Goal: Task Accomplishment & Management: Complete application form

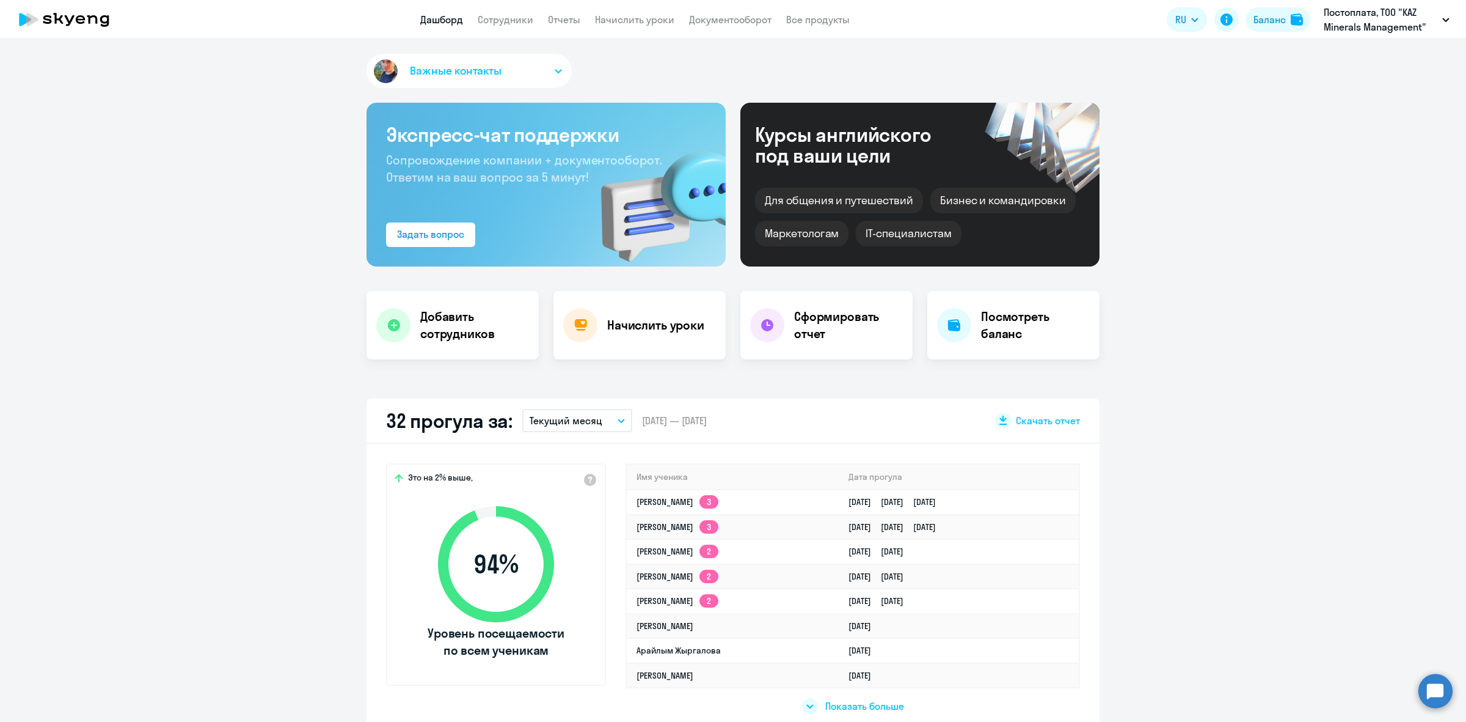
select select "30"
click at [499, 14] on link "Сотрудники" at bounding box center [506, 19] width 56 height 12
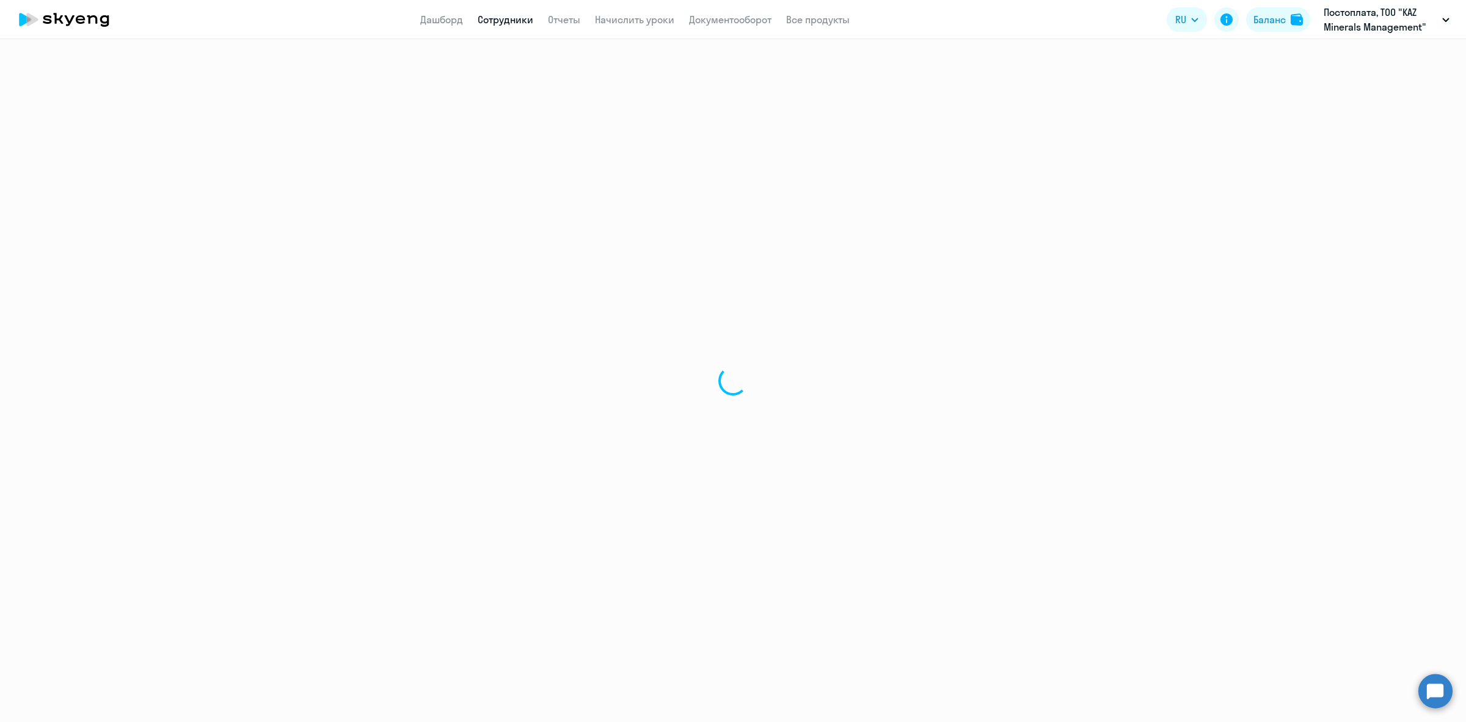
select select "30"
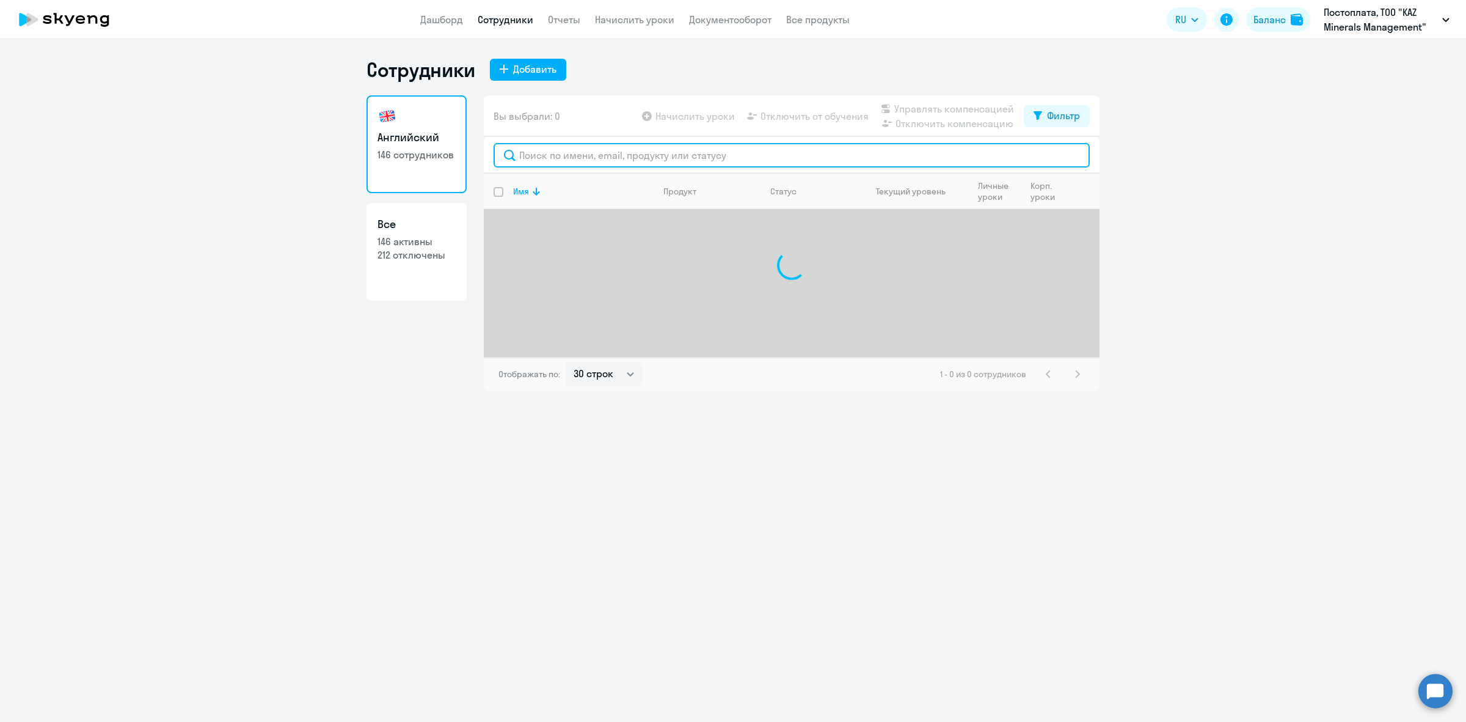
click at [573, 164] on input "text" at bounding box center [792, 155] width 596 height 24
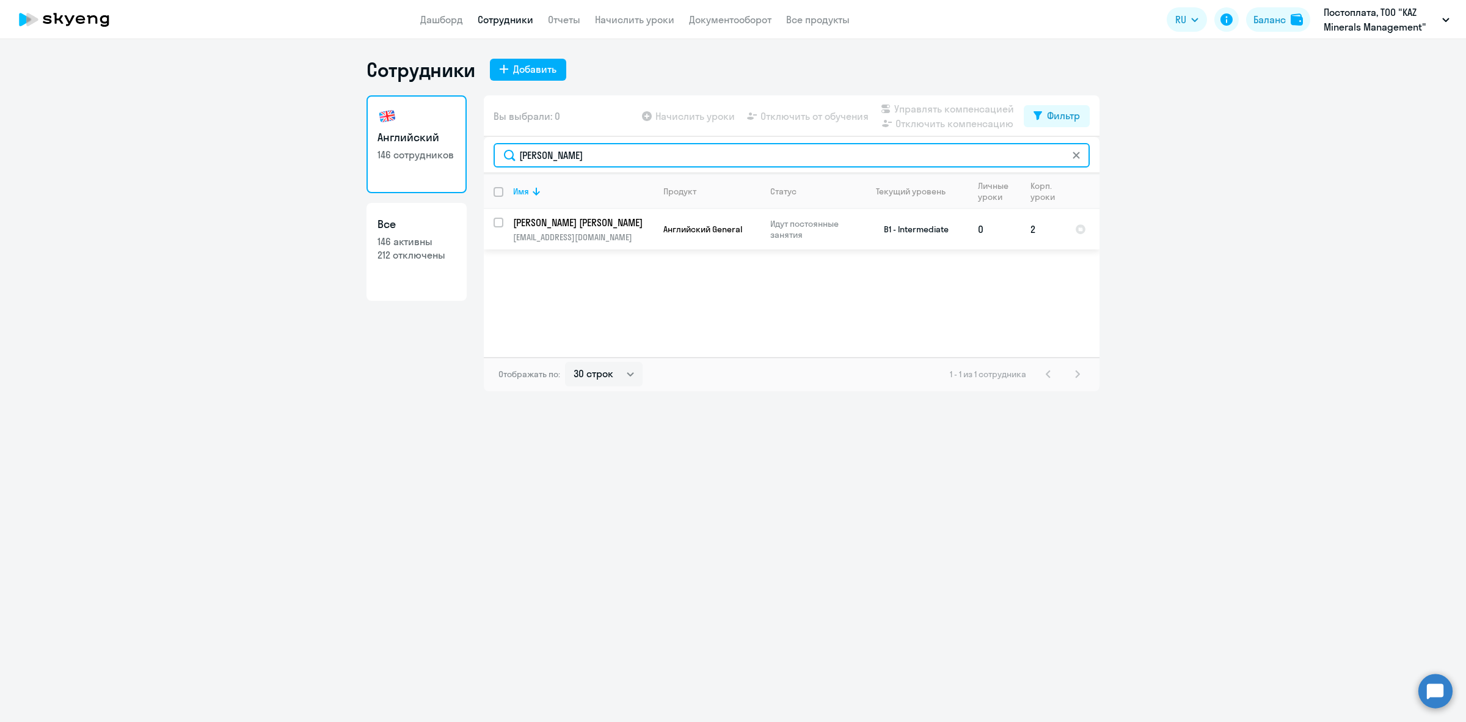
type input "[PERSON_NAME]"
click at [494, 224] on input "select row 39628838" at bounding box center [506, 230] width 24 height 24
checkbox input "true"
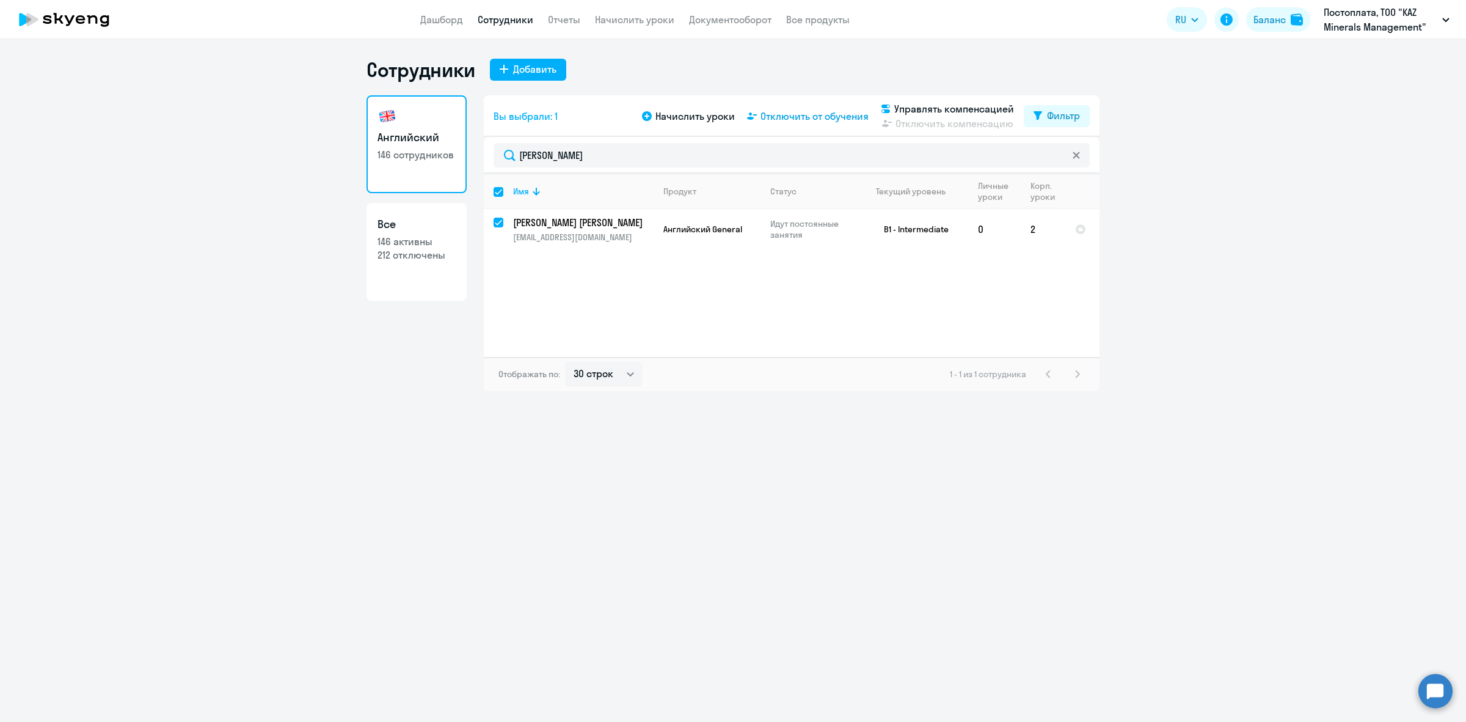
click at [811, 118] on span "Отключить от обучения" at bounding box center [815, 116] width 108 height 15
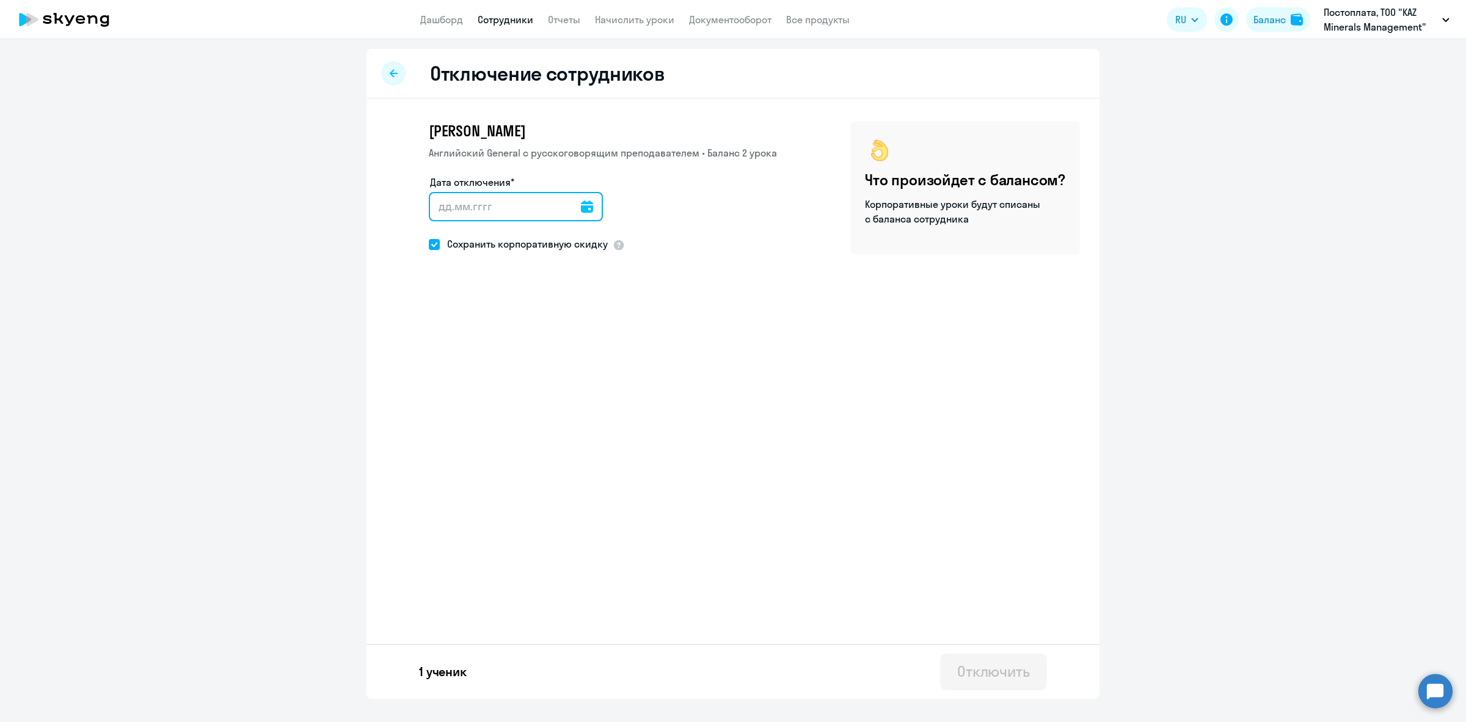
click at [587, 209] on input "Дата отключения*" at bounding box center [516, 206] width 174 height 29
click at [581, 208] on icon at bounding box center [587, 206] width 12 height 12
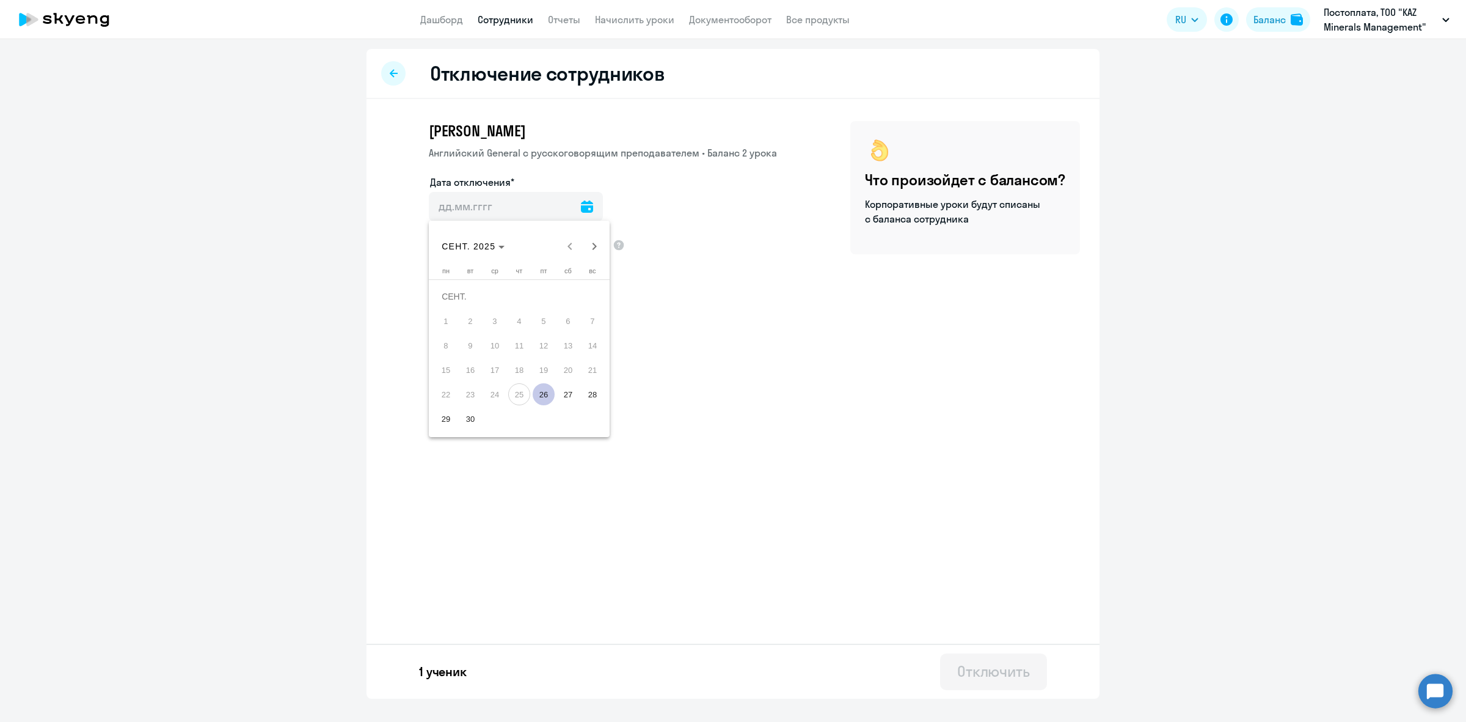
click at [544, 395] on span "26" at bounding box center [544, 394] width 22 height 22
type input "[DATE]"
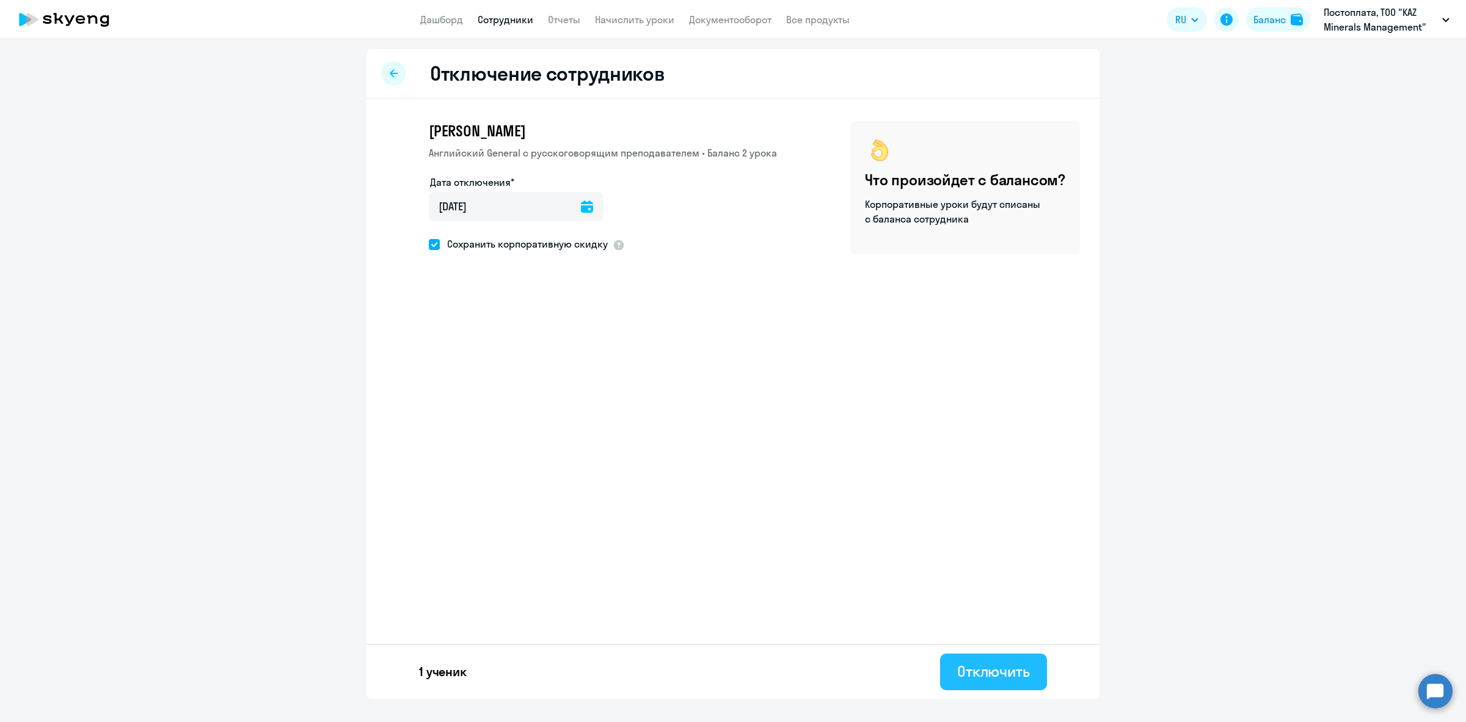
click at [985, 665] on div "Отключить" at bounding box center [993, 671] width 73 height 20
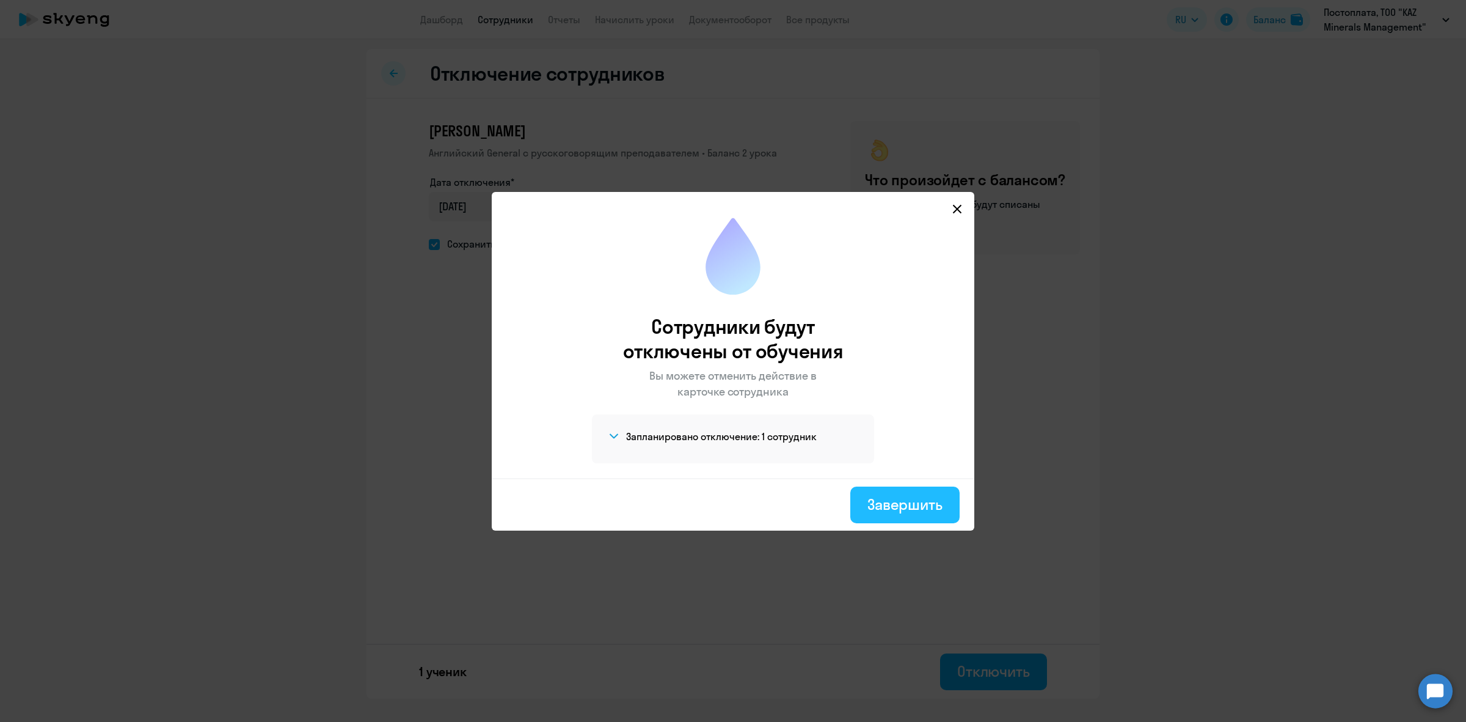
click at [911, 508] on div "Завершить" at bounding box center [905, 504] width 75 height 20
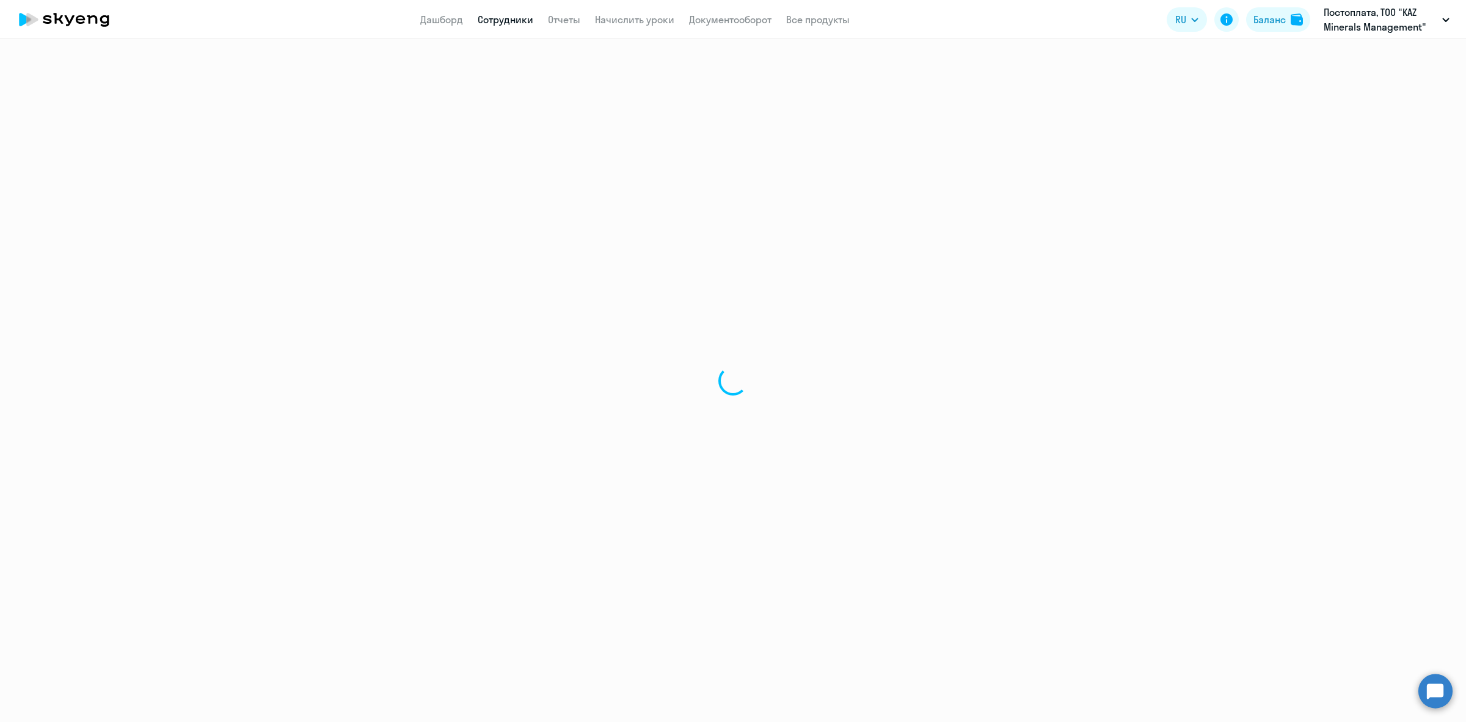
select select "30"
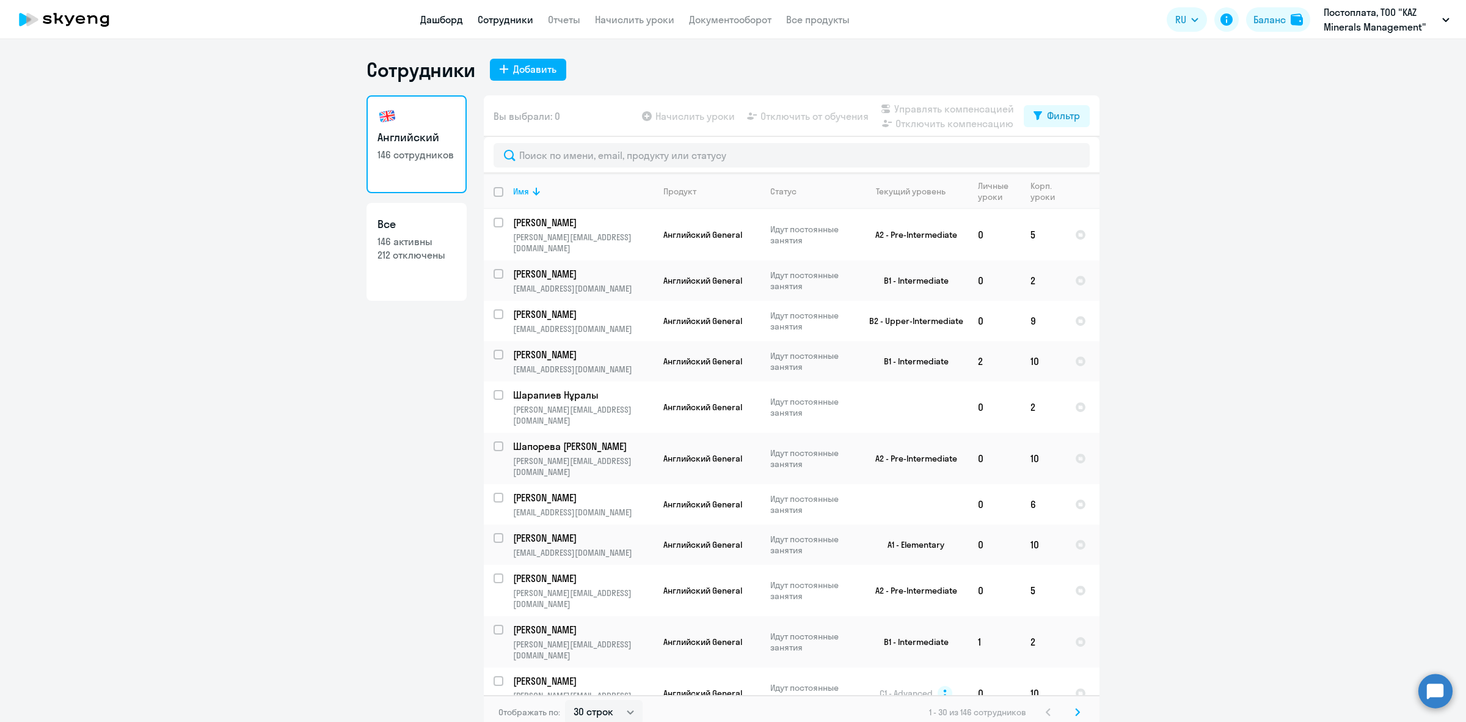
click at [428, 21] on link "Дашборд" at bounding box center [441, 19] width 43 height 12
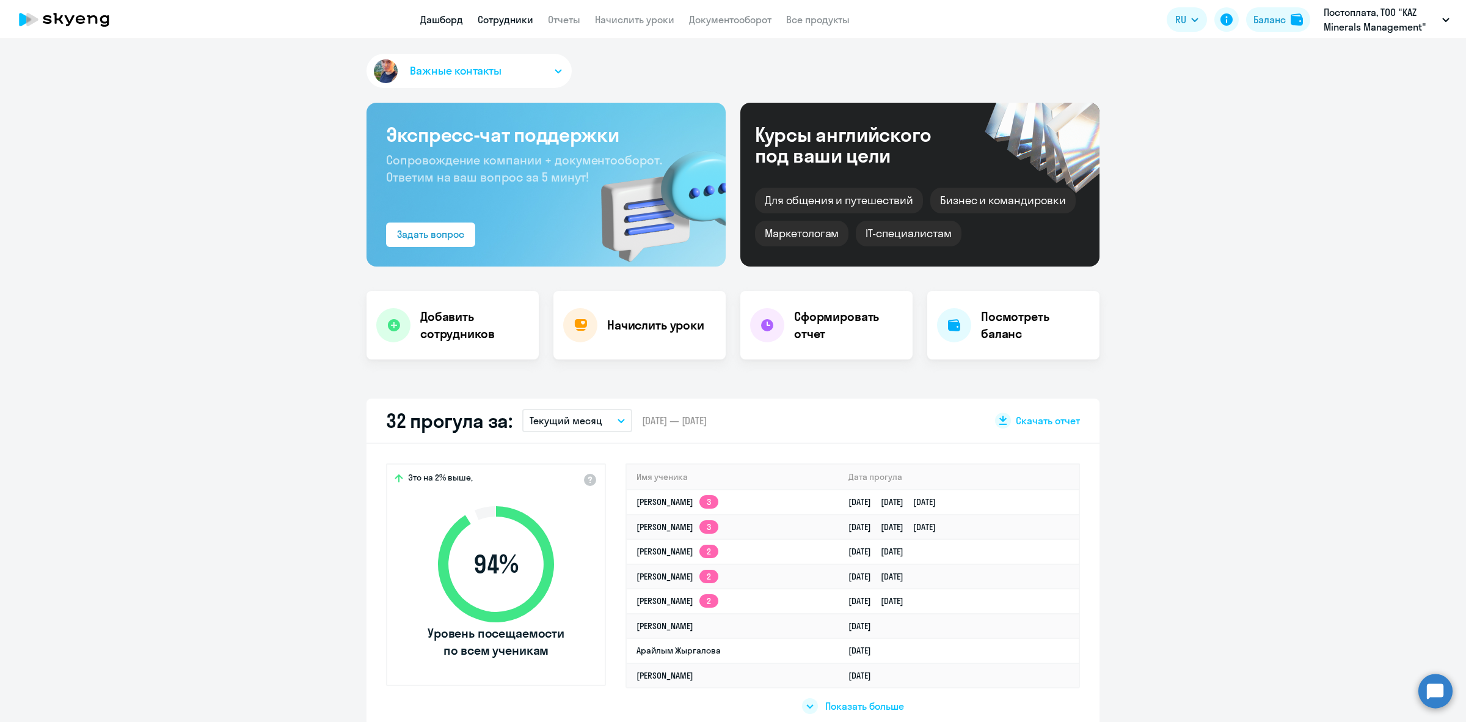
click at [511, 23] on link "Сотрудники" at bounding box center [506, 19] width 56 height 12
select select "30"
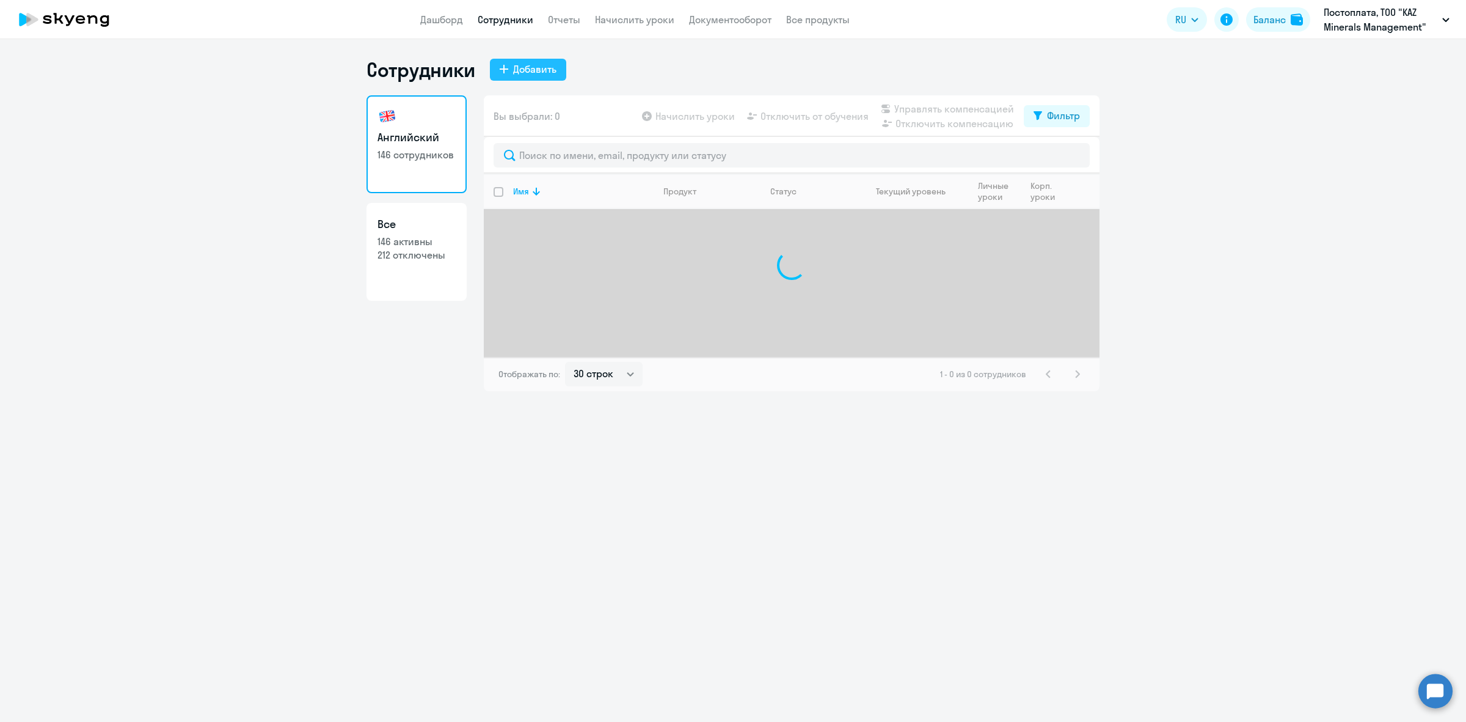
click at [513, 72] on div "Добавить" at bounding box center [534, 69] width 43 height 15
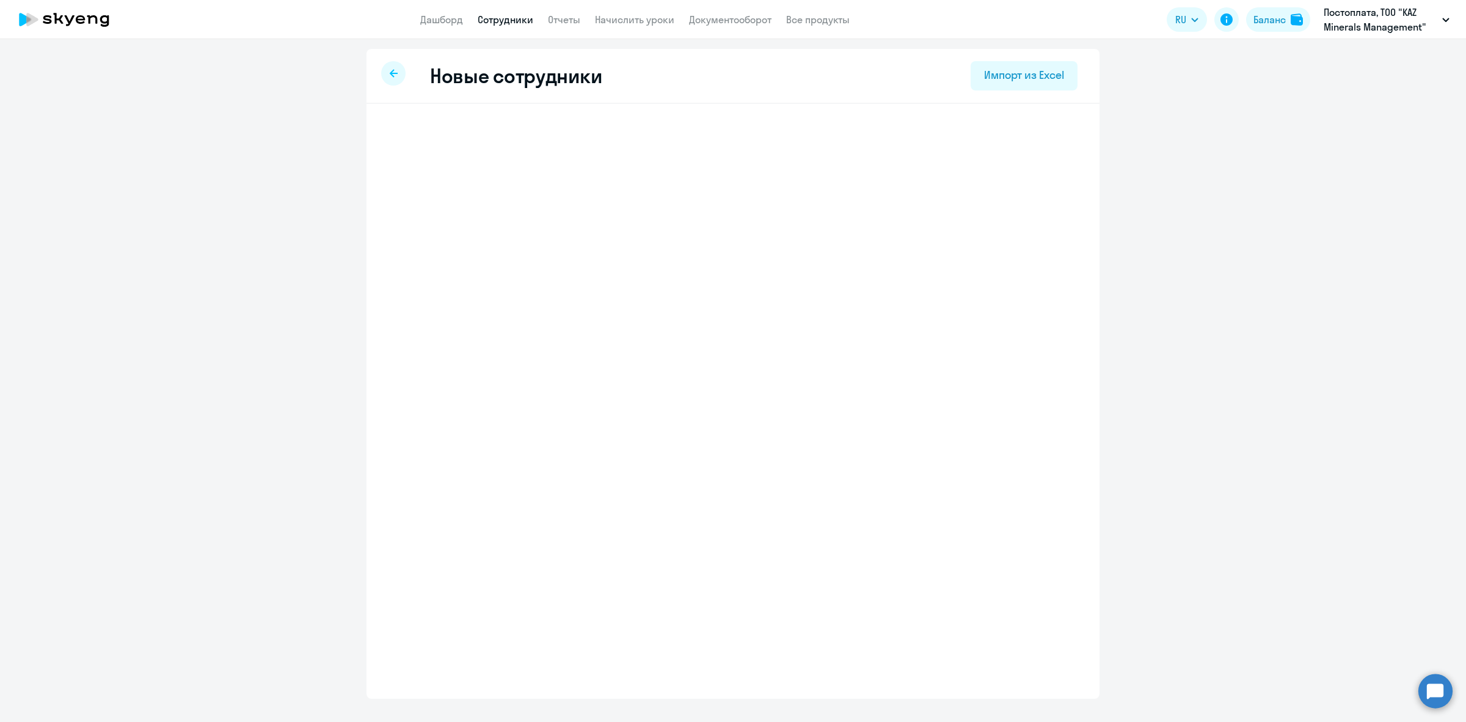
select select "english_adult_not_native_speaker"
select select "5"
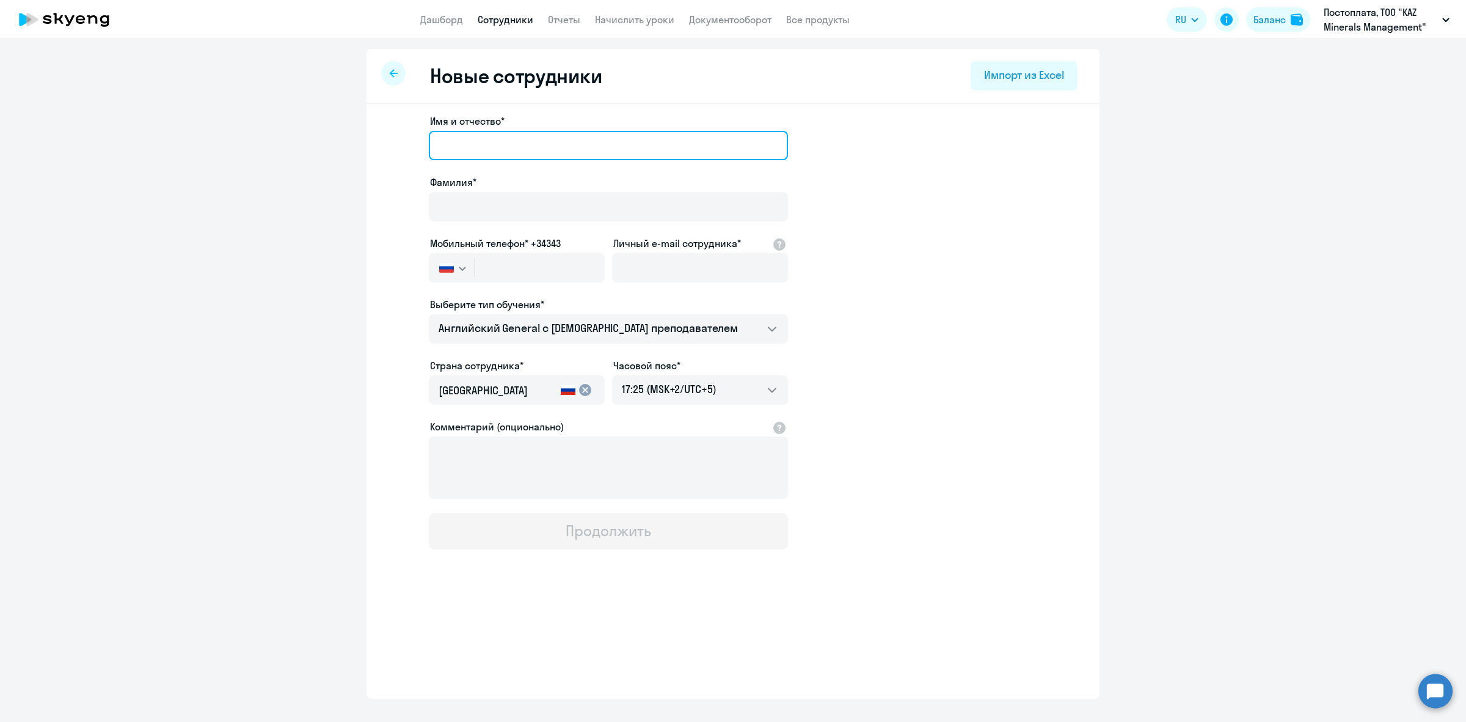
click at [550, 131] on input "Имя и отчество*" at bounding box center [608, 145] width 359 height 29
drag, startPoint x: 523, startPoint y: 144, endPoint x: 472, endPoint y: 148, distance: 50.9
click at [472, 148] on input "[PERSON_NAME]" at bounding box center [608, 145] width 359 height 29
type input "Сауле"
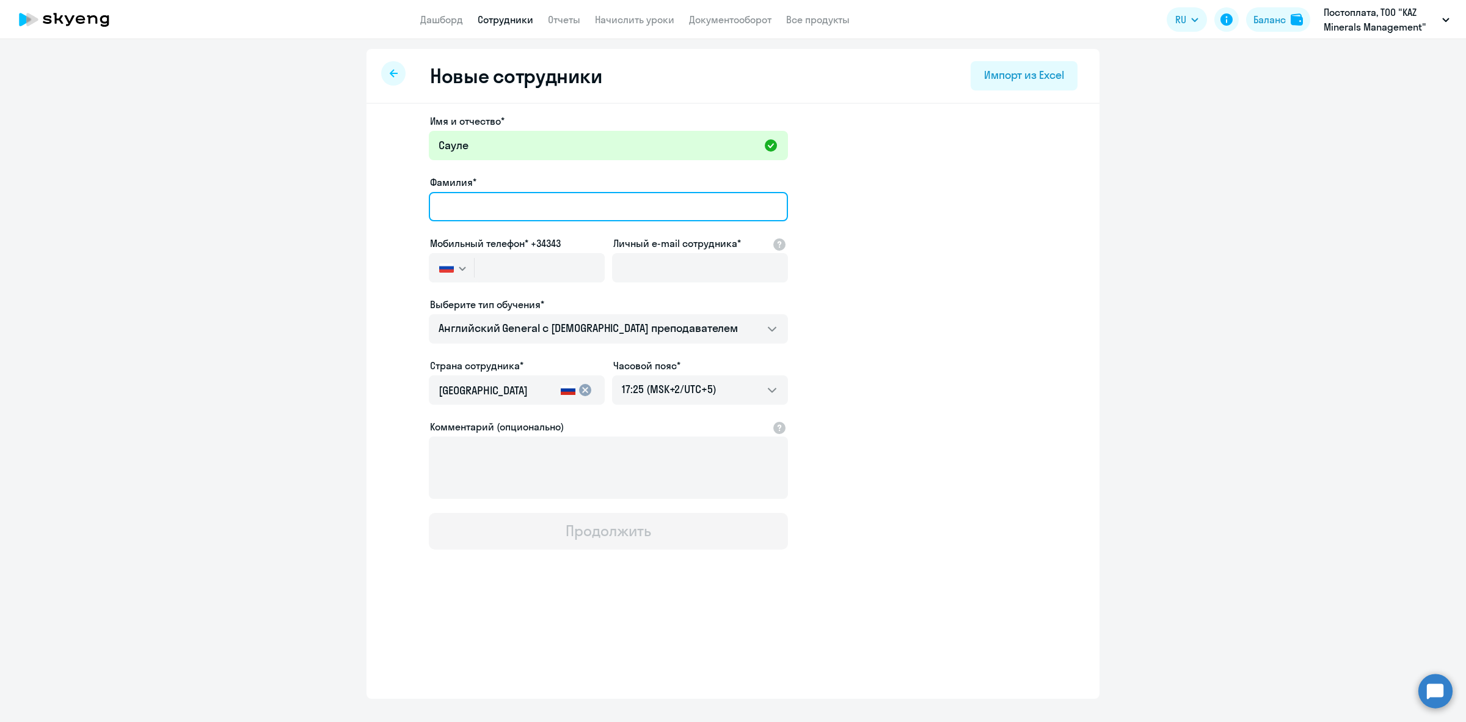
click at [488, 203] on input "Фамилия*" at bounding box center [608, 206] width 359 height 29
paste input "[PERSON_NAME]"
type input "[PERSON_NAME]"
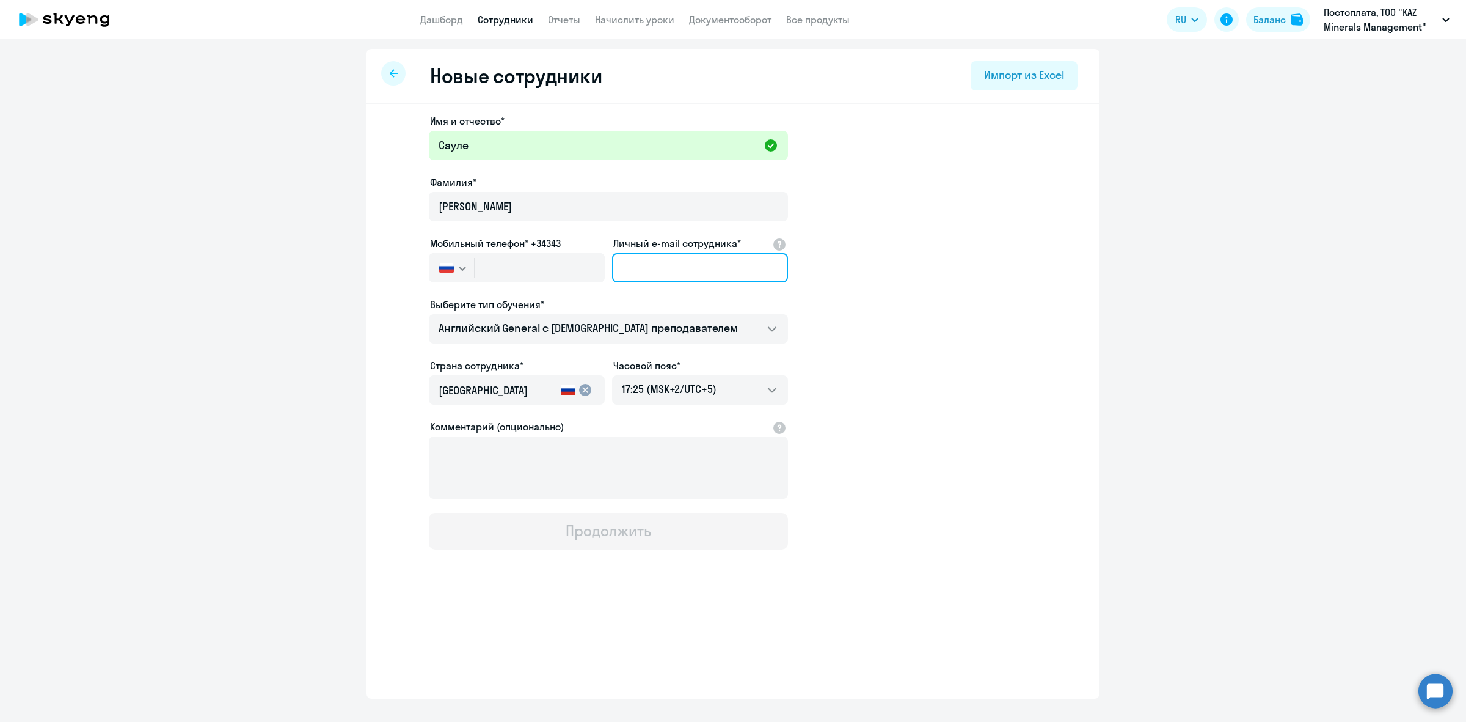
click at [691, 270] on input "Личный e-mail сотрудника*" at bounding box center [700, 267] width 176 height 29
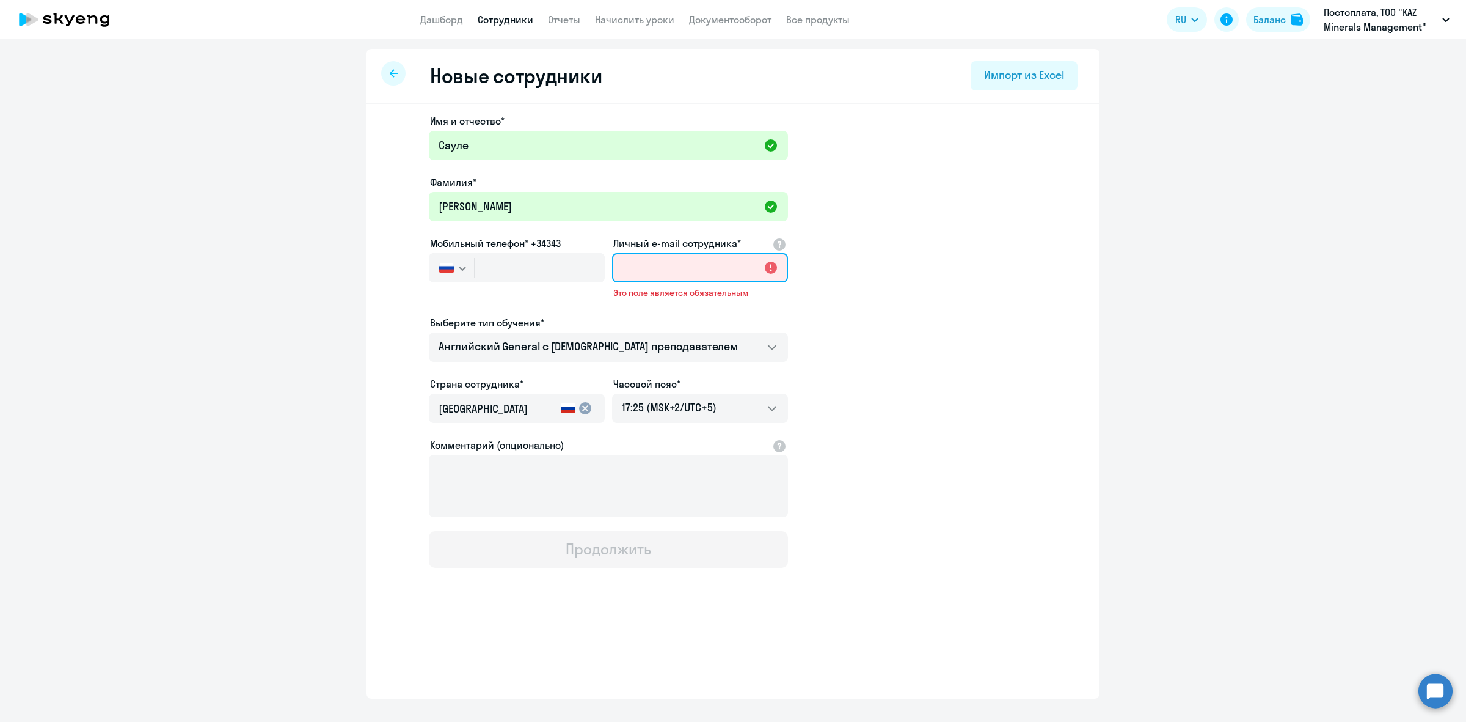
paste input "[EMAIL_ADDRESS][DOMAIN_NAME]"
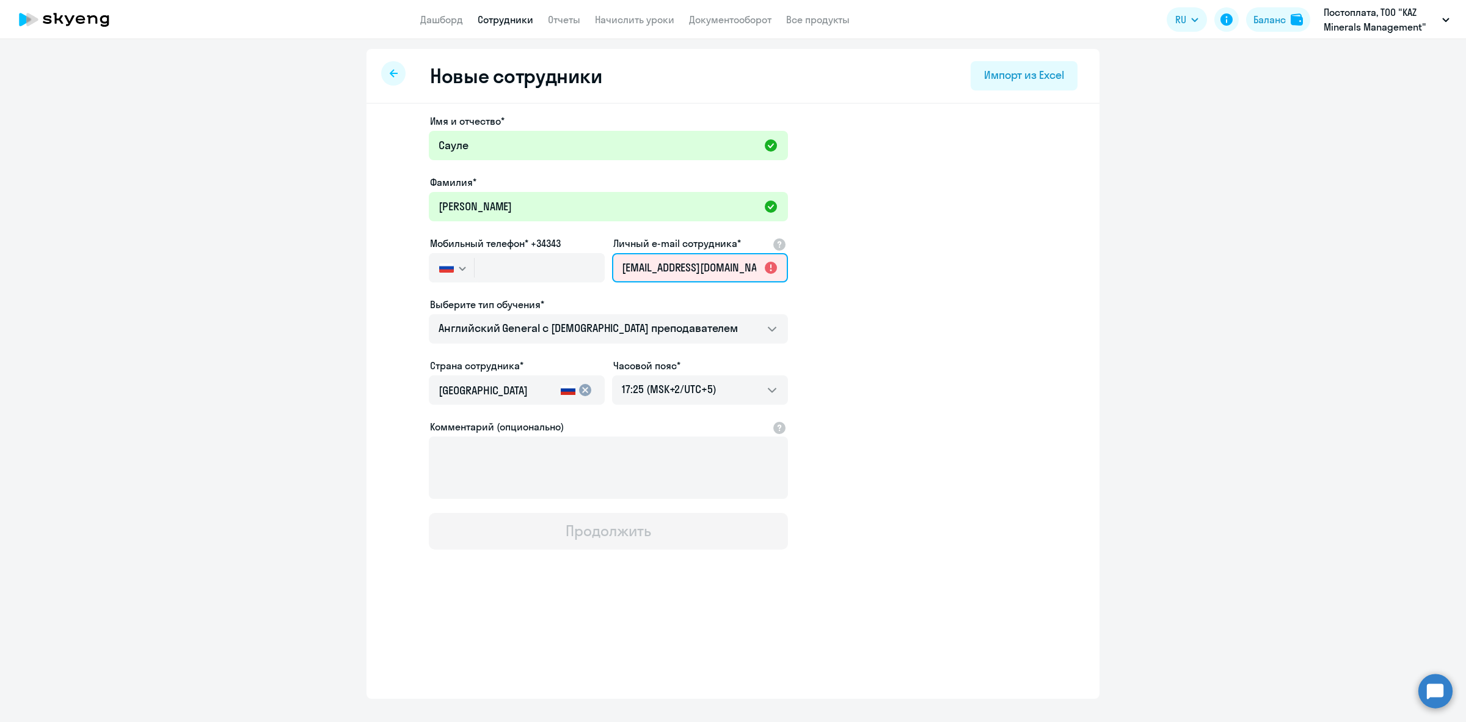
scroll to position [0, 41]
type input "[EMAIL_ADDRESS][DOMAIN_NAME]"
click at [950, 398] on app-new-student-form "Имя и отчество* [PERSON_NAME]* [PERSON_NAME] Мобильный телефон* +34343 [GEOGRAP…" at bounding box center [733, 332] width 694 height 436
click at [511, 263] on input "text" at bounding box center [540, 267] width 130 height 29
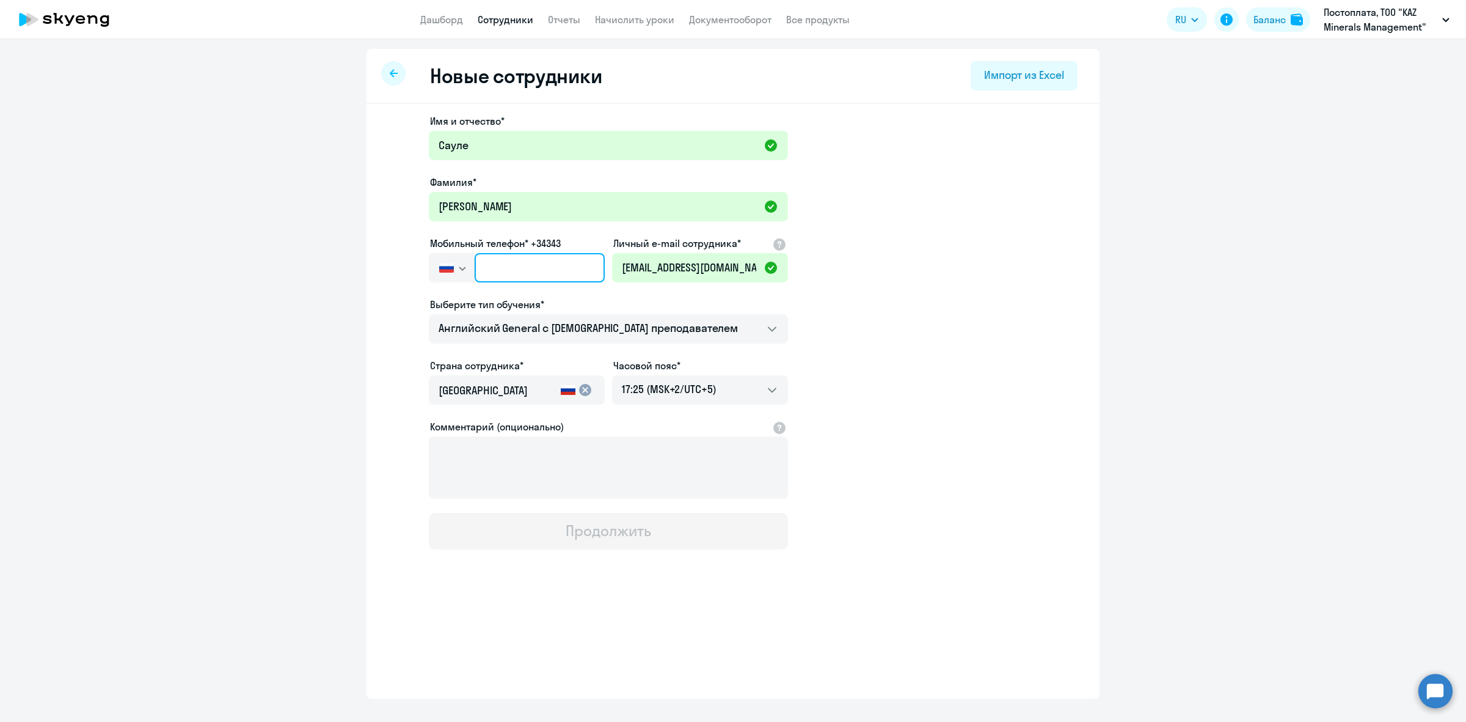
paste input "[PHONE_NUMBER]"
type input "[PHONE_NUMBER]"
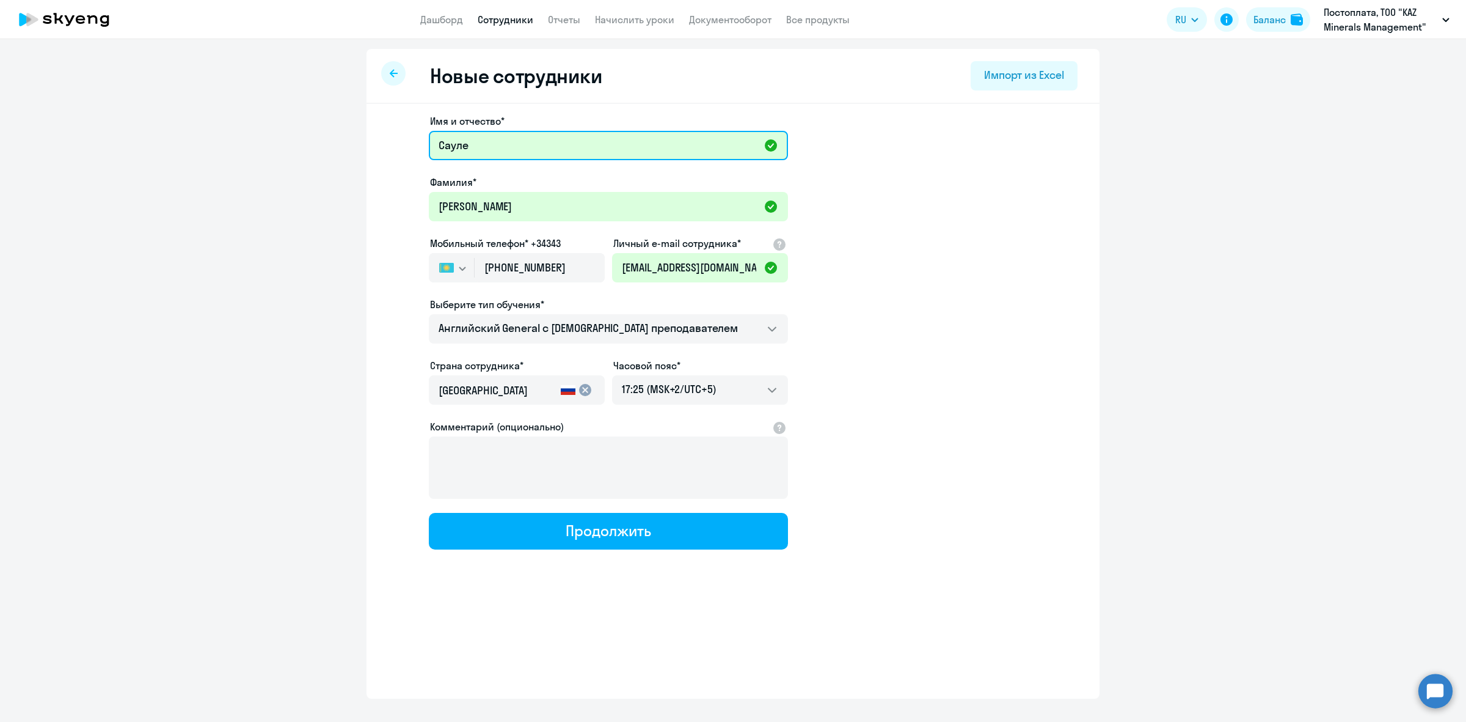
click at [470, 147] on input "Сауле" at bounding box center [608, 145] width 359 height 29
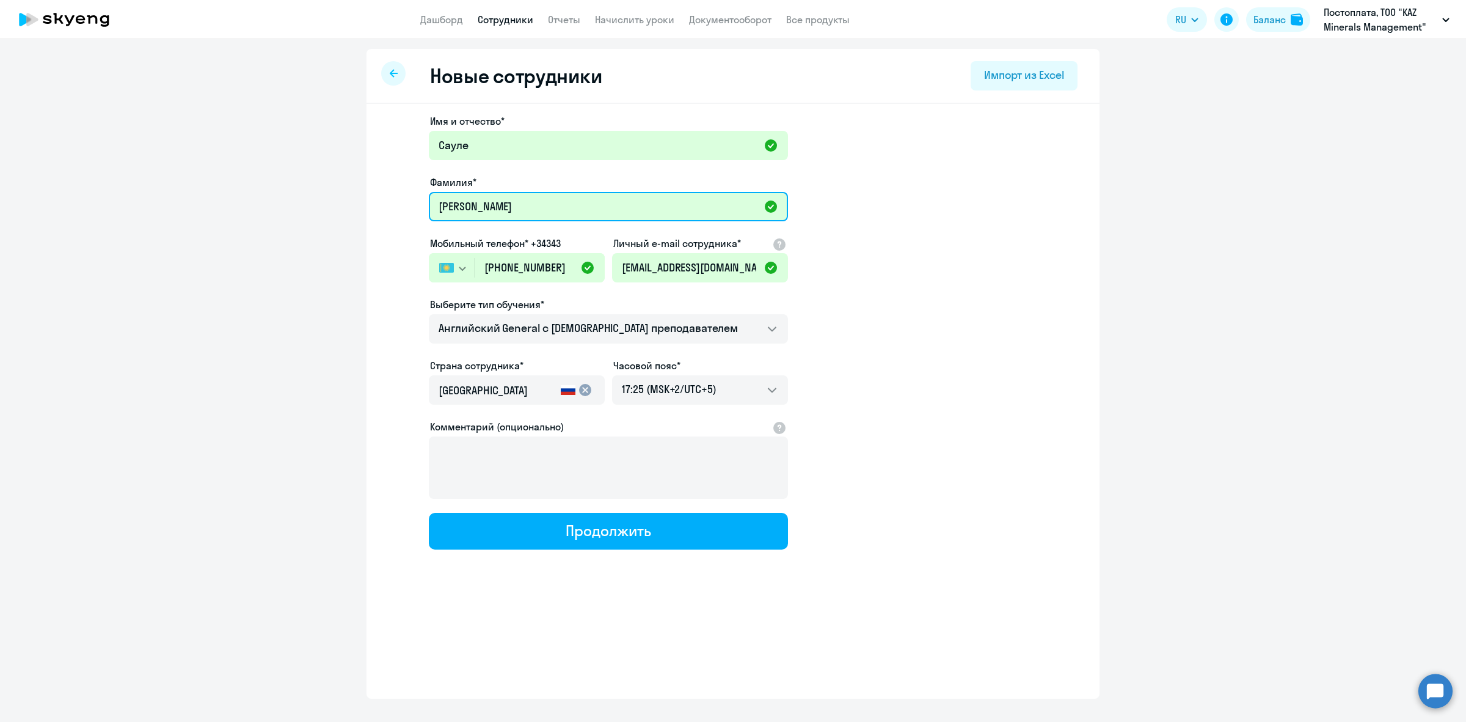
click at [469, 217] on input "[PERSON_NAME]" at bounding box center [608, 206] width 359 height 29
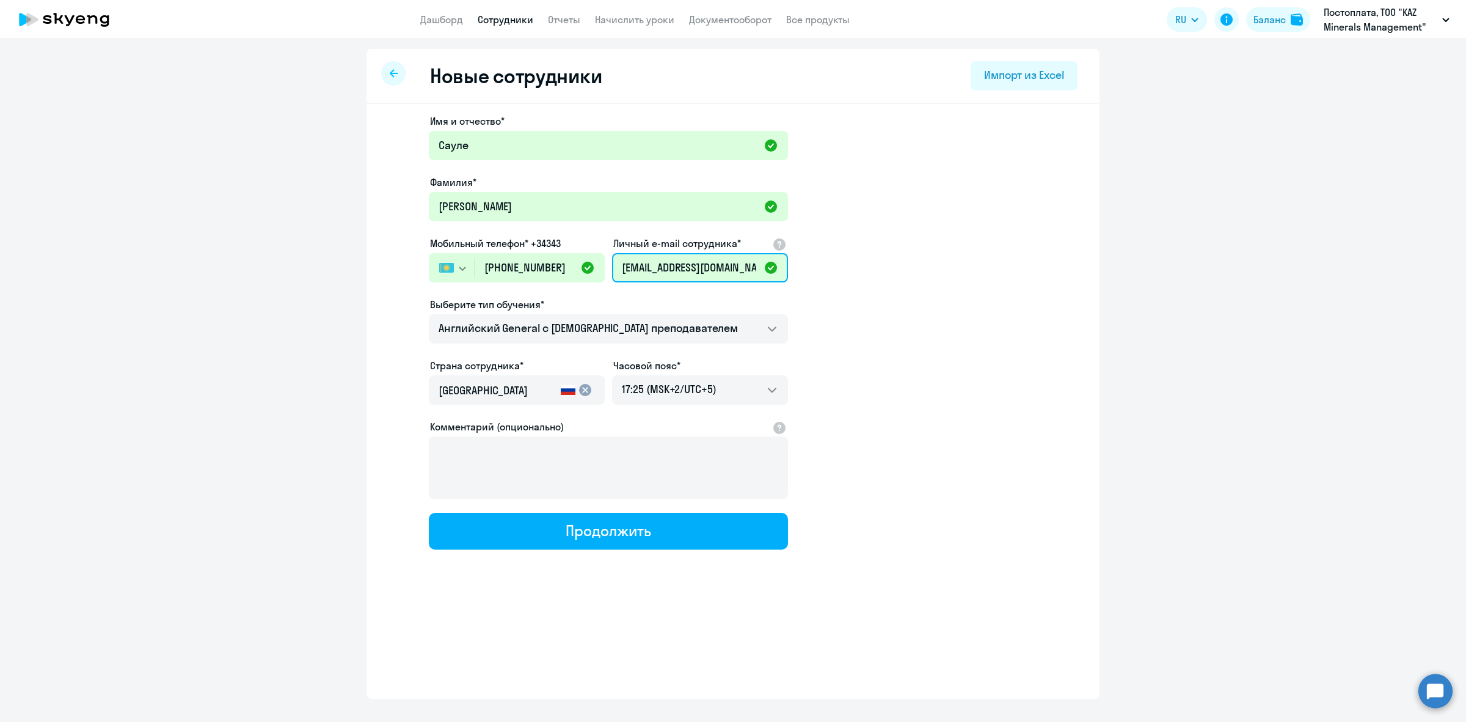
scroll to position [0, 41]
drag, startPoint x: 660, startPoint y: 266, endPoint x: 797, endPoint y: 271, distance: 137.5
click at [797, 271] on app-new-student-form "Имя и отчество* [PERSON_NAME]* [PERSON_NAME] Мобильный телефон* +34343 [GEOGRAP…" at bounding box center [733, 332] width 694 height 436
click at [521, 264] on input "[PHONE_NUMBER]" at bounding box center [540, 267] width 130 height 29
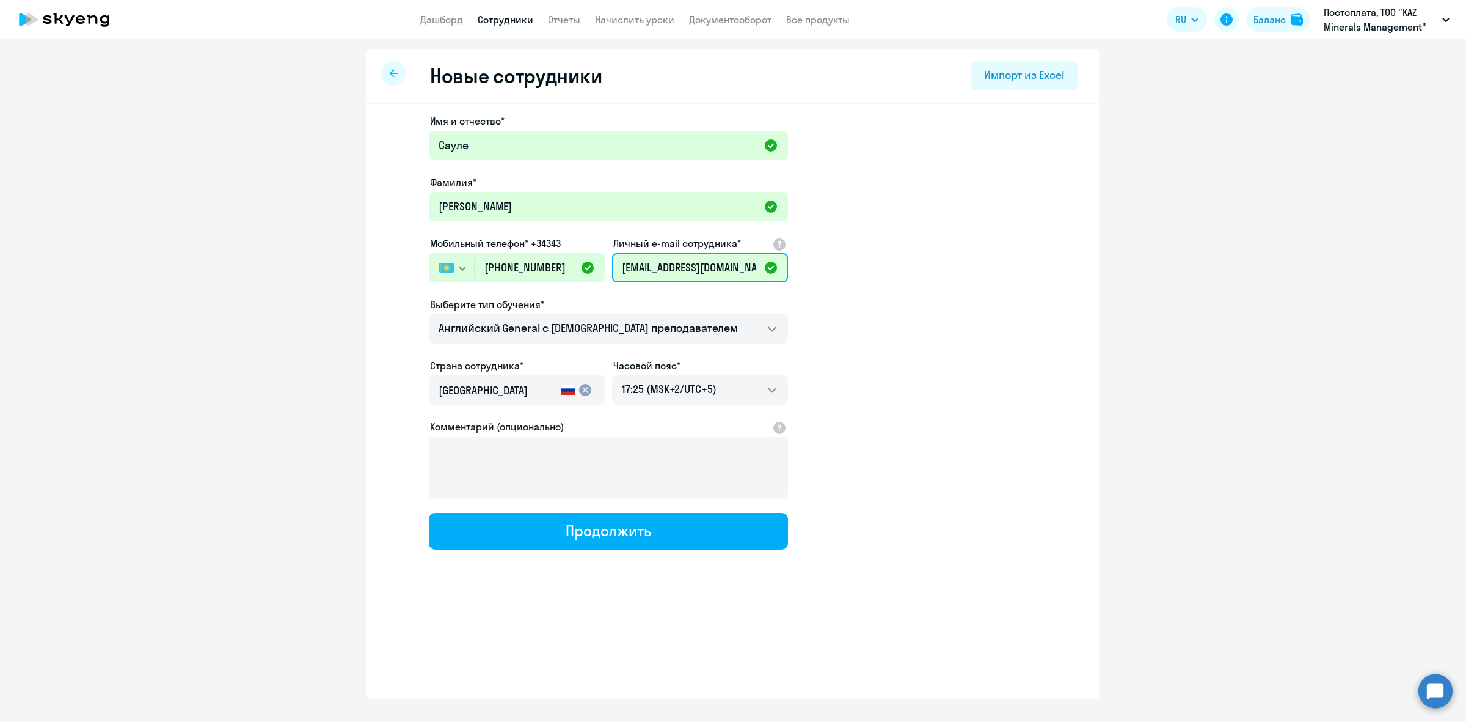
drag, startPoint x: 646, startPoint y: 264, endPoint x: 654, endPoint y: 276, distance: 13.7
click at [648, 264] on input "[EMAIL_ADDRESS][DOMAIN_NAME]" at bounding box center [700, 267] width 176 height 29
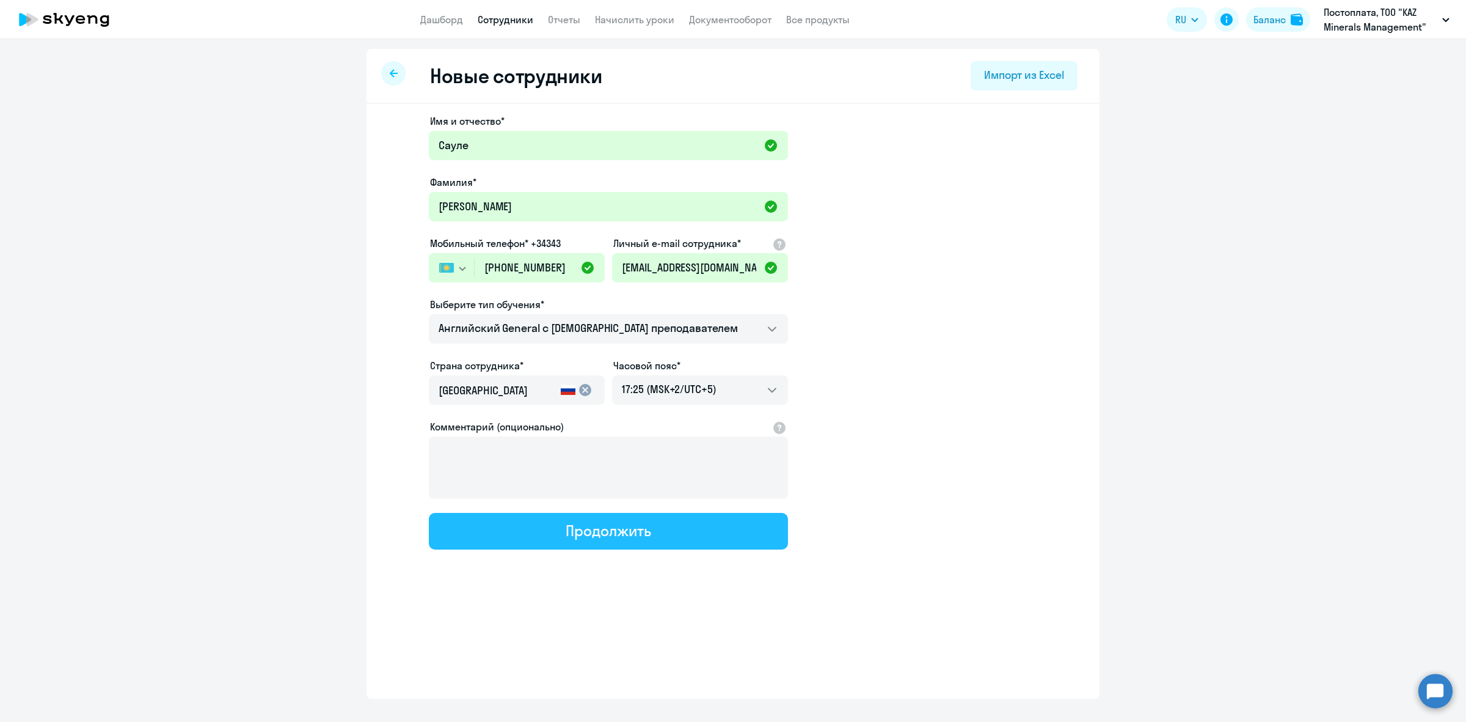
click at [651, 530] on button "Продолжить" at bounding box center [608, 531] width 359 height 37
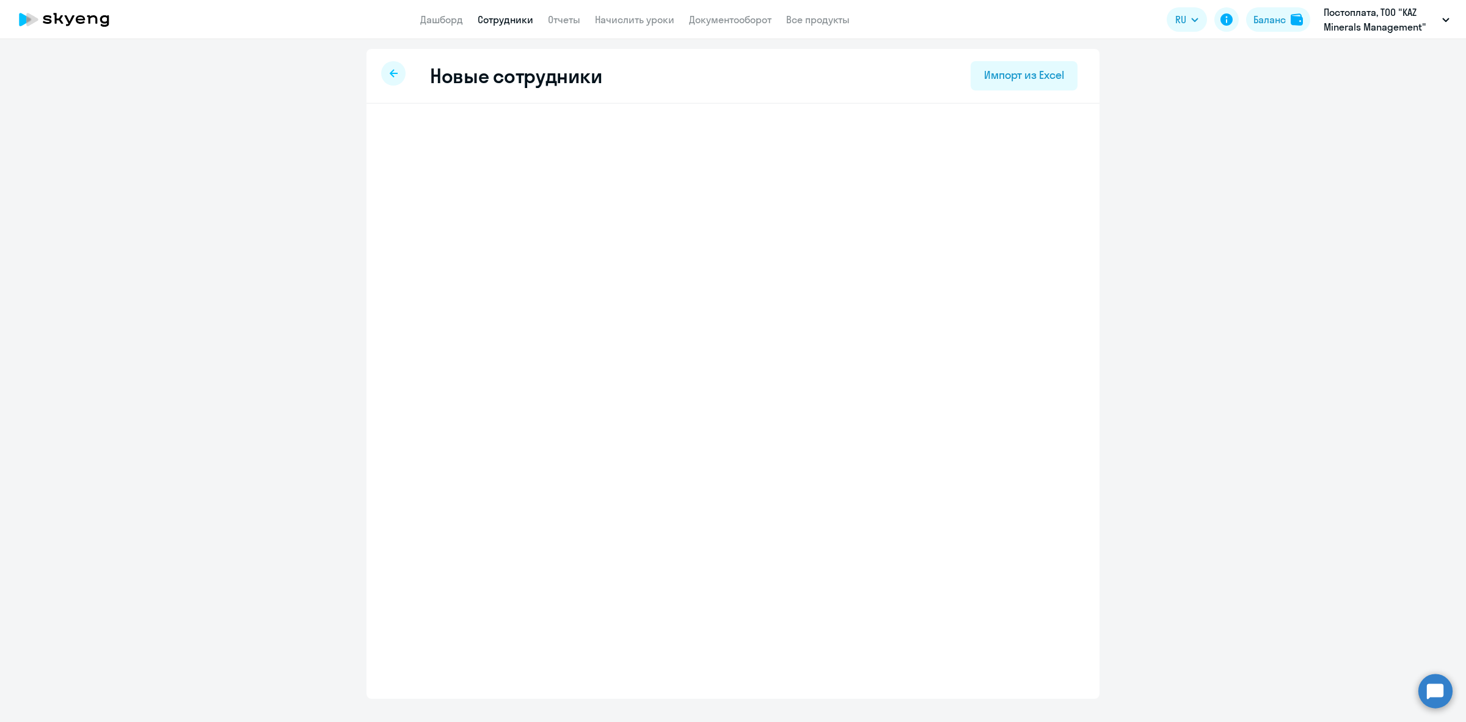
select select "english_adult_not_native_speaker"
select select "5"
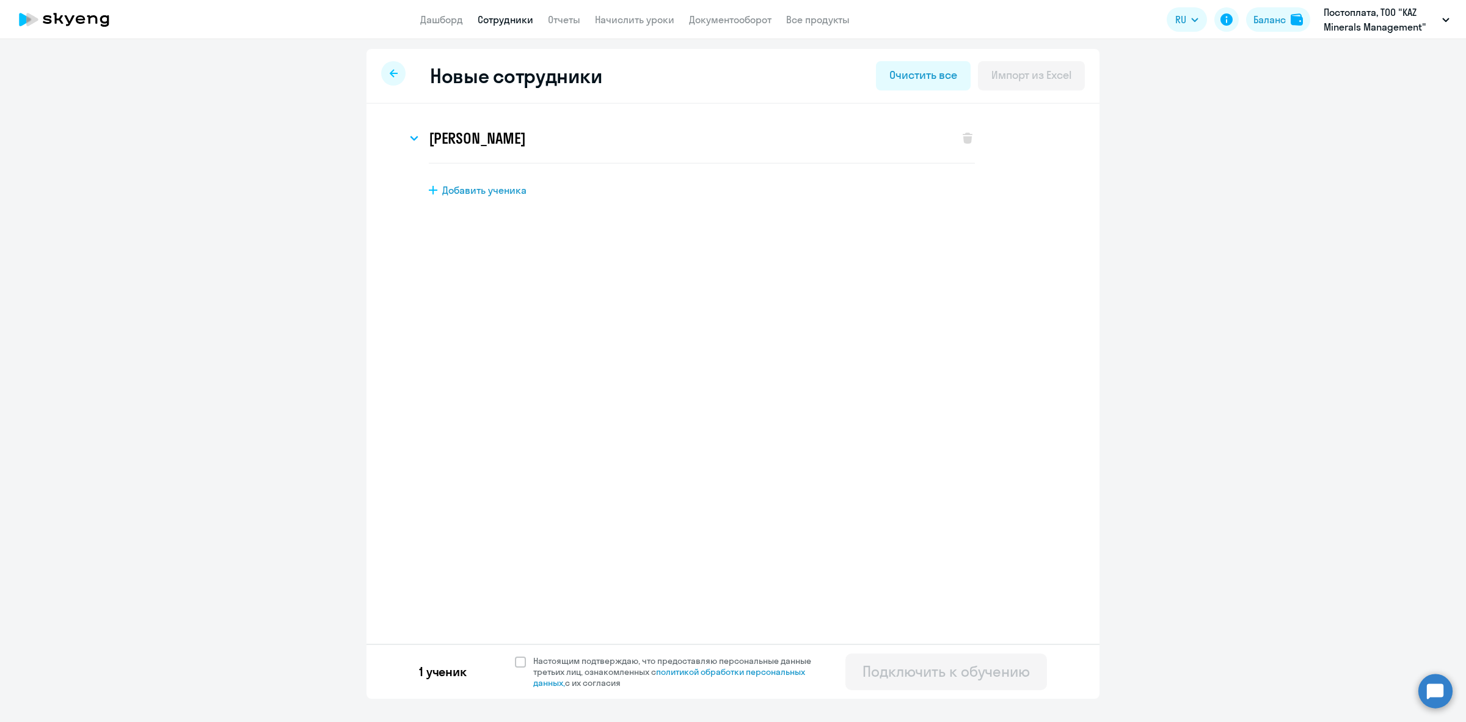
click at [429, 187] on icon at bounding box center [433, 190] width 9 height 9
select select "english_adult_not_native_speaker"
select select "5"
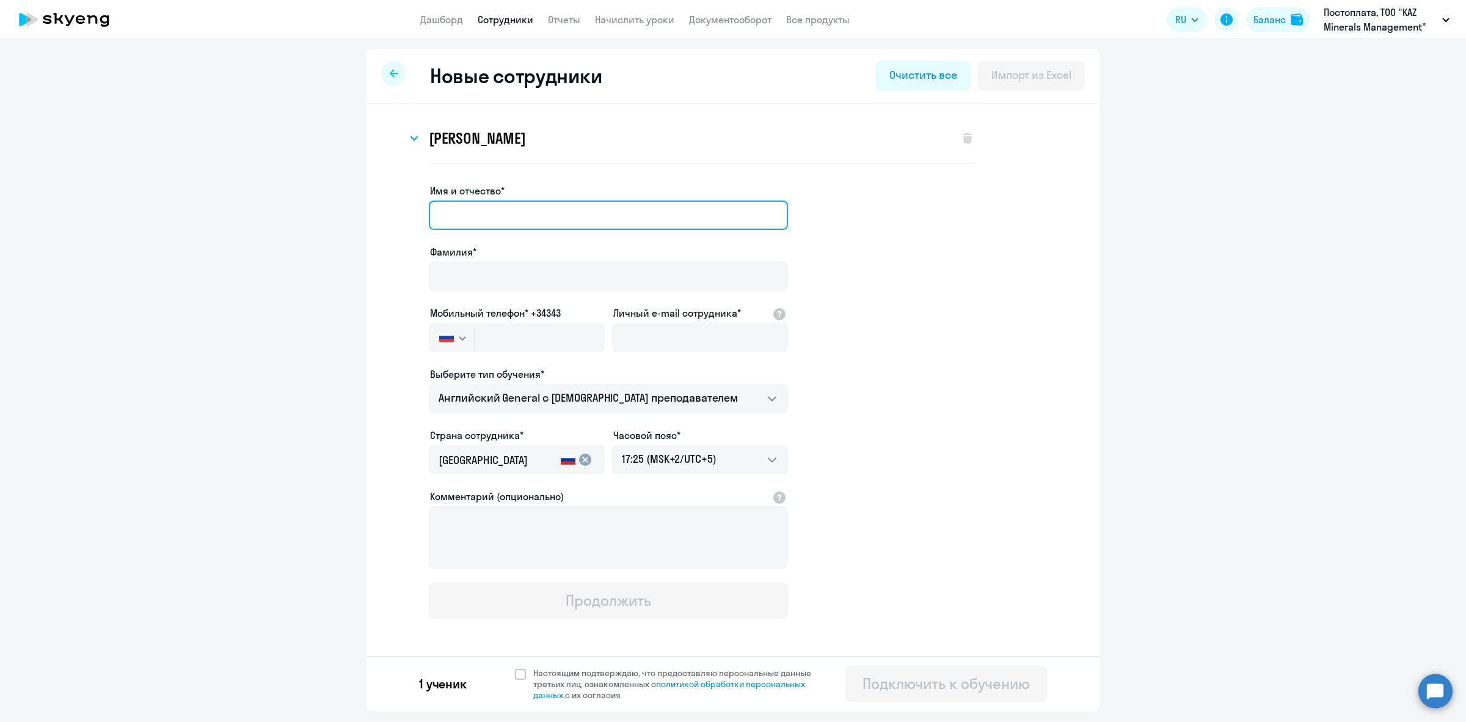
click at [557, 205] on input "Имя и отчество*" at bounding box center [608, 214] width 359 height 29
type input "[PERSON_NAME]"
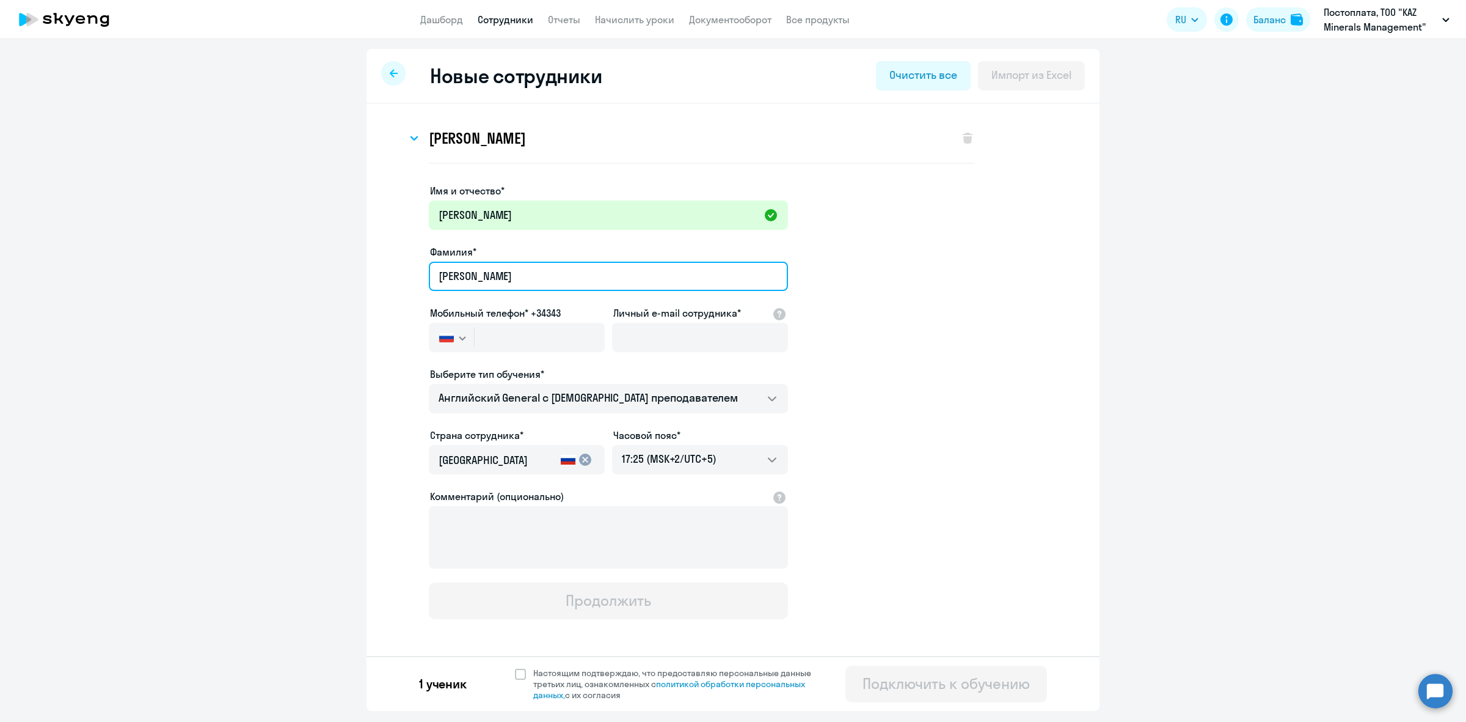
type input "[PERSON_NAME]"
drag, startPoint x: 169, startPoint y: 481, endPoint x: 188, endPoint y: 464, distance: 25.5
click at [169, 481] on ng-component "Новые сотрудники Очистить все Импорт из Excel [PERSON_NAME] Имя и отчество* [PE…" at bounding box center [733, 380] width 1466 height 662
click at [690, 344] on input "Личный e-mail сотрудника*" at bounding box center [700, 337] width 176 height 29
paste input "[PERSON_NAME][EMAIL_ADDRESS][DOMAIN_NAME]"
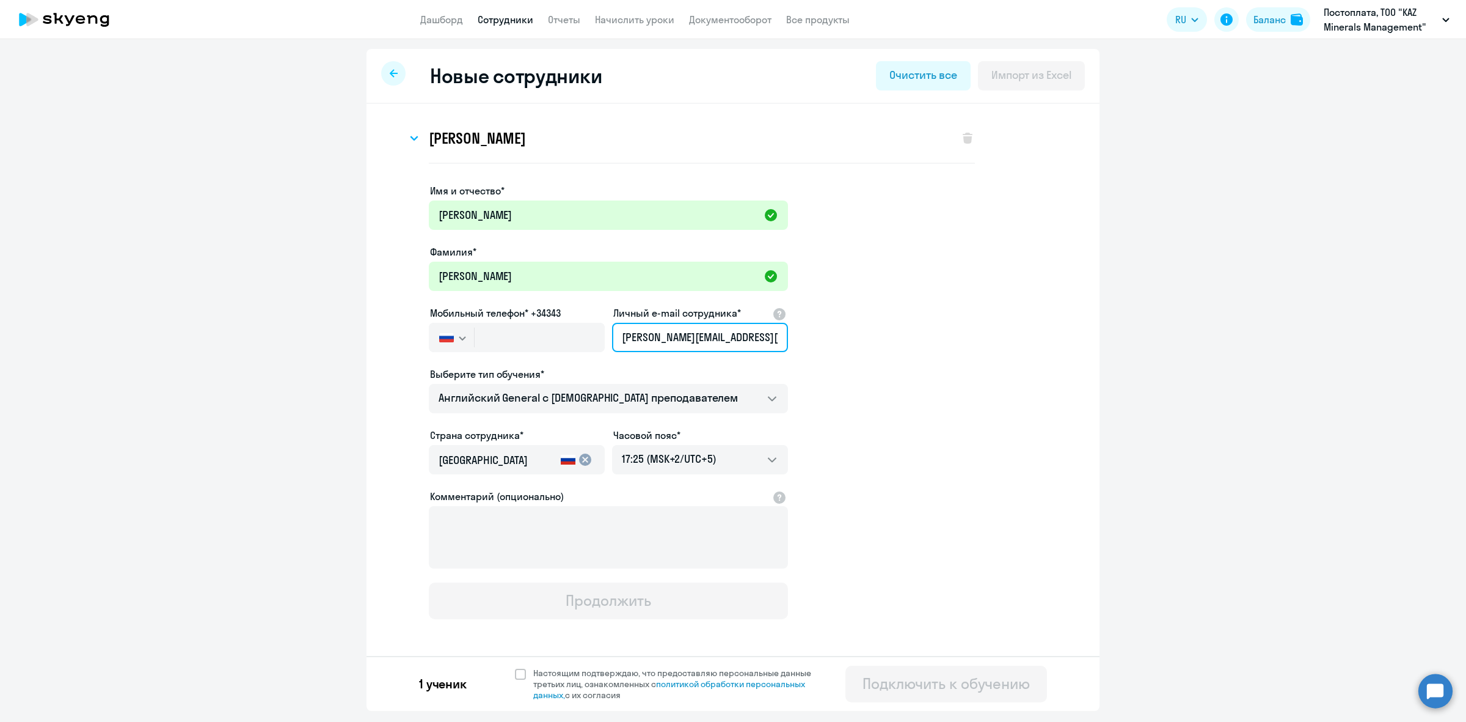
scroll to position [0, 38]
type input "[PERSON_NAME][EMAIL_ADDRESS][DOMAIN_NAME]"
click at [515, 343] on input "text" at bounding box center [540, 337] width 130 height 29
paste input "[PHONE_NUMBER]"
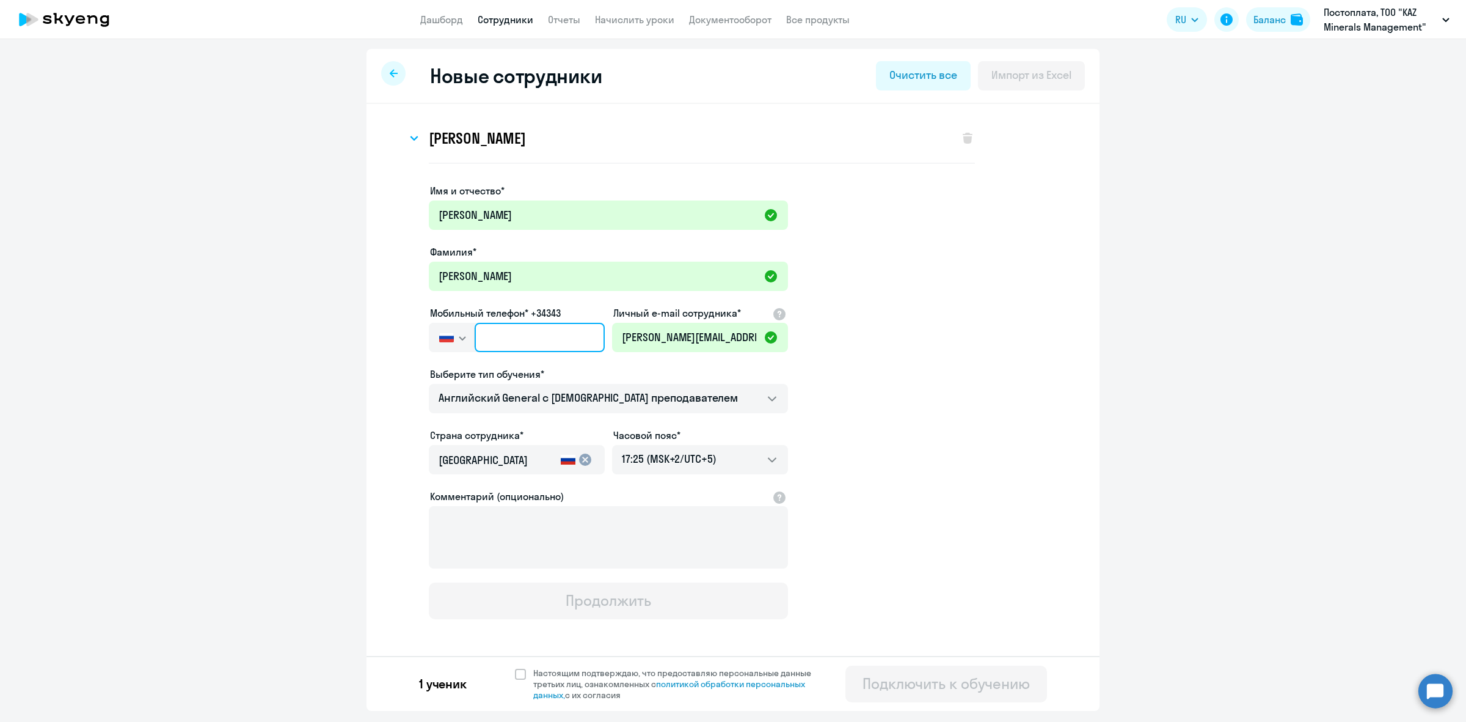
type input "[PHONE_NUMBER]"
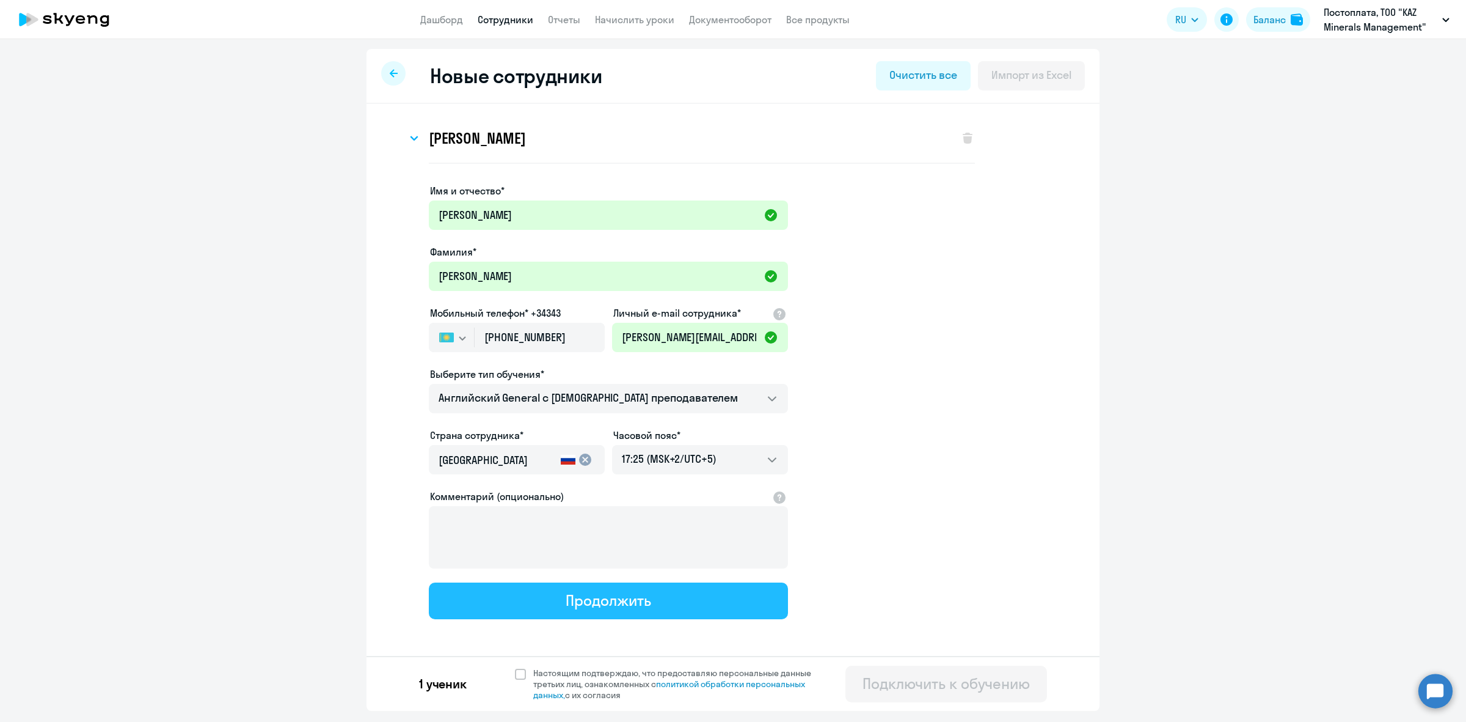
click at [683, 608] on button "Продолжить" at bounding box center [608, 600] width 359 height 37
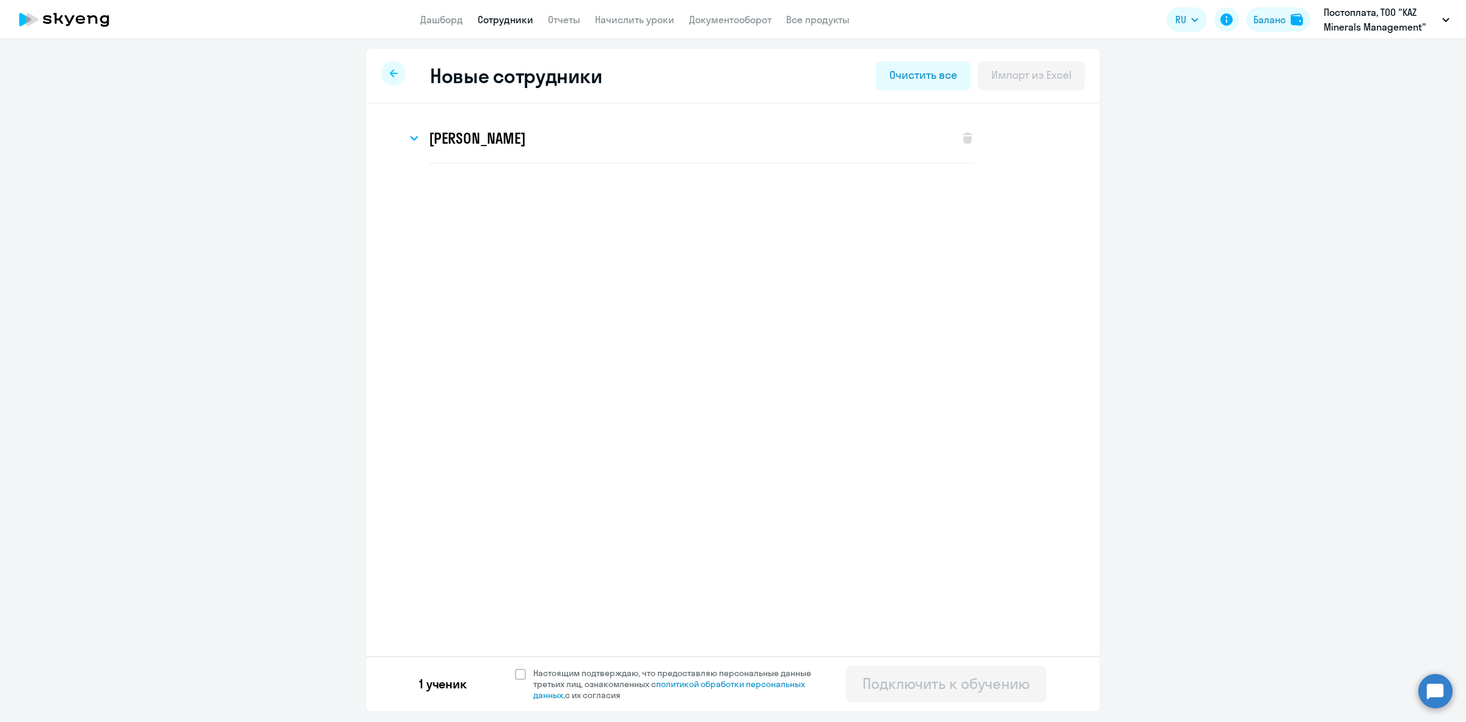
select select "english_adult_not_native_speaker"
select select "5"
select select "english_adult_not_native_speaker"
select select "5"
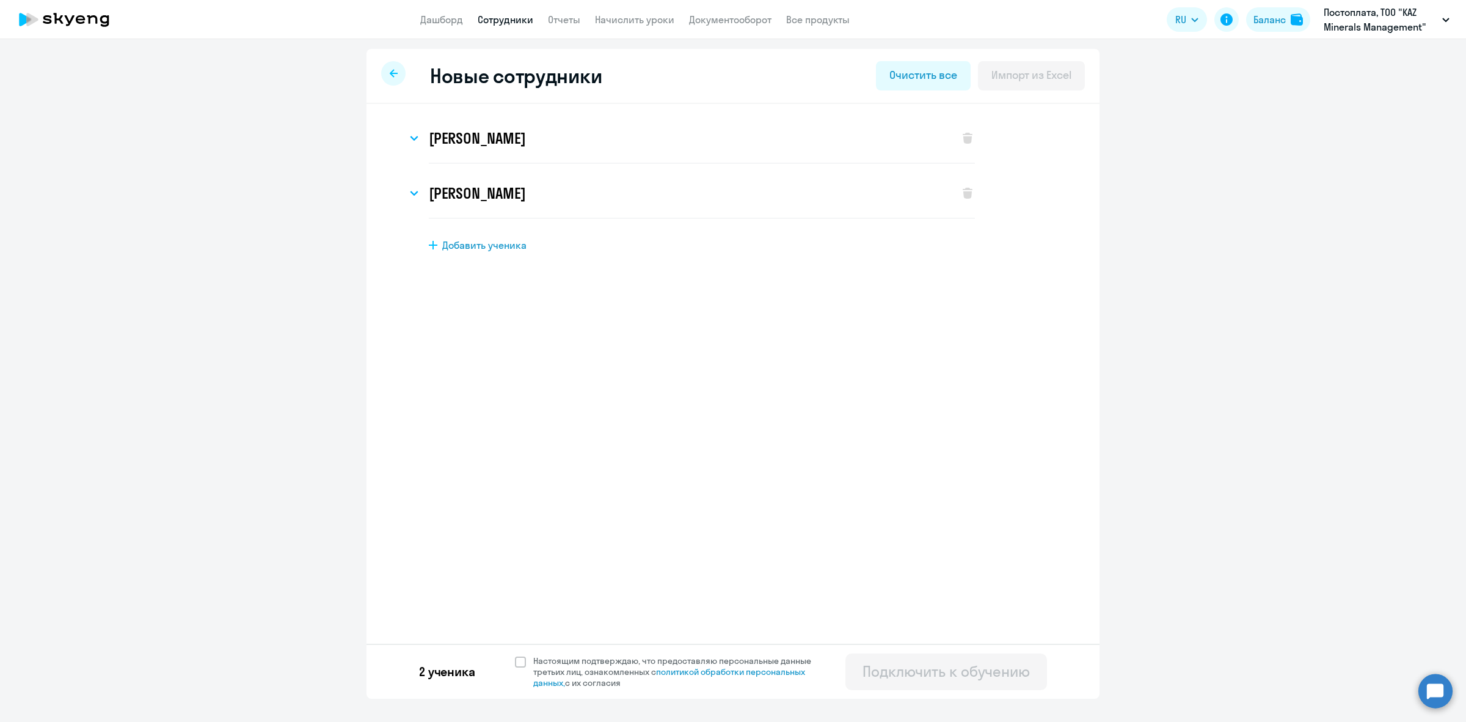
click at [470, 247] on span "Добавить ученика" at bounding box center [484, 244] width 84 height 13
select select "english_adult_not_native_speaker"
select select "5"
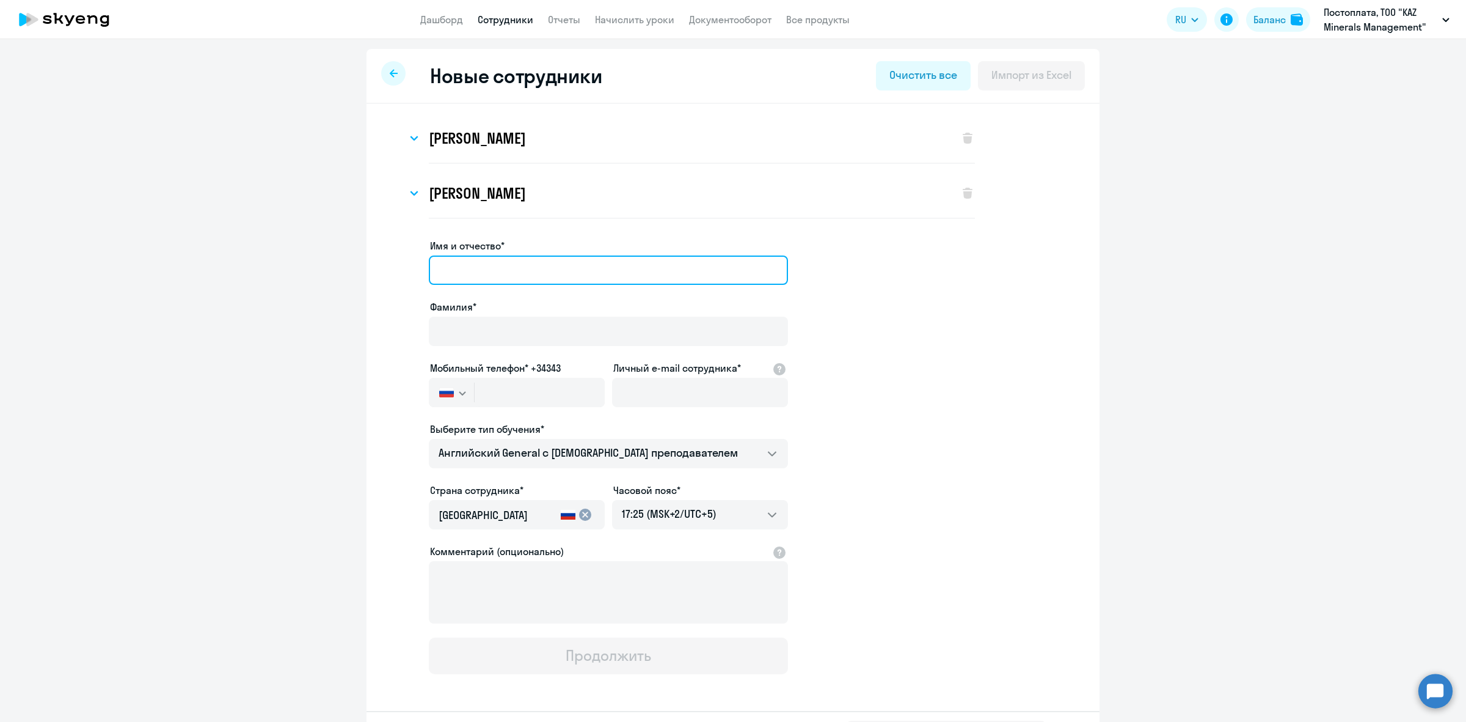
click at [587, 274] on input "Имя и отчество*" at bounding box center [608, 269] width 359 height 29
type input "Зере"
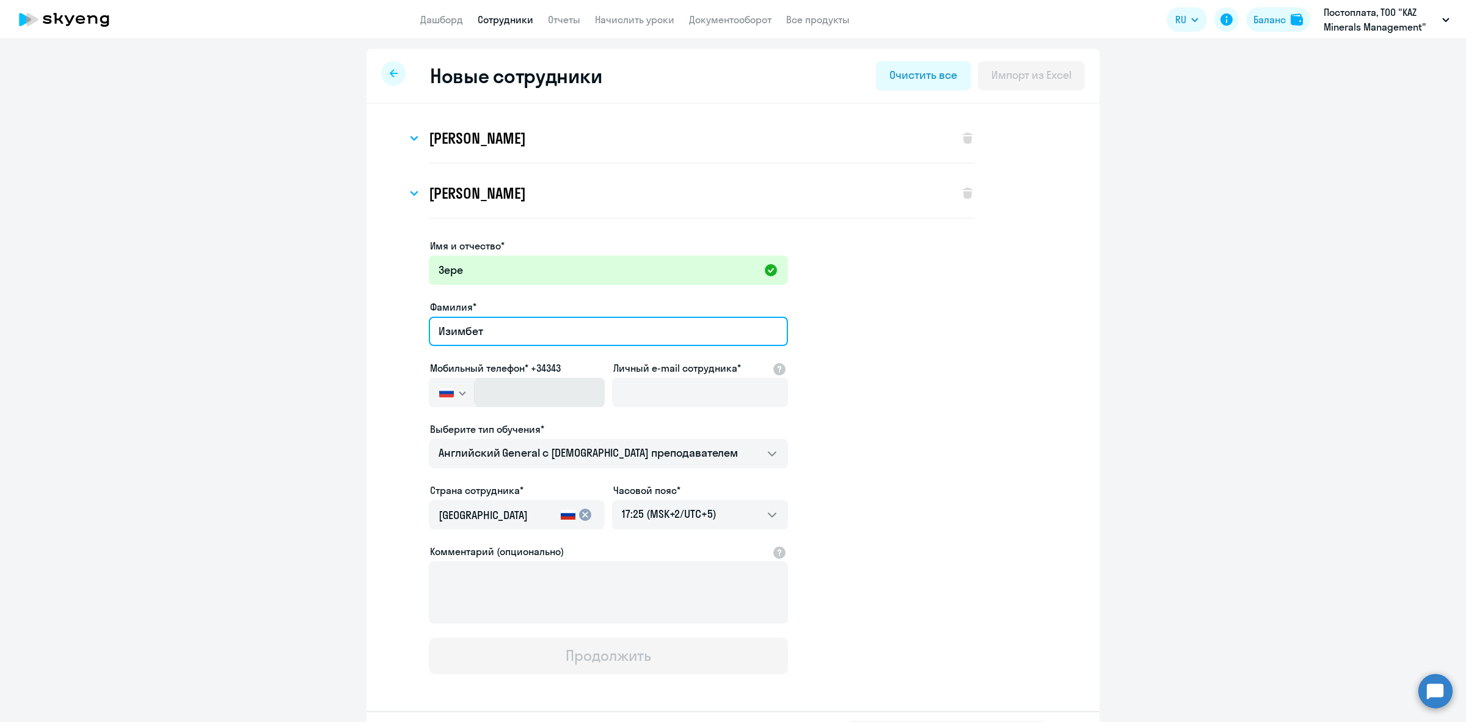
type input "Изимбет"
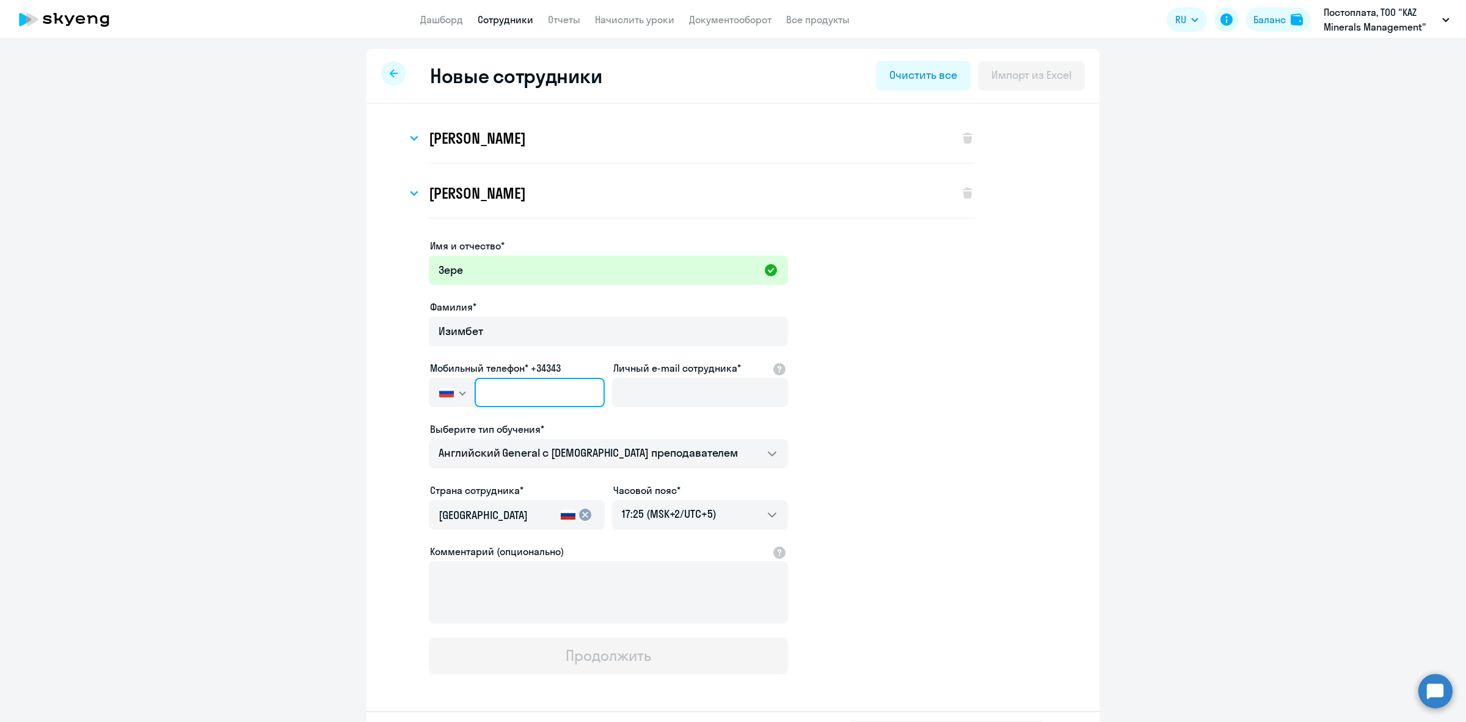
click at [544, 383] on input "text" at bounding box center [540, 392] width 130 height 29
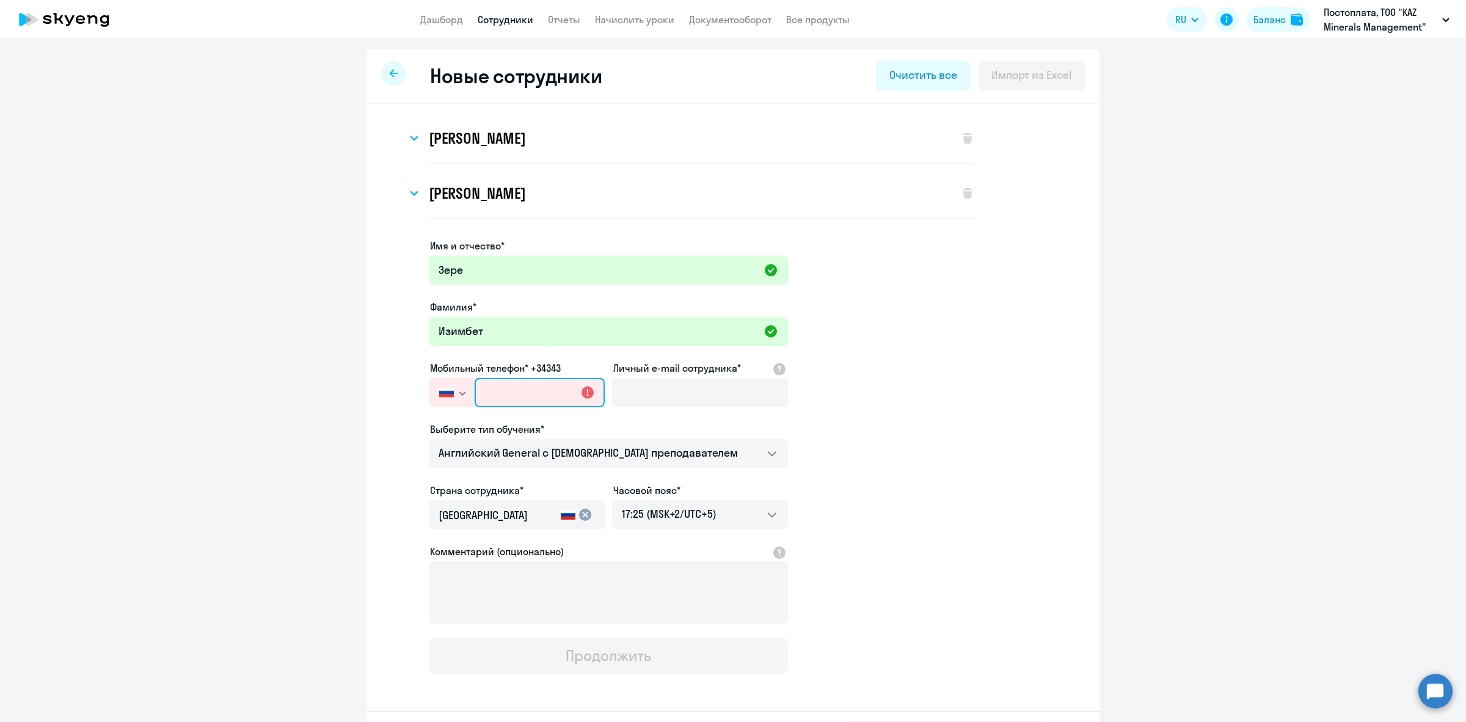
paste input "[PHONE_NUMBER]"
type input "[PHONE_NUMBER]"
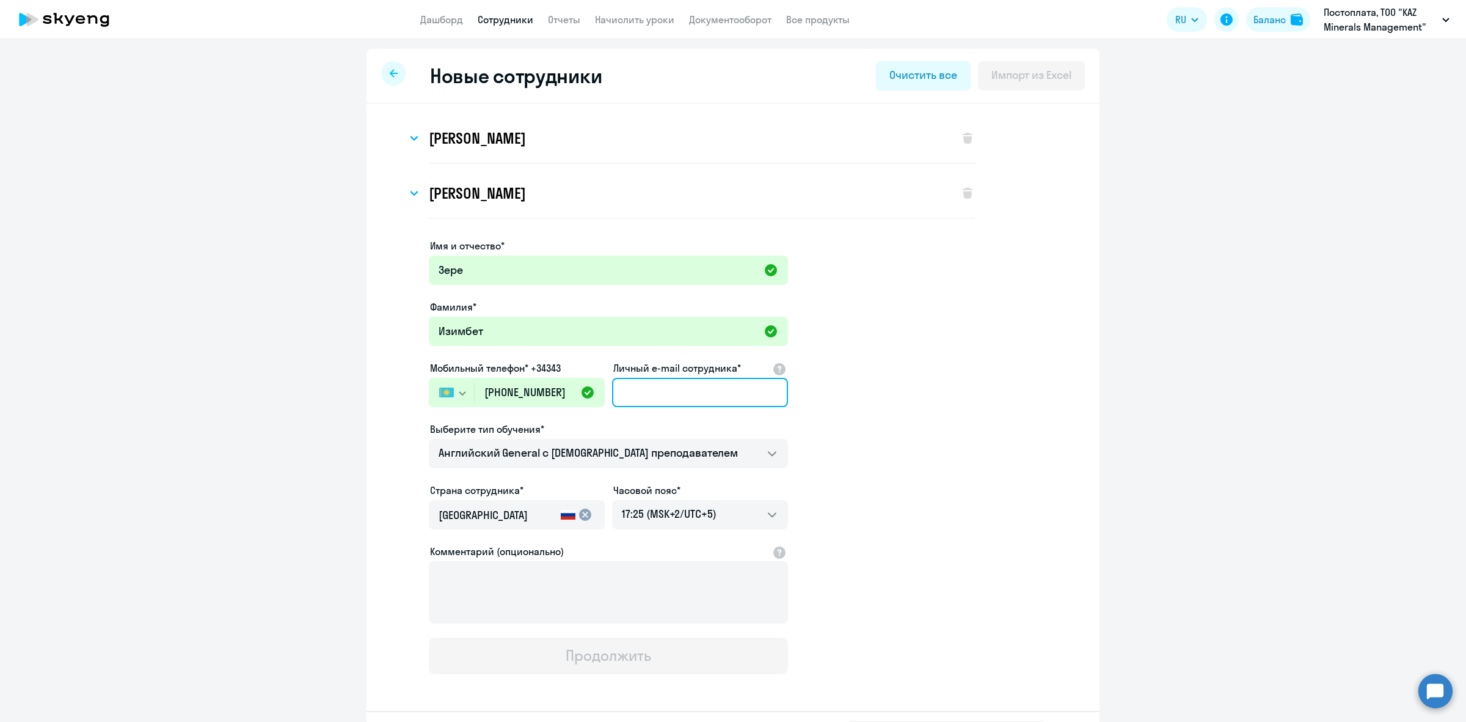
click at [692, 391] on input "Личный e-mail сотрудника*" at bounding box center [700, 392] width 176 height 29
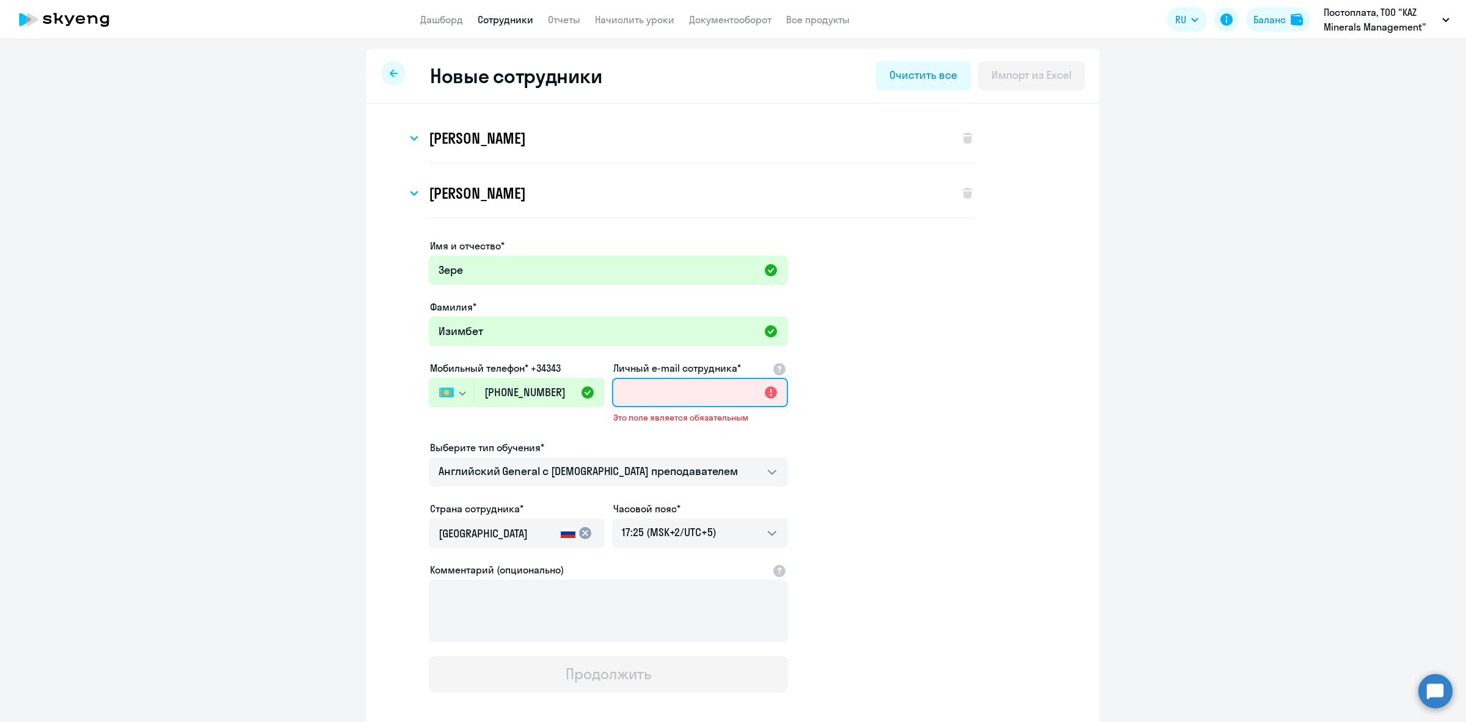
paste input "[EMAIL_ADDRESS][DOMAIN_NAME]"
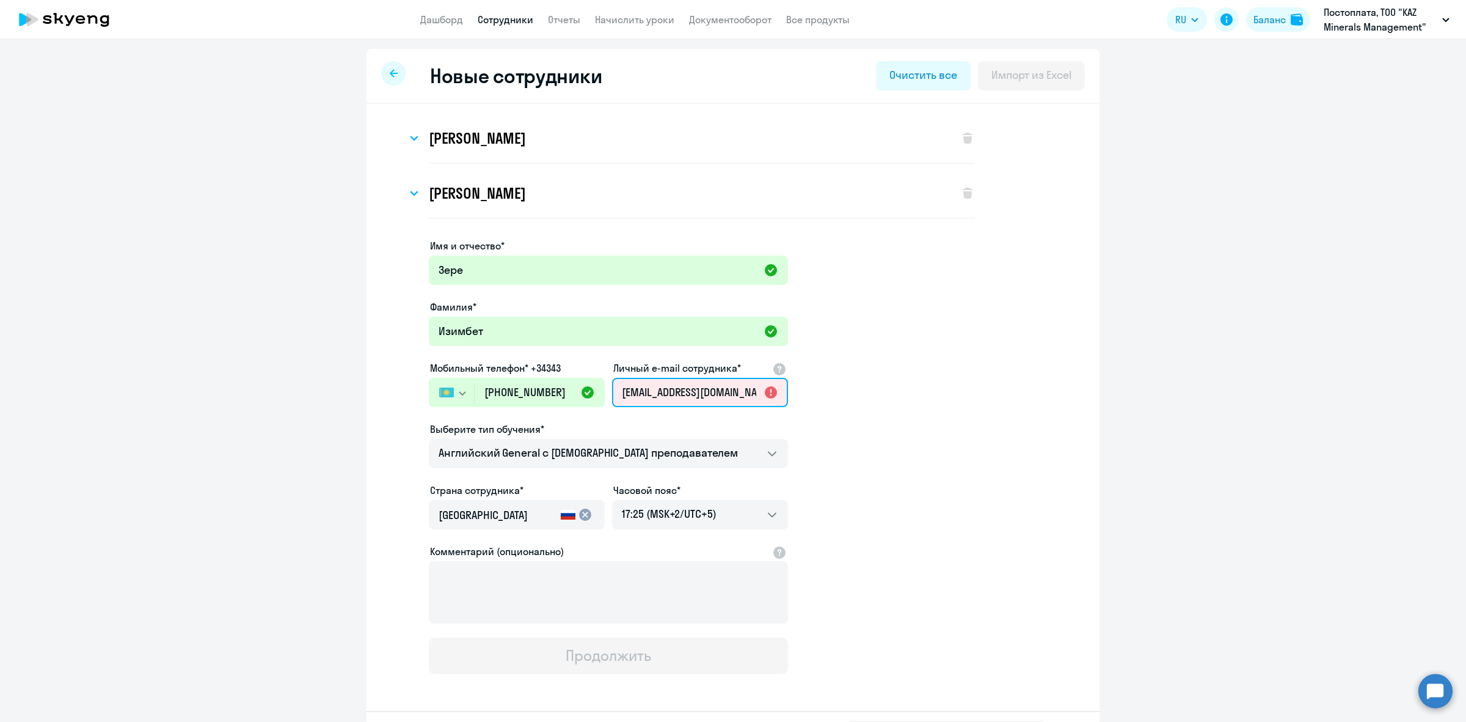
scroll to position [0, 20]
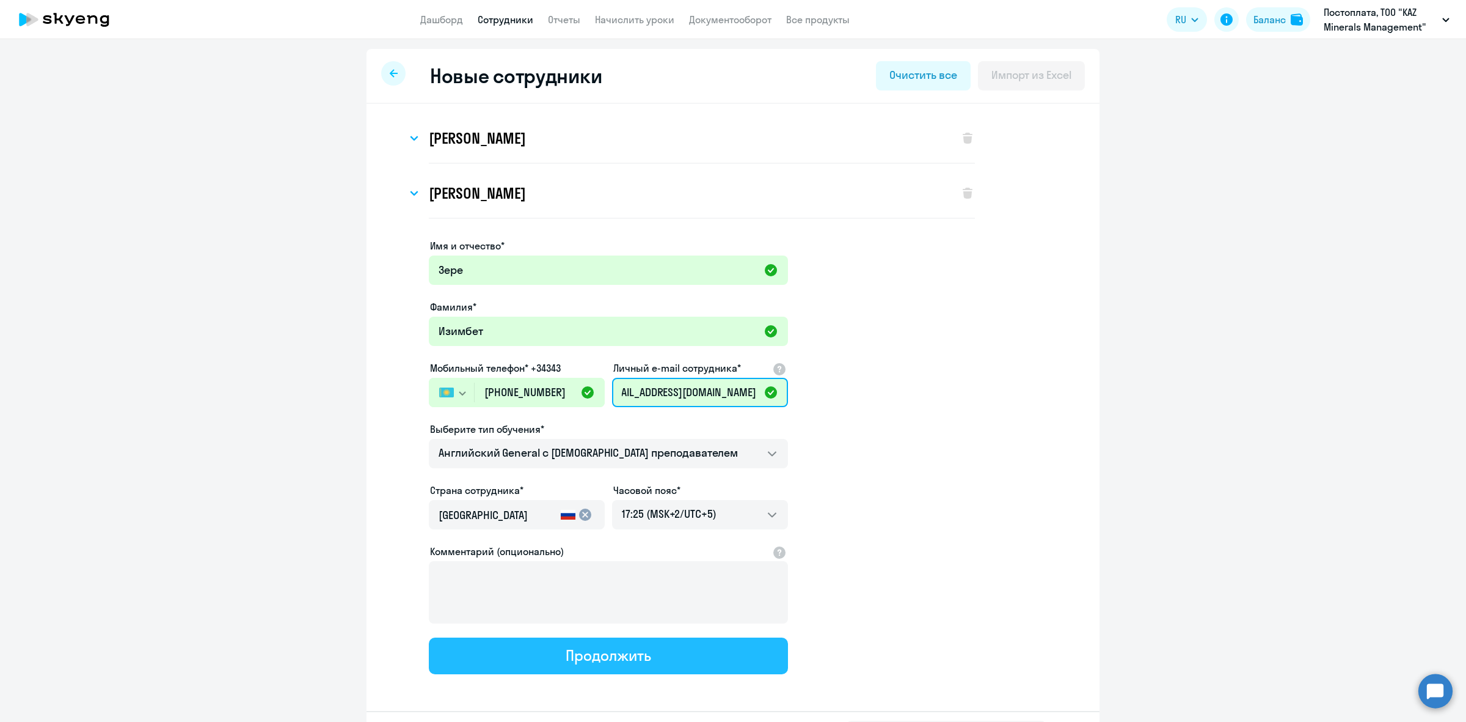
type input "[EMAIL_ADDRESS][DOMAIN_NAME]"
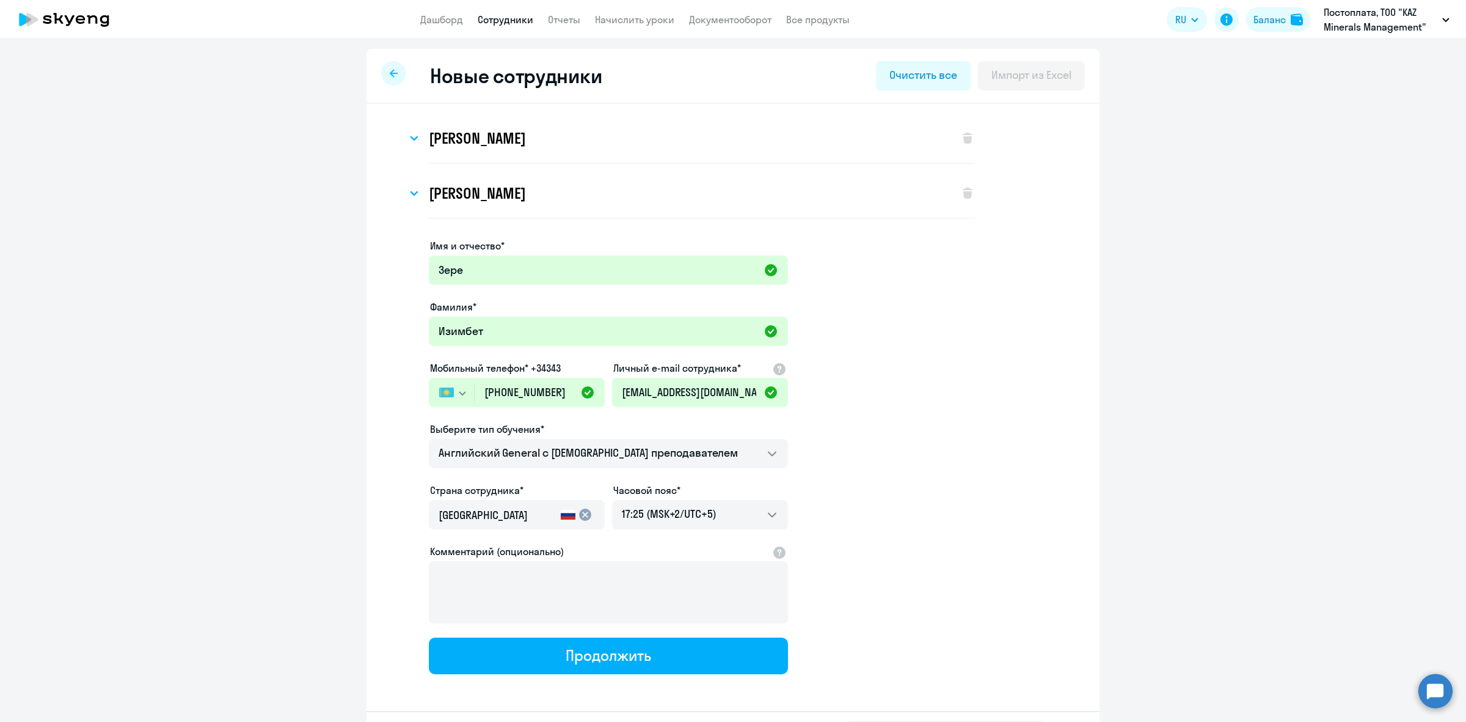
drag, startPoint x: 629, startPoint y: 651, endPoint x: 944, endPoint y: 597, distance: 319.3
click at [944, 597] on app-new-student-form "Имя и отчество* [PERSON_NAME]* Изимбет Мобильный телефон* +34343 [GEOGRAPHIC_DA…" at bounding box center [733, 456] width 694 height 436
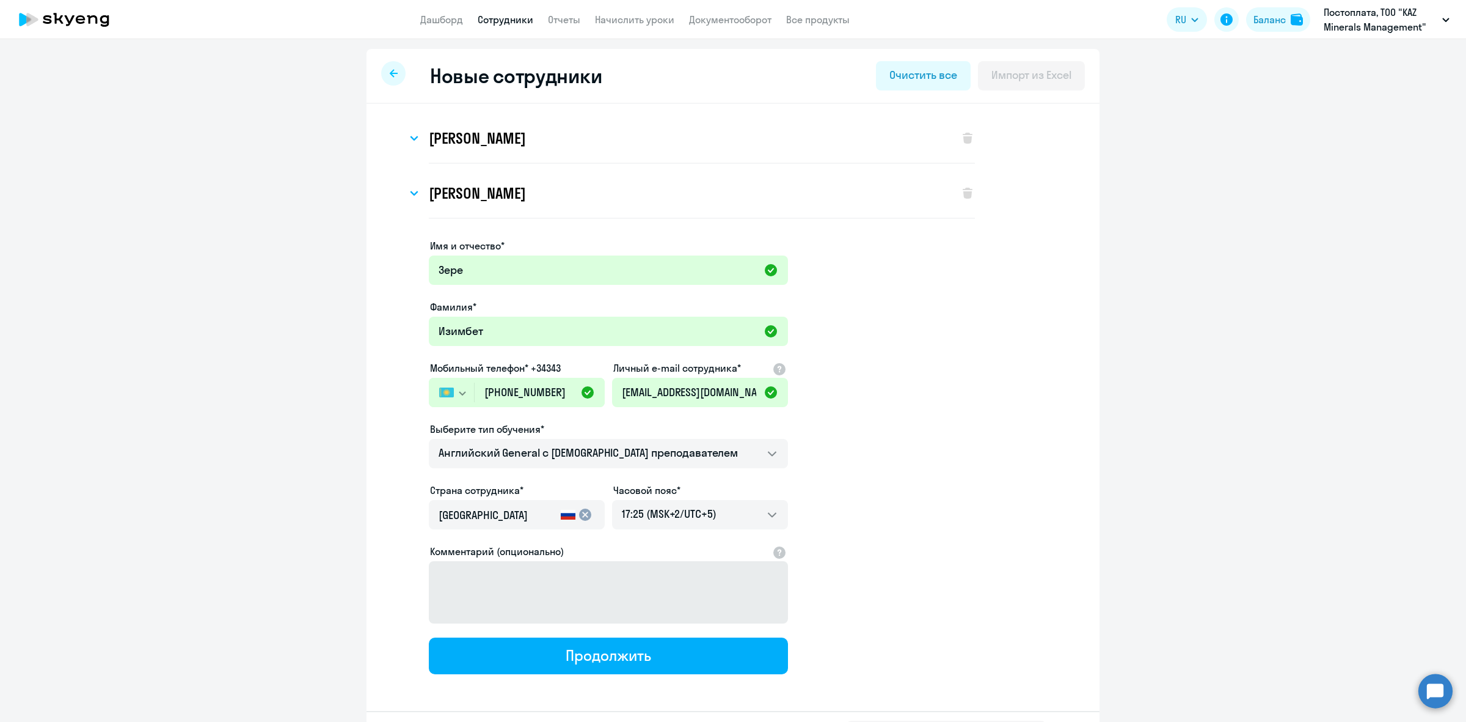
click at [653, 651] on button "Продолжить" at bounding box center [608, 655] width 359 height 37
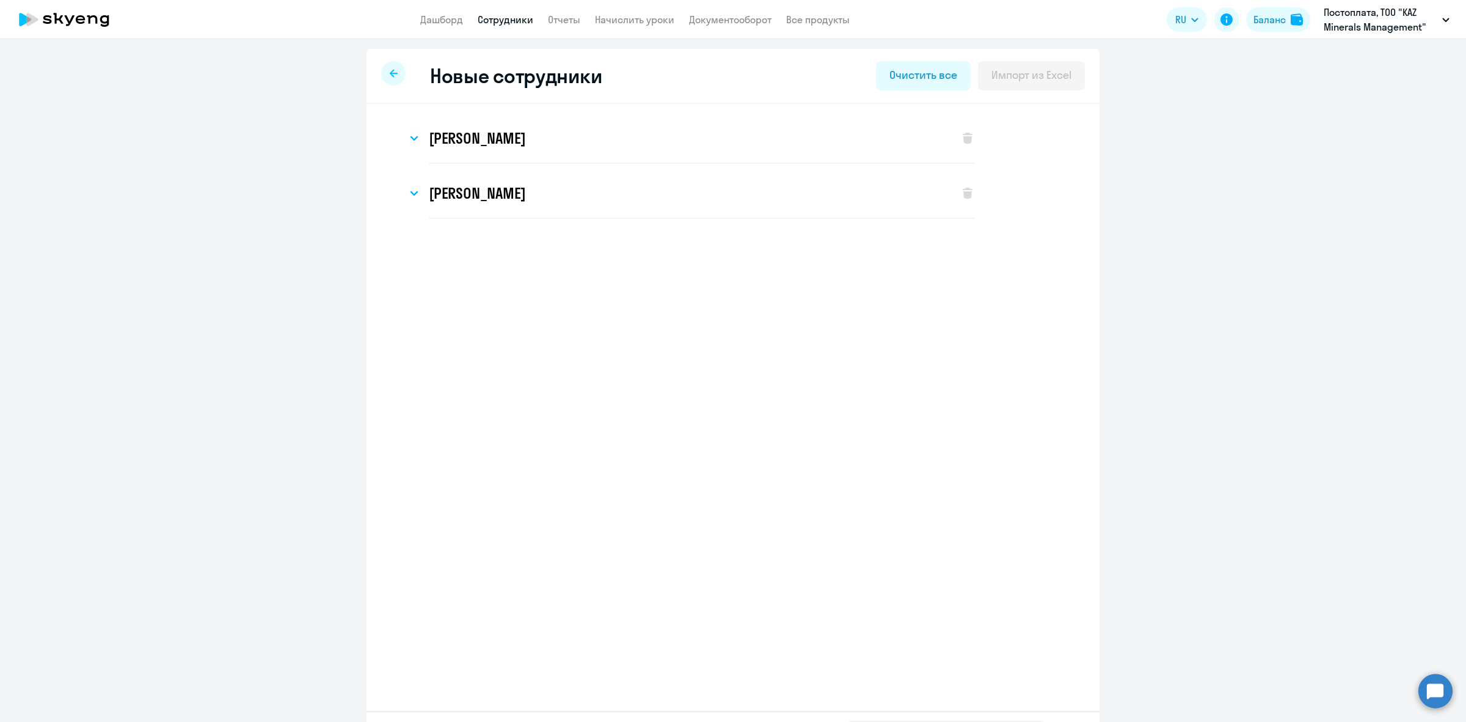
select select "english_adult_not_native_speaker"
select select "5"
select select "english_adult_not_native_speaker"
select select "5"
select select "english_adult_not_native_speaker"
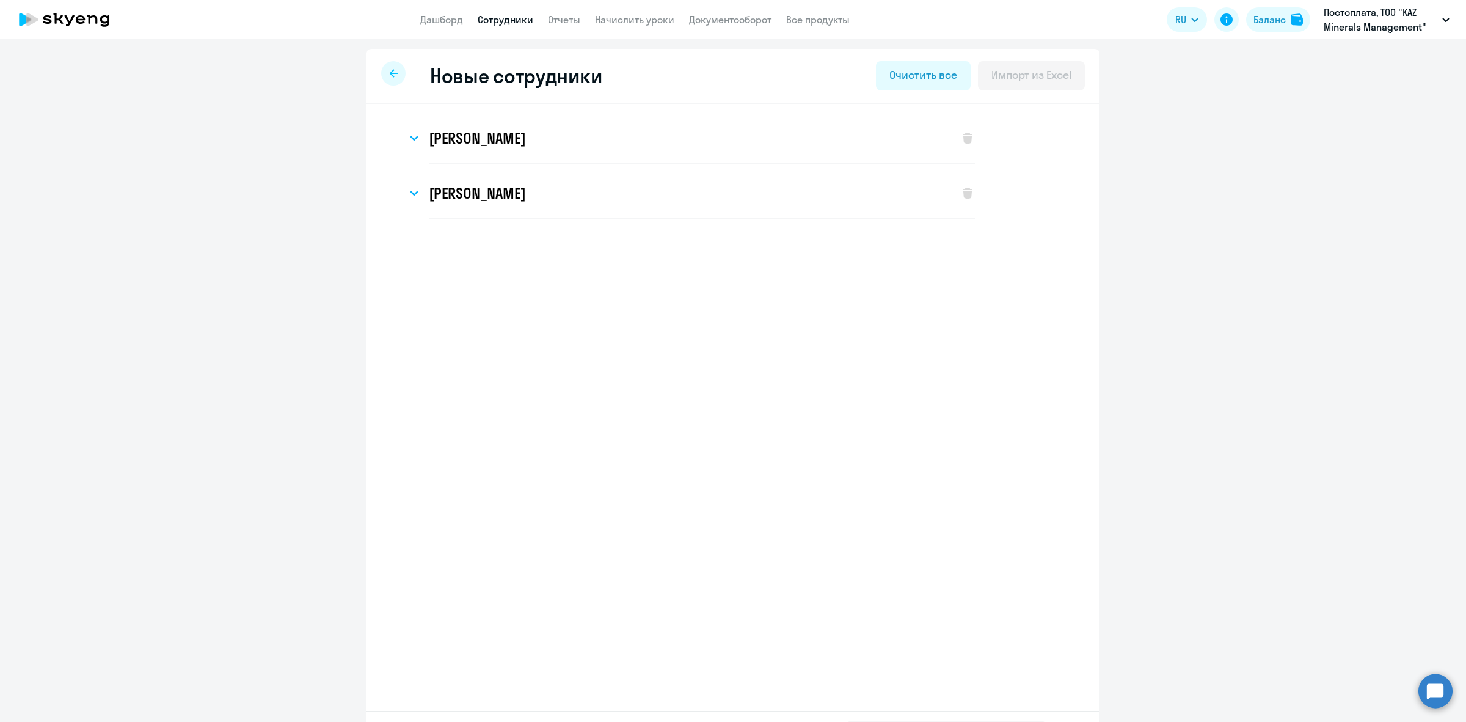
select select "5"
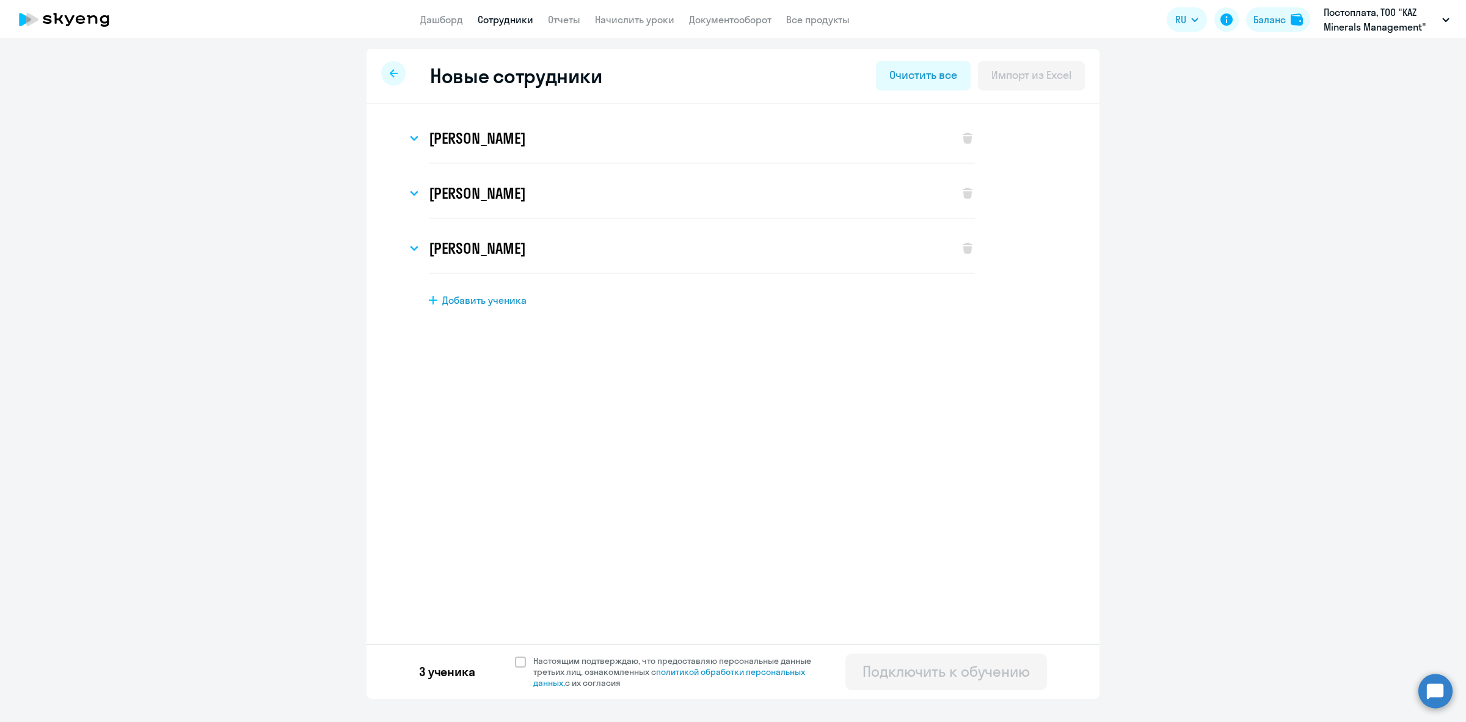
click at [480, 296] on span "Добавить ученика" at bounding box center [484, 299] width 84 height 13
select select "english_adult_not_native_speaker"
select select "5"
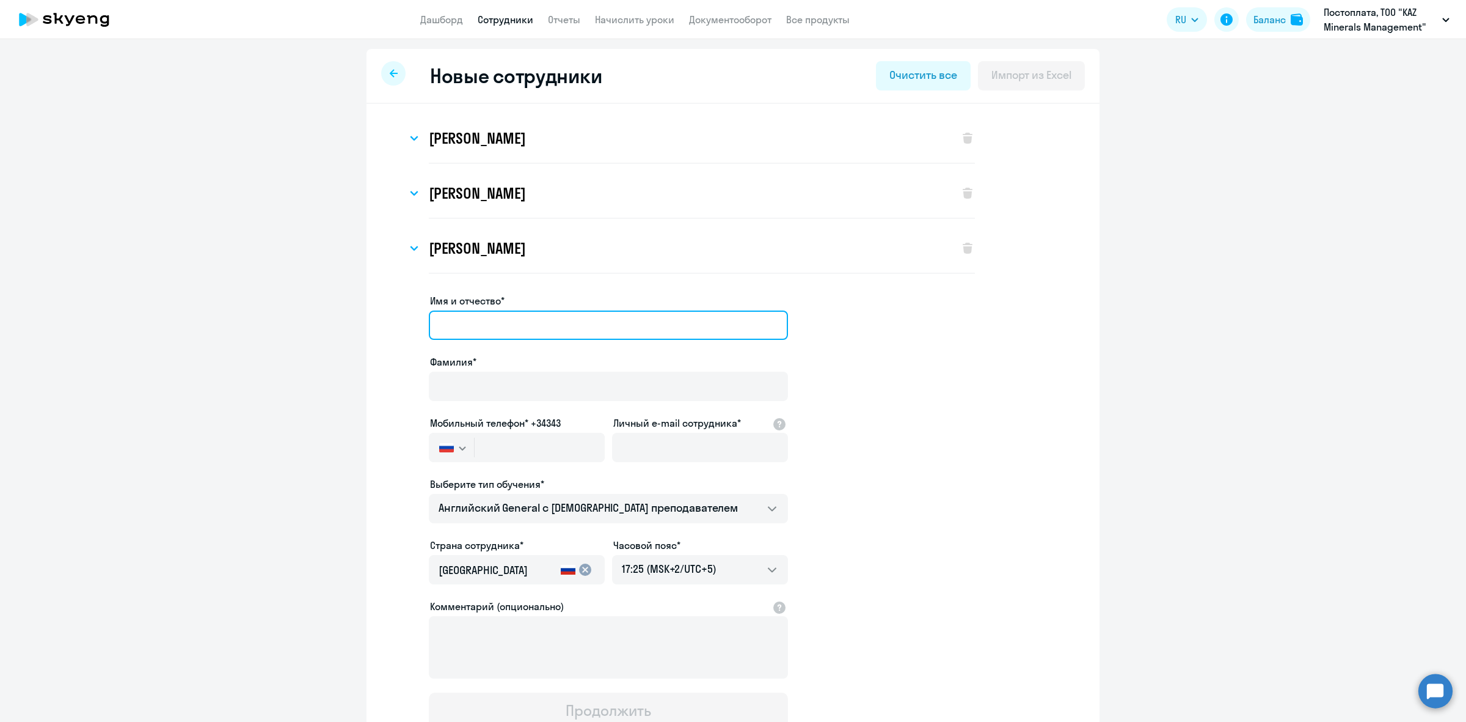
click at [615, 317] on input "Имя и отчество*" at bounding box center [608, 324] width 359 height 29
type input "H"
type input "[PERSON_NAME]"
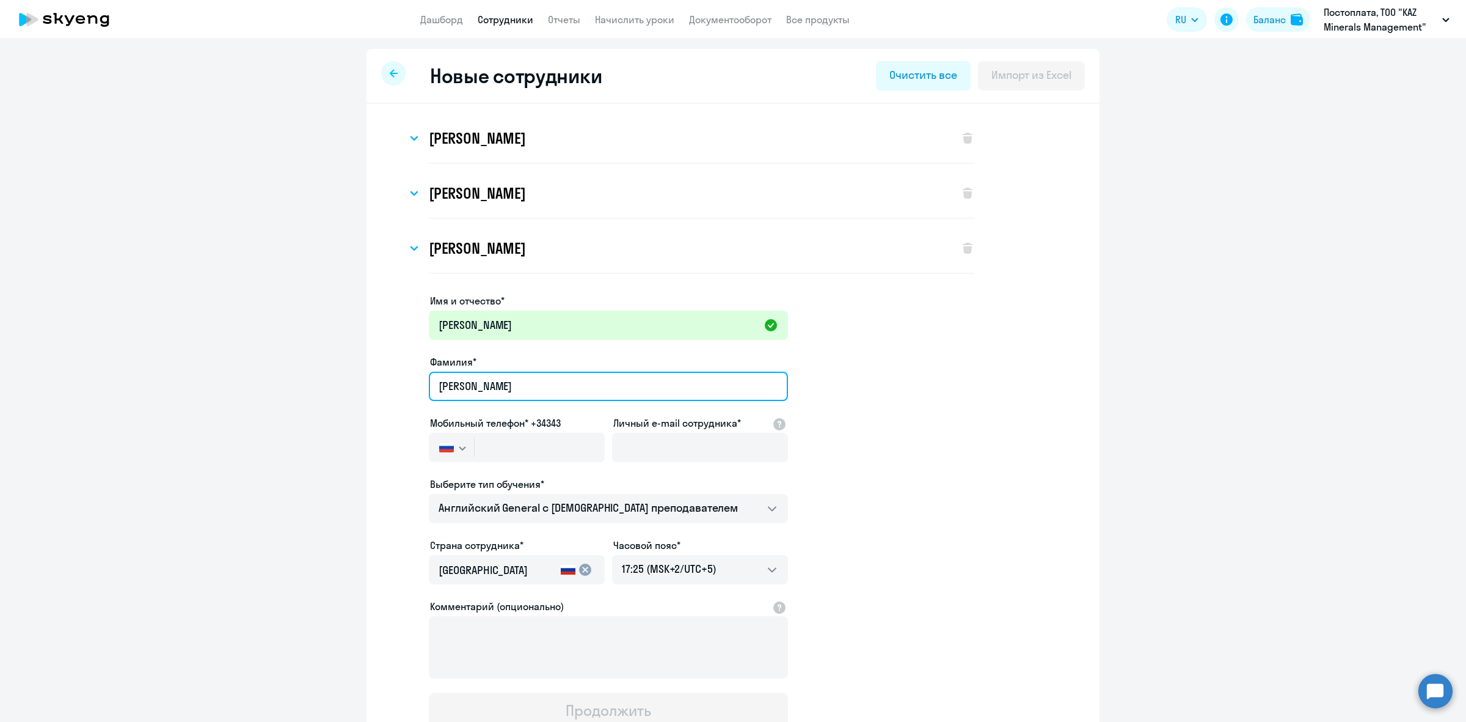
type input "[PERSON_NAME]"
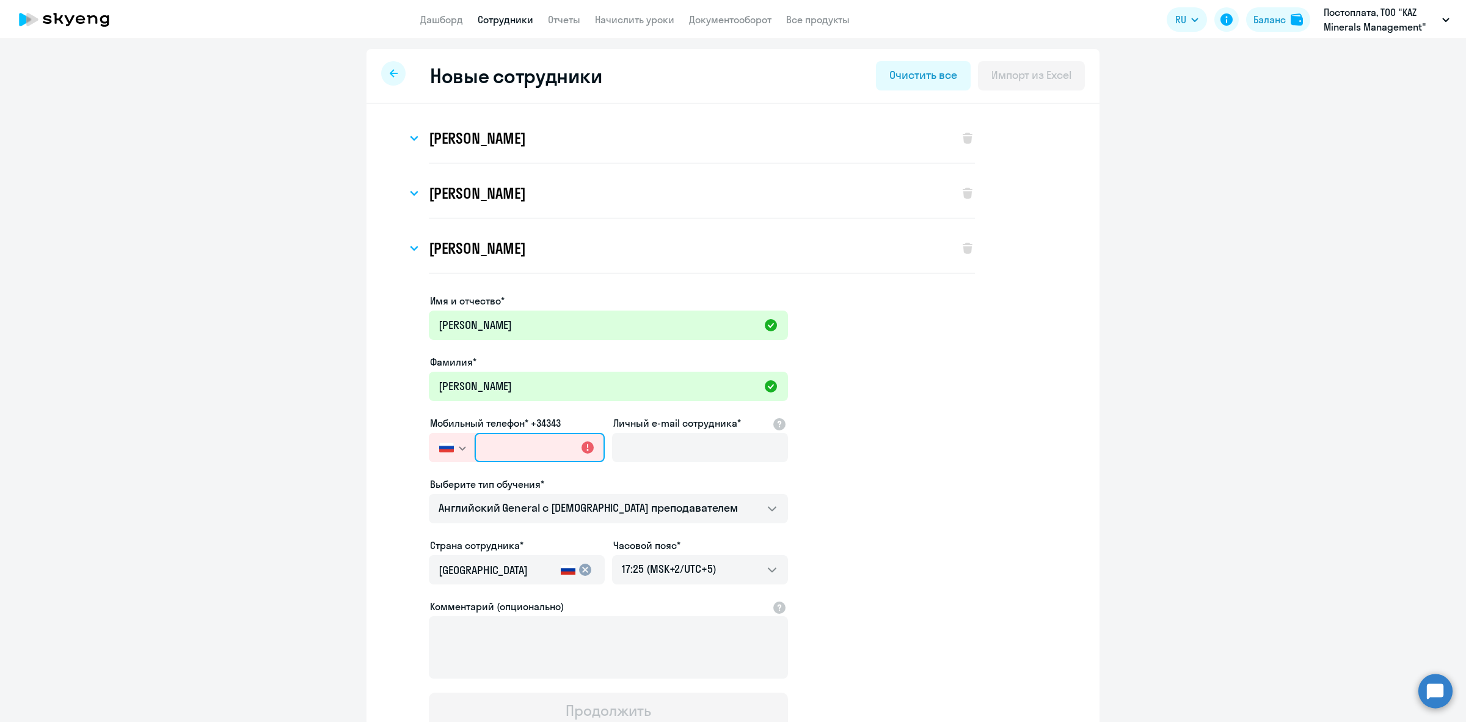
paste input "[PHONE_NUMBER]"
type input "[PHONE_NUMBER]"
click at [720, 453] on input "Личный e-mail сотрудника*" at bounding box center [700, 447] width 176 height 29
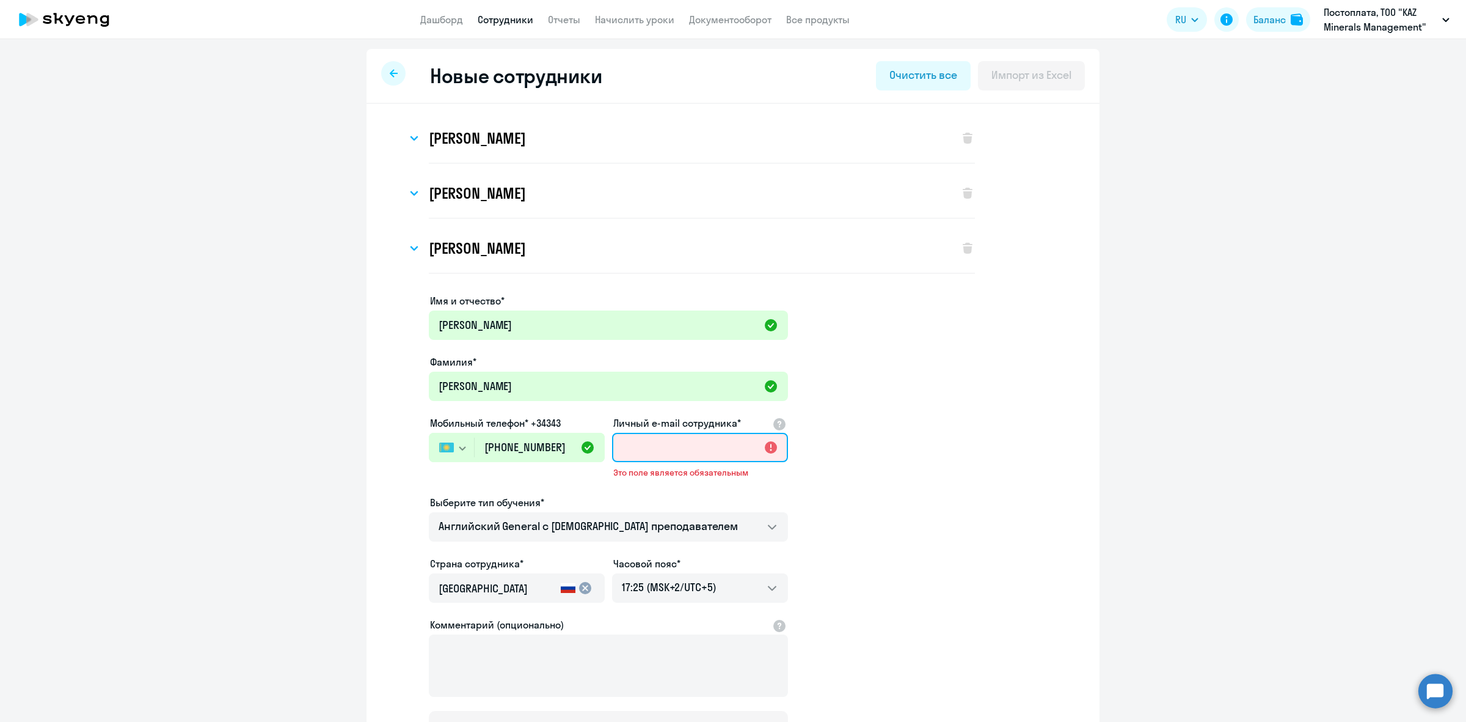
click at [682, 447] on input "Личный e-mail сотрудника*" at bounding box center [700, 447] width 176 height 29
paste input "[EMAIL_ADDRESS][DOMAIN_NAME]"
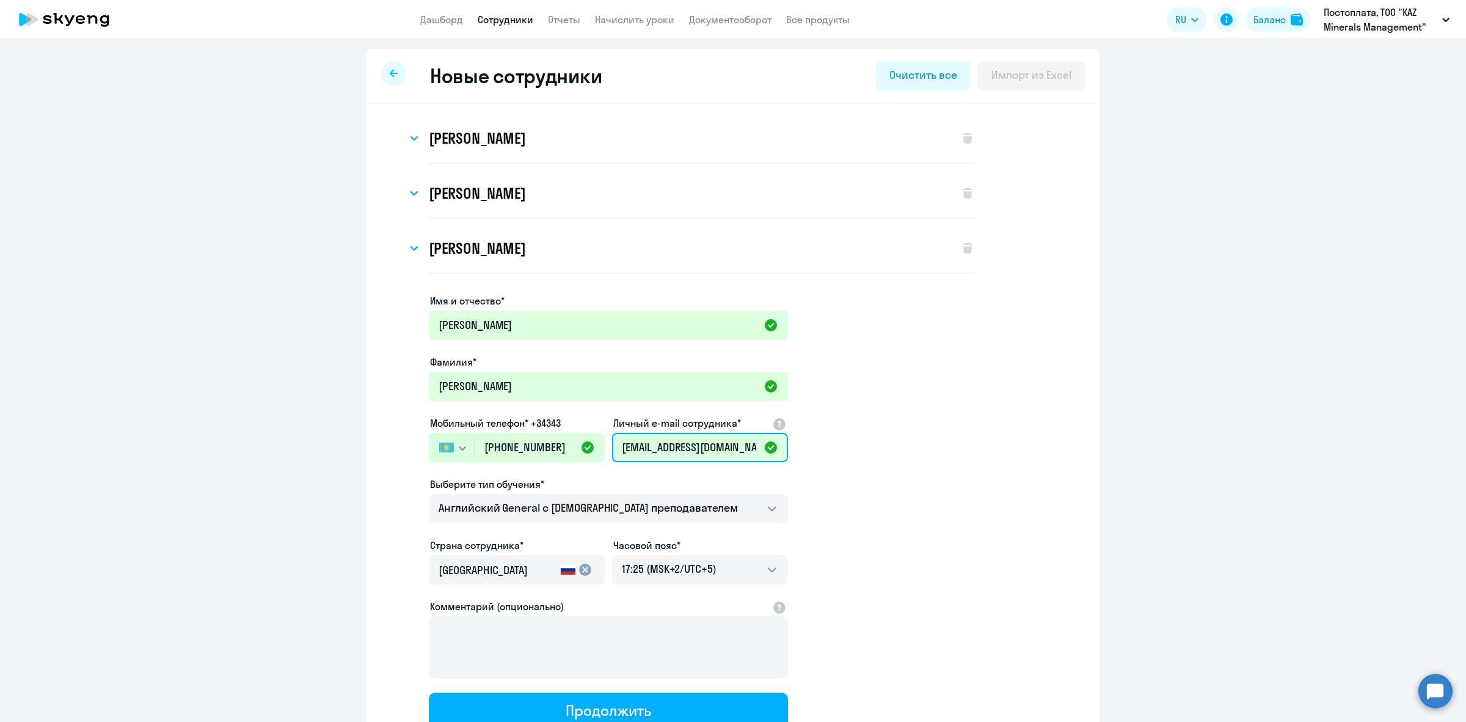
scroll to position [0, 34]
type input "[EMAIL_ADDRESS][DOMAIN_NAME]"
click at [942, 441] on app-new-student-form "Имя и отчество* [PERSON_NAME]* Бикинеев Мобильный телефон* +34343 [GEOGRAPHIC_D…" at bounding box center [733, 511] width 694 height 436
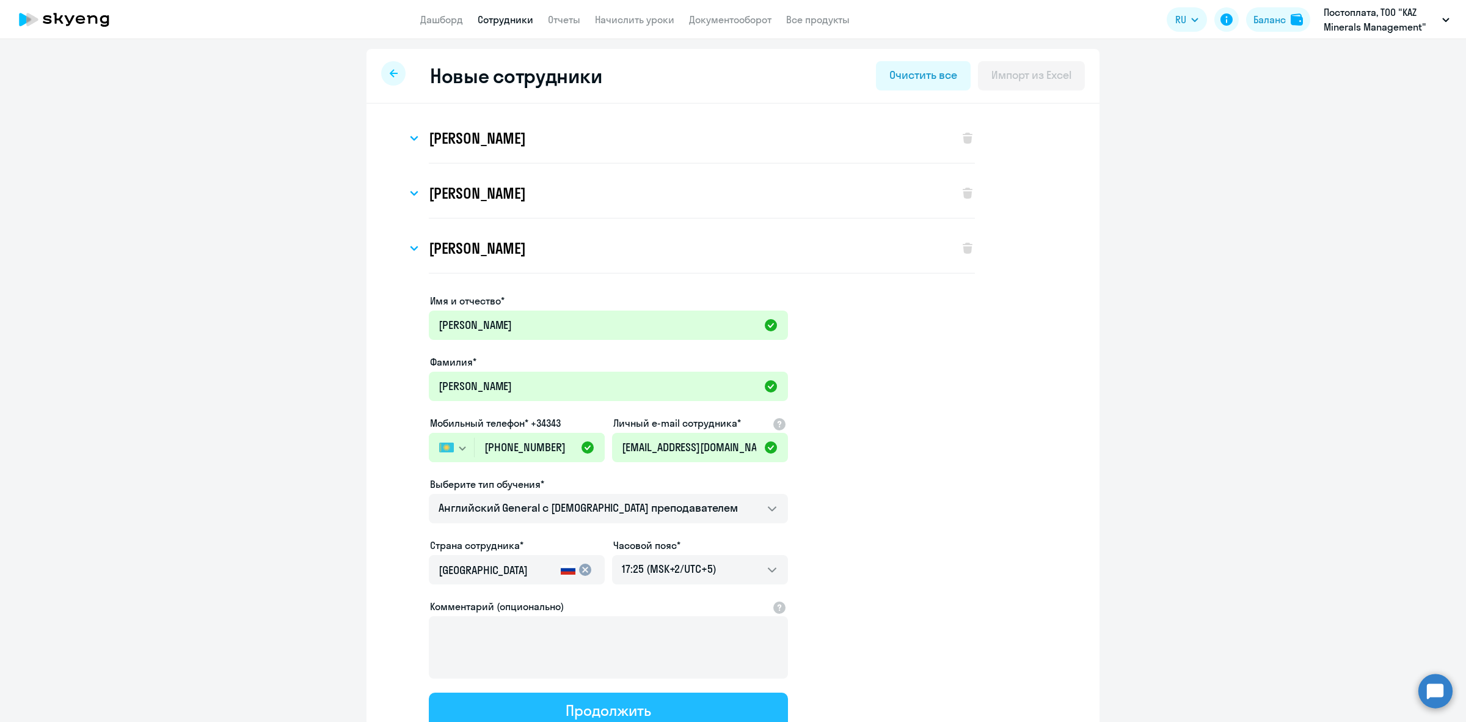
click at [640, 713] on div "Продолжить" at bounding box center [608, 710] width 85 height 20
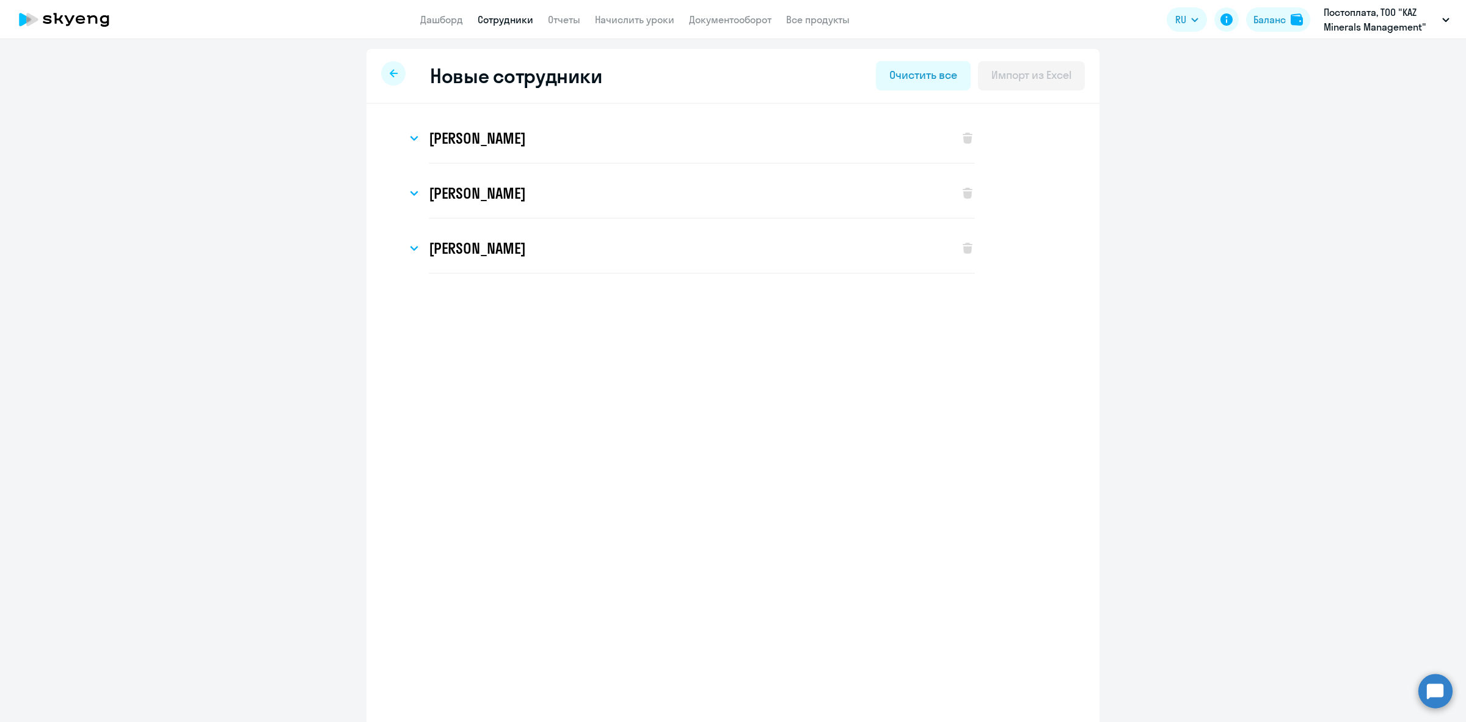
select select "english_adult_not_native_speaker"
select select "5"
select select "english_adult_not_native_speaker"
select select "5"
select select "english_adult_not_native_speaker"
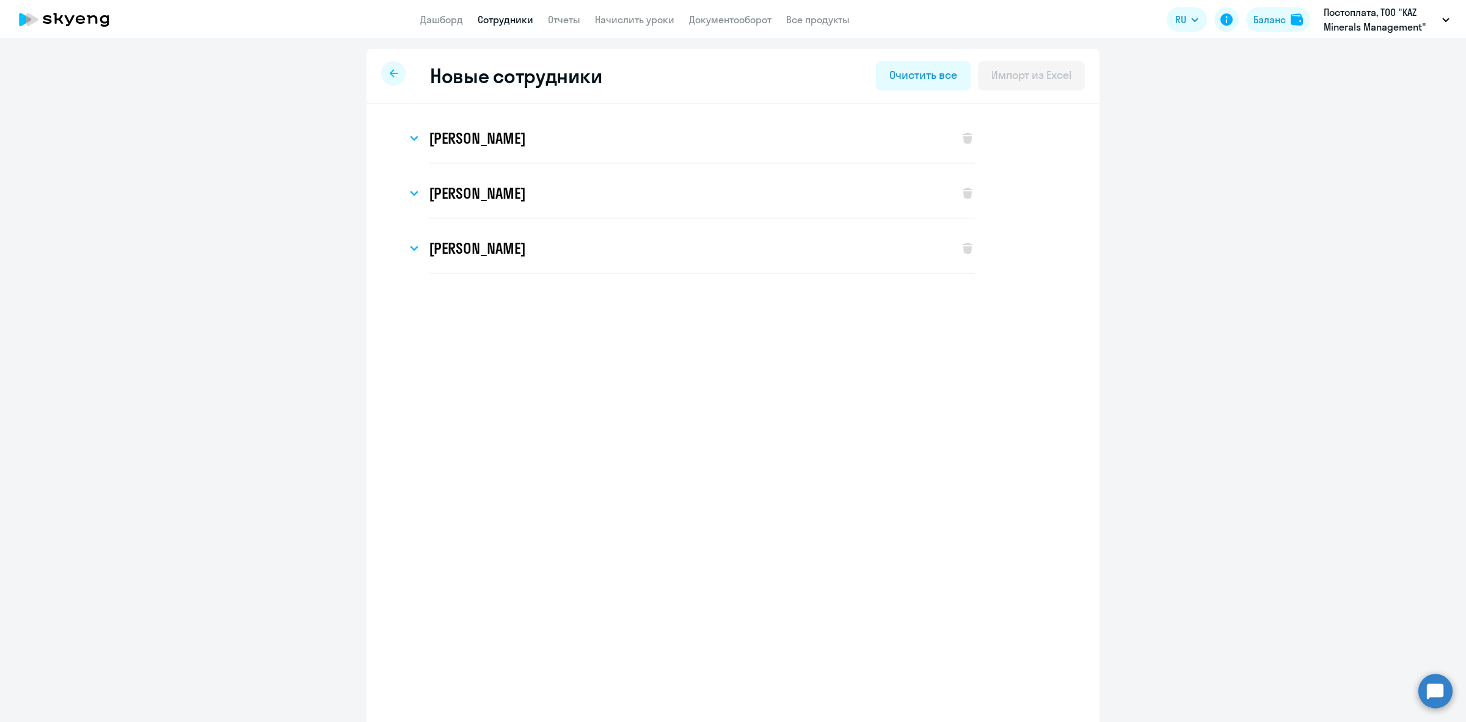
select select "5"
select select "english_adult_not_native_speaker"
select select "5"
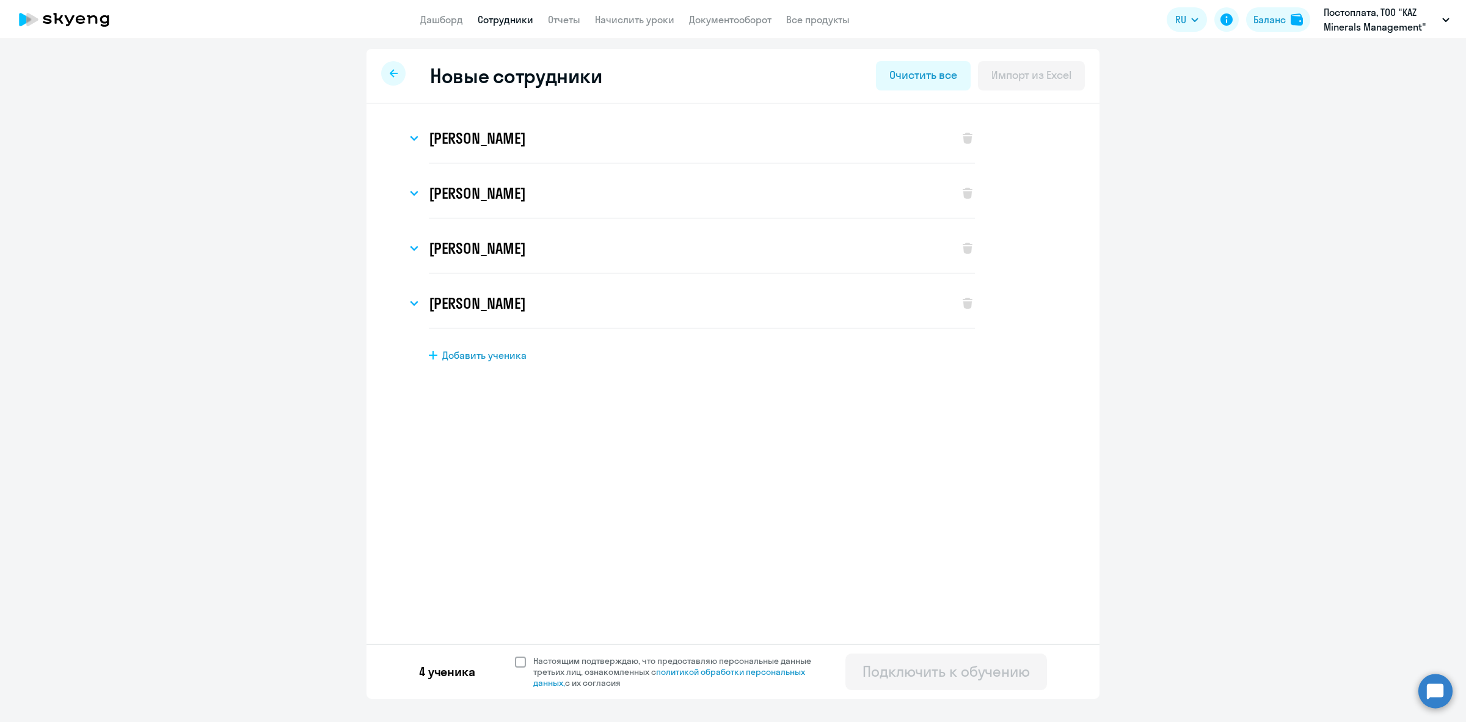
click at [518, 661] on span at bounding box center [520, 661] width 11 height 11
click at [515, 655] on input "Настоящим подтверждаю, что предоставляю персональные данные третьих лиц, ознако…" at bounding box center [514, 654] width 1 height 1
checkbox input "true"
click at [961, 669] on div "Подключить к обучению" at bounding box center [946, 671] width 167 height 20
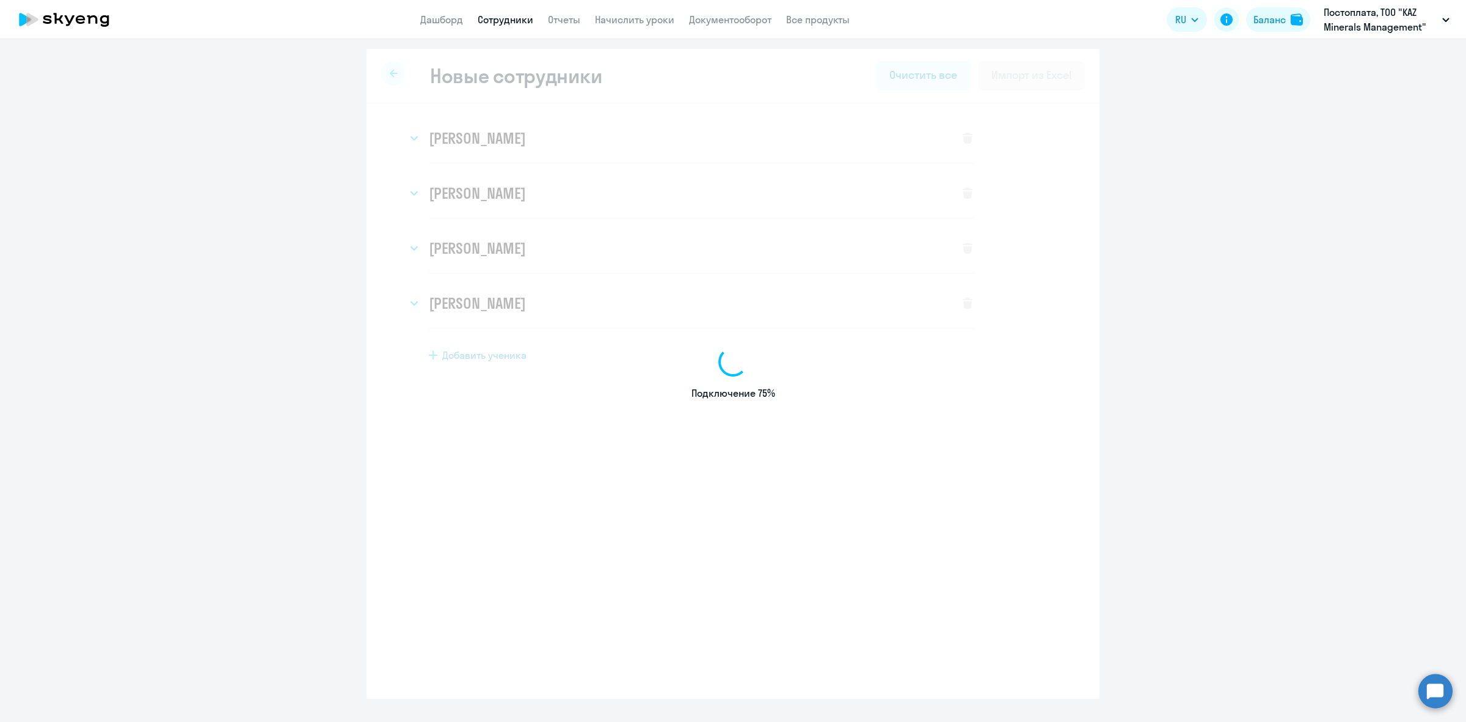
select select "english_adult_not_native_speaker"
select select "5"
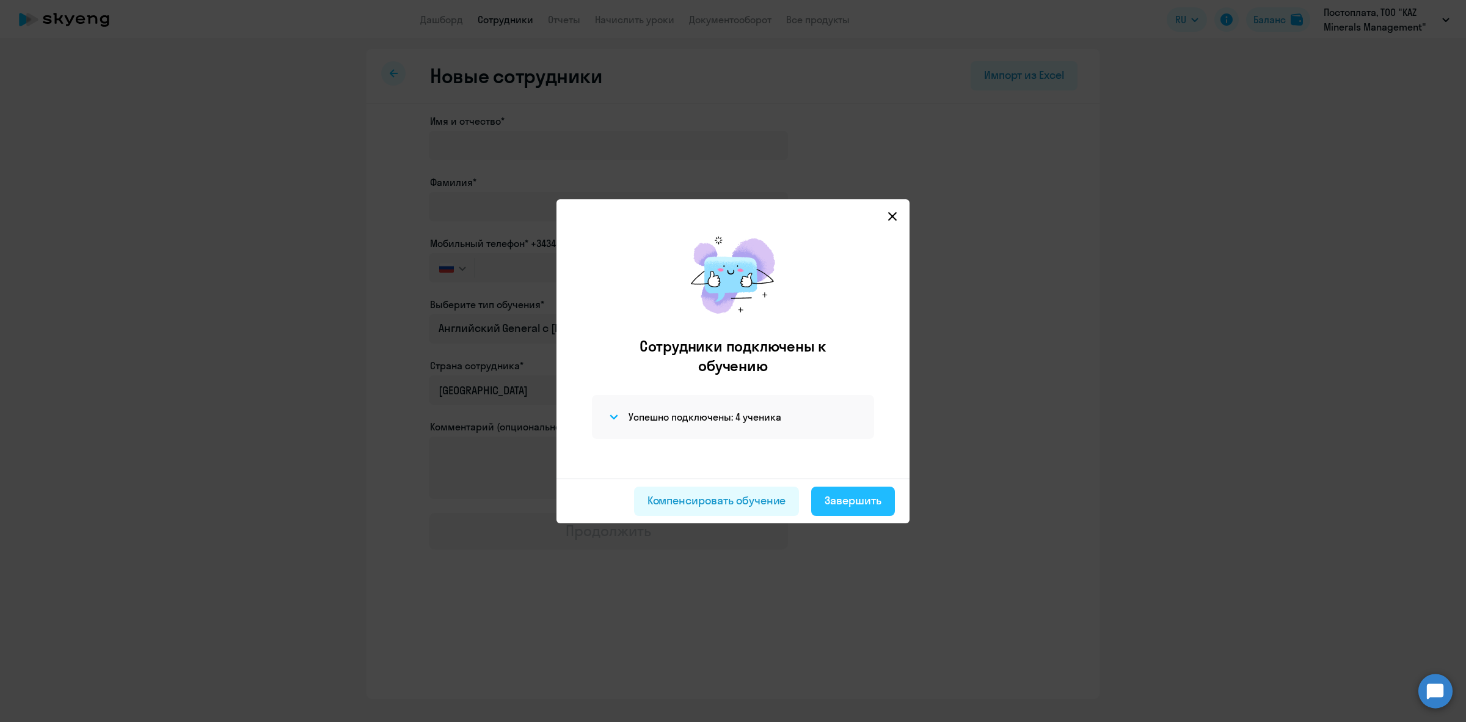
click at [857, 496] on div "Завершить" at bounding box center [853, 500] width 57 height 16
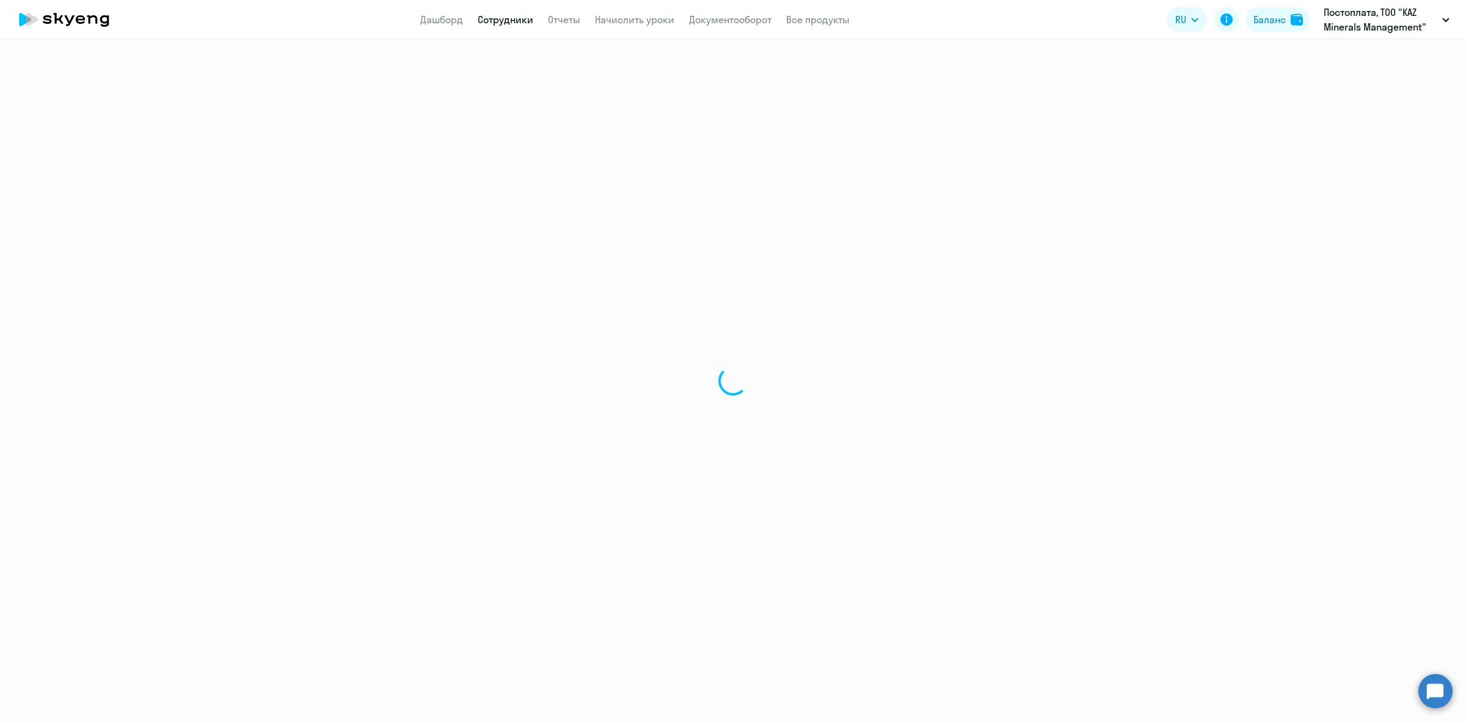
select select "30"
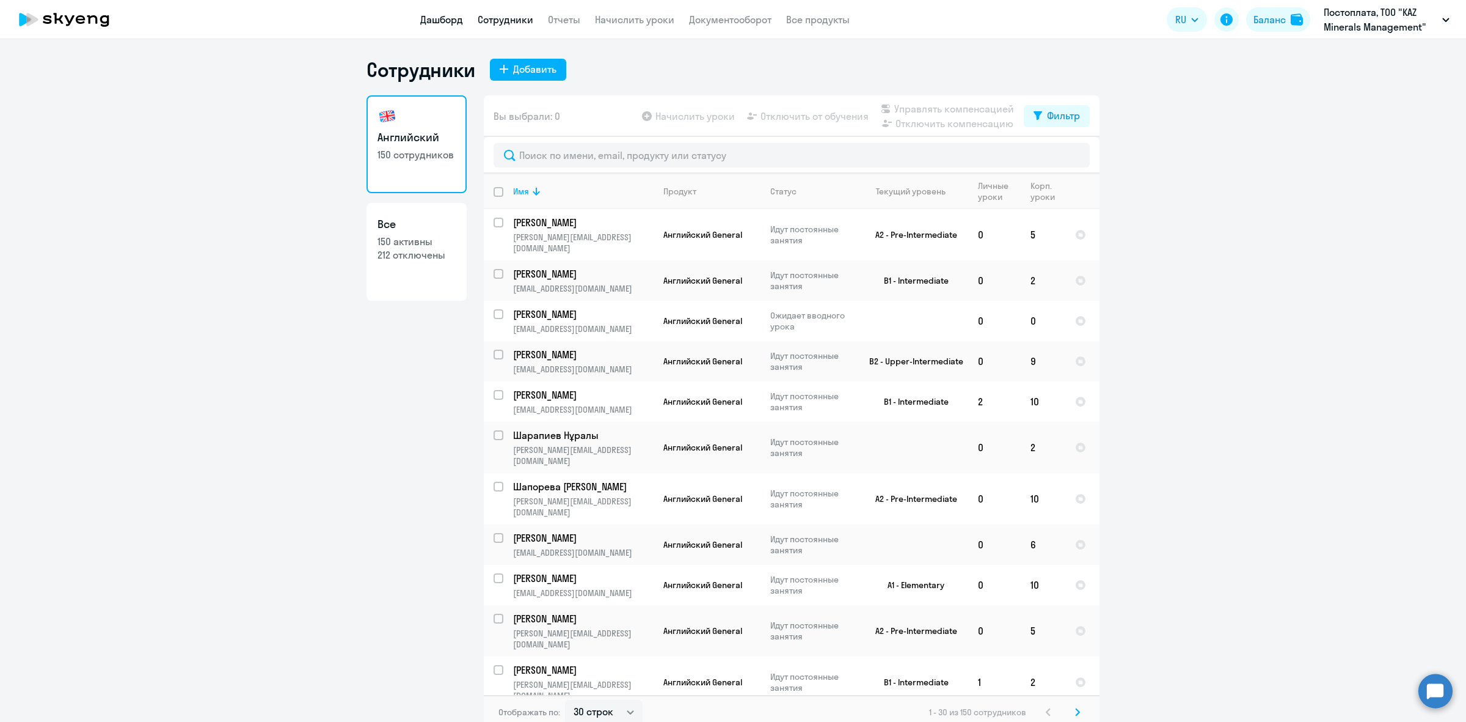
click at [439, 24] on link "Дашборд" at bounding box center [441, 19] width 43 height 12
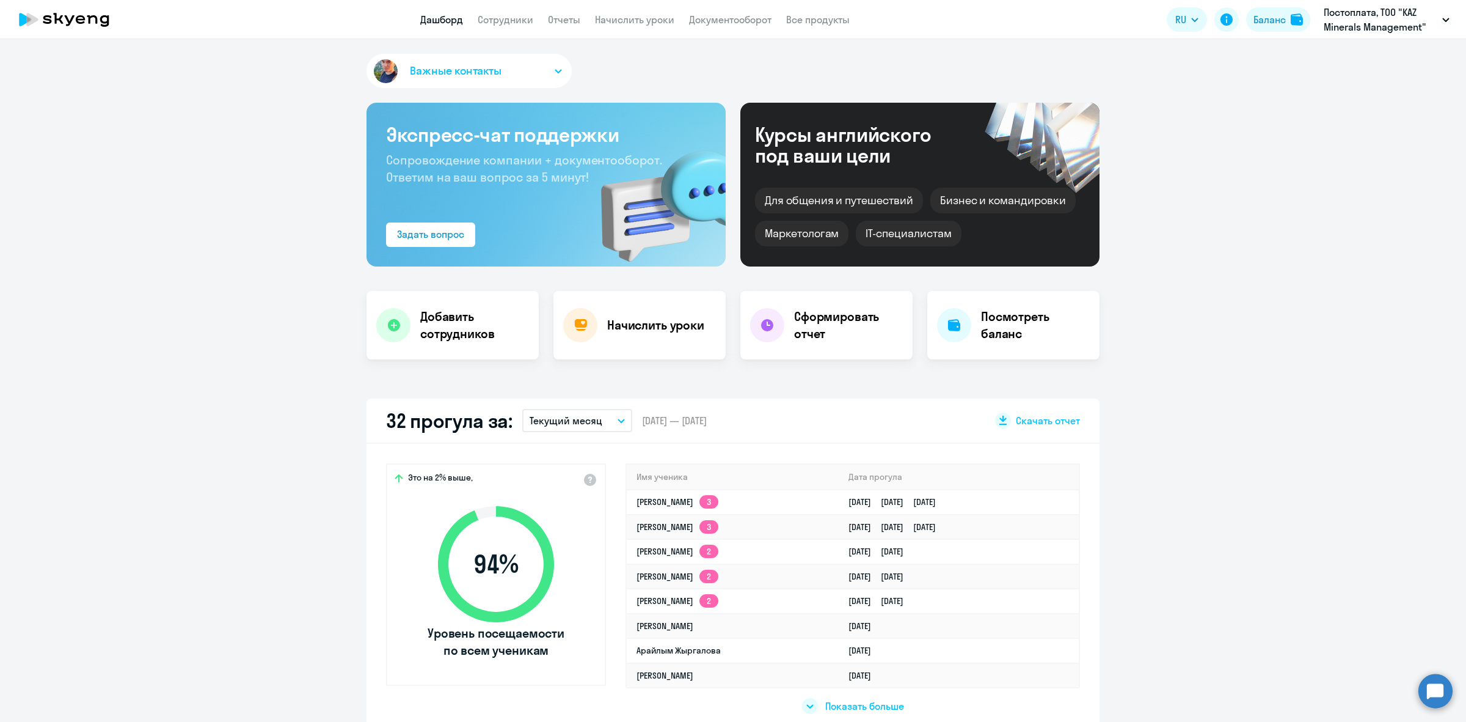
select select "30"
click at [1138, 513] on app-truancy-attendance-dashboard "32 прогула за: Текущий месяц – [DATE] — [DATE] Скачать отчет Это на 2% выше, 94…" at bounding box center [733, 566] width 1466 height 336
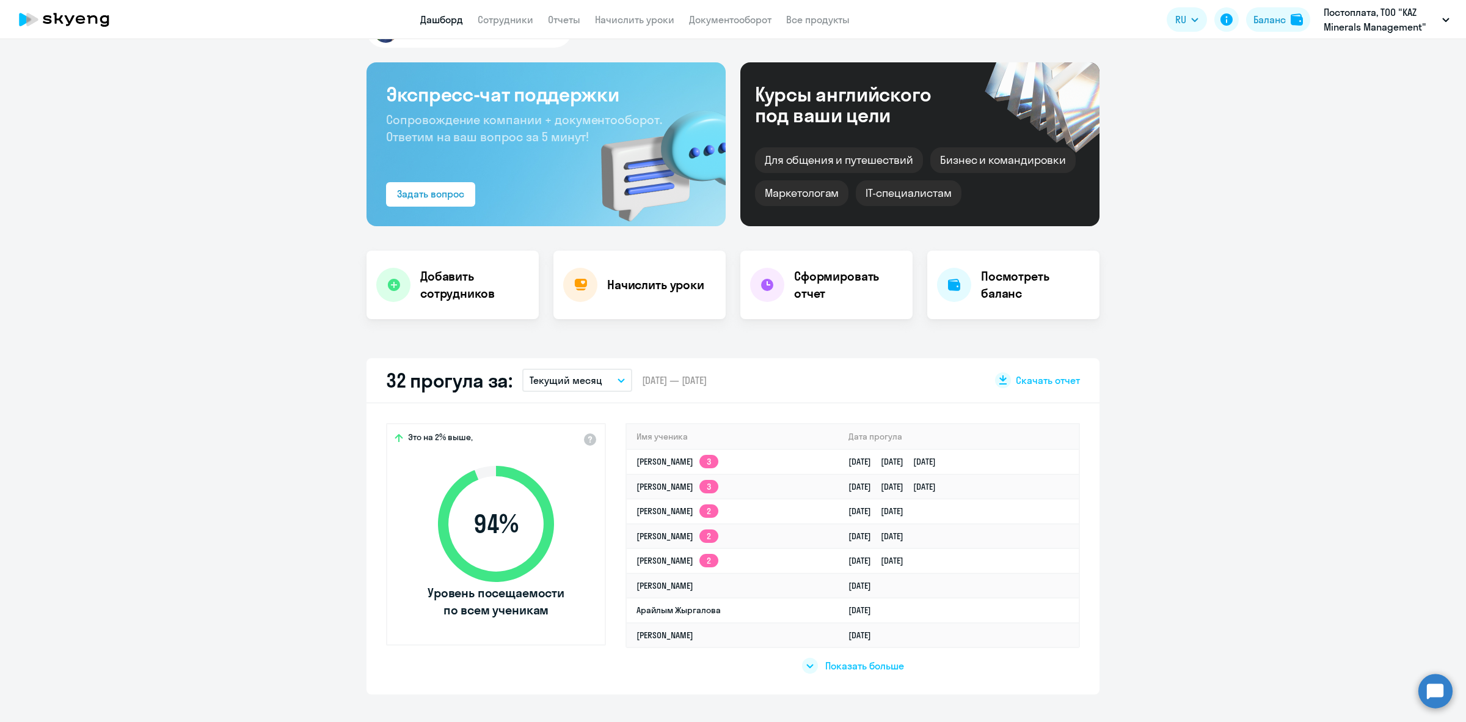
scroll to position [306, 0]
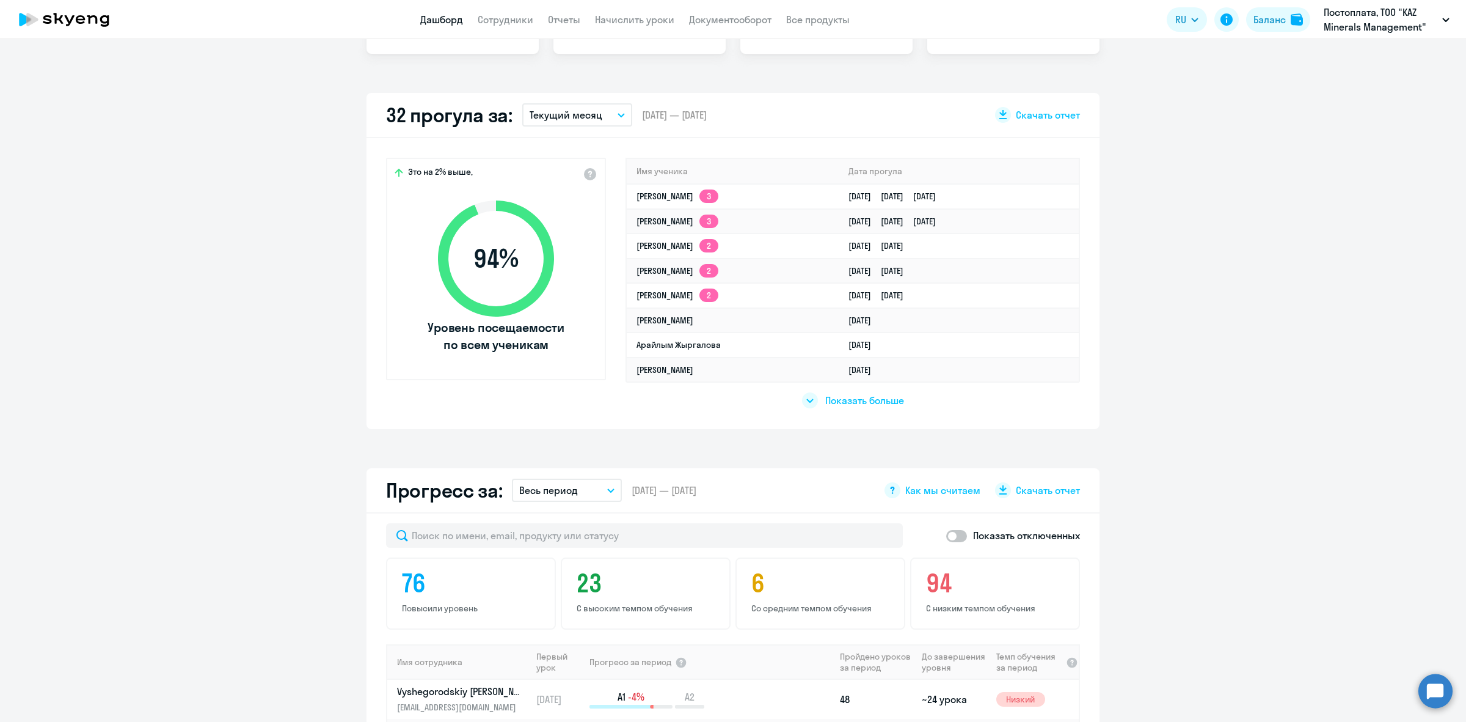
click at [807, 400] on icon at bounding box center [810, 400] width 7 height 4
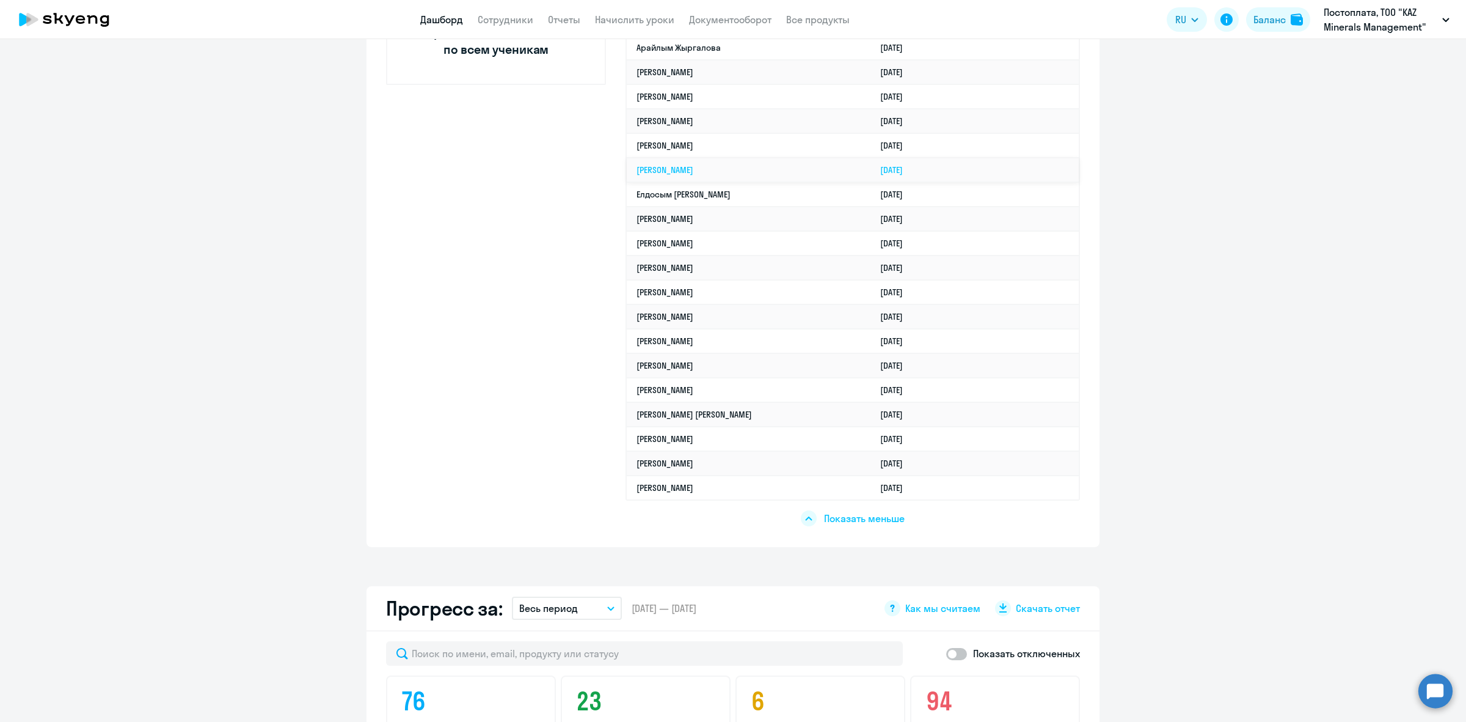
scroll to position [458, 0]
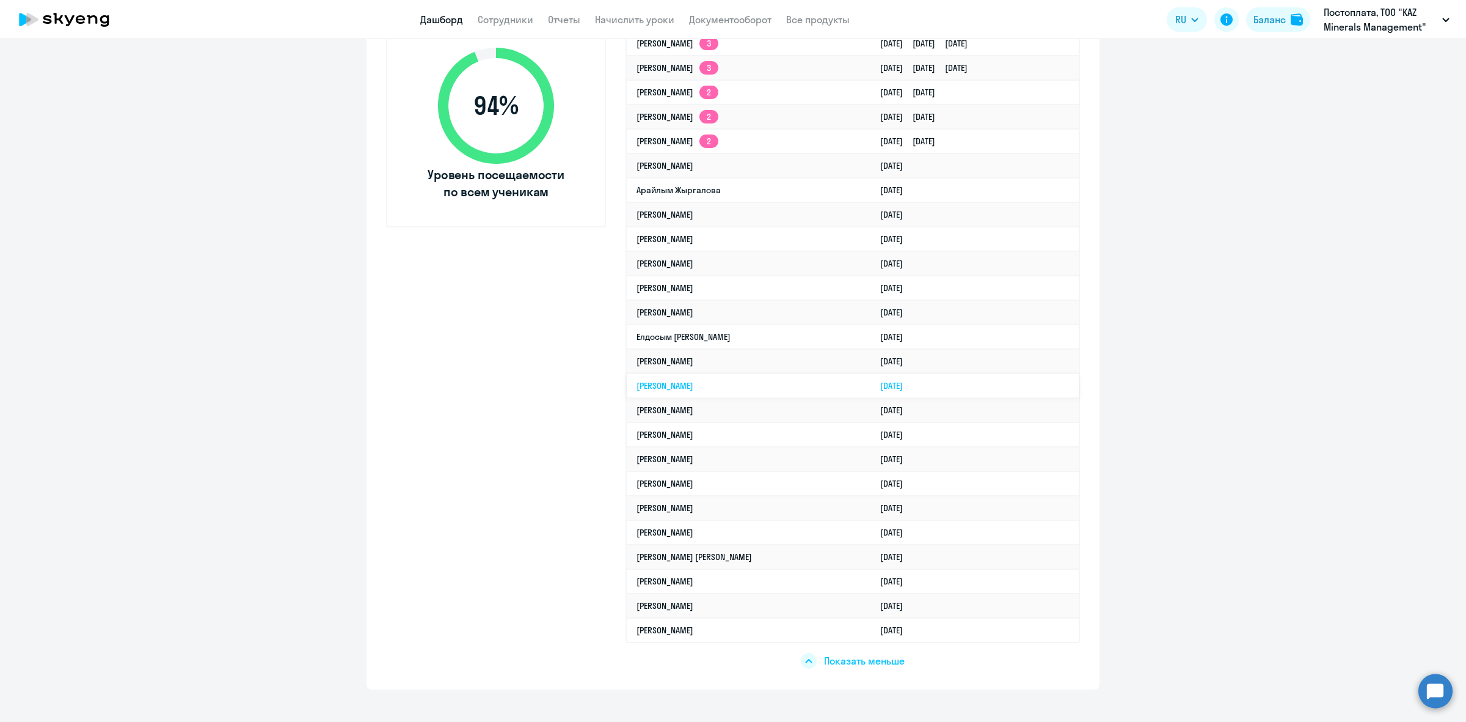
click at [1019, 388] on td "[DATE]" at bounding box center [975, 385] width 208 height 24
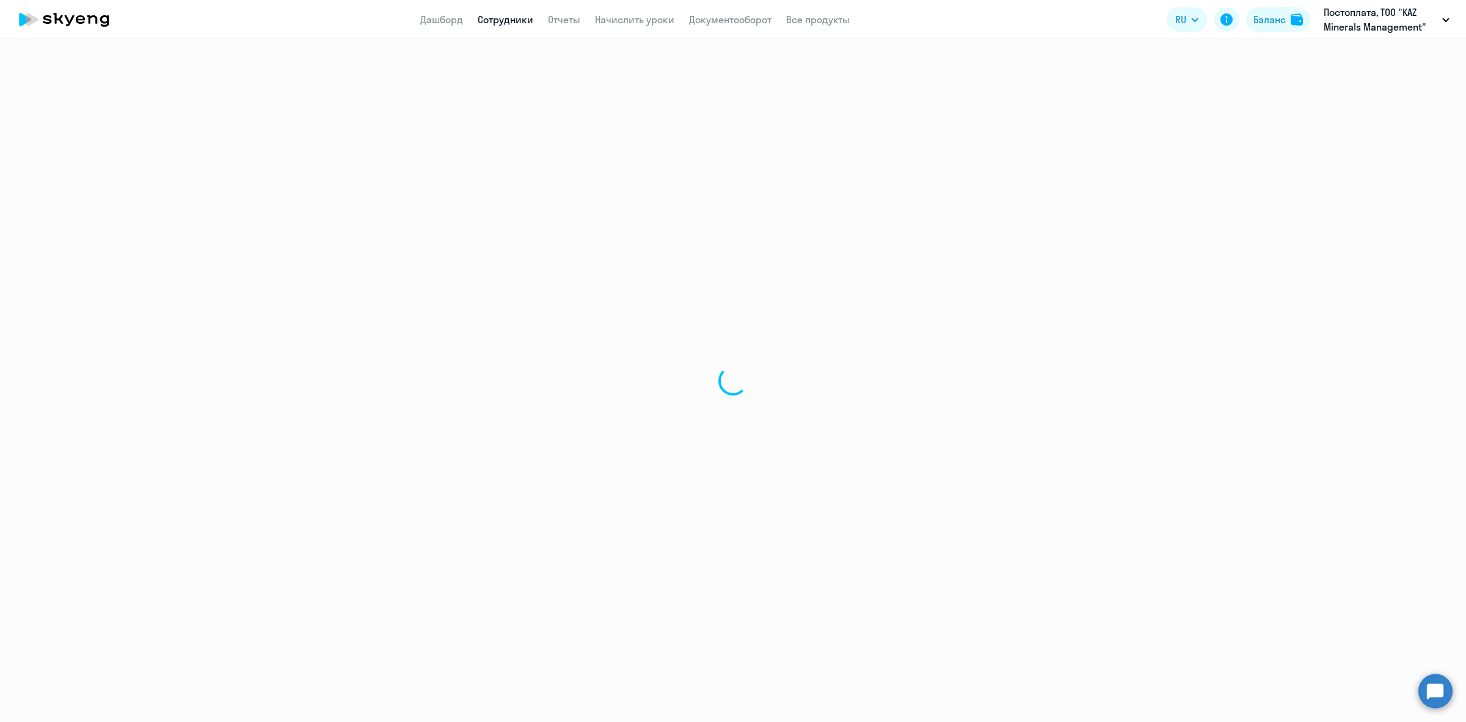
select select "english"
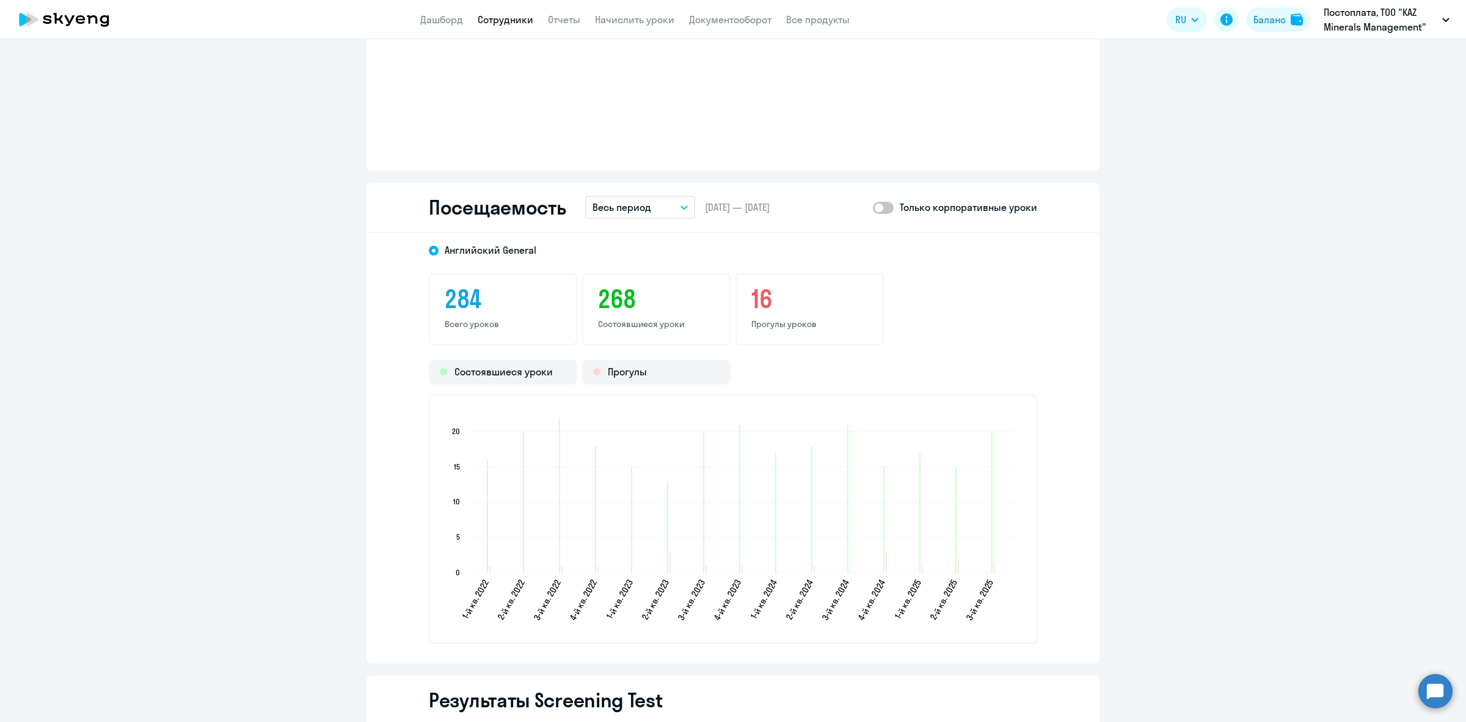
scroll to position [993, 0]
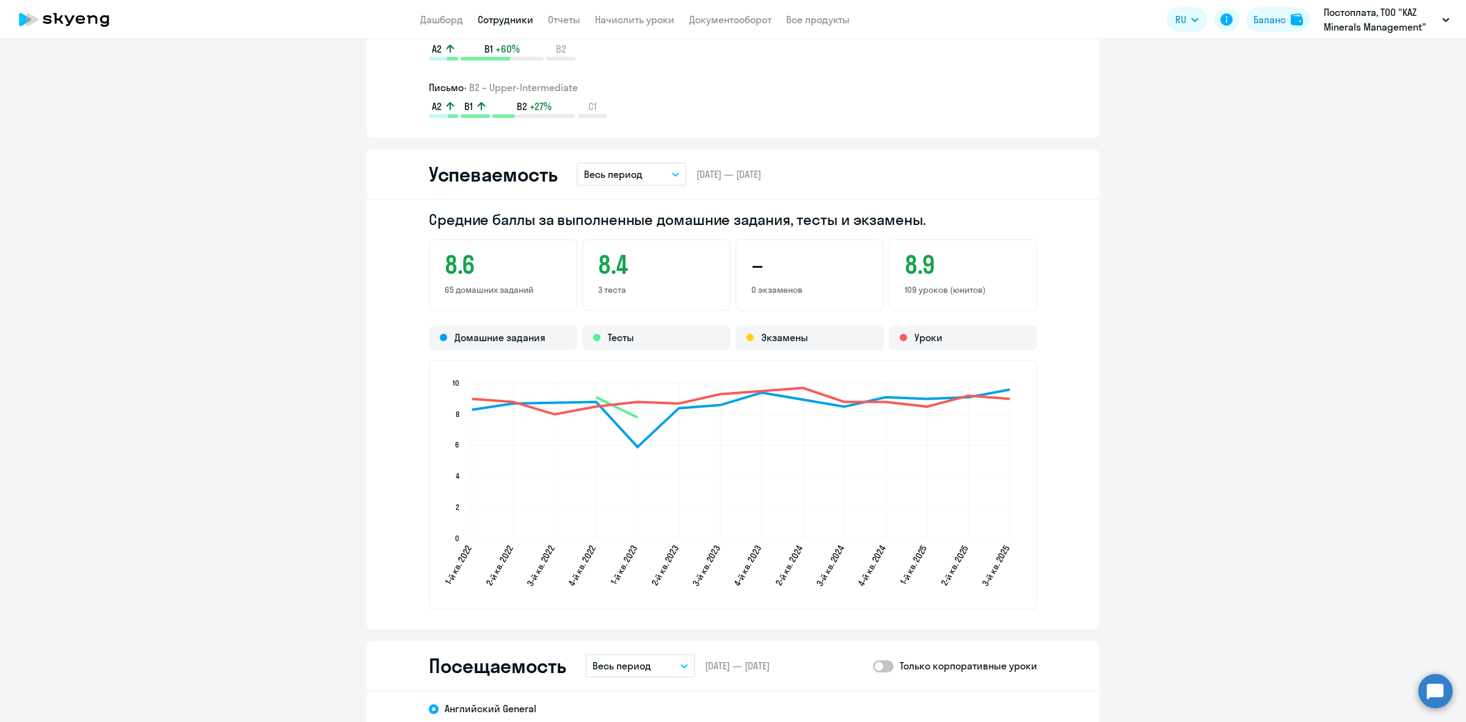
click at [673, 173] on icon "button" at bounding box center [676, 174] width 6 height 3
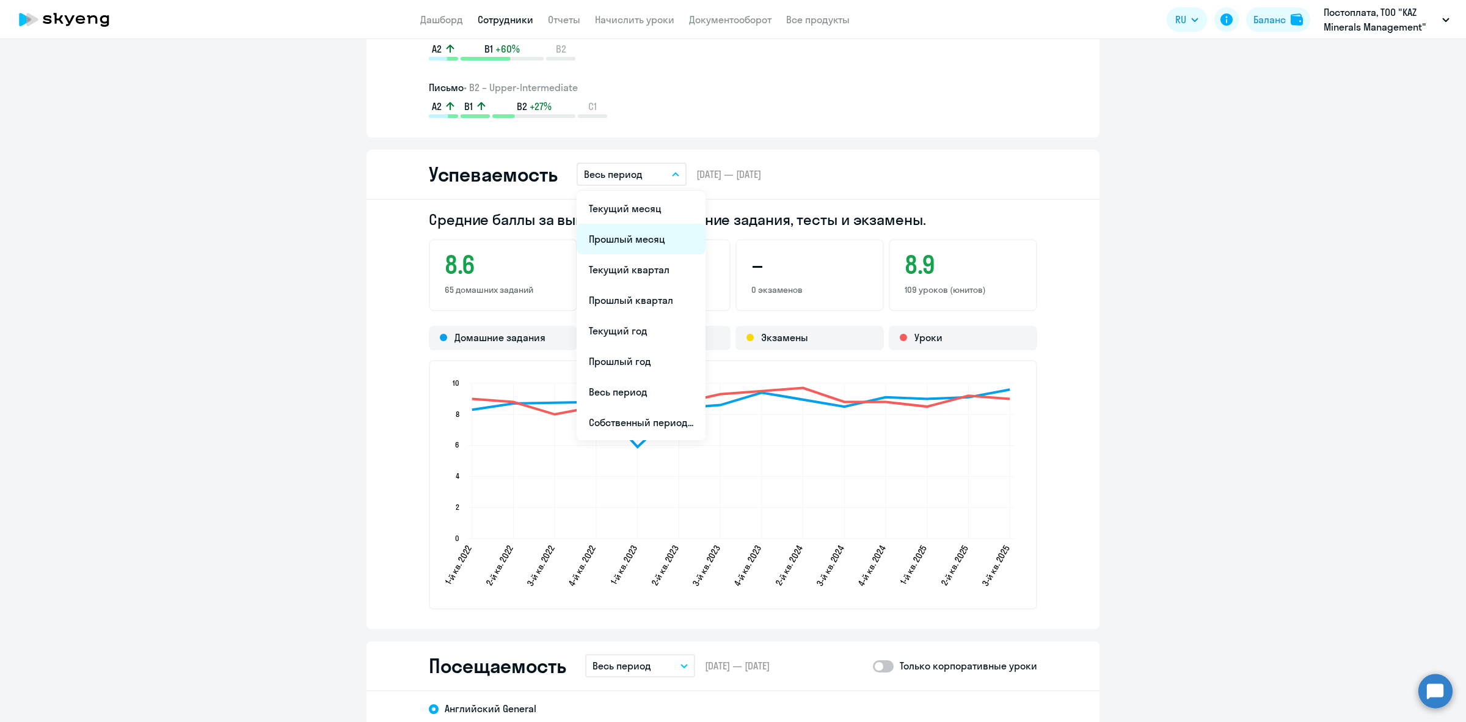
click at [659, 233] on li "Прошлый месяц" at bounding box center [641, 239] width 129 height 31
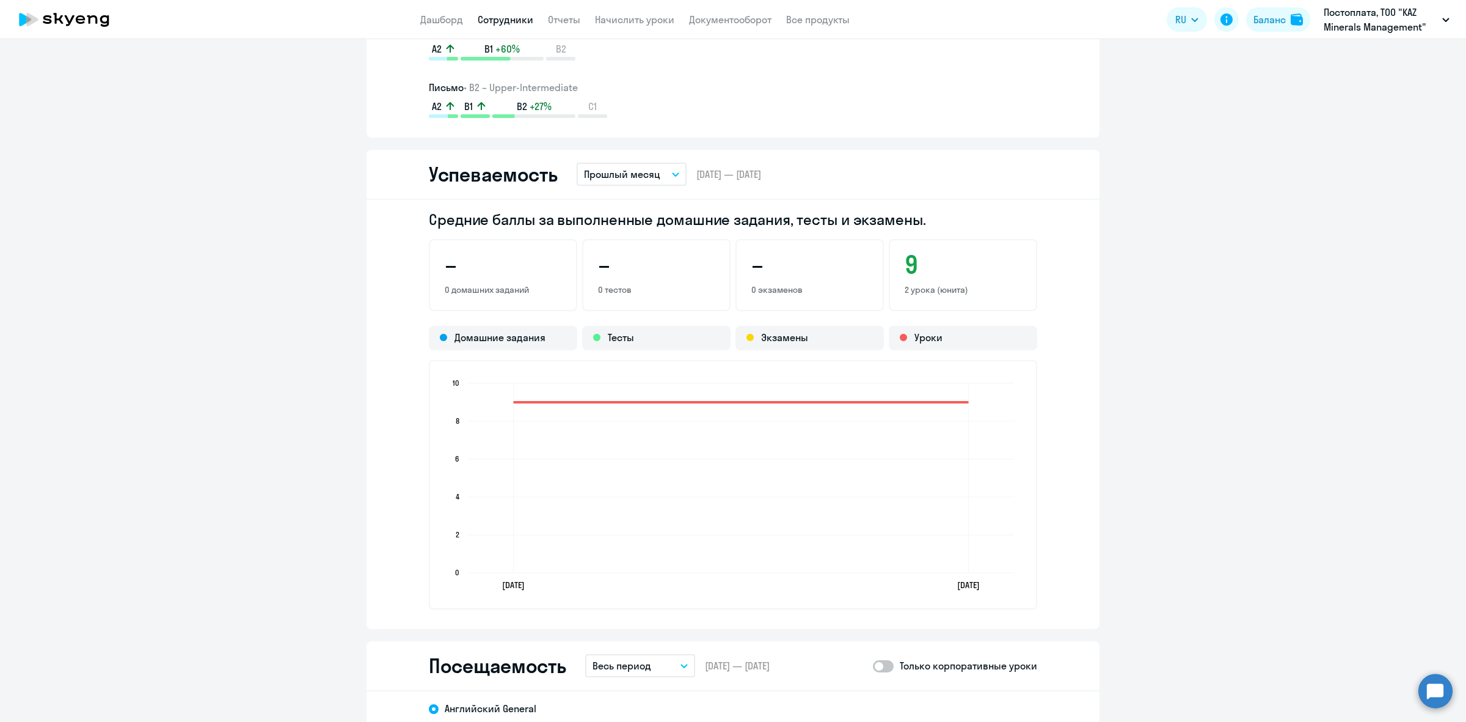
click at [665, 169] on button "Прошлый месяц" at bounding box center [632, 174] width 110 height 23
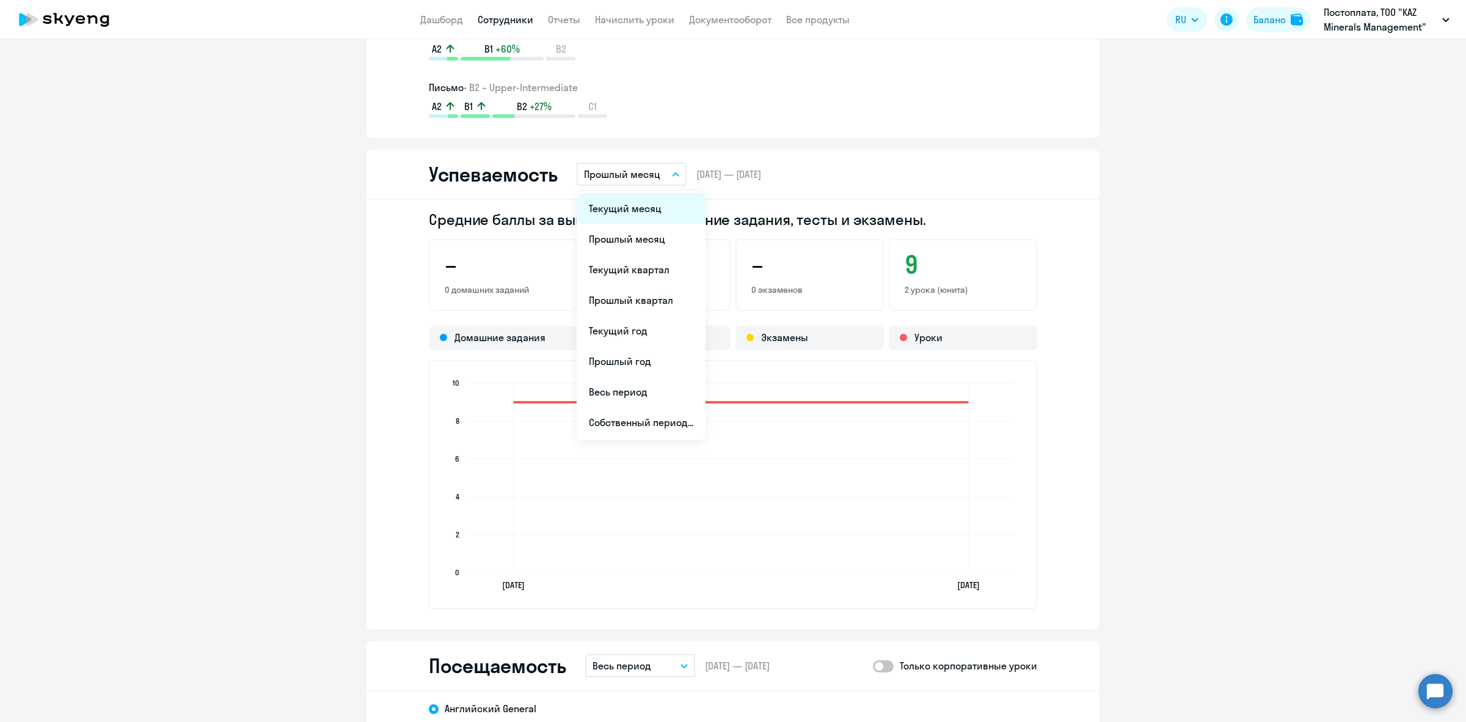
click at [653, 202] on li "Текущий месяц" at bounding box center [641, 208] width 129 height 31
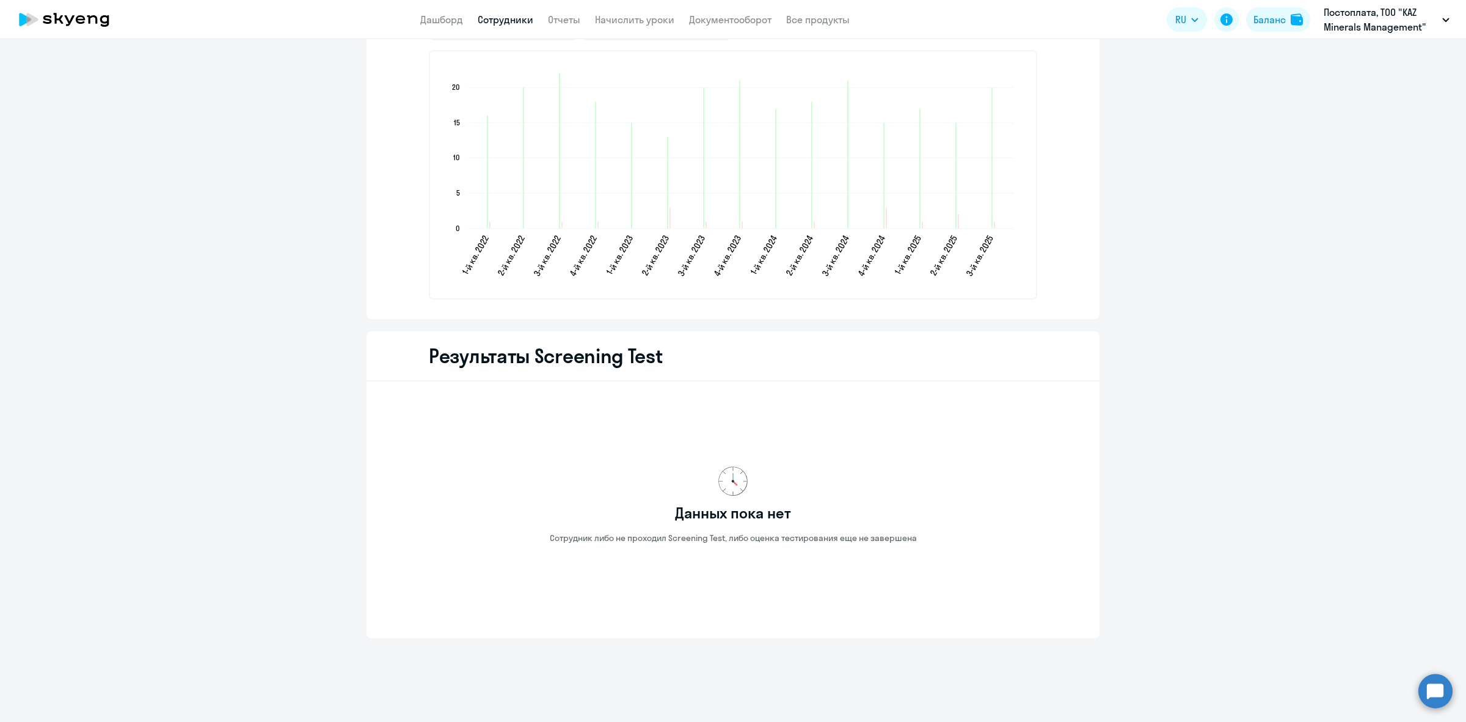
scroll to position [1337, 0]
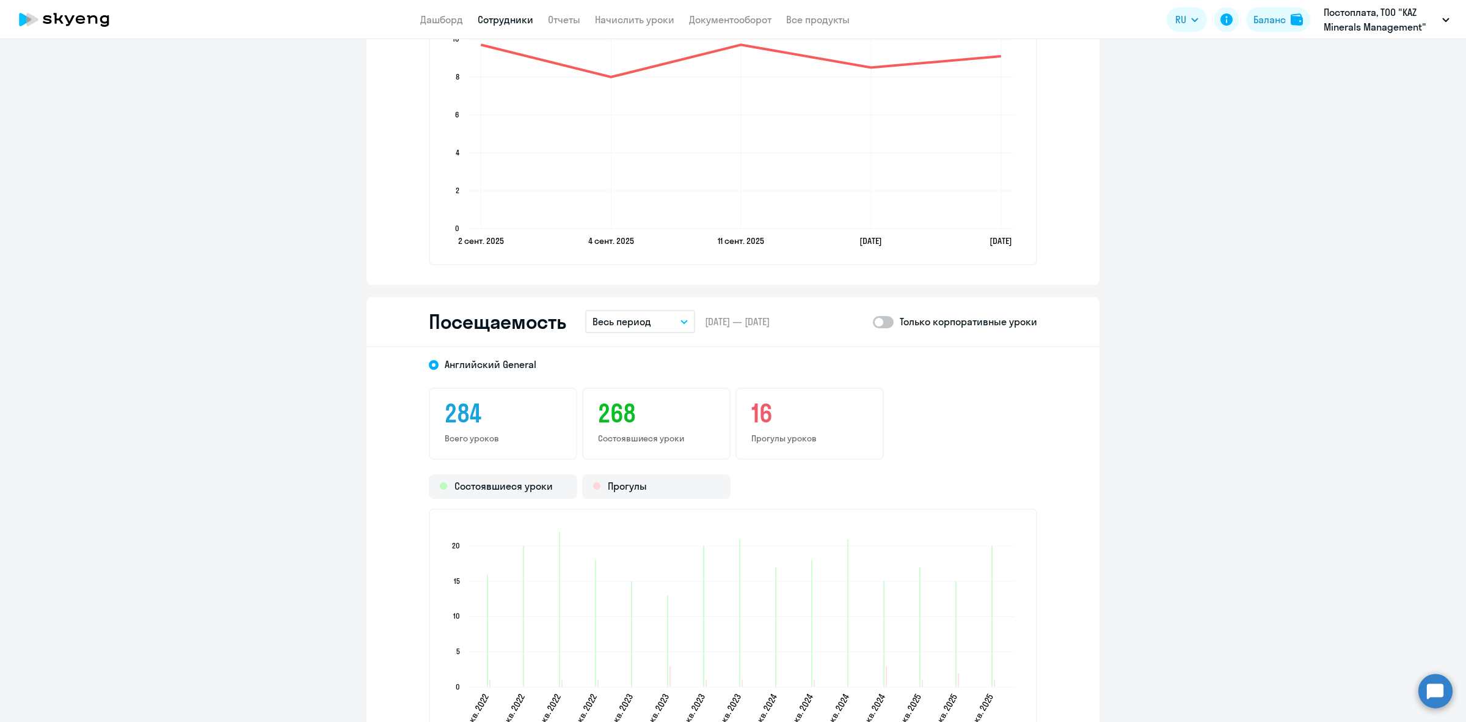
click at [686, 317] on button "Весь период" at bounding box center [640, 321] width 110 height 23
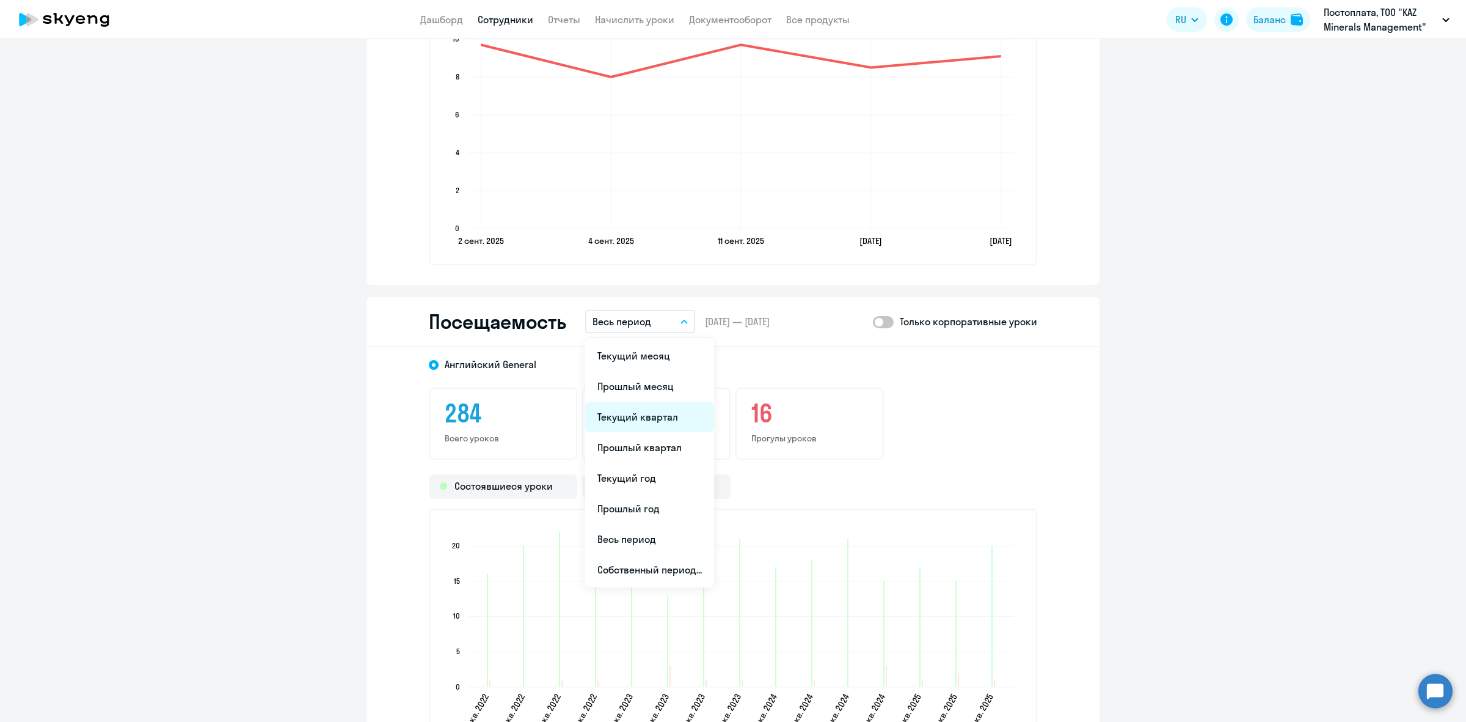
click at [682, 410] on li "Текущий квартал" at bounding box center [649, 416] width 129 height 31
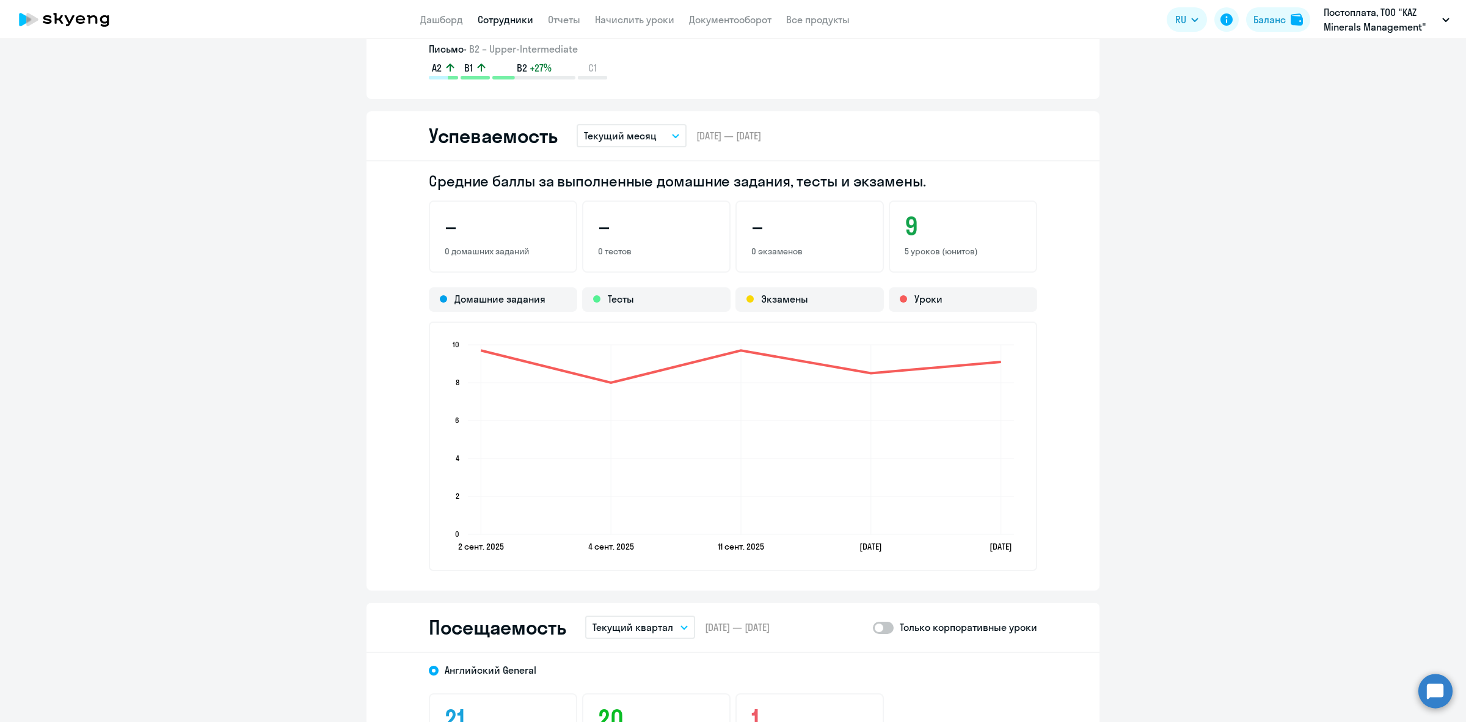
scroll to position [497, 0]
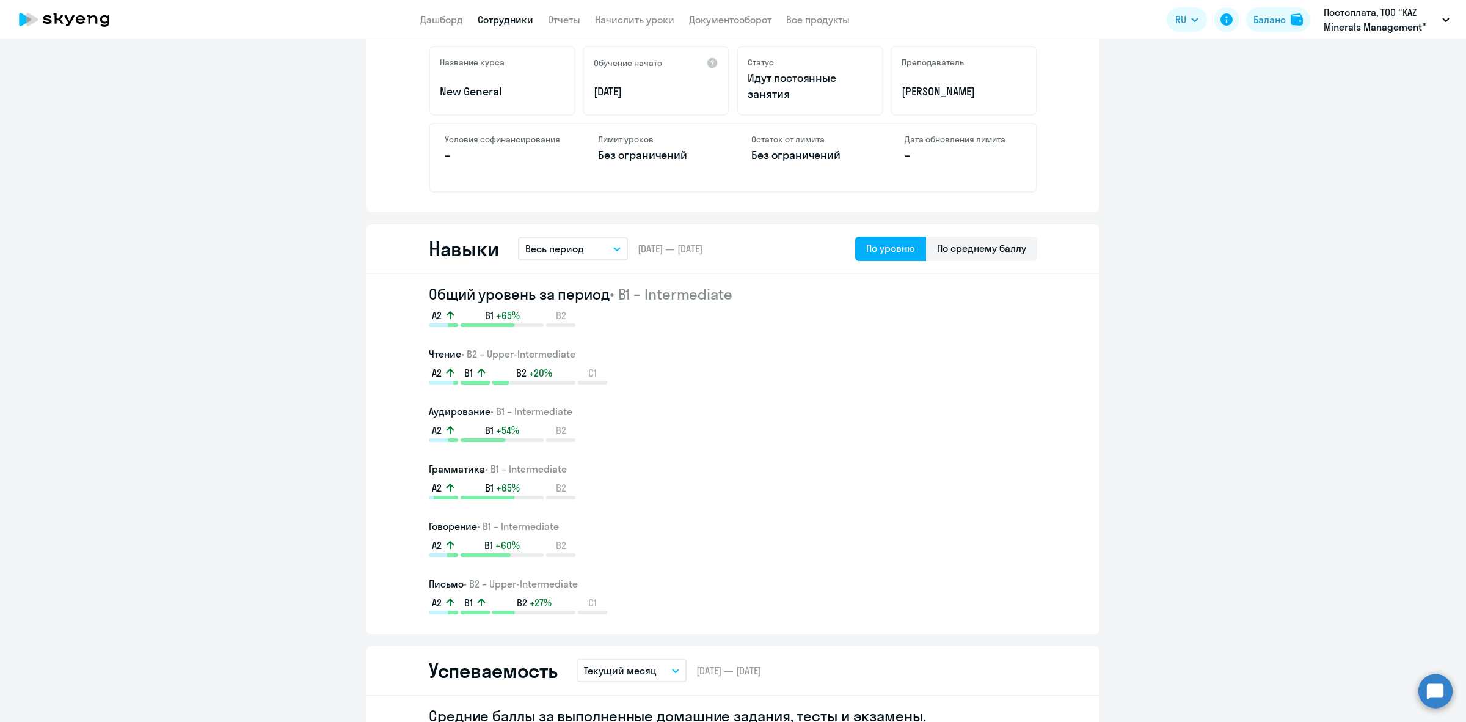
click at [442, 6] on app-header "Дашборд Сотрудники Отчеты Начислить уроки Документооборот Все продукты Дашборд …" at bounding box center [733, 19] width 1466 height 39
click at [443, 16] on link "Дашборд" at bounding box center [441, 19] width 43 height 12
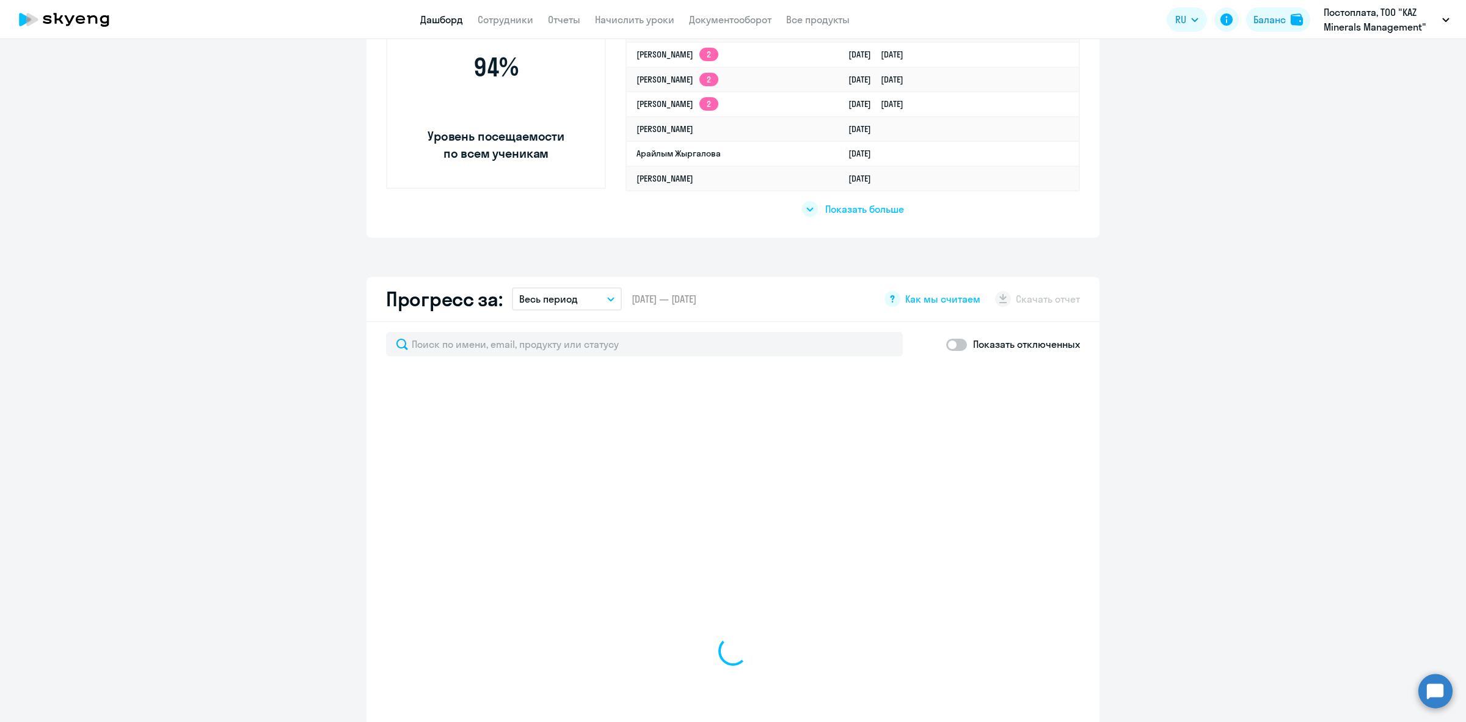
scroll to position [582, 0]
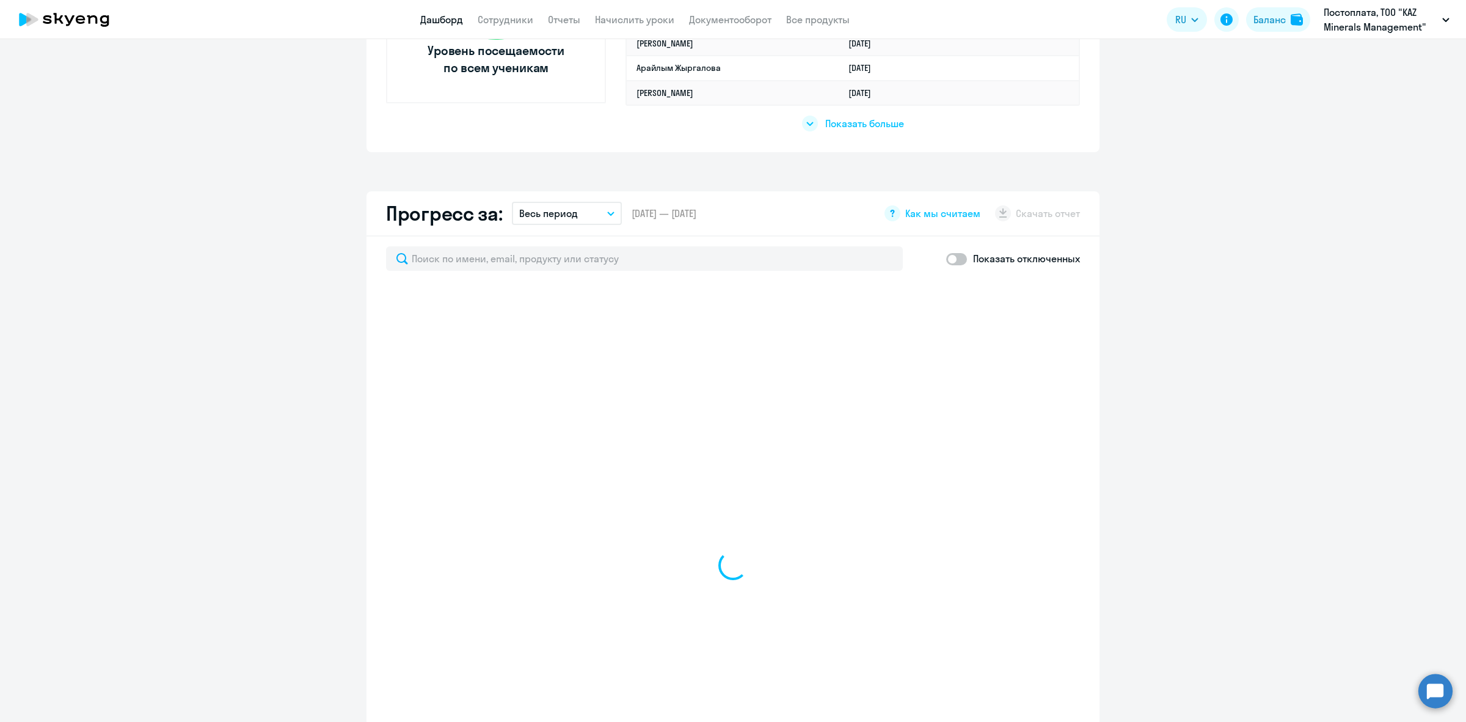
click at [580, 18] on nav "Дашборд Сотрудники Отчеты Начислить уроки Документооборот Все продукты" at bounding box center [635, 19] width 430 height 15
click at [576, 19] on link "Отчеты" at bounding box center [564, 19] width 32 height 12
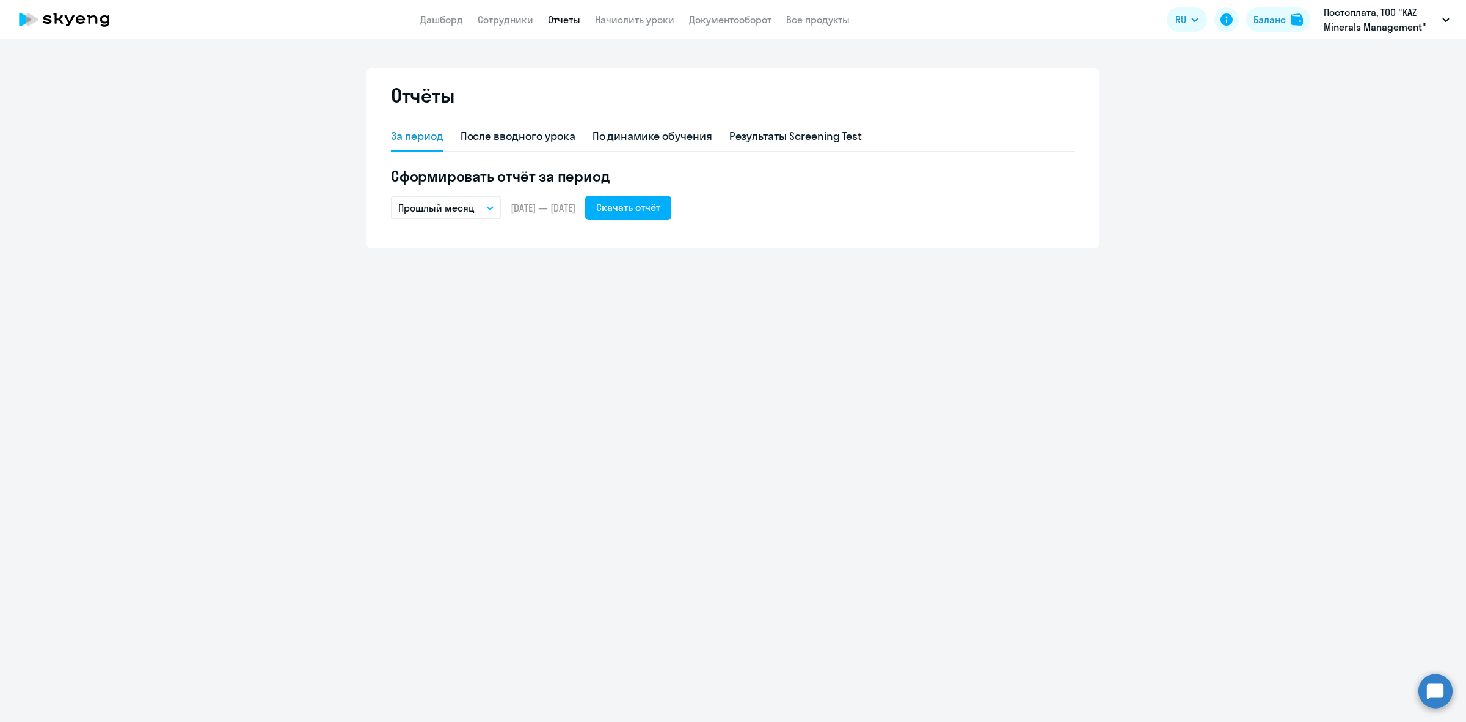
click at [486, 206] on button "Прошлый месяц" at bounding box center [446, 207] width 110 height 23
click at [661, 330] on div "Отчёты За период После вводного урока По динамике обучения Результаты Screening…" at bounding box center [733, 380] width 1466 height 682
click at [475, 208] on button "Прошлый месяц" at bounding box center [446, 207] width 110 height 23
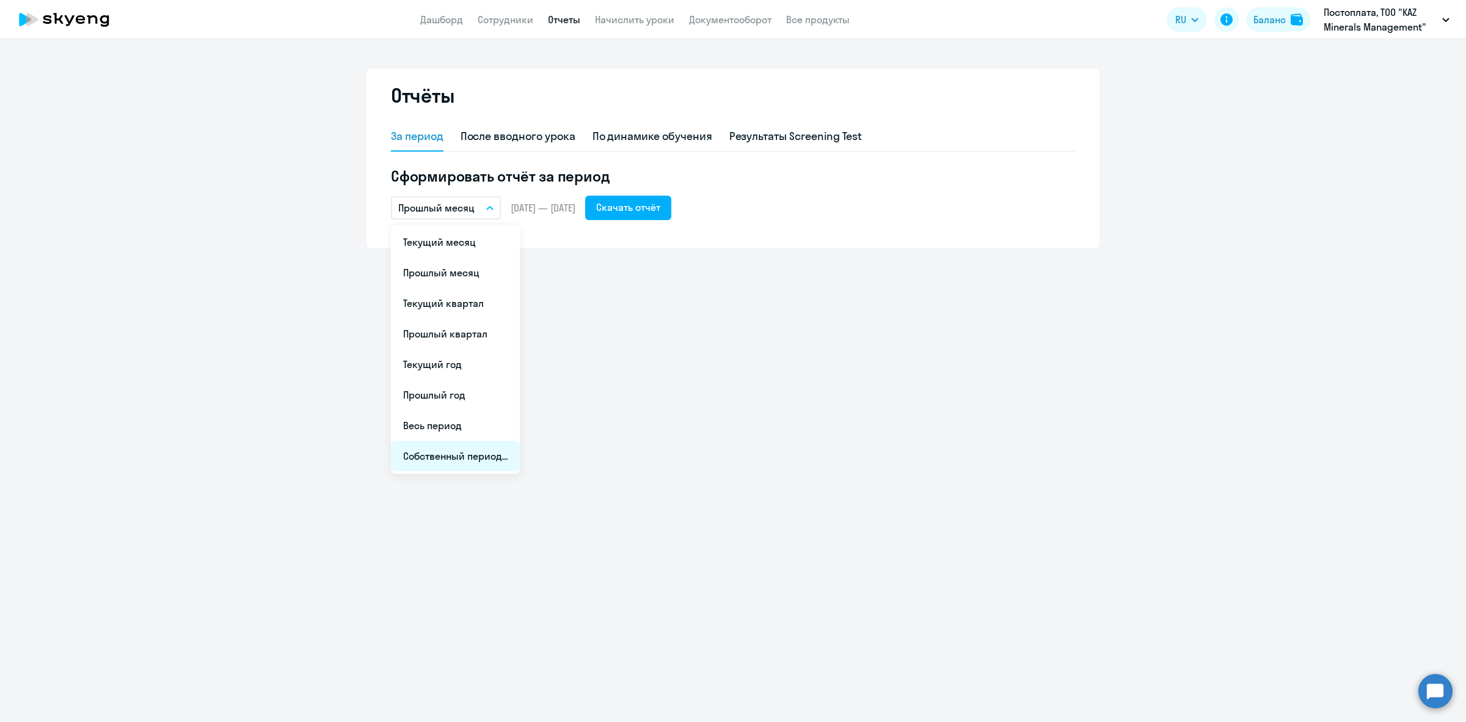
click at [469, 457] on li "Собственный период..." at bounding box center [455, 456] width 129 height 31
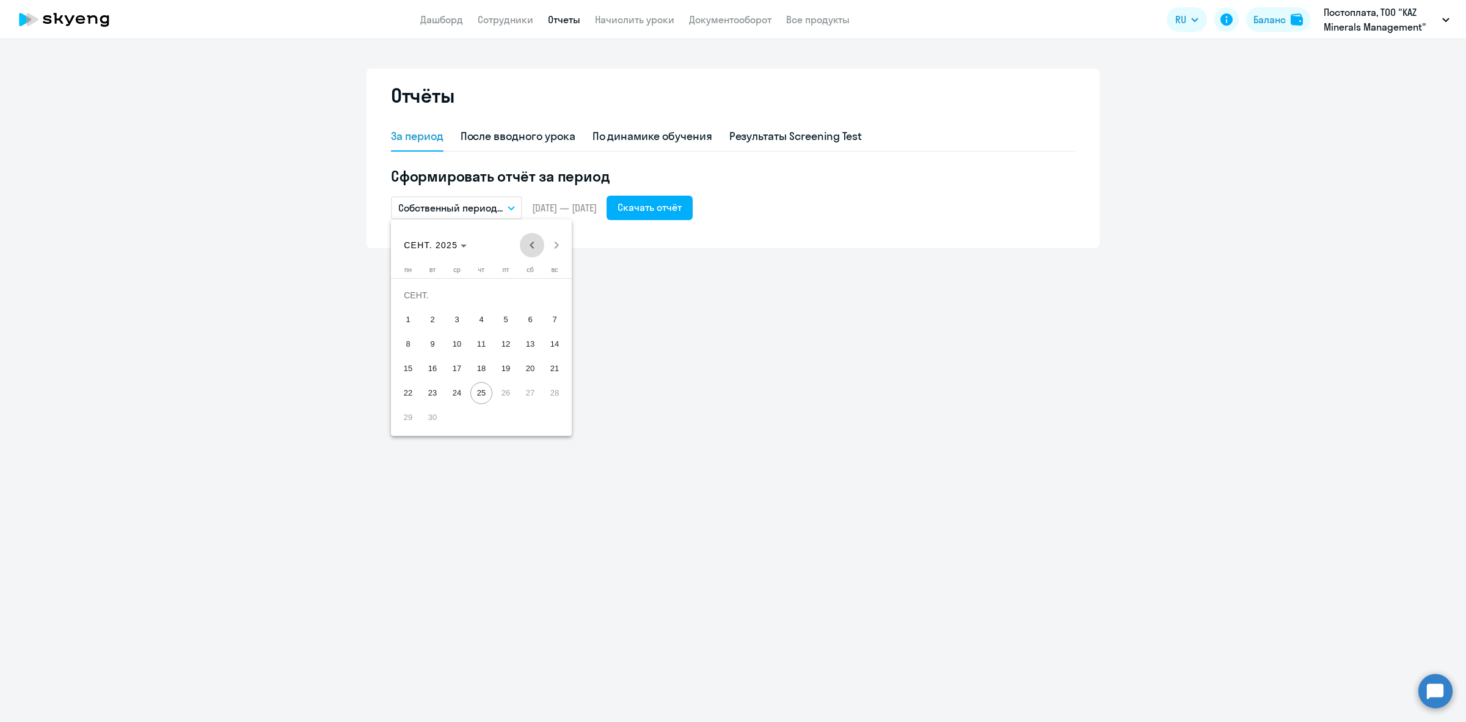
click at [530, 240] on span "Previous month" at bounding box center [532, 245] width 24 height 24
click at [535, 249] on span "Previous month" at bounding box center [532, 245] width 24 height 24
click at [436, 318] on span "1" at bounding box center [433, 320] width 22 height 22
click at [561, 249] on span "Next month" at bounding box center [556, 245] width 24 height 24
click at [550, 397] on span "31" at bounding box center [555, 393] width 22 height 22
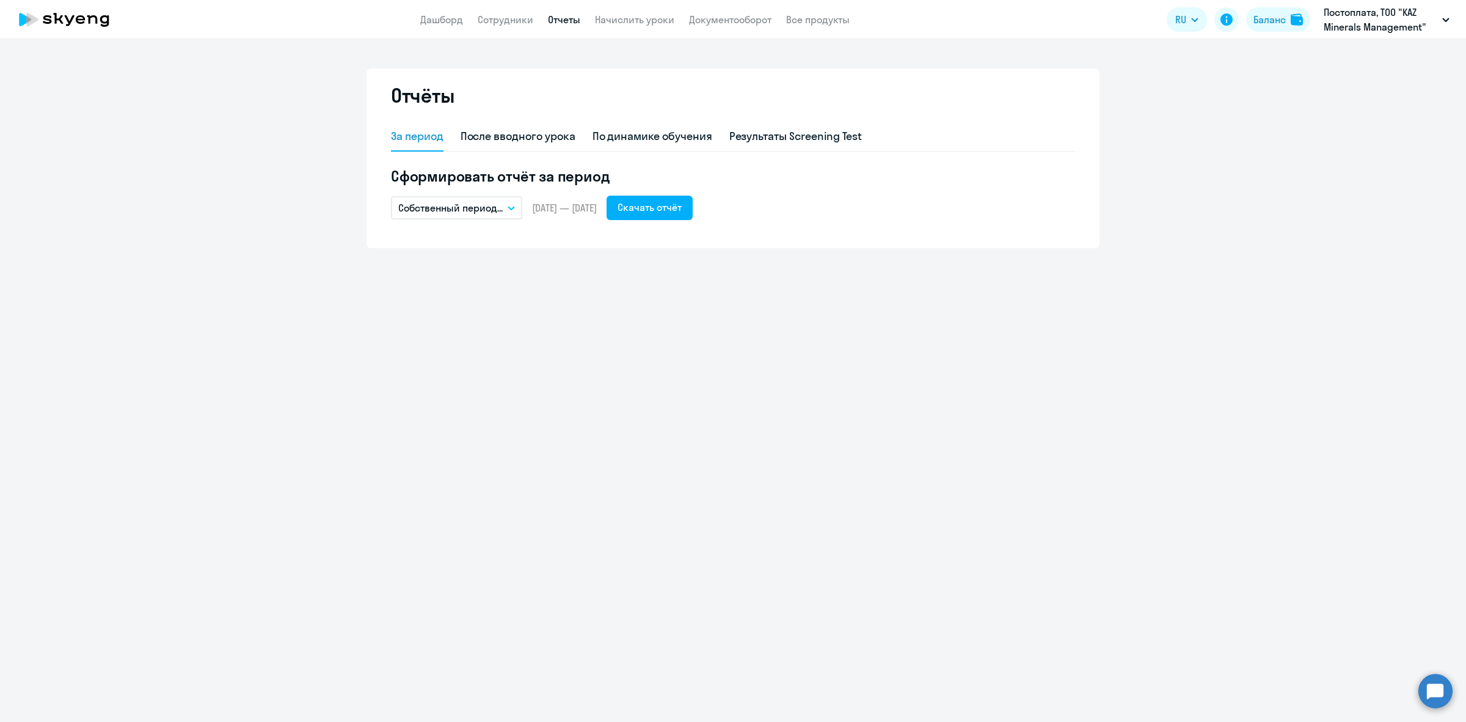
click at [499, 208] on p "Собственный период..." at bounding box center [450, 207] width 104 height 15
click at [630, 310] on div "Отчёты За период После вводного урока По динамике обучения Результаты Screening…" at bounding box center [733, 380] width 1466 height 682
click at [619, 20] on link "Начислить уроки" at bounding box center [634, 19] width 79 height 12
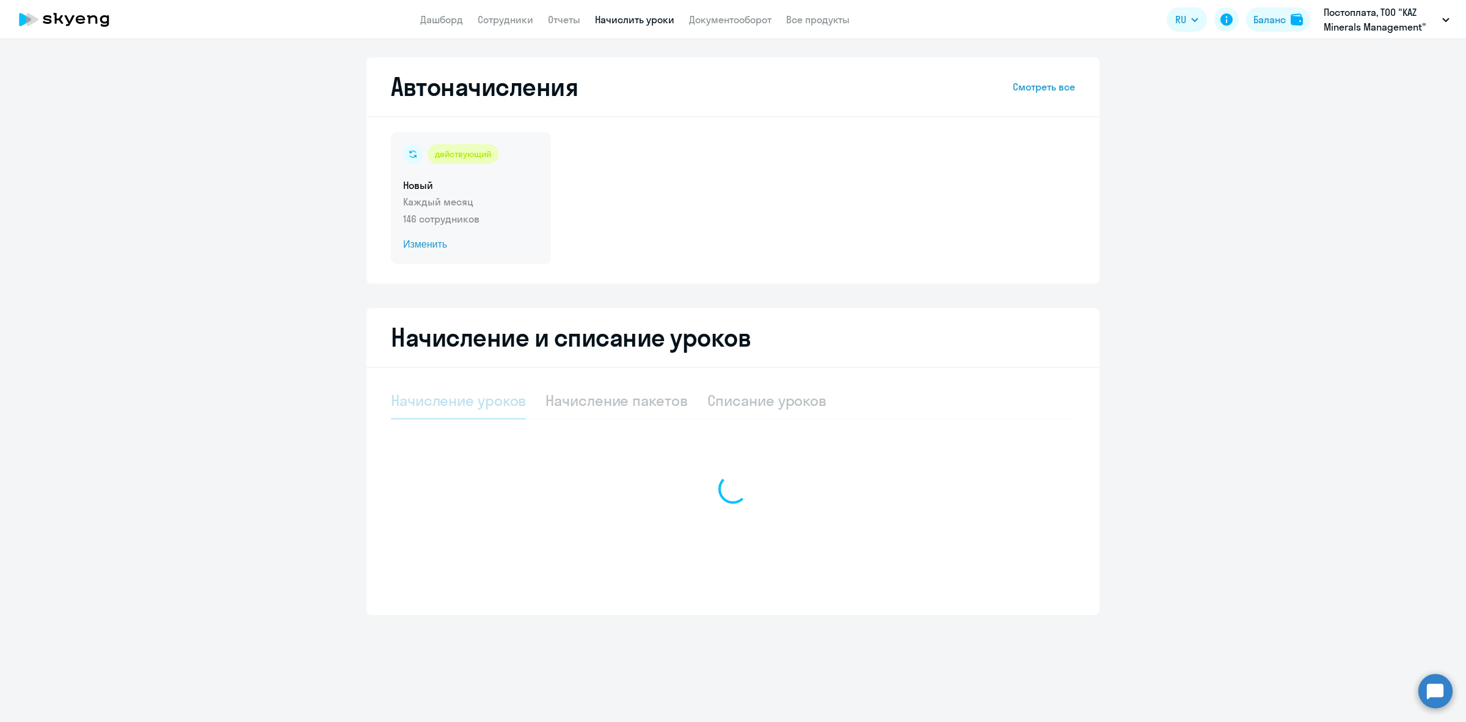
select select "10"
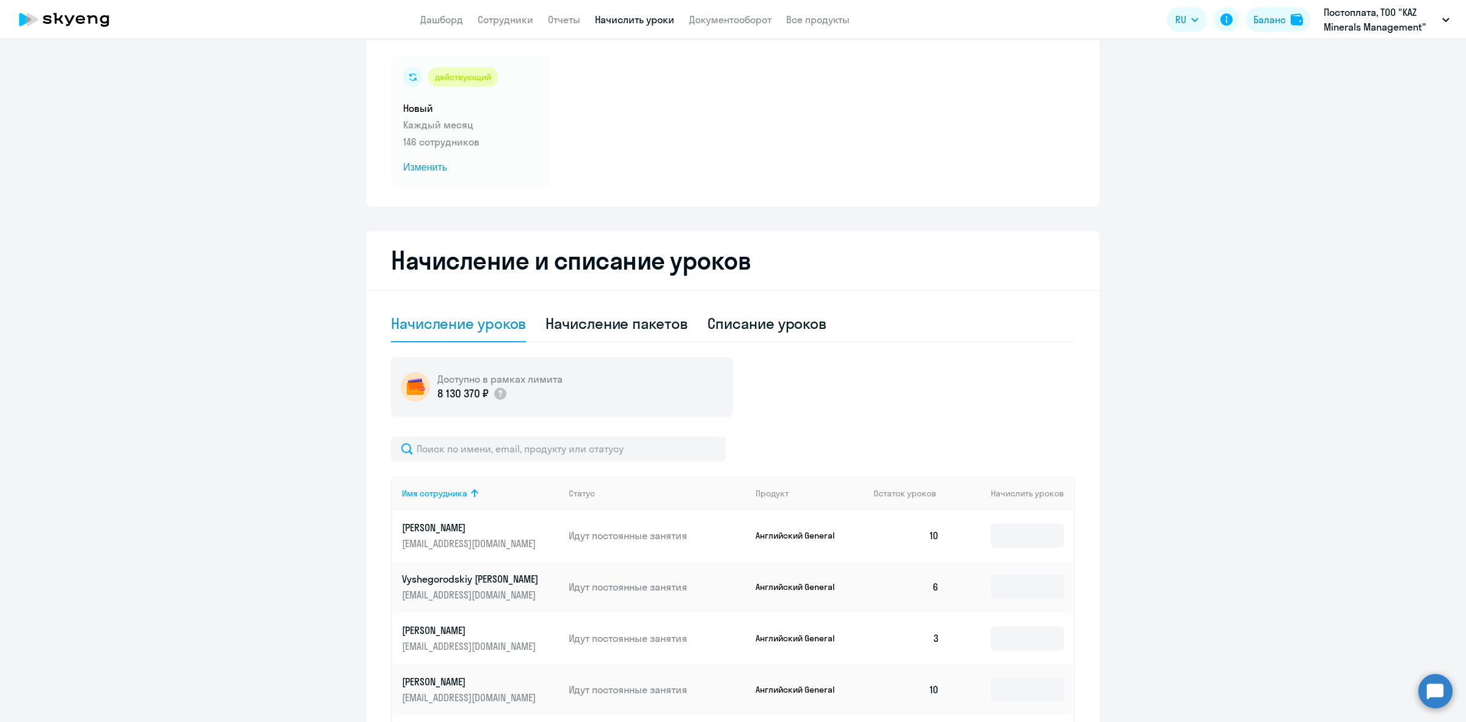
scroll to position [76, 0]
click at [467, 133] on div "действующий Новый Каждый месяц 146 сотрудников Изменить" at bounding box center [471, 122] width 160 height 132
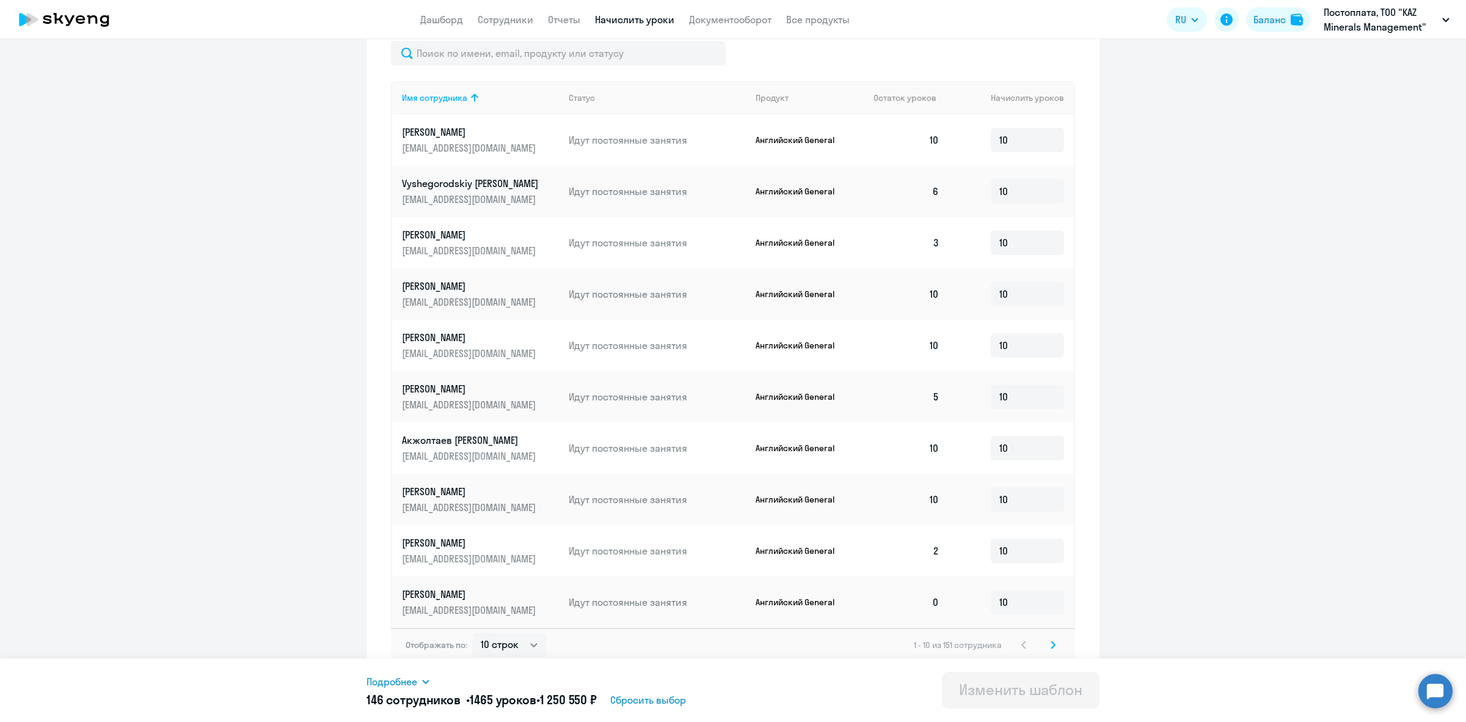
scroll to position [413, 0]
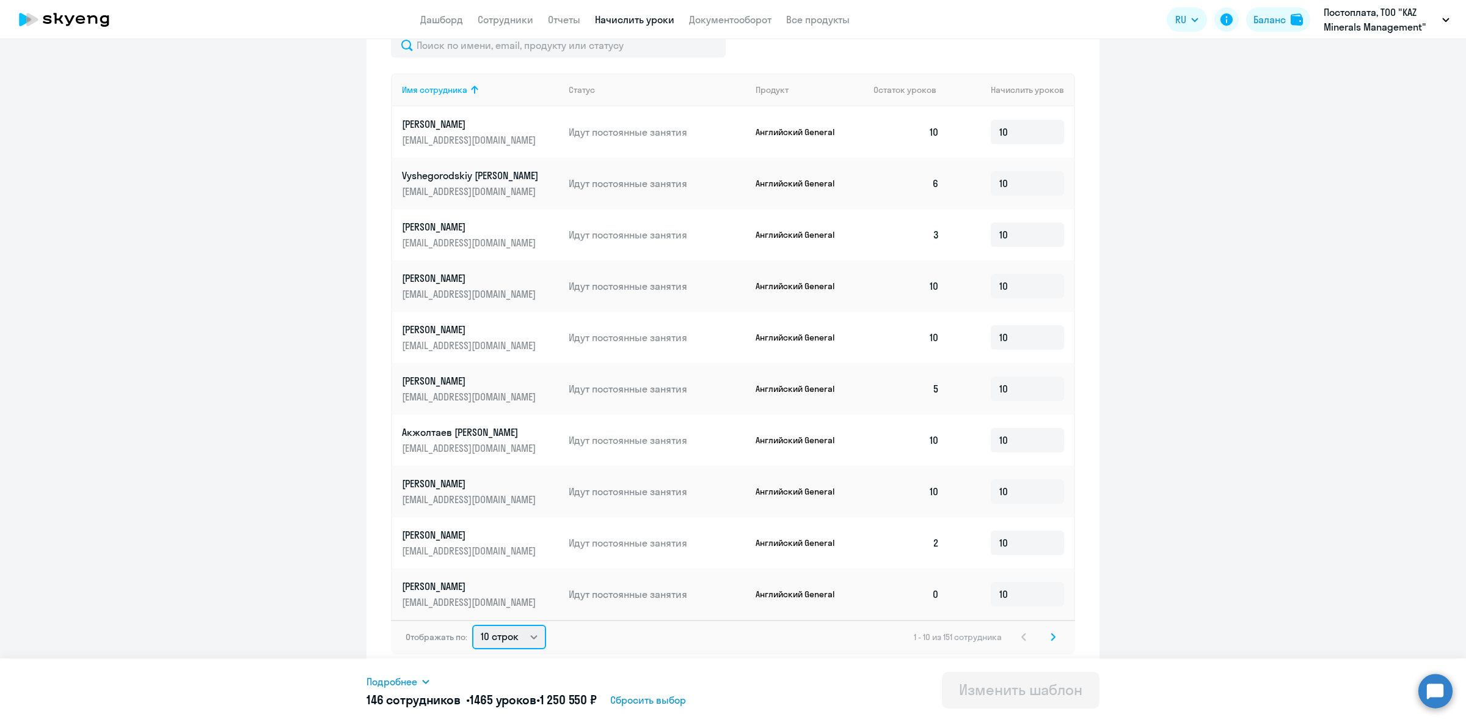
click at [514, 646] on select "10 строк 30 строк 50 строк" at bounding box center [509, 636] width 74 height 24
select select "50"
click at [472, 624] on select "10 строк 30 строк 50 строк" at bounding box center [509, 636] width 74 height 24
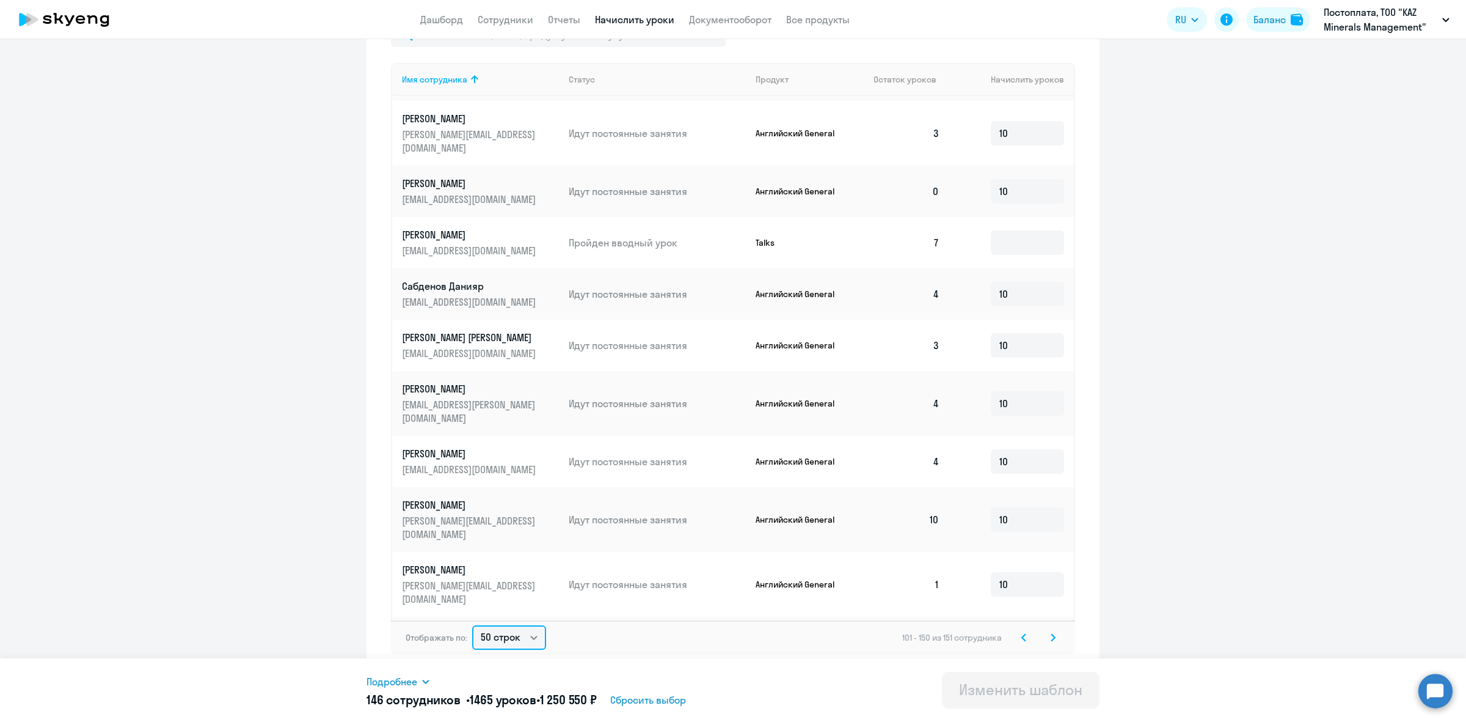
scroll to position [375, 0]
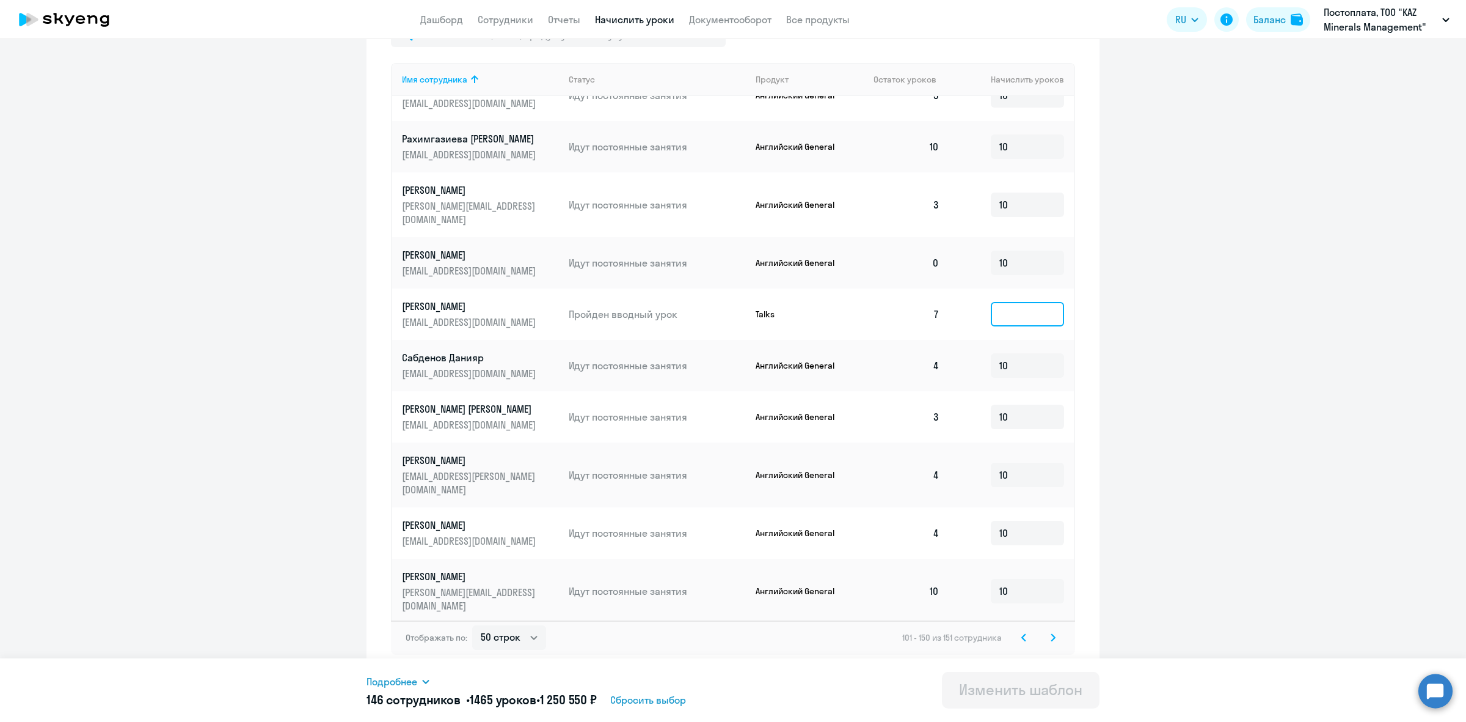
click at [1007, 302] on input at bounding box center [1027, 314] width 73 height 24
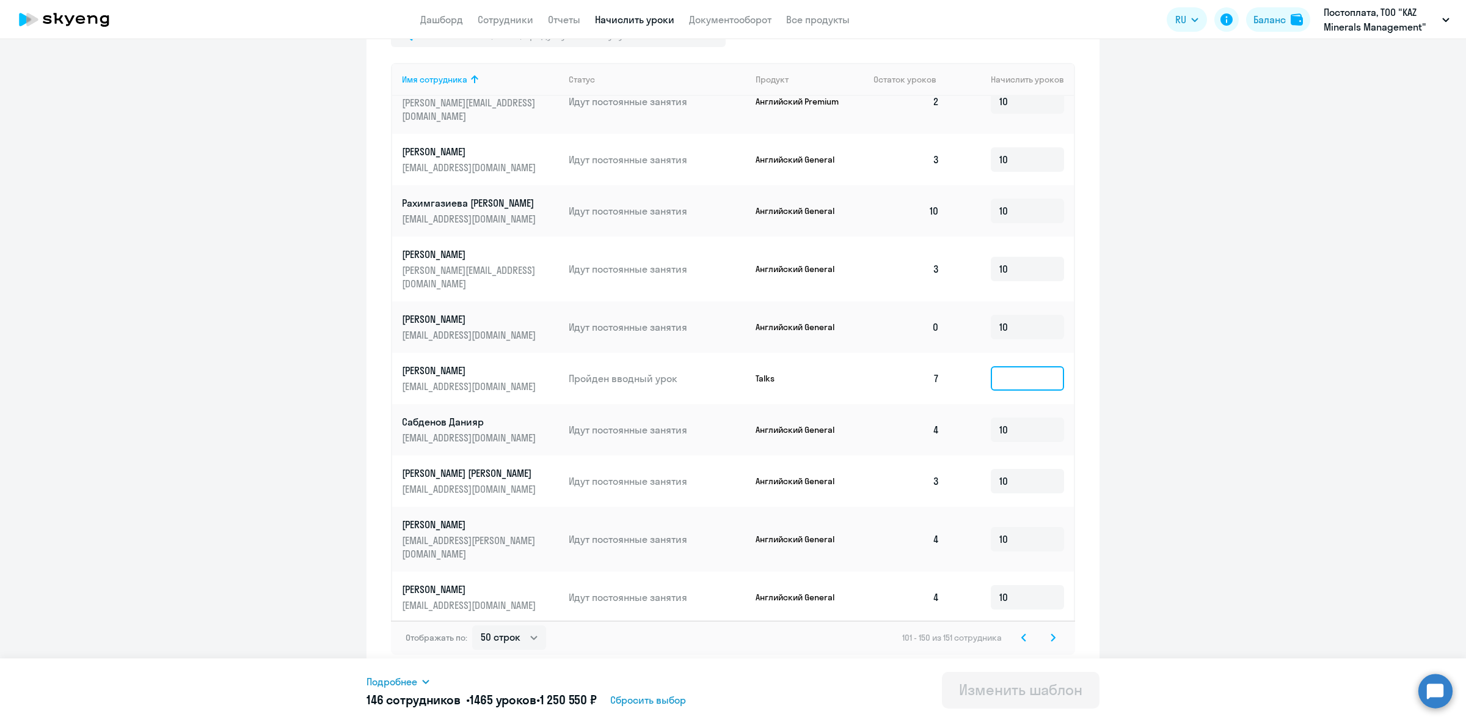
scroll to position [222, 0]
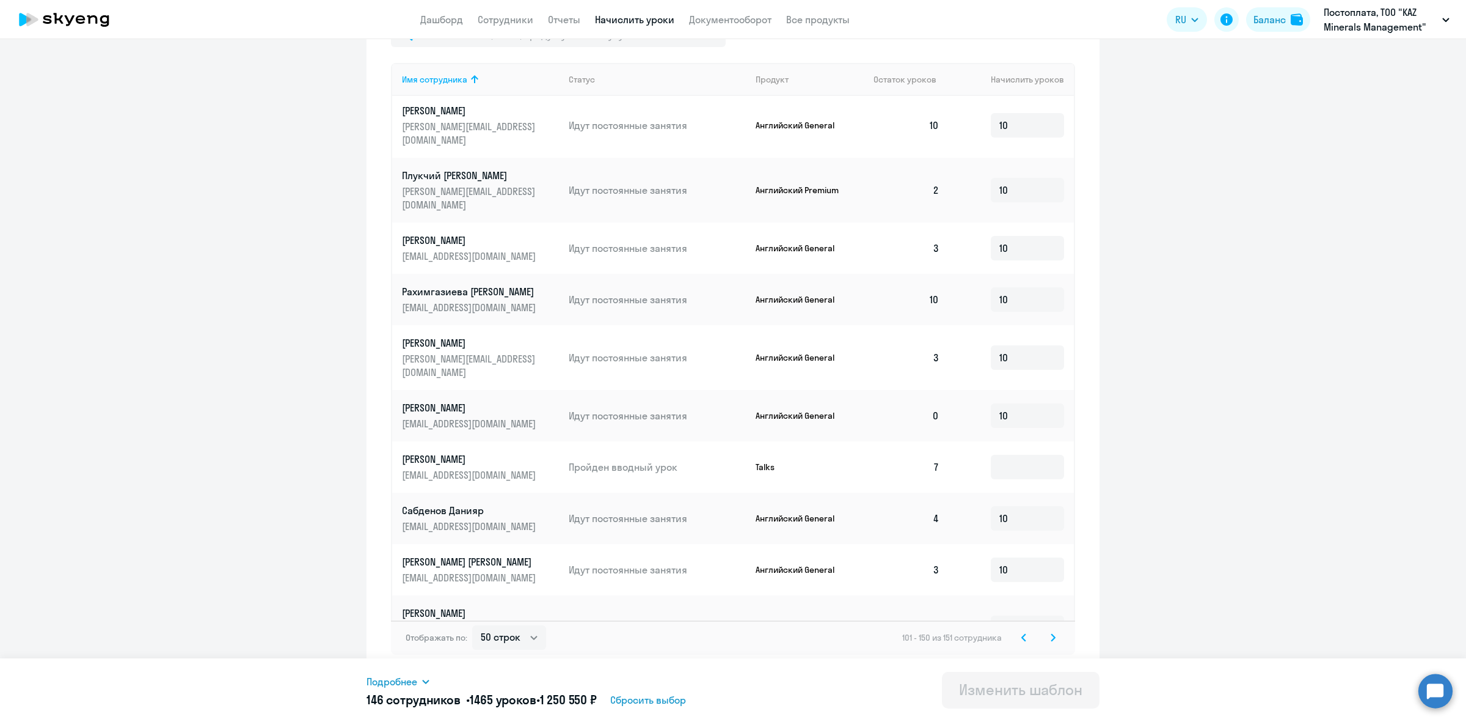
click at [1152, 281] on ng-component "Изменение шаблона Новый Дата следующего автоматического начисления: [DATE] Введ…" at bounding box center [733, 154] width 1466 height 1040
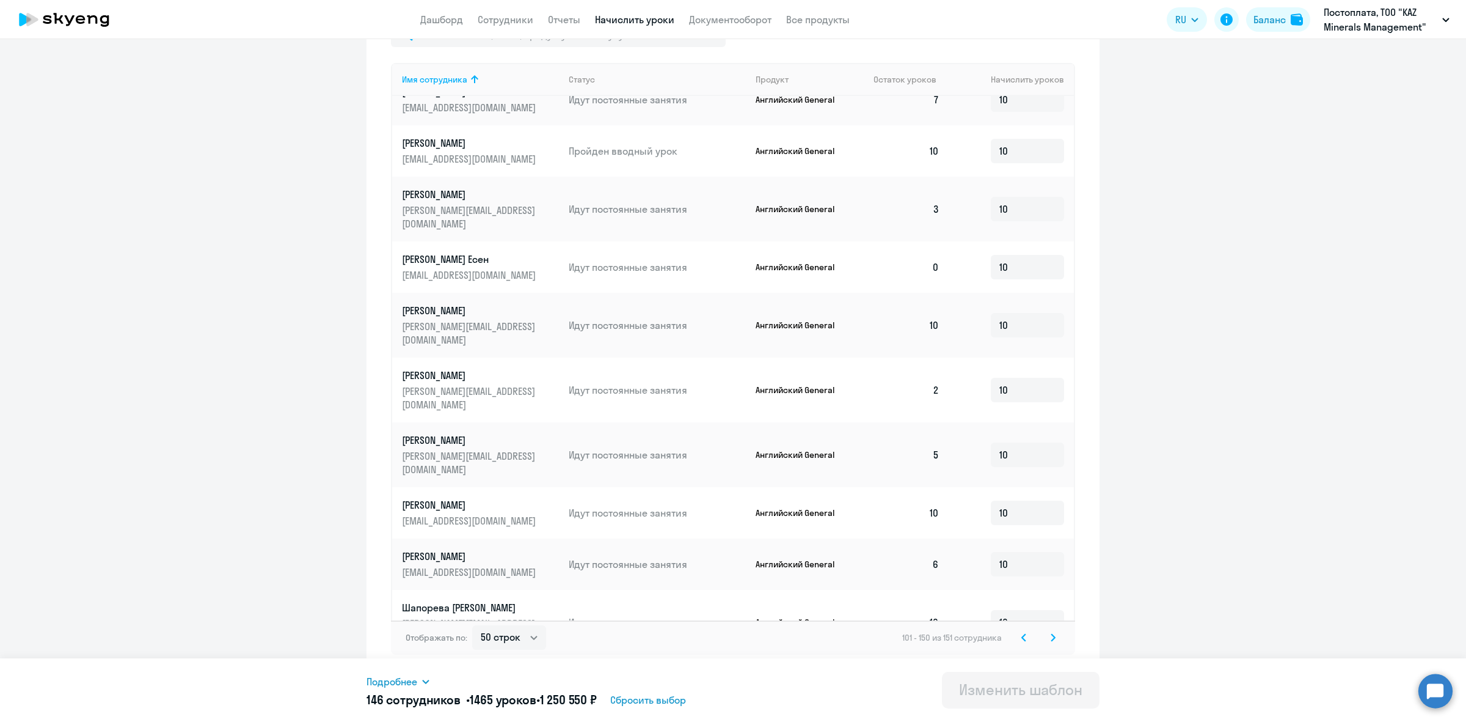
scroll to position [2040, 0]
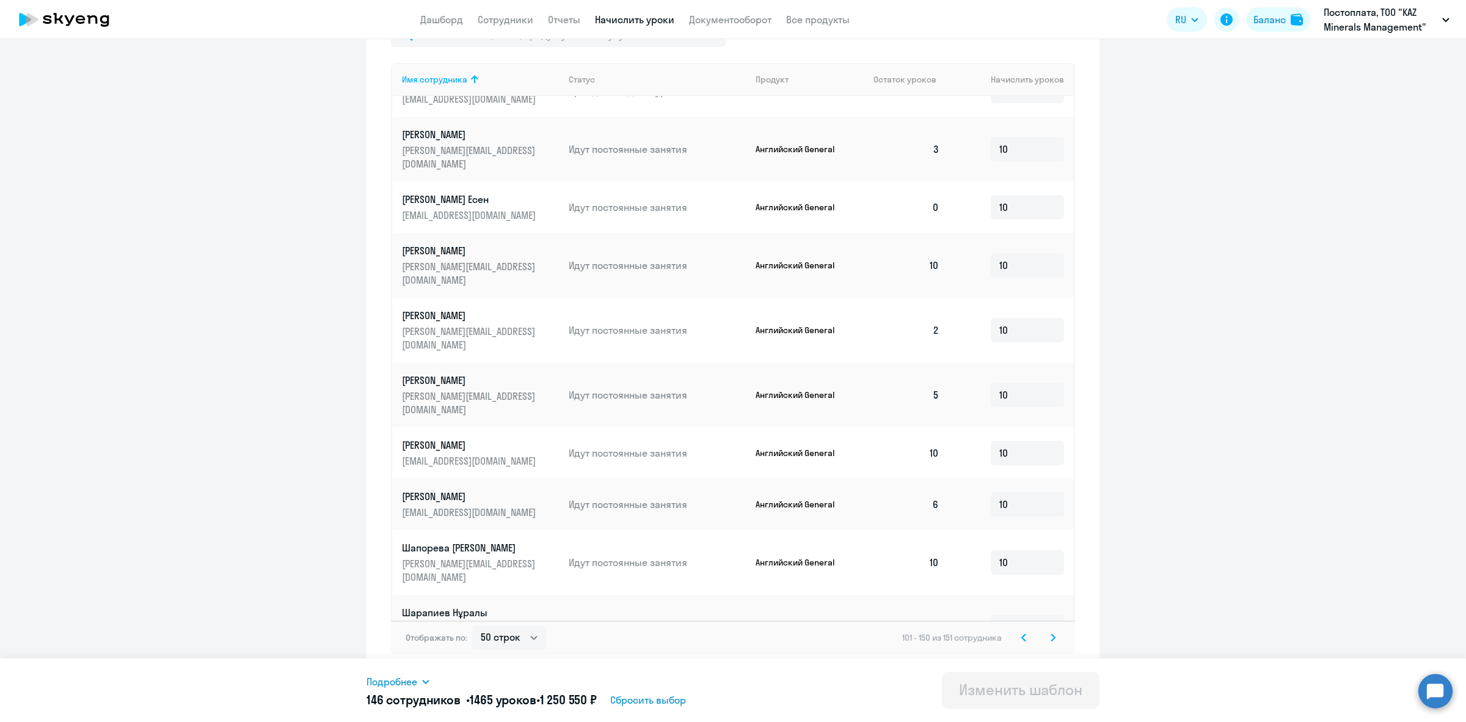
type input "10"
click at [1030, 687] on div "Изменить шаблон" at bounding box center [1020, 689] width 123 height 20
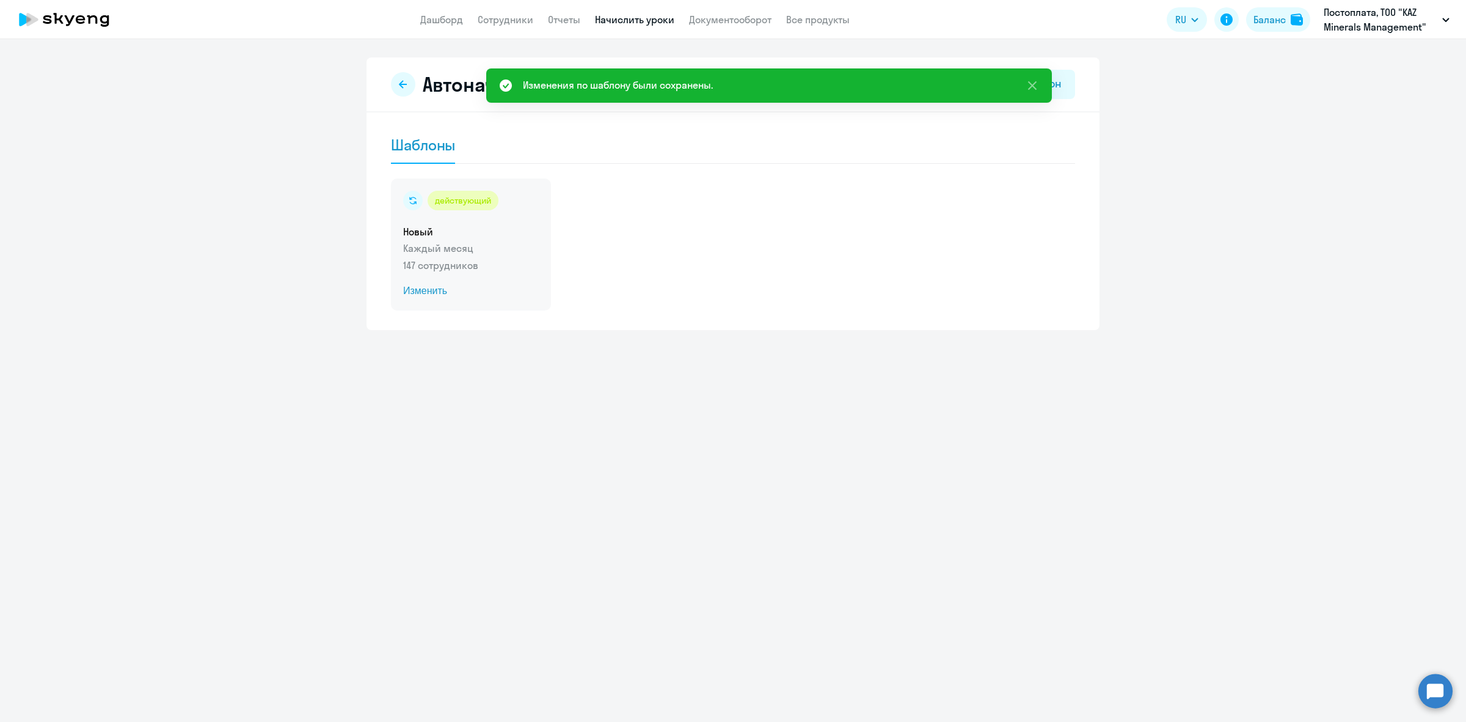
click at [461, 232] on h5 "Новый" at bounding box center [471, 231] width 136 height 13
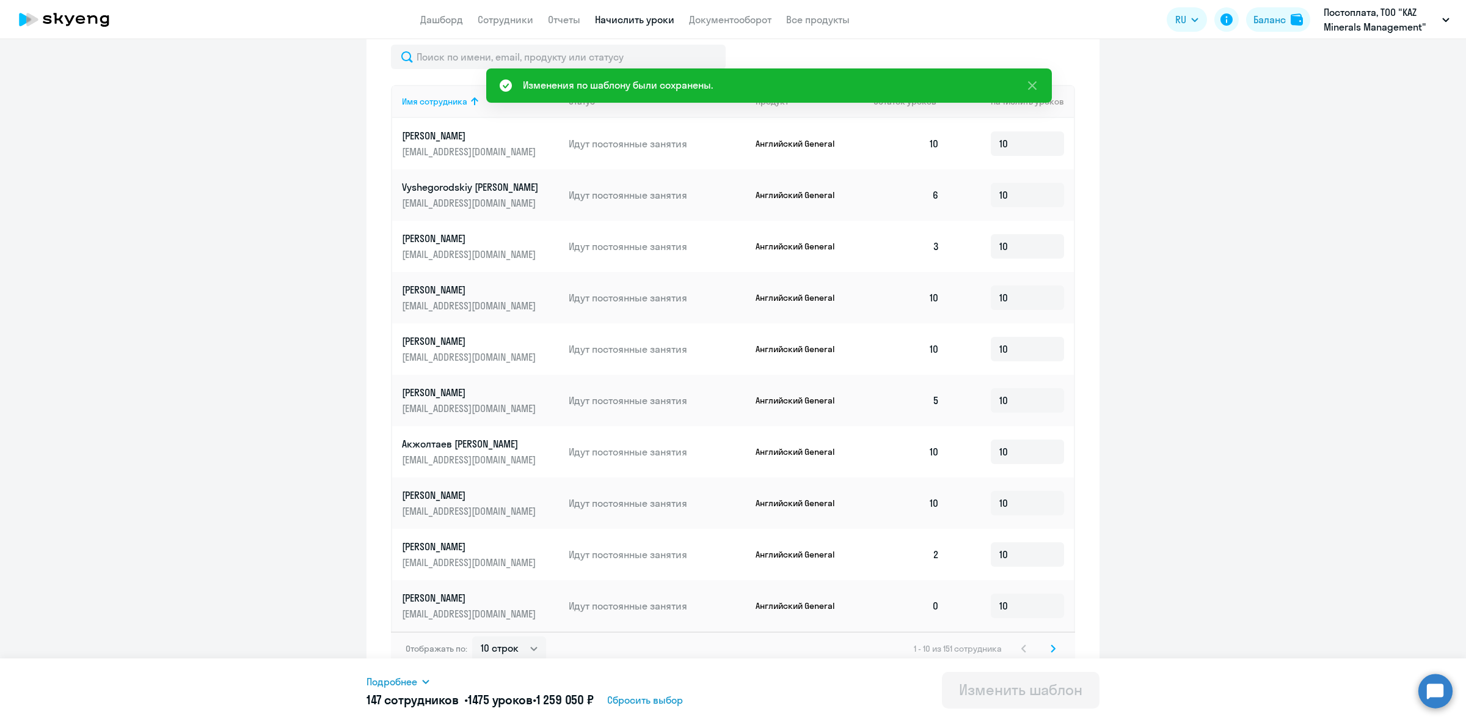
scroll to position [413, 0]
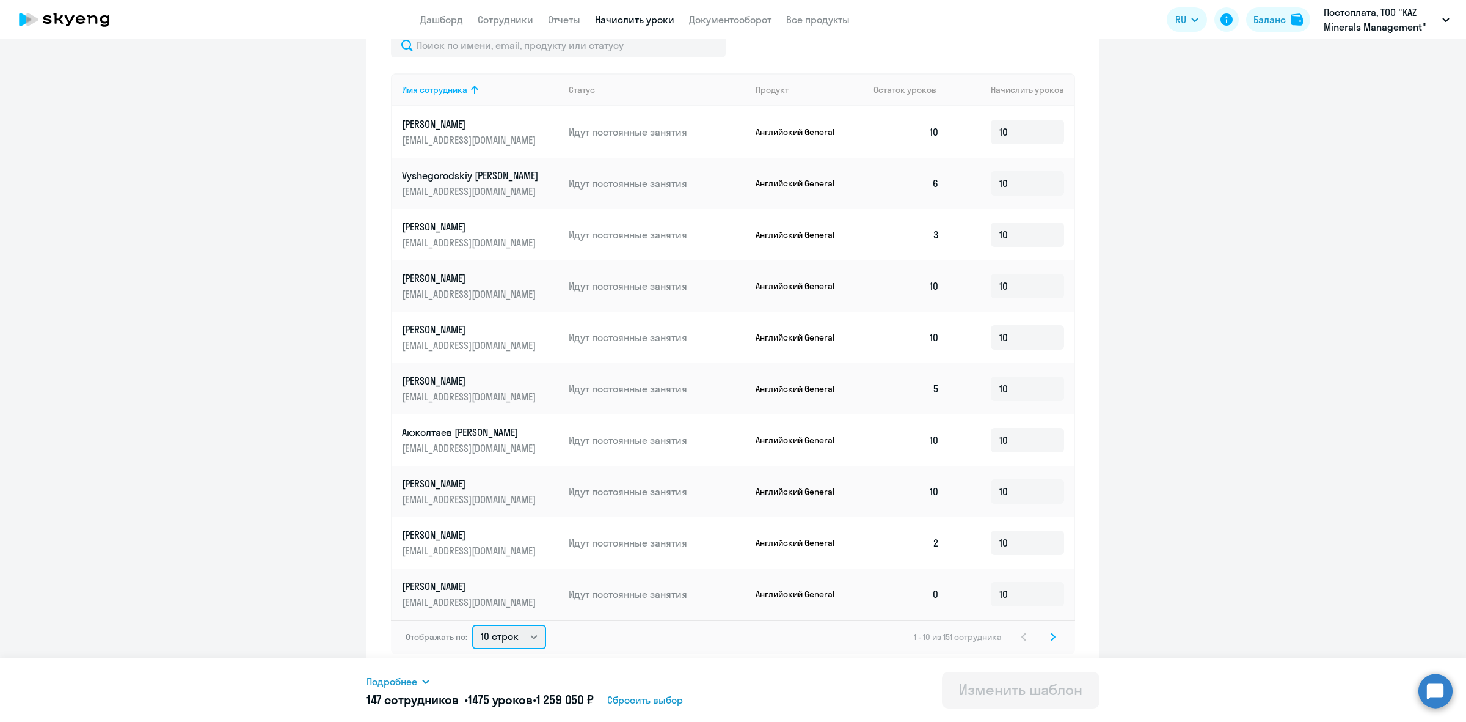
click at [517, 635] on select "10 строк 30 строк 50 строк" at bounding box center [509, 636] width 74 height 24
select select "50"
click at [472, 624] on select "10 строк 30 строк 50 строк" at bounding box center [509, 636] width 74 height 24
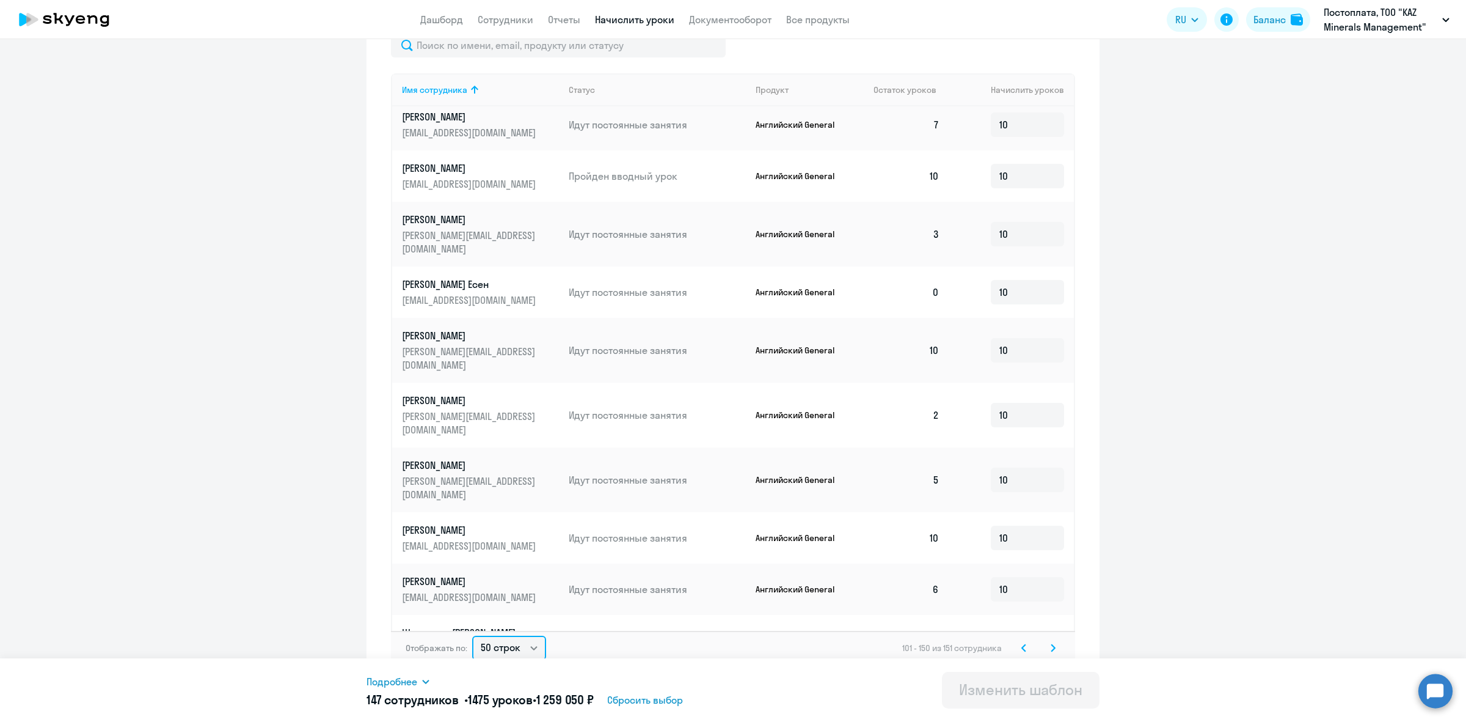
scroll to position [2040, 0]
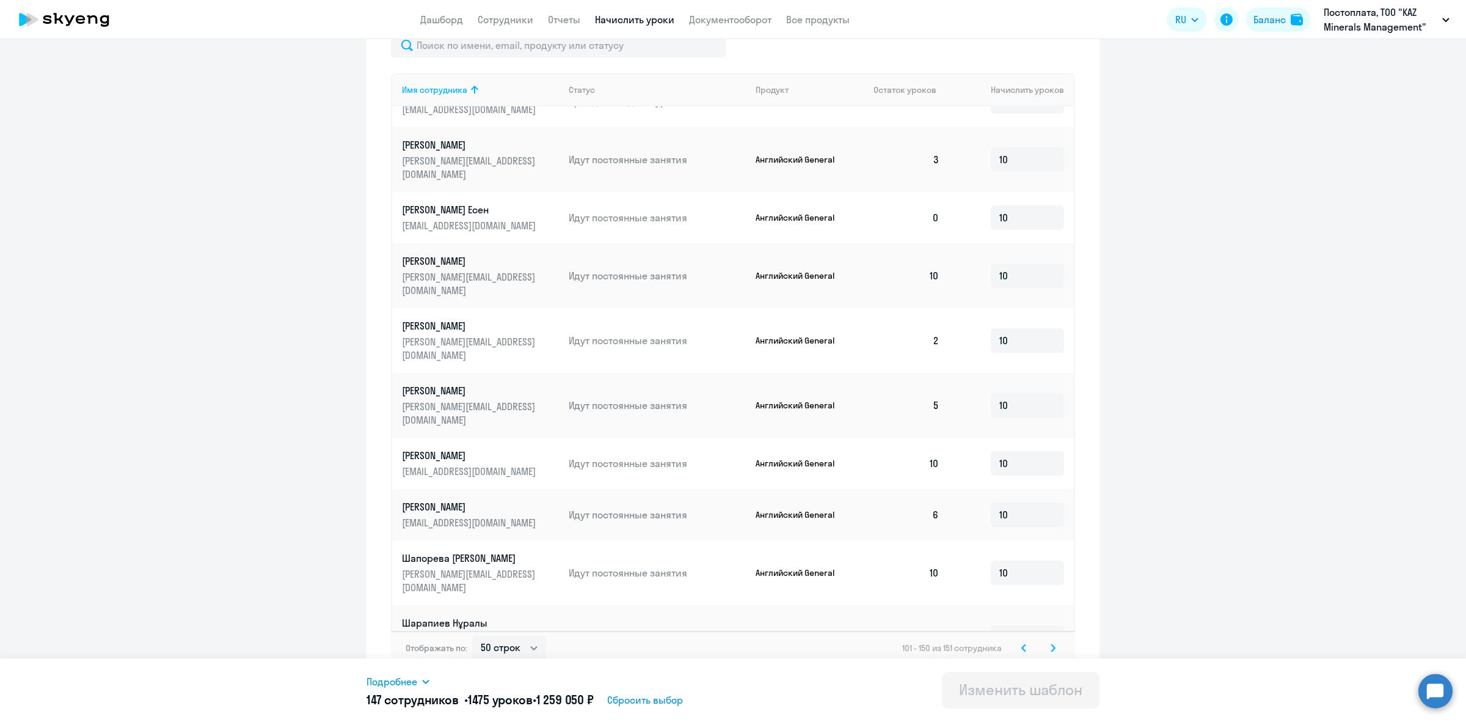
click at [1046, 649] on svg-icon at bounding box center [1053, 647] width 15 height 15
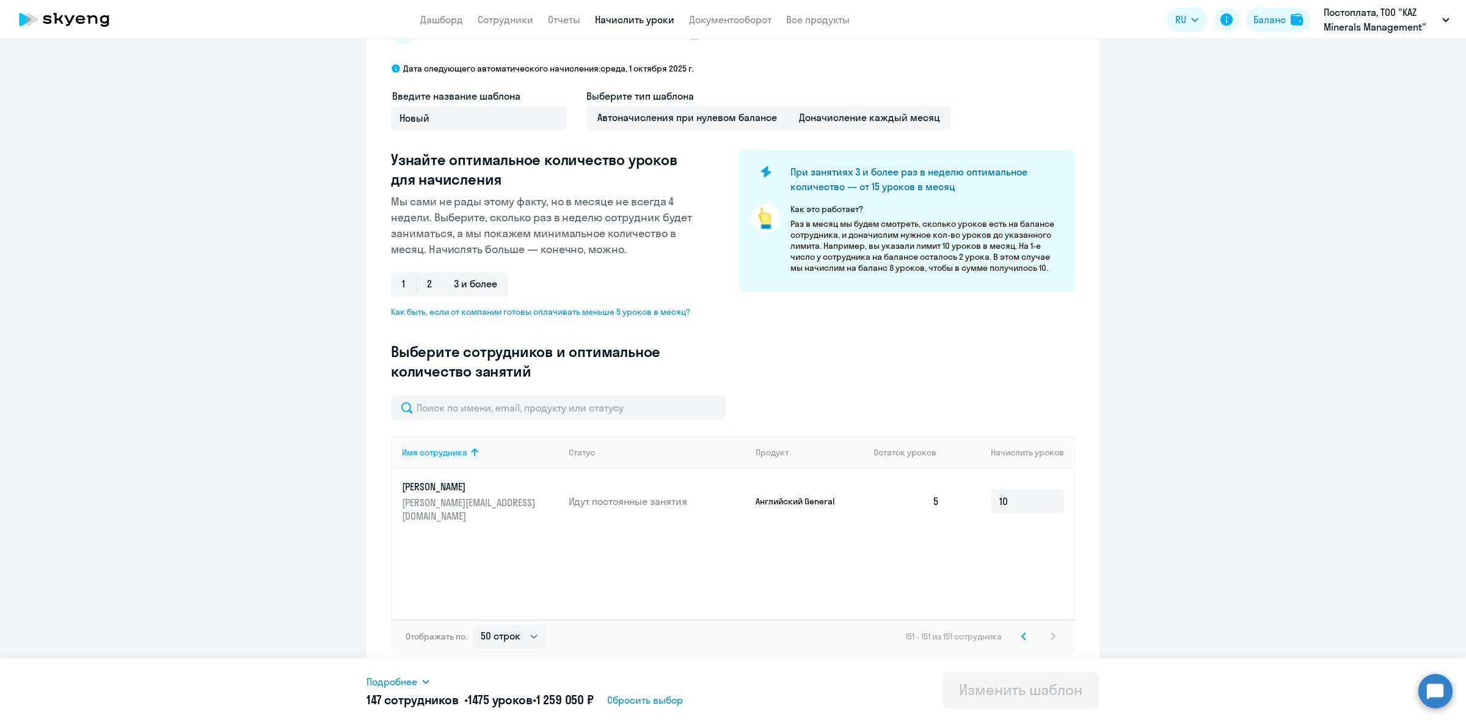
scroll to position [50, 0]
click at [496, 634] on select "10 строк 30 строк 50 строк" at bounding box center [509, 636] width 74 height 24
click at [672, 603] on div "Имя сотрудника Статус Продукт Остаток уроков Начислить уроков [PERSON_NAME] [PE…" at bounding box center [733, 527] width 684 height 183
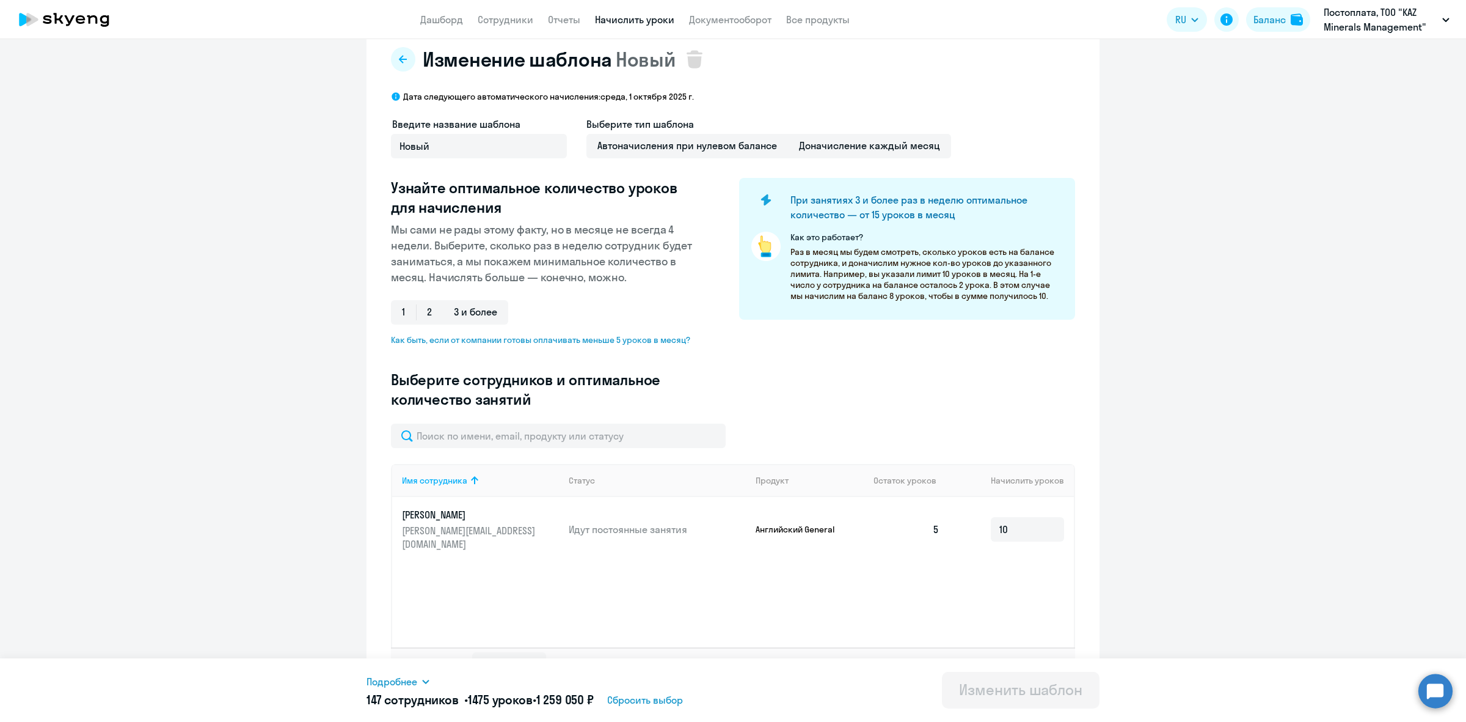
scroll to position [0, 0]
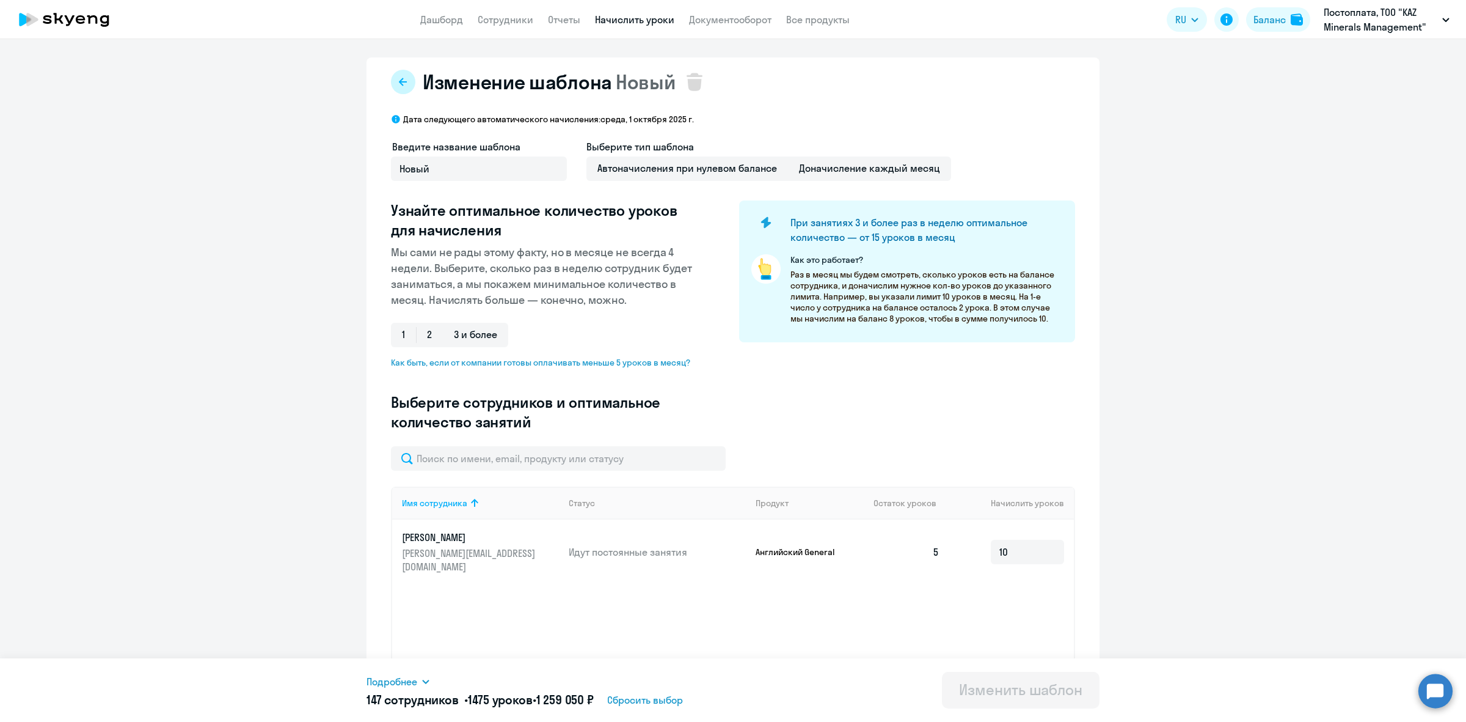
click at [400, 80] on icon at bounding box center [403, 82] width 10 height 10
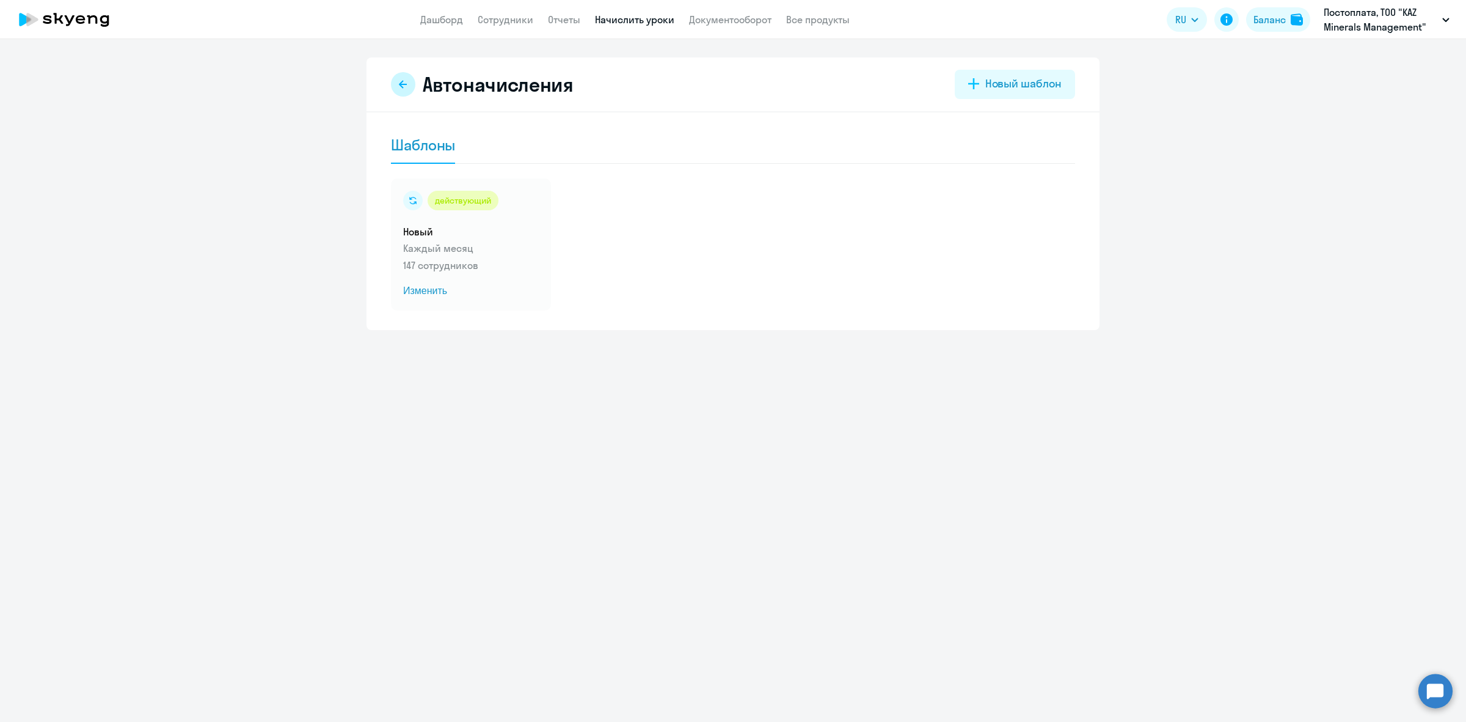
click at [404, 75] on button at bounding box center [403, 84] width 24 height 24
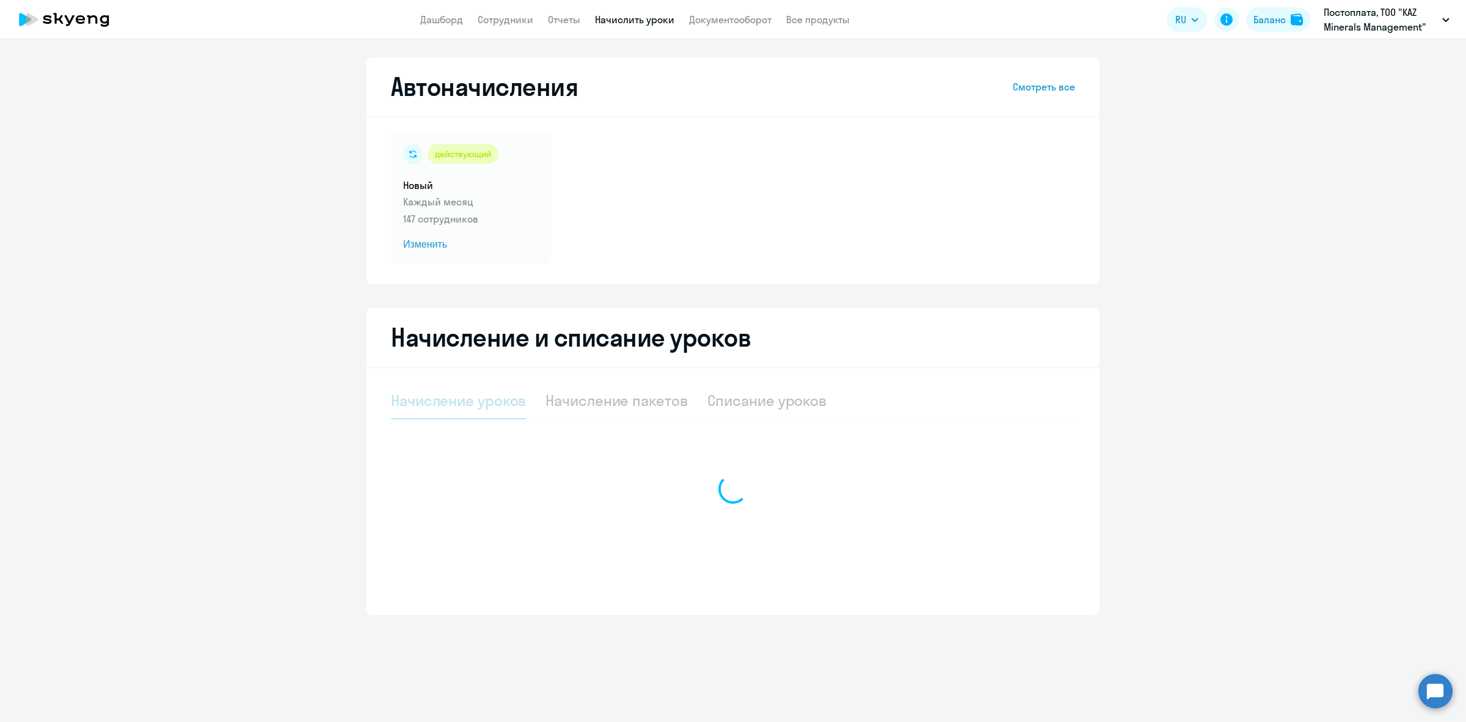
select select "10"
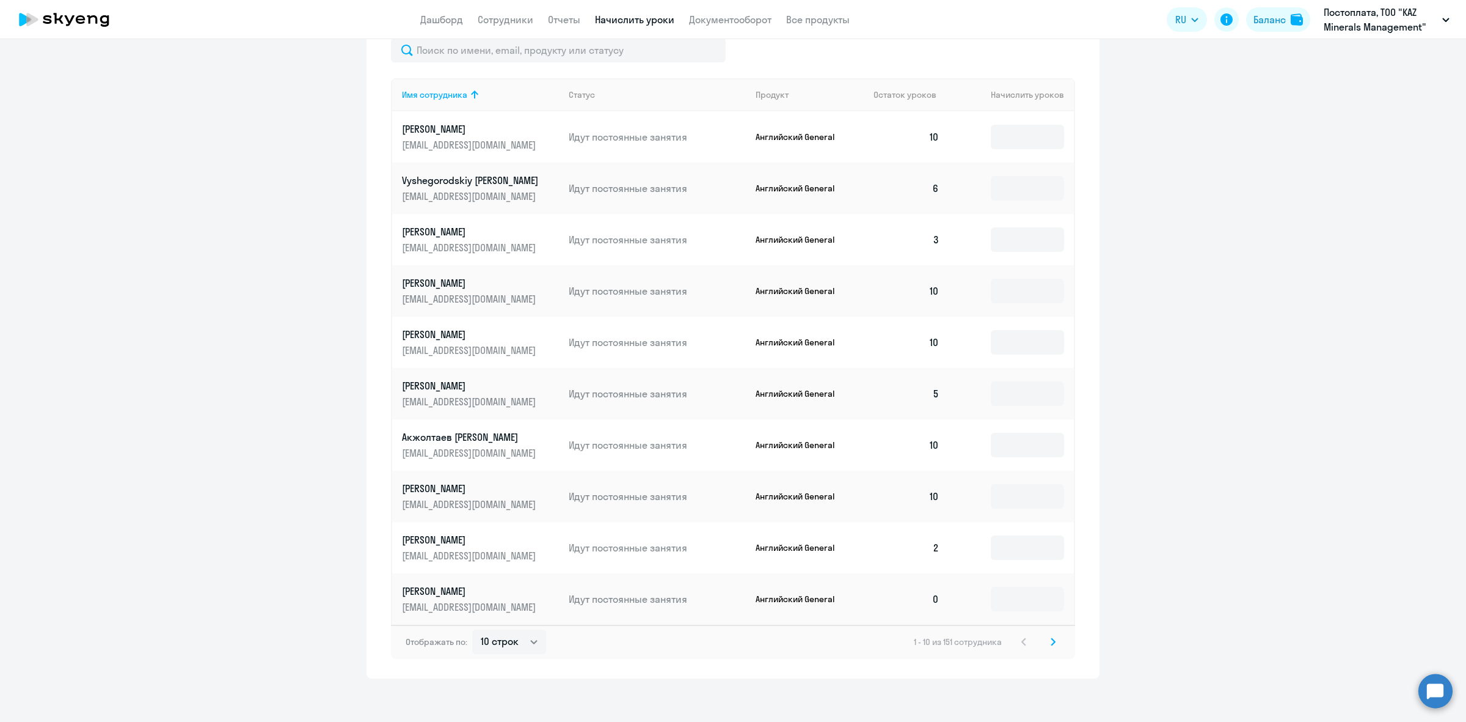
scroll to position [480, 0]
click at [1051, 637] on icon at bounding box center [1053, 636] width 5 height 9
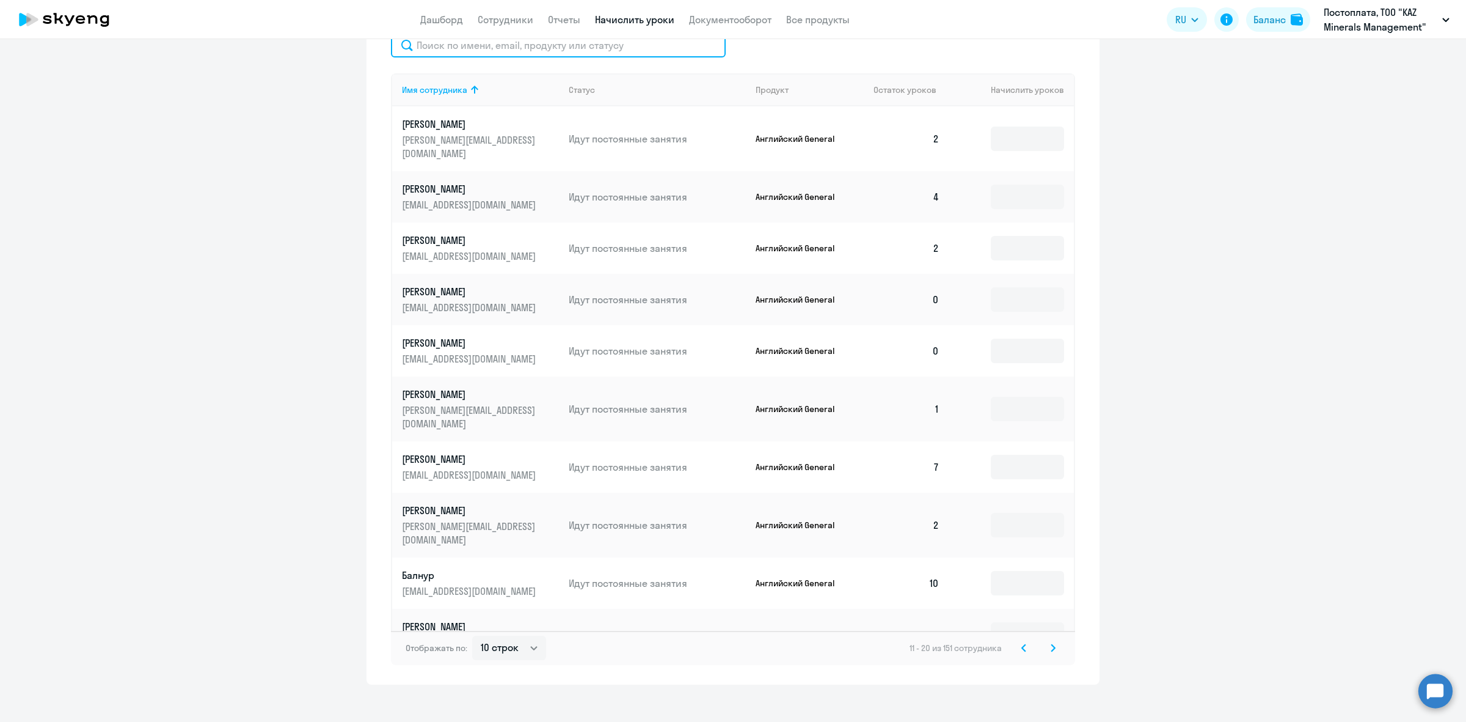
click at [577, 41] on input "text" at bounding box center [558, 45] width 335 height 24
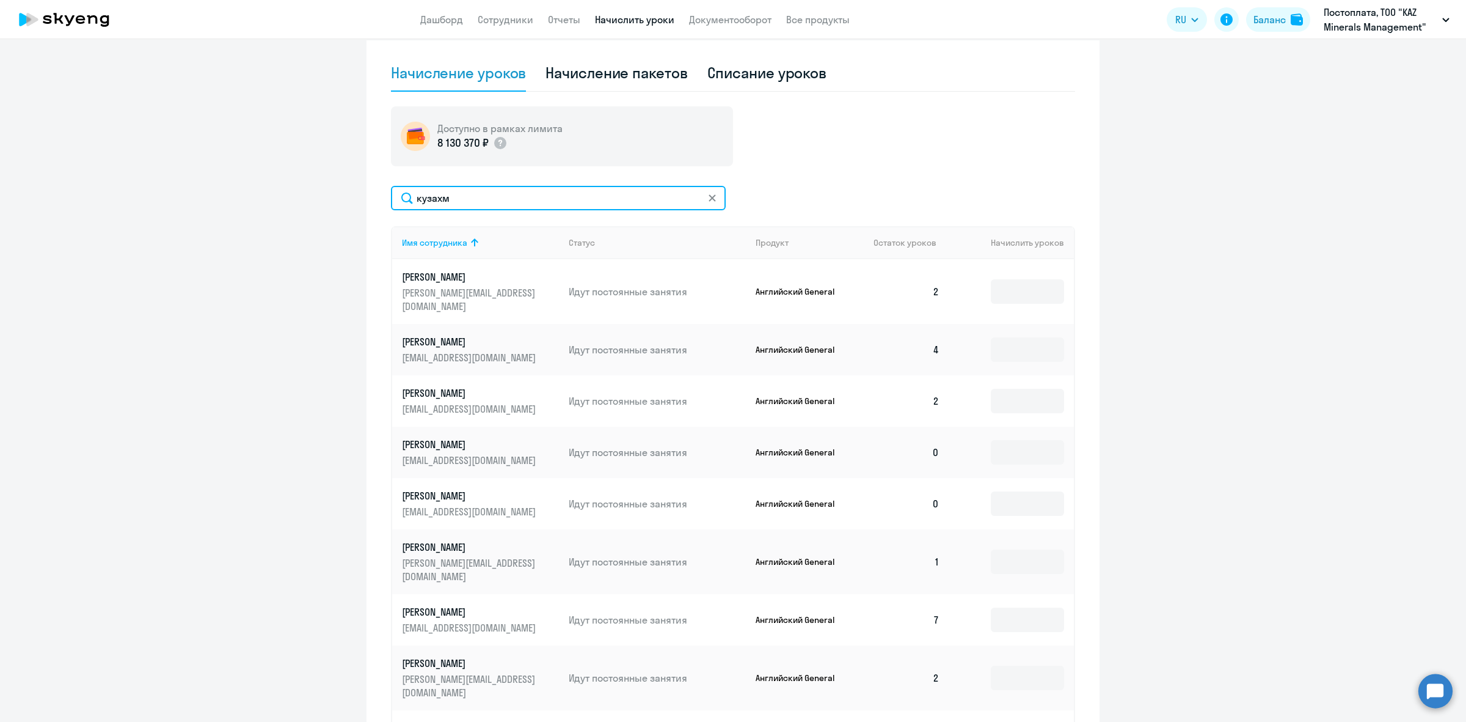
scroll to position [117, 0]
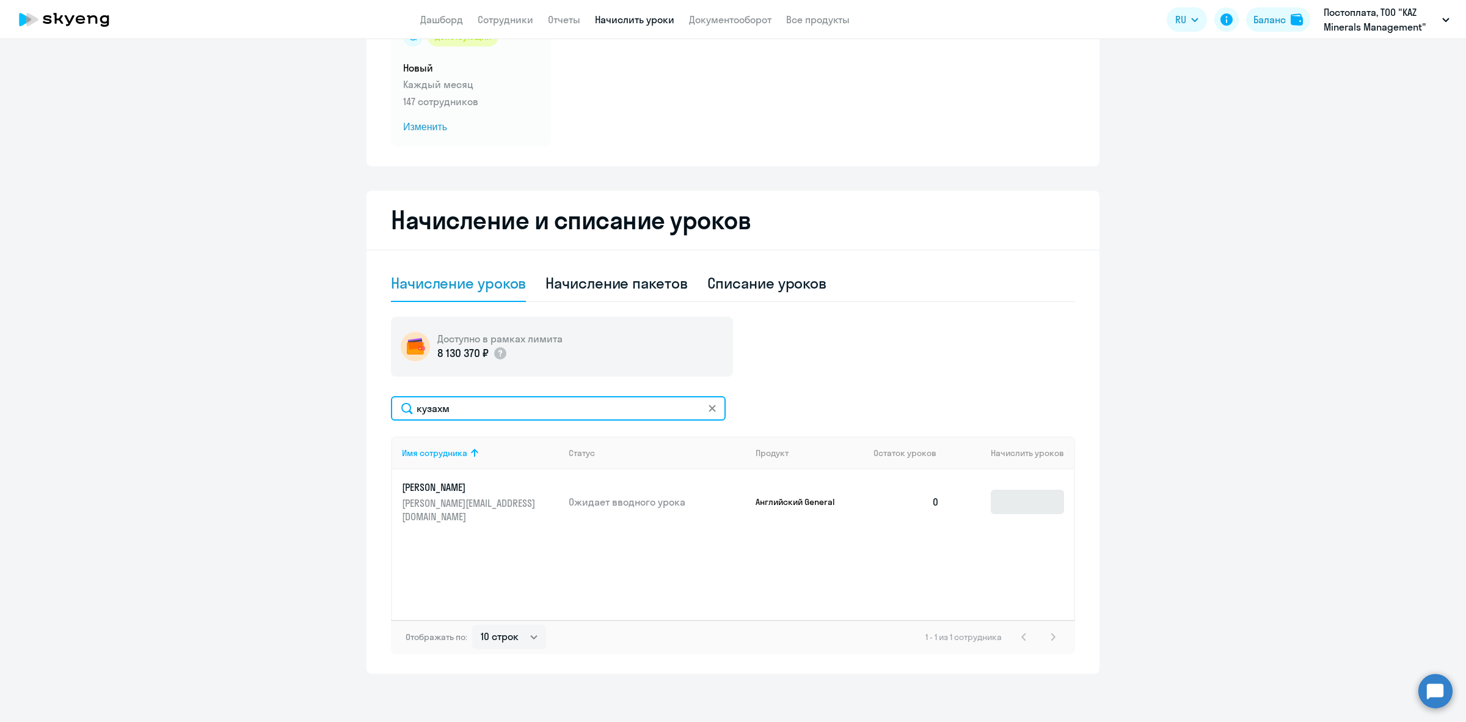
type input "кузахм"
click at [1012, 500] on input at bounding box center [1027, 501] width 73 height 24
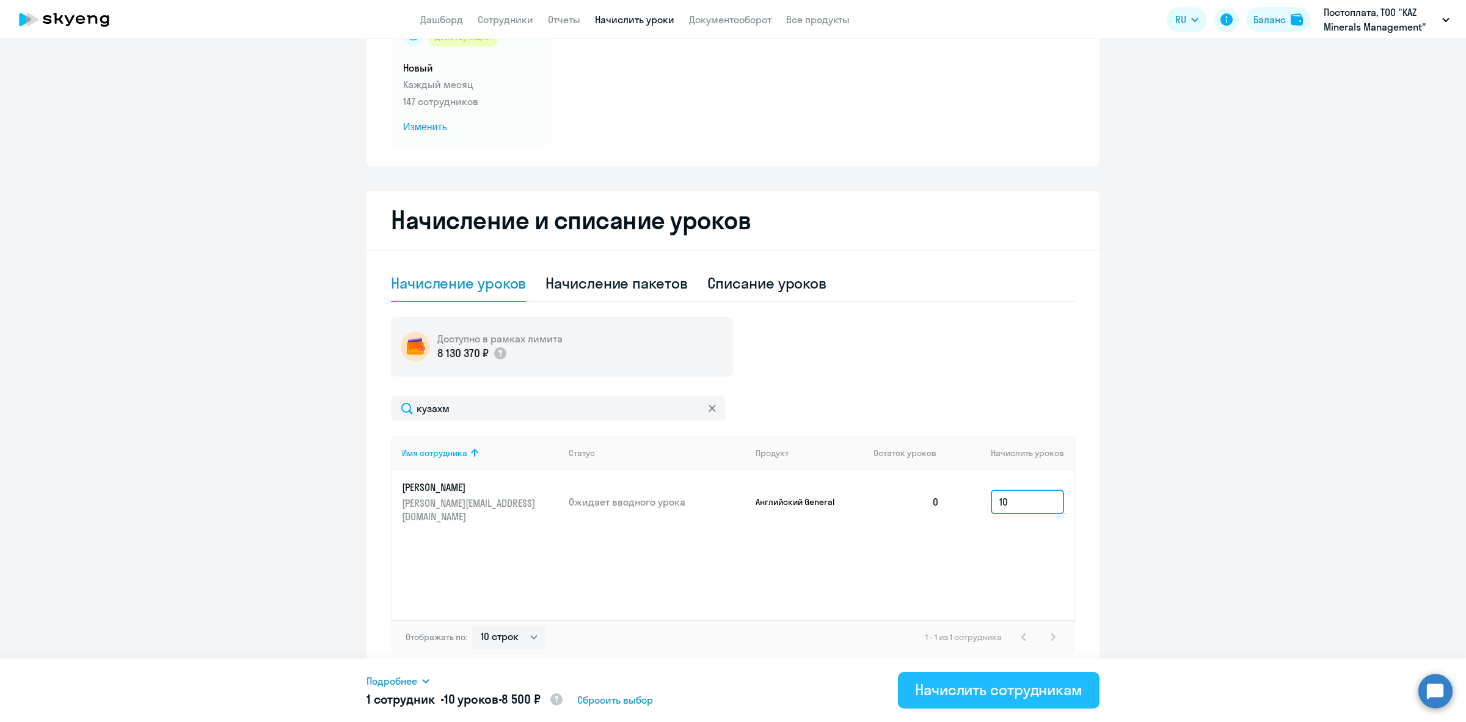
type input "10"
click at [985, 688] on div "Начислить сотрудникам" at bounding box center [998, 689] width 167 height 20
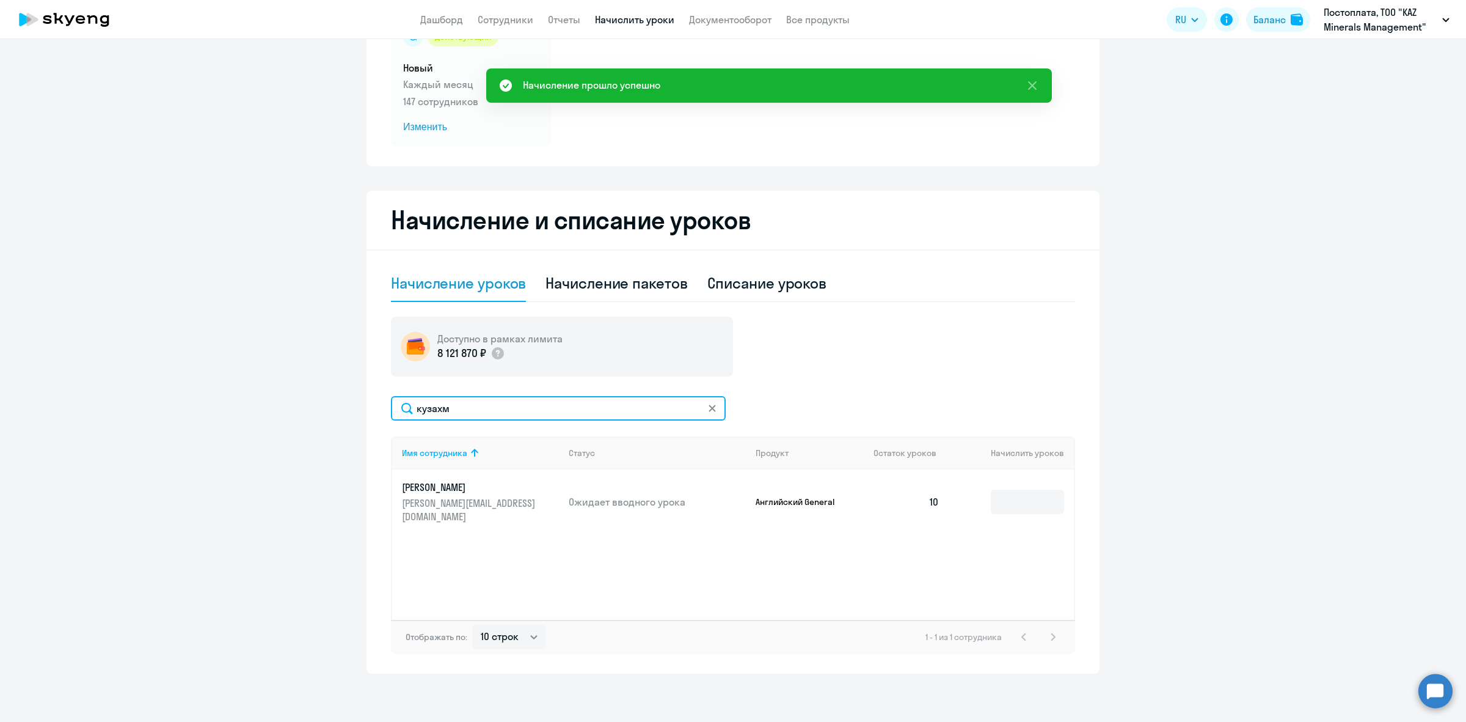
click at [490, 406] on input "кузахм" at bounding box center [558, 408] width 335 height 24
drag, startPoint x: 499, startPoint y: 406, endPoint x: 337, endPoint y: 396, distance: 161.6
click at [337, 396] on ng-component "Автоначисления Смотреть все действующий Новый Каждый месяц 147 сотрудников Изме…" at bounding box center [733, 306] width 1466 height 733
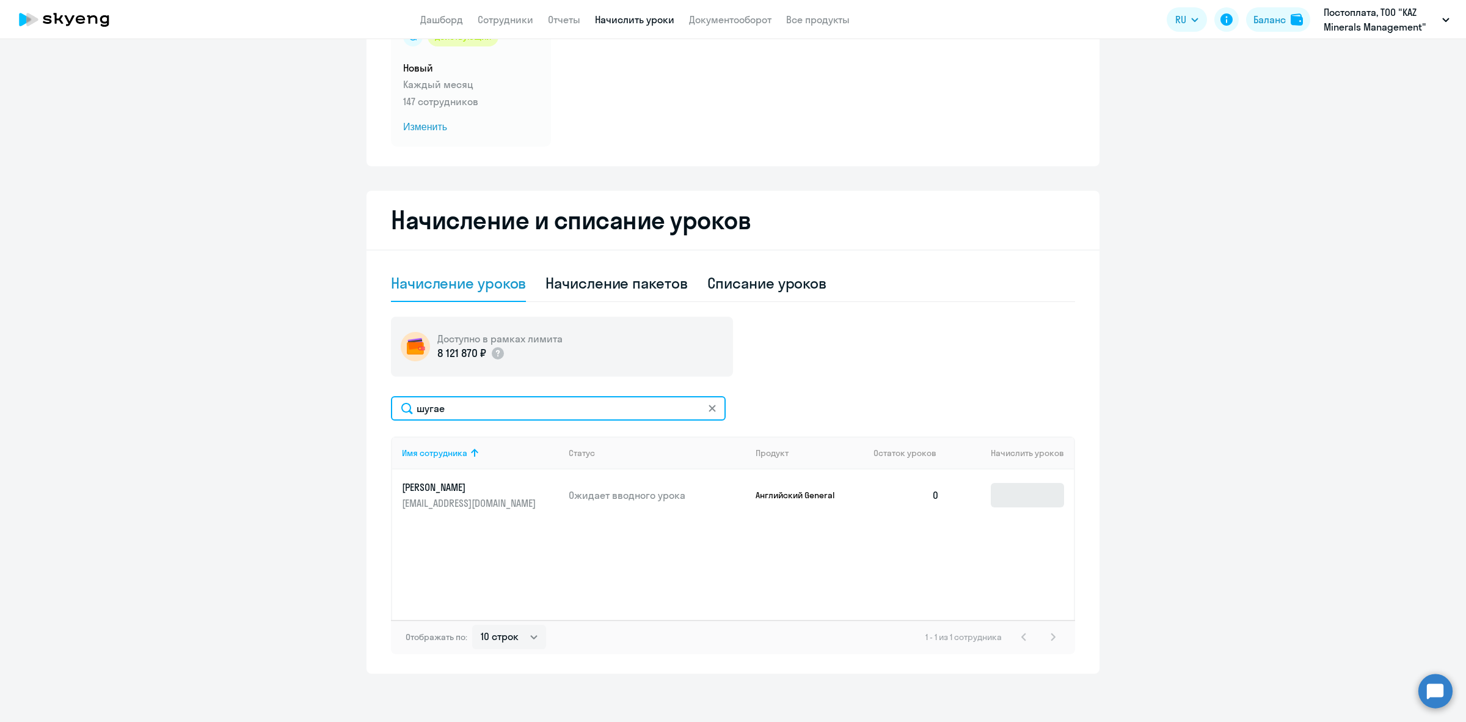
type input "шугае"
click at [1026, 491] on input at bounding box center [1027, 495] width 73 height 24
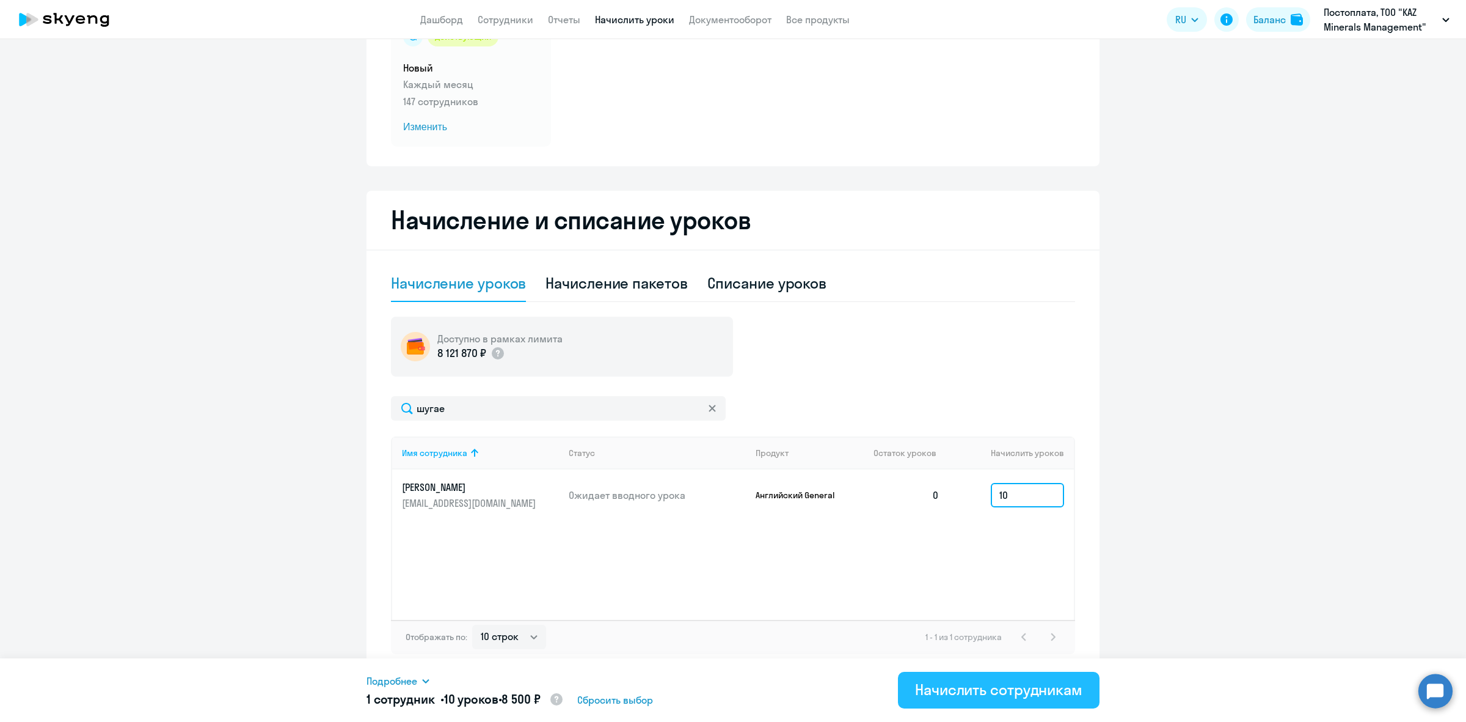
type input "10"
click at [975, 689] on div "Начислить сотрудникам" at bounding box center [998, 689] width 167 height 20
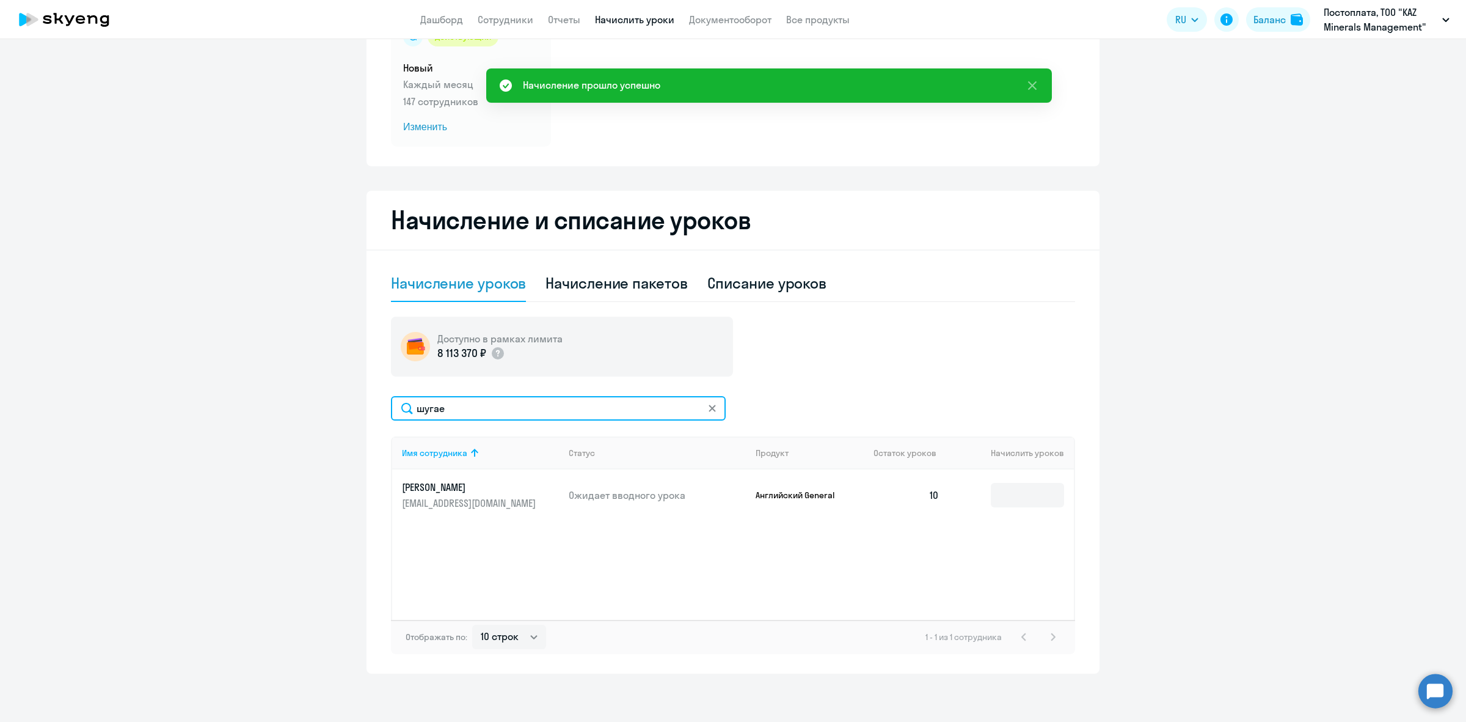
drag, startPoint x: 468, startPoint y: 413, endPoint x: 360, endPoint y: 399, distance: 108.5
click at [367, 399] on div "Начисление и списание уроков Начисление уроков Начисление пакетов Списание урок…" at bounding box center [733, 432] width 733 height 483
type input "зере"
click at [1053, 493] on input at bounding box center [1027, 495] width 73 height 24
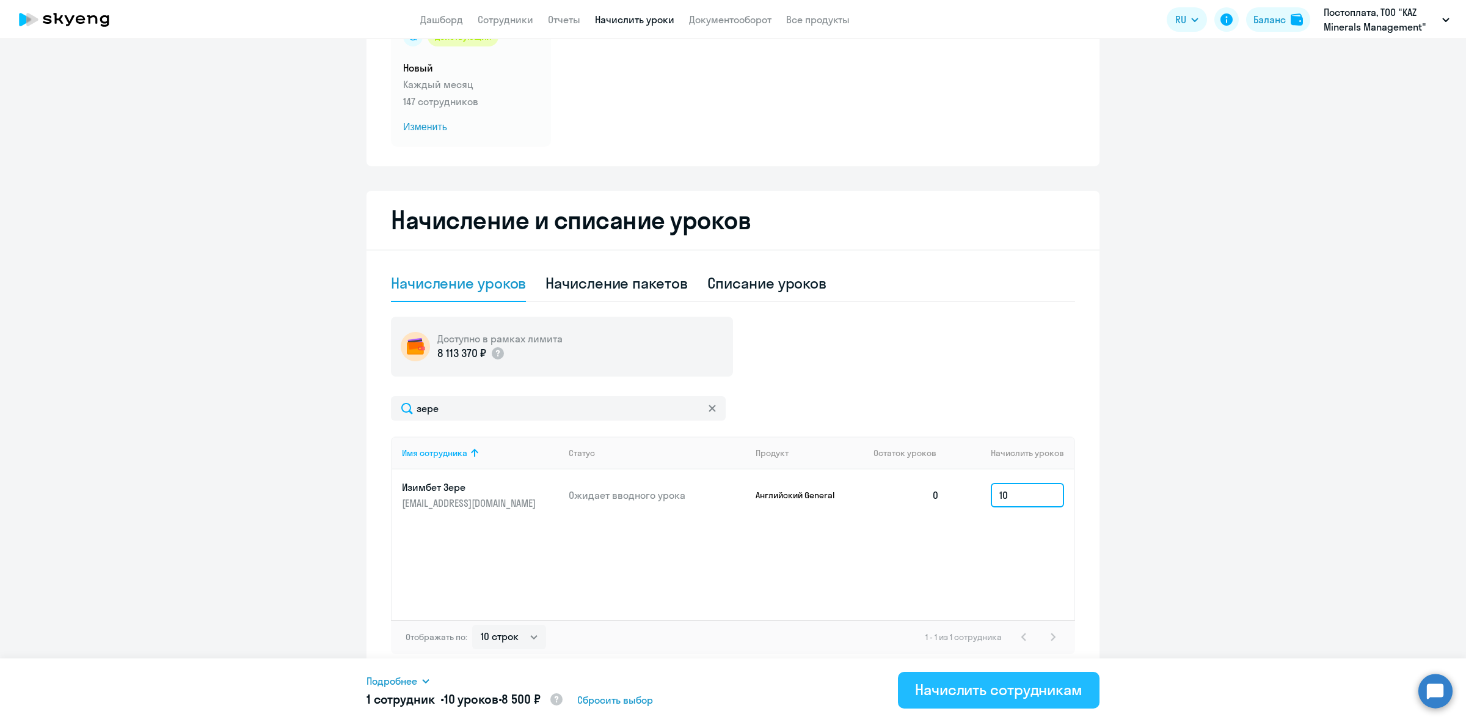
type input "10"
click at [996, 690] on div "Начислить сотрудникам" at bounding box center [998, 689] width 167 height 20
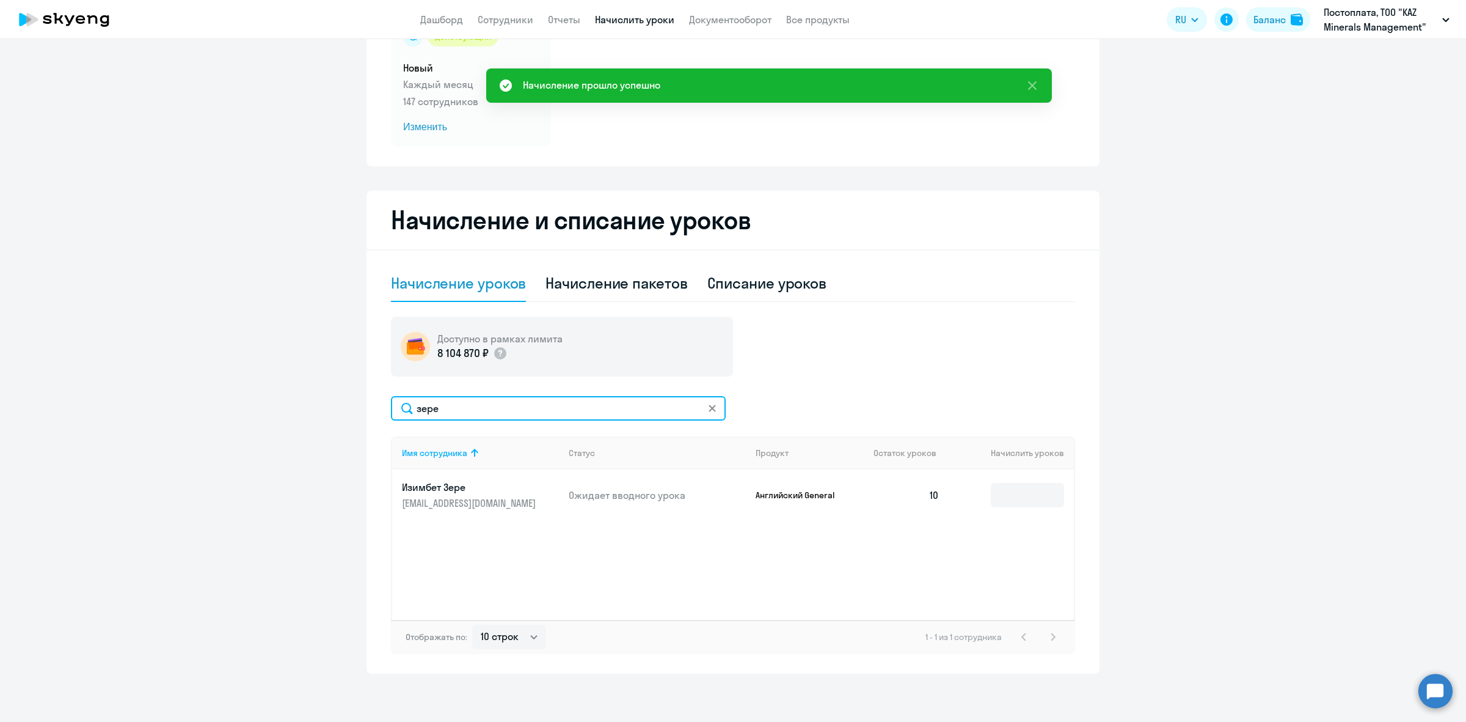
click at [463, 406] on input "зере" at bounding box center [558, 408] width 335 height 24
drag, startPoint x: 465, startPoint y: 405, endPoint x: 315, endPoint y: 398, distance: 149.9
click at [315, 398] on ng-component "Автоначисления Смотреть все действующий Новый Каждый месяц 147 сотрудников Изме…" at bounding box center [733, 306] width 1466 height 733
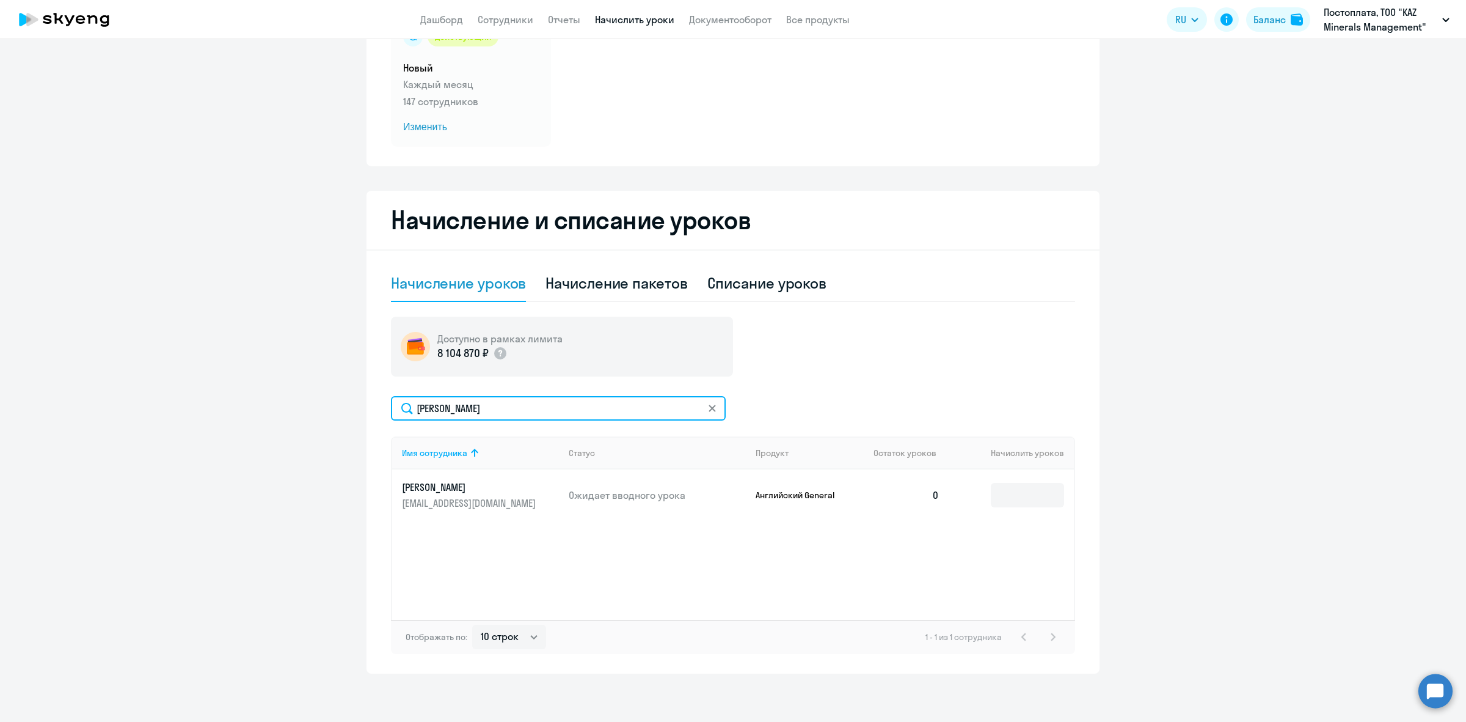
type input "[PERSON_NAME]"
click at [489, 394] on div "Доступно в рамках лимита 8 104 870 ₽ [PERSON_NAME] Имя сотрудника Статус Продук…" at bounding box center [733, 485] width 684 height 337
click at [481, 412] on input "[PERSON_NAME]" at bounding box center [558, 408] width 335 height 24
click at [1037, 496] on input at bounding box center [1027, 495] width 73 height 24
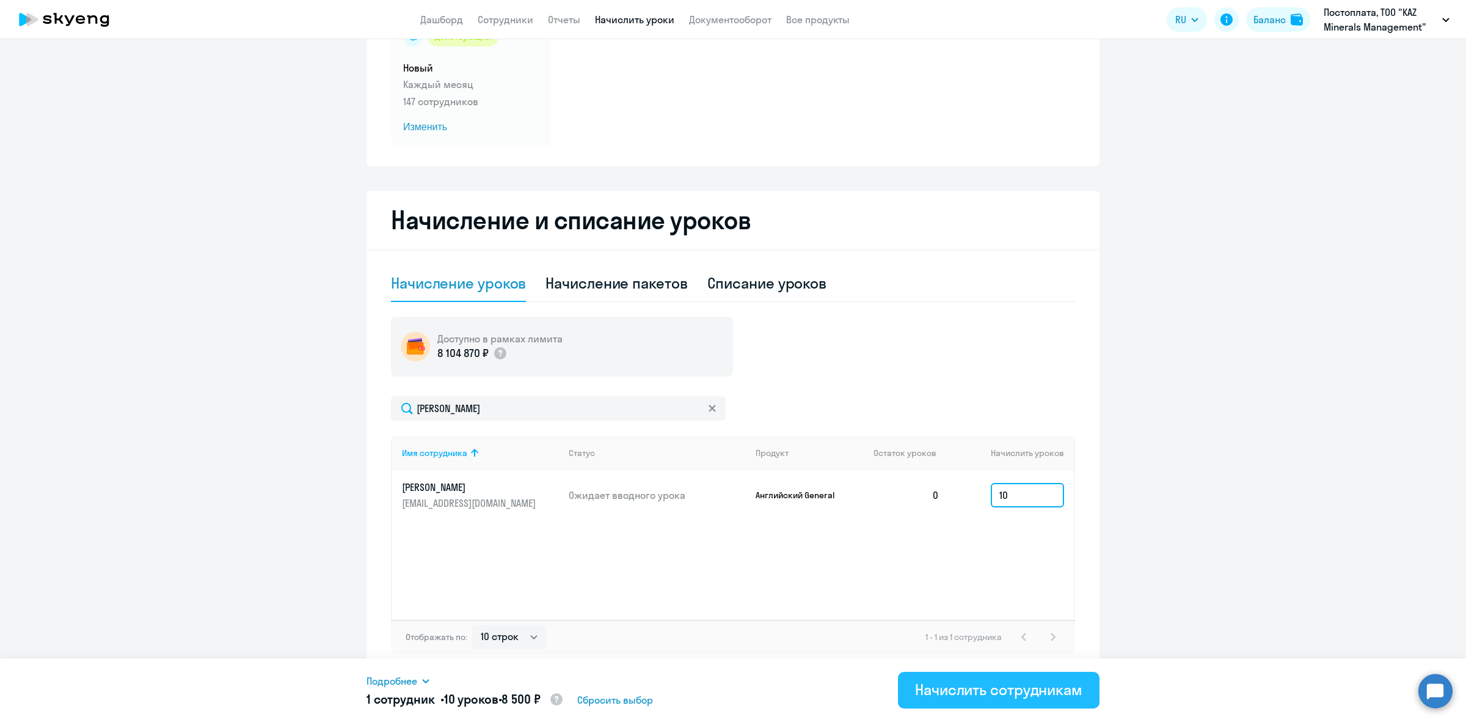
type input "10"
click at [1019, 695] on div "Начислить сотрудникам" at bounding box center [998, 689] width 167 height 20
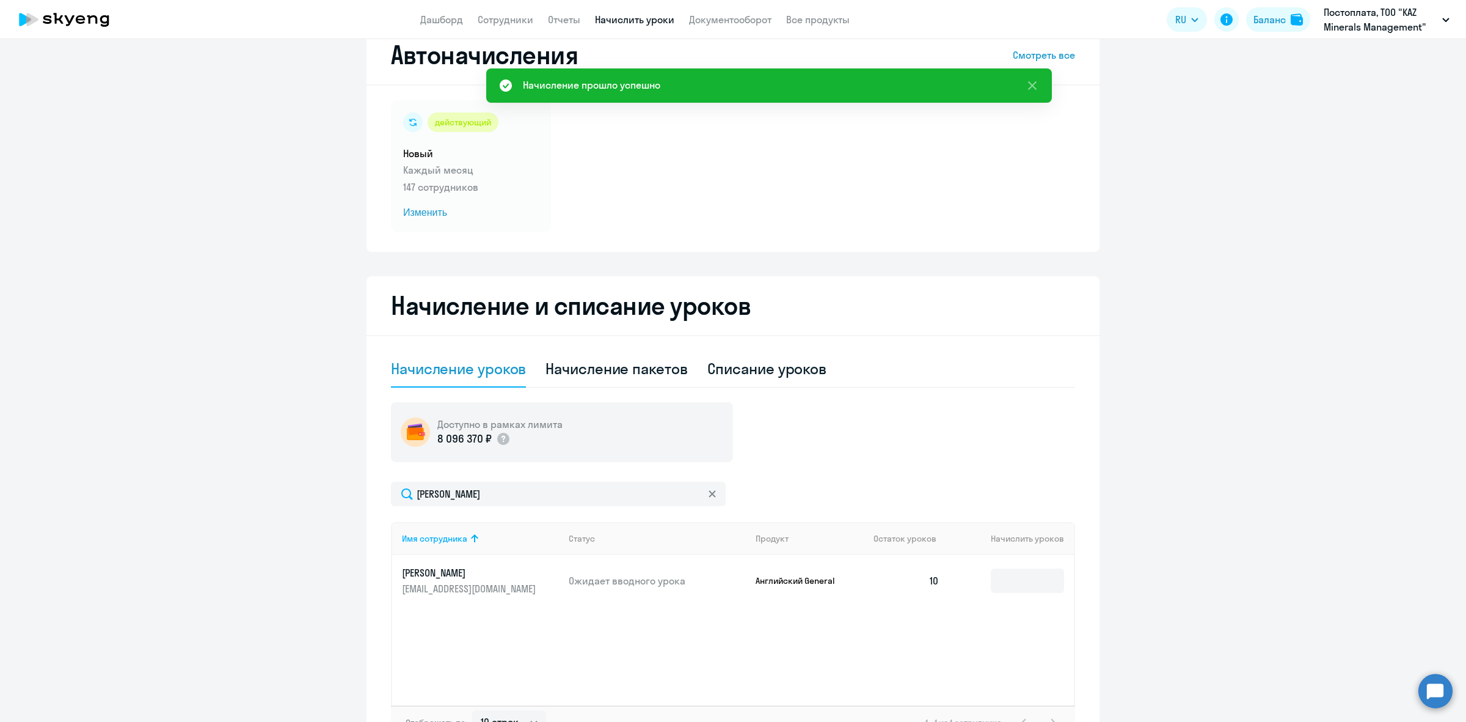
scroll to position [0, 0]
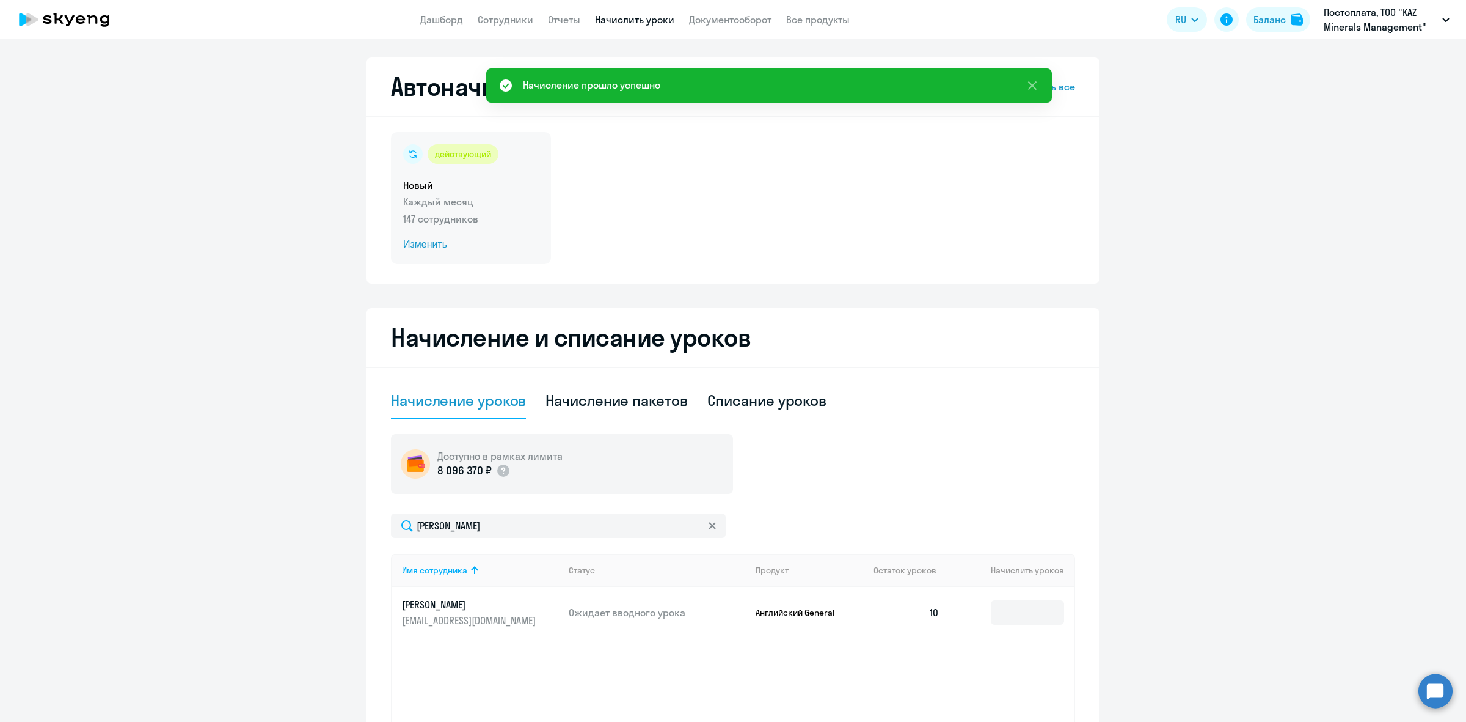
click at [451, 211] on p "147 сотрудников" at bounding box center [471, 218] width 136 height 15
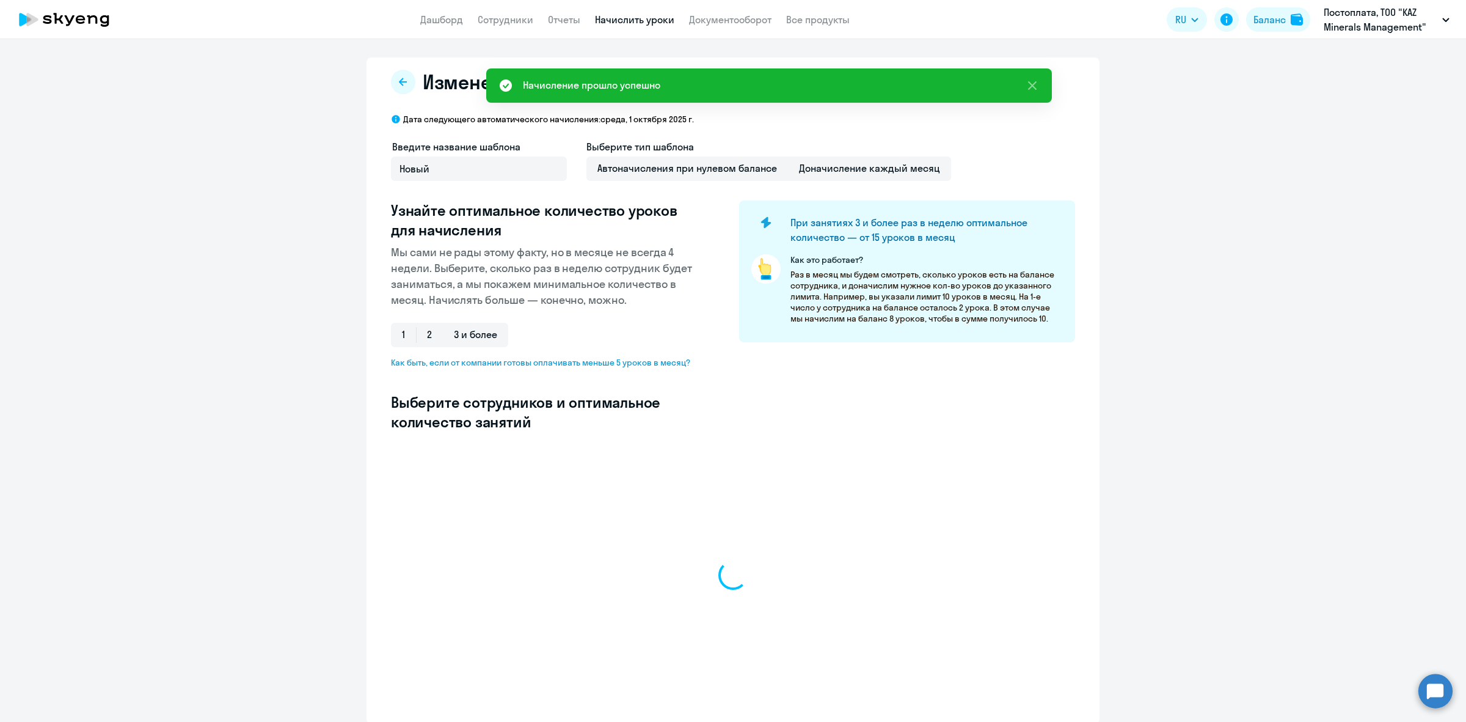
select select "10"
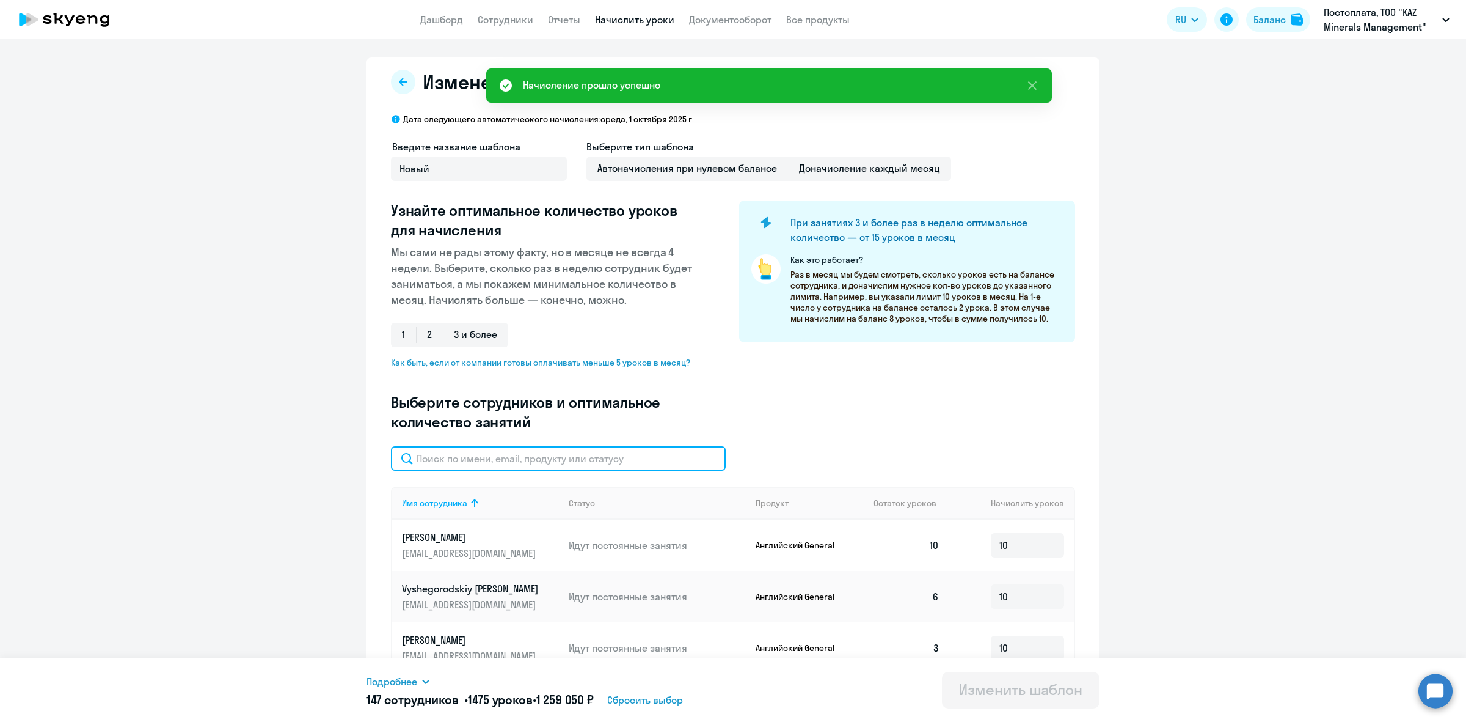
click at [645, 463] on input "text" at bounding box center [558, 458] width 335 height 24
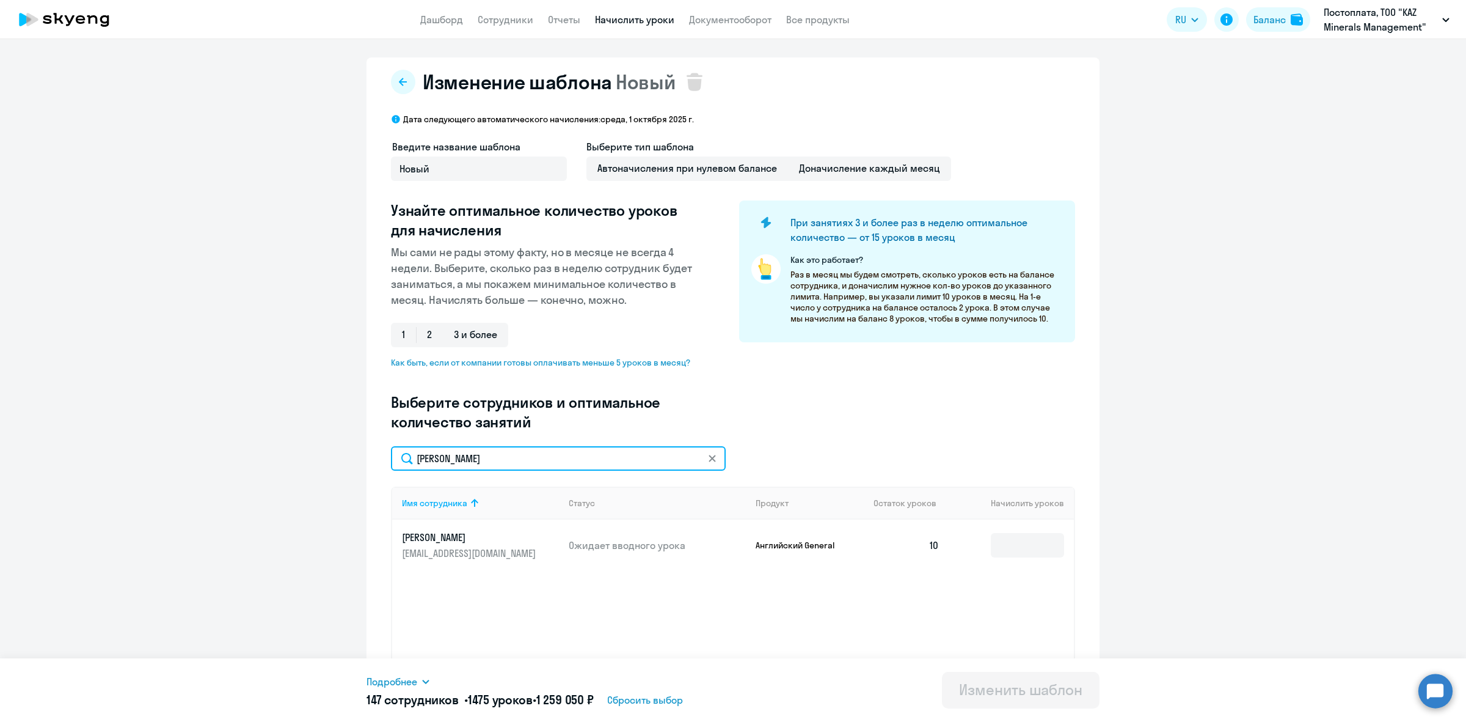
scroll to position [50, 0]
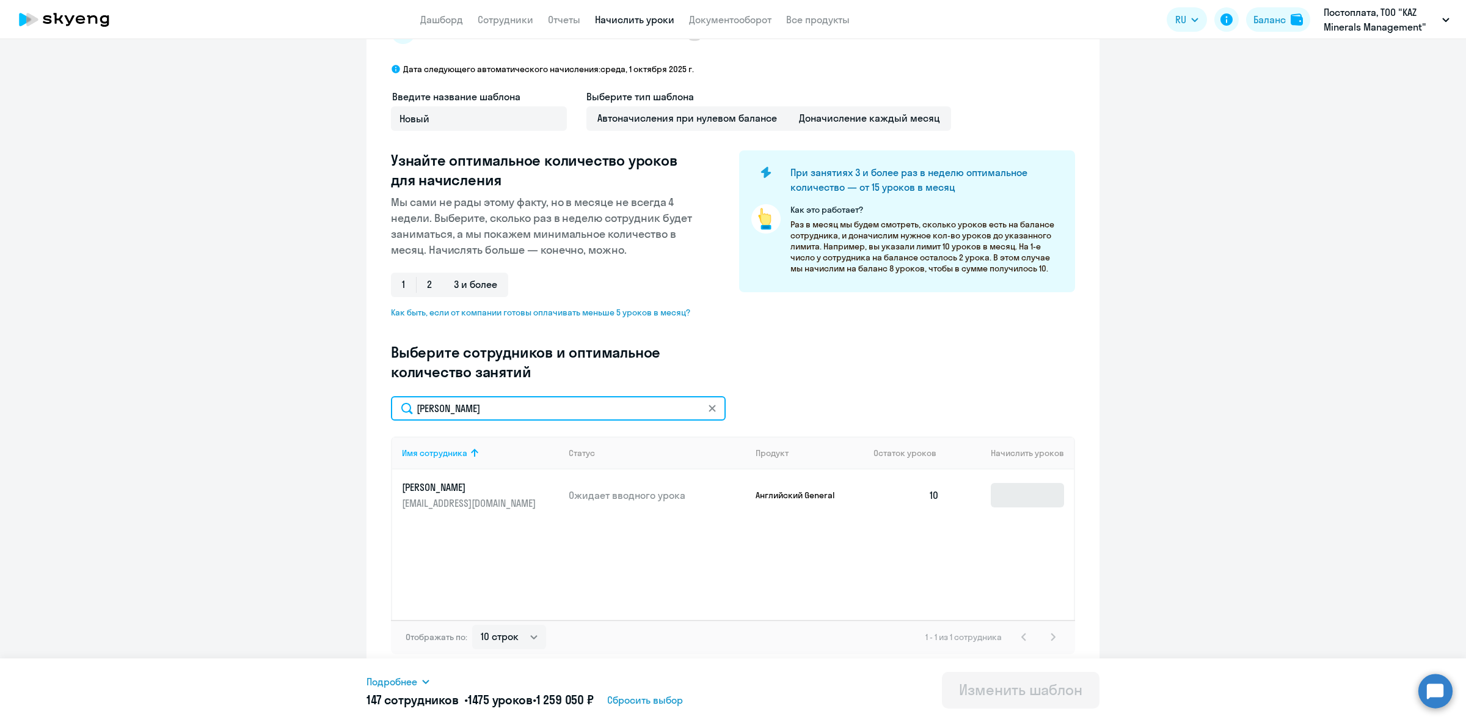
type input "[PERSON_NAME]"
click at [1002, 492] on input at bounding box center [1027, 495] width 73 height 24
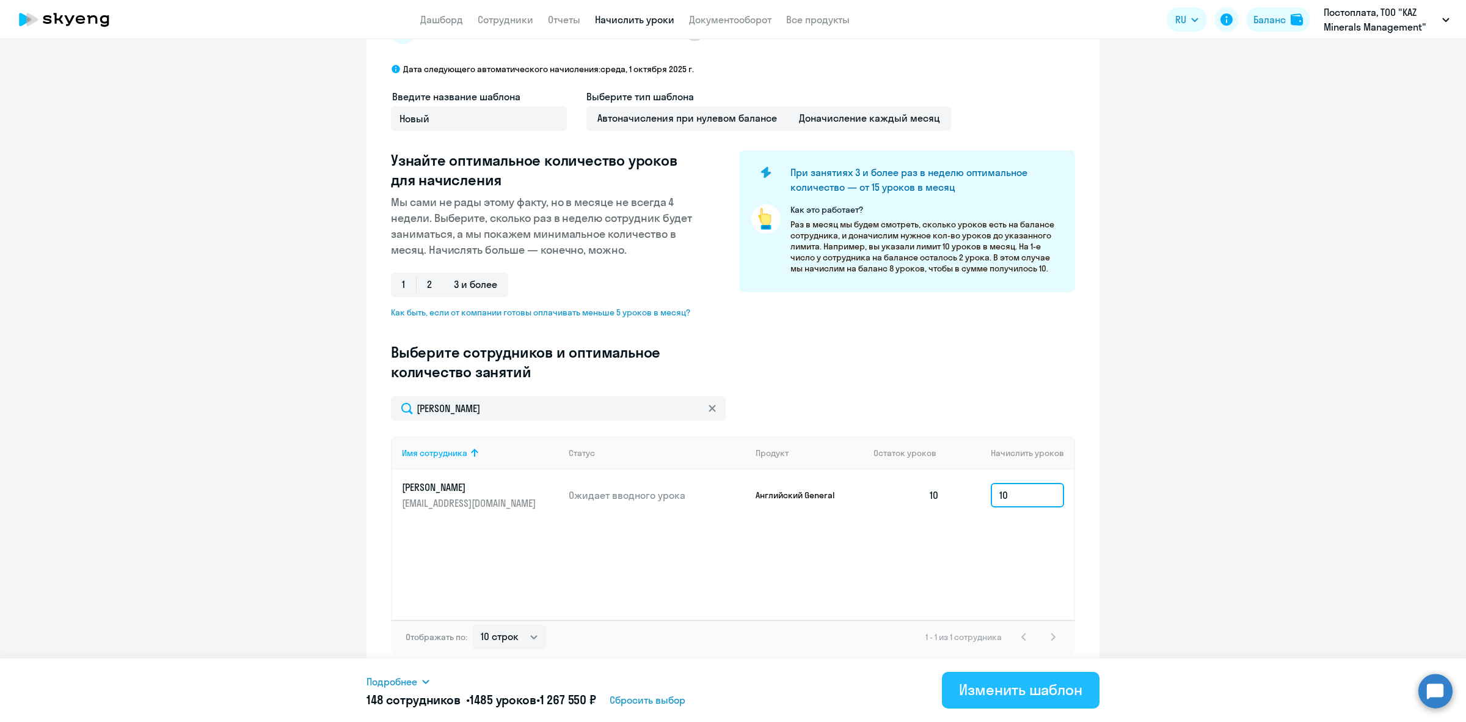
type input "10"
drag, startPoint x: 1009, startPoint y: 687, endPoint x: 981, endPoint y: 669, distance: 33.6
click at [1007, 685] on div "Изменить шаблон" at bounding box center [1020, 689] width 123 height 20
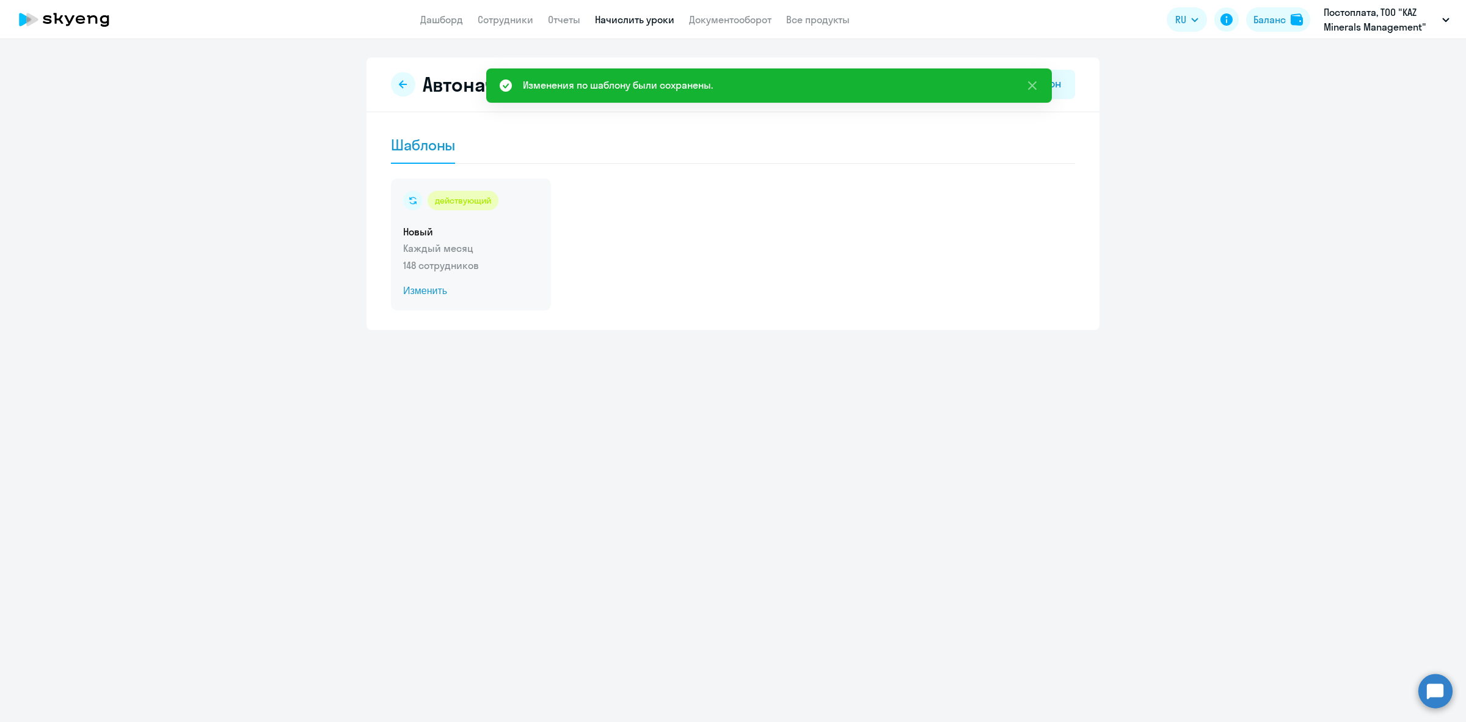
click at [441, 232] on h5 "Новый" at bounding box center [471, 231] width 136 height 13
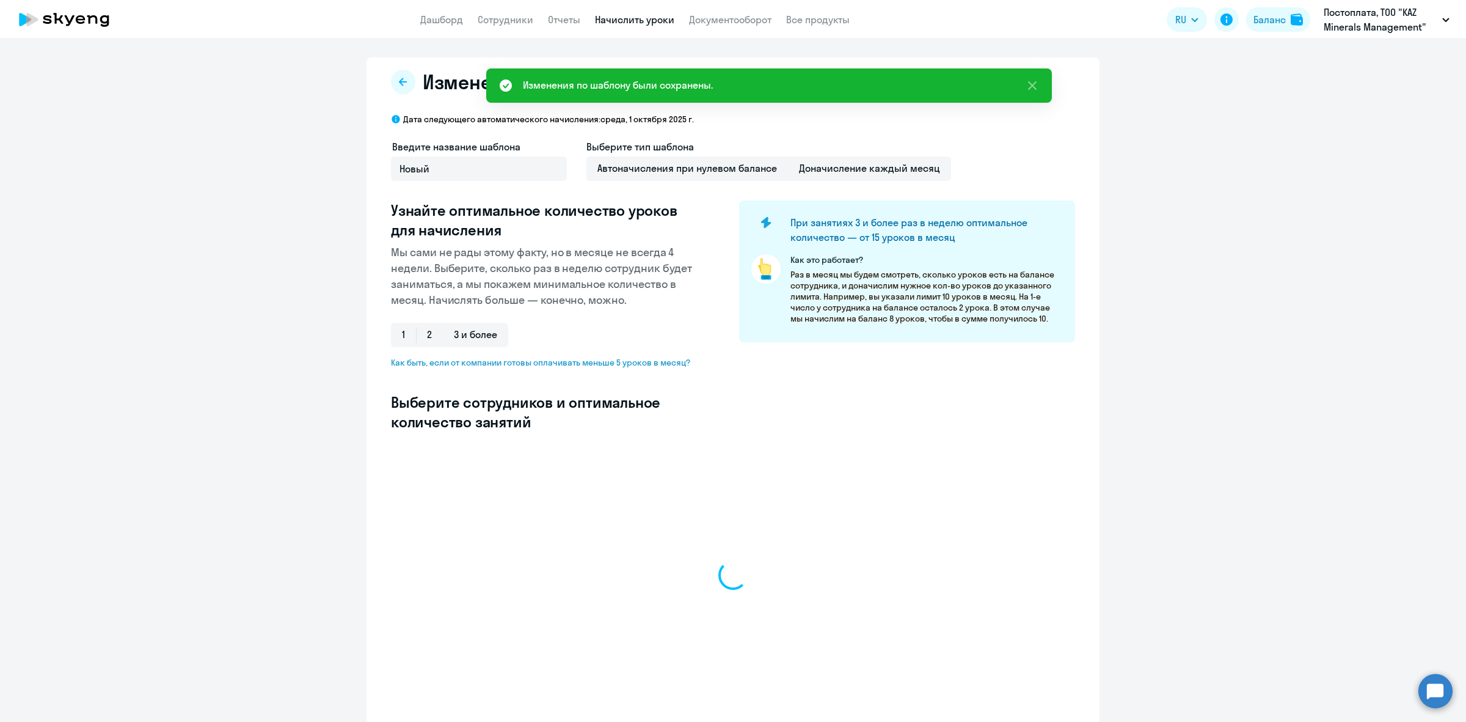
select select "10"
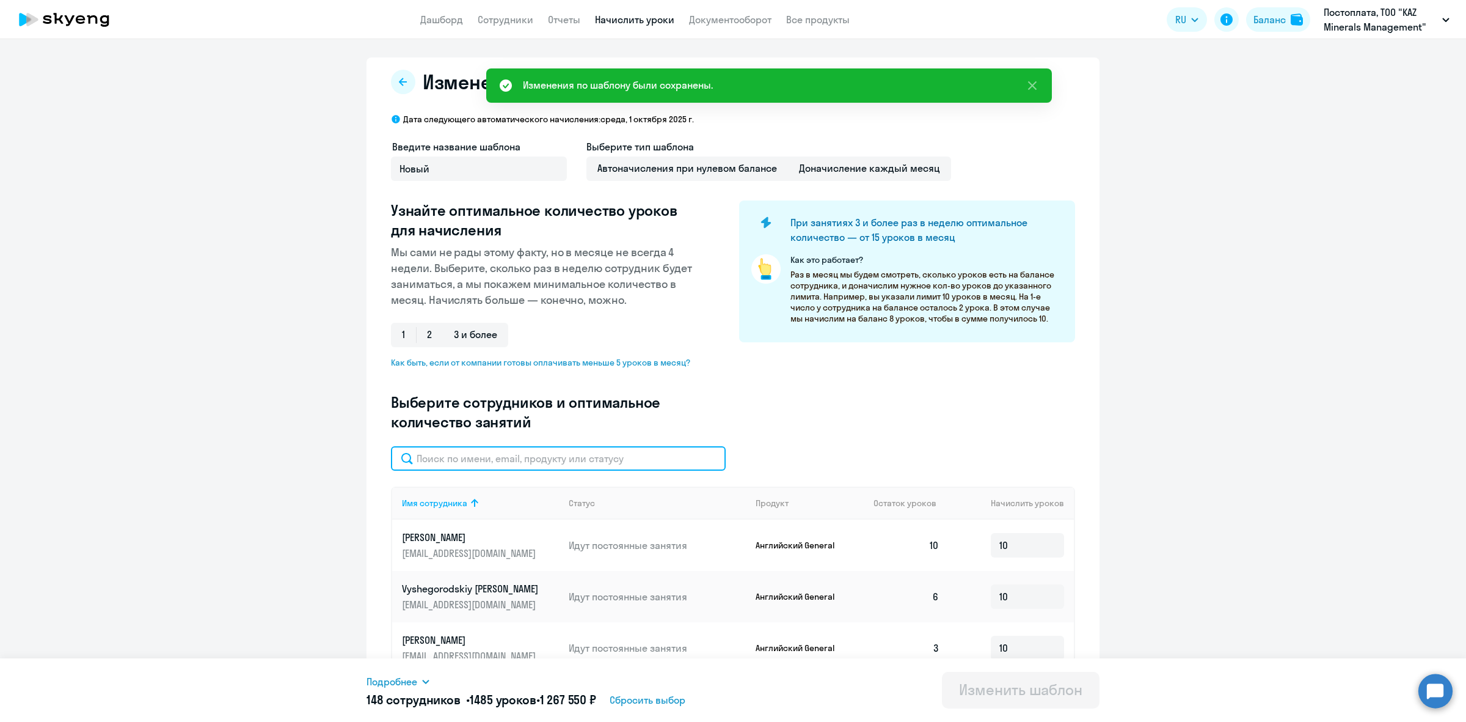
click at [568, 455] on input "text" at bounding box center [558, 458] width 335 height 24
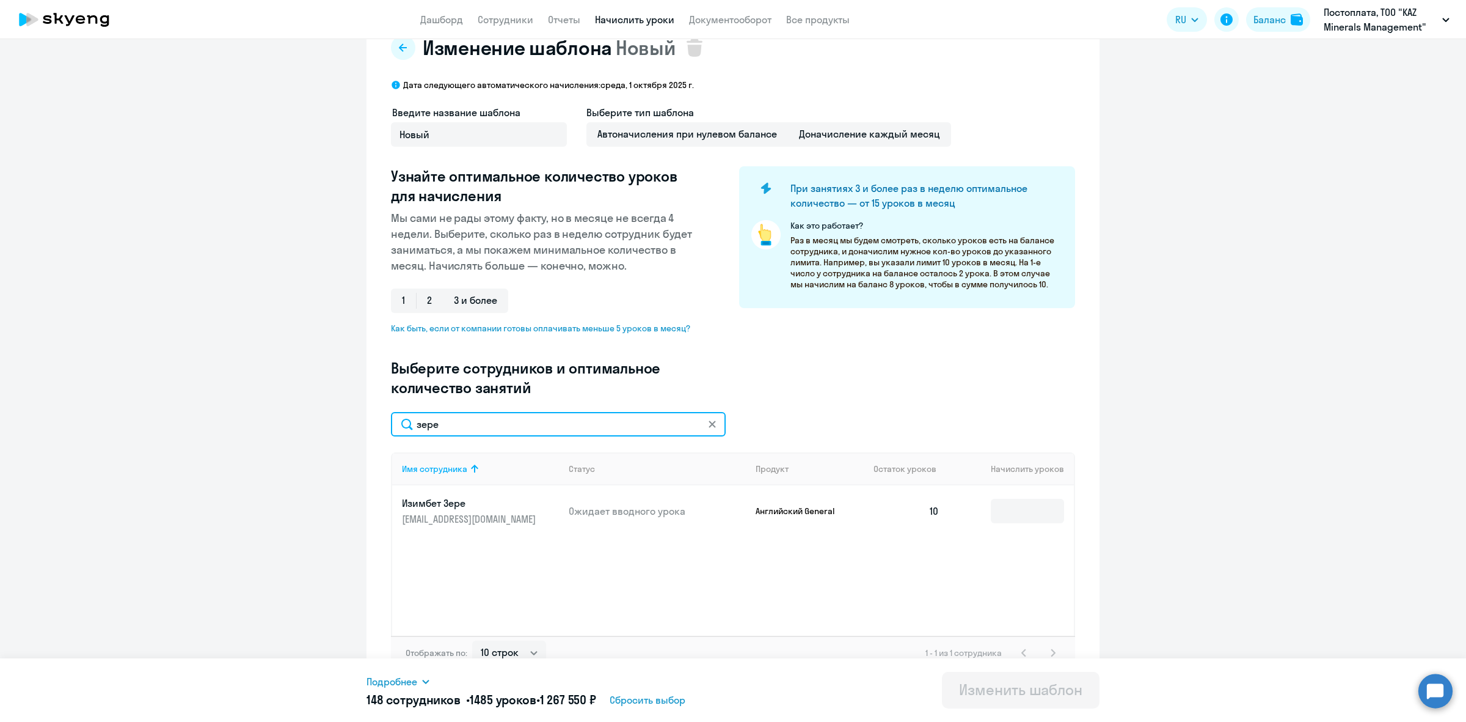
scroll to position [50, 0]
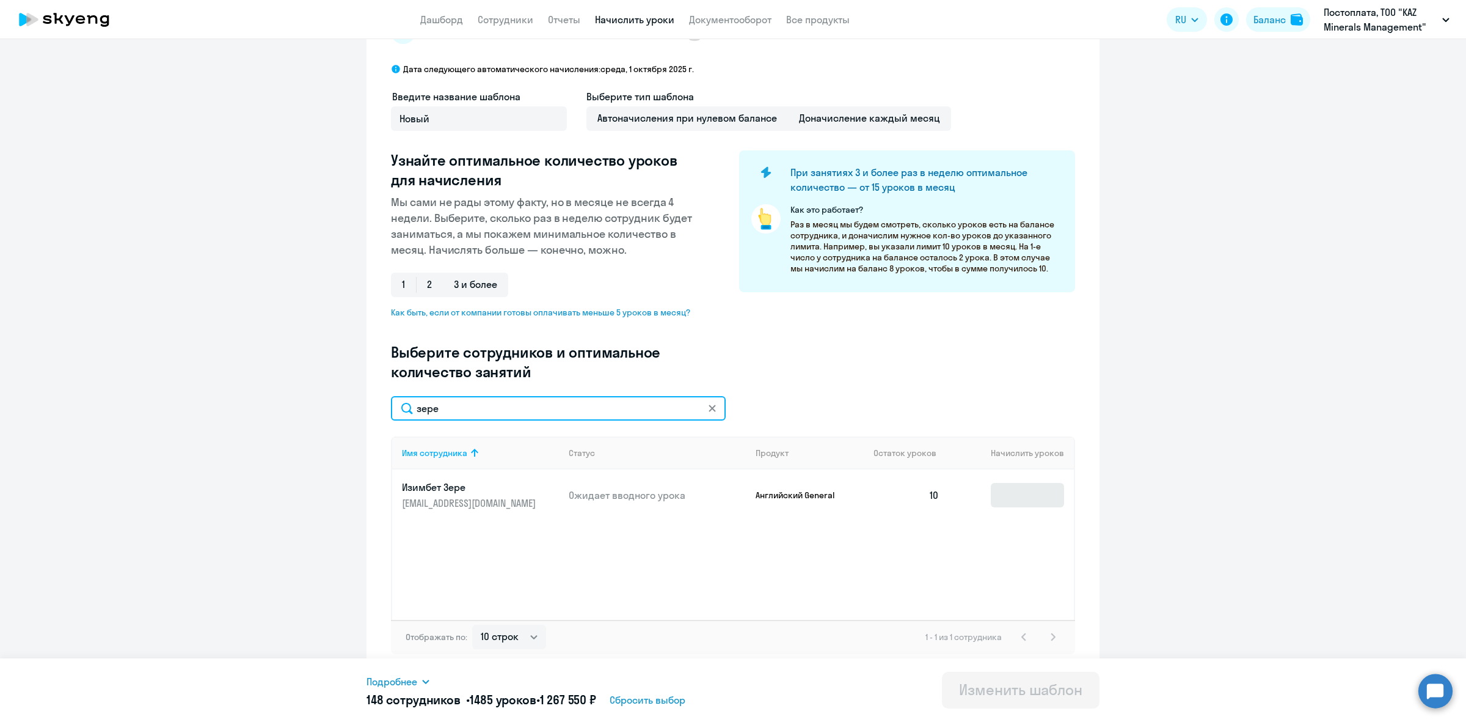
type input "зере"
click at [1025, 506] on input at bounding box center [1027, 495] width 73 height 24
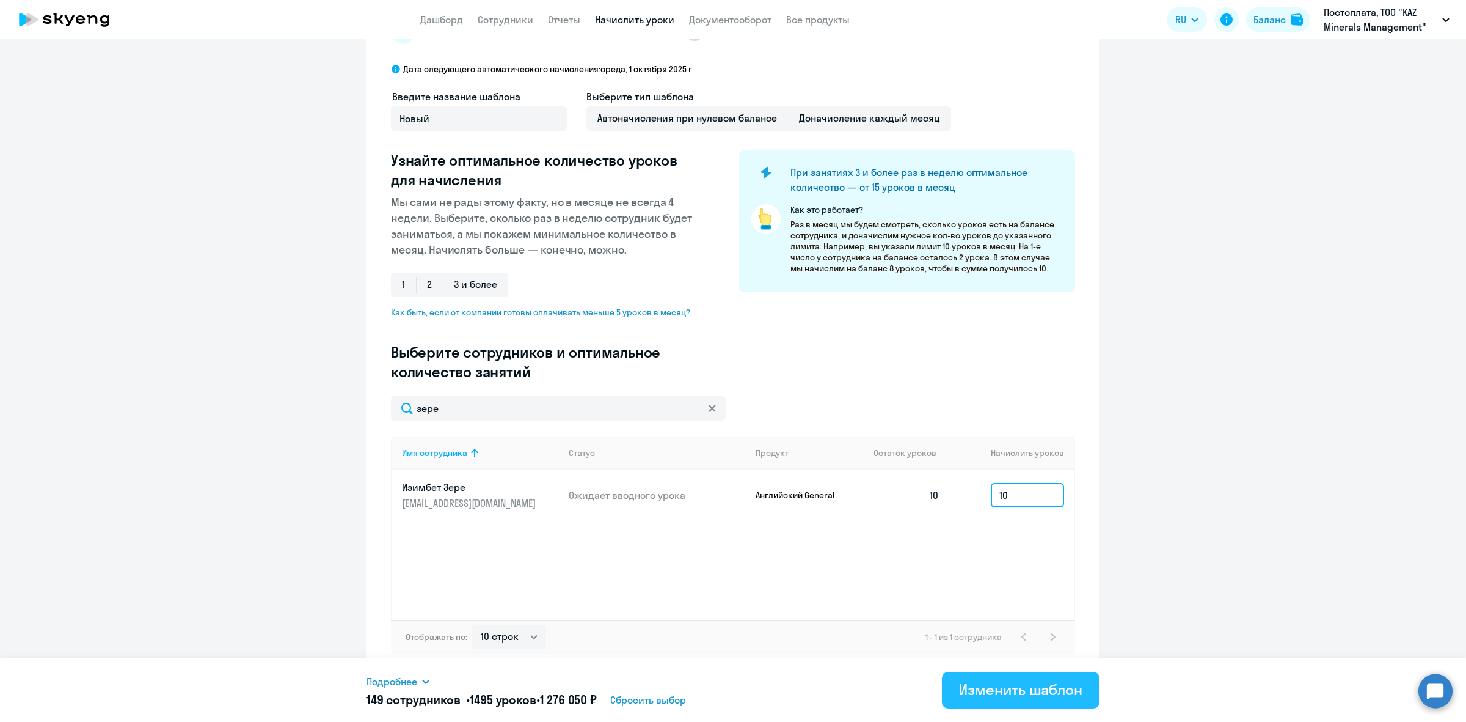
type input "10"
click at [1013, 698] on div "Изменить шаблон" at bounding box center [1020, 689] width 123 height 20
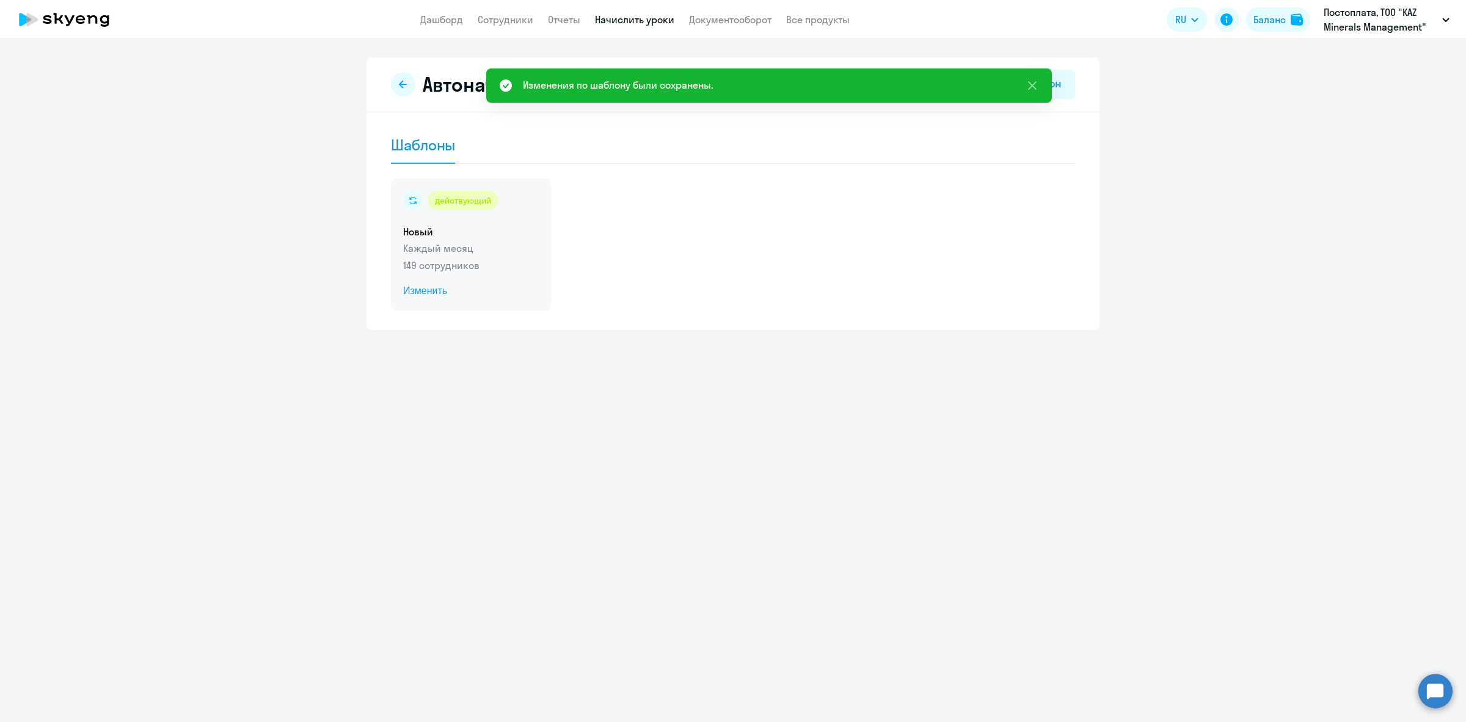
click at [426, 210] on div "действующий" at bounding box center [471, 201] width 136 height 20
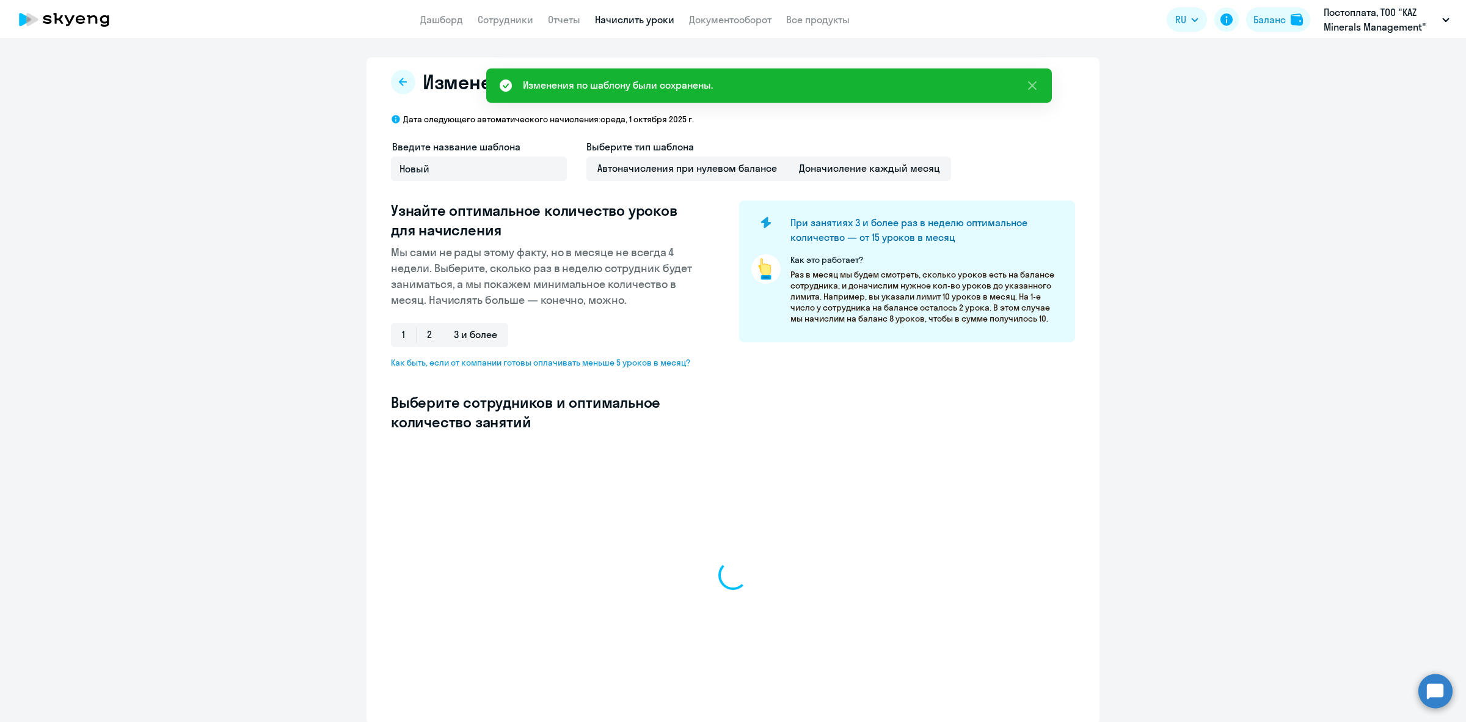
select select "10"
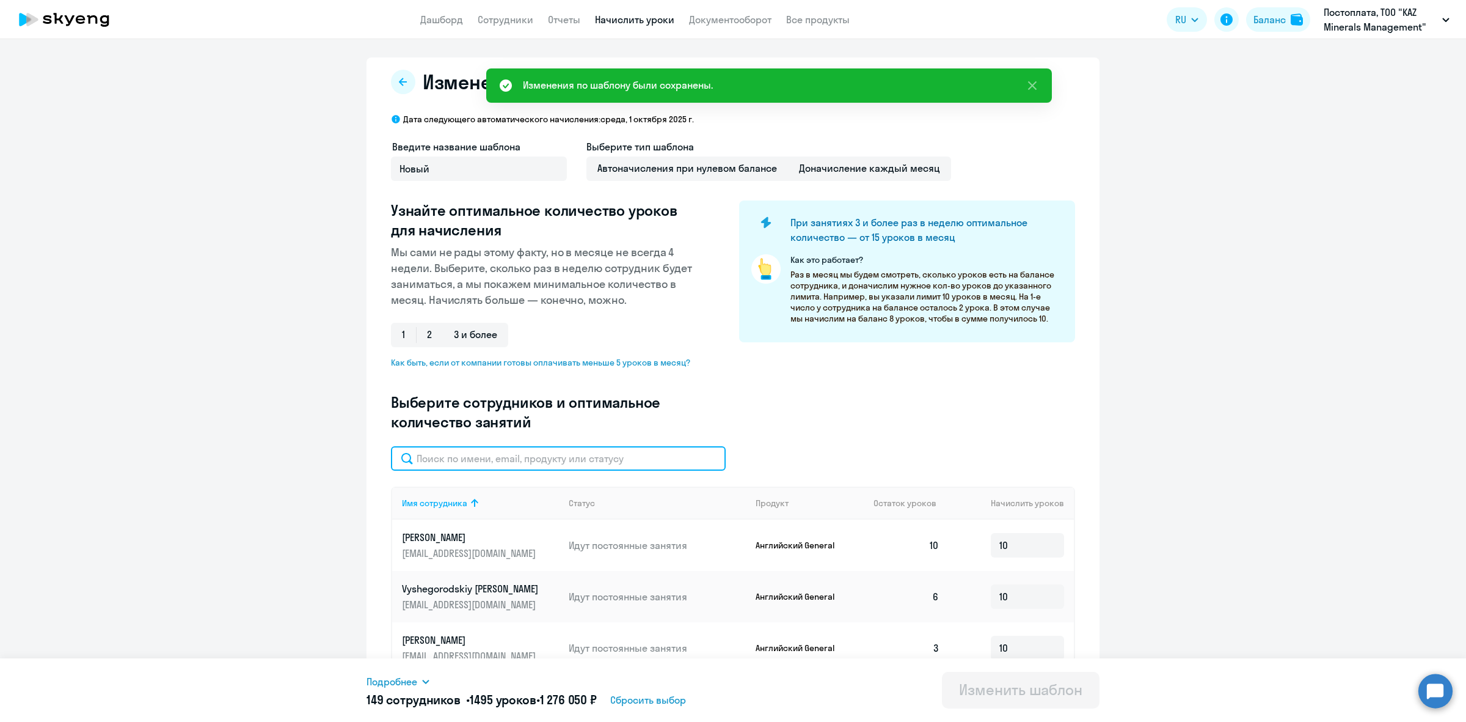
click at [530, 457] on input "text" at bounding box center [558, 458] width 335 height 24
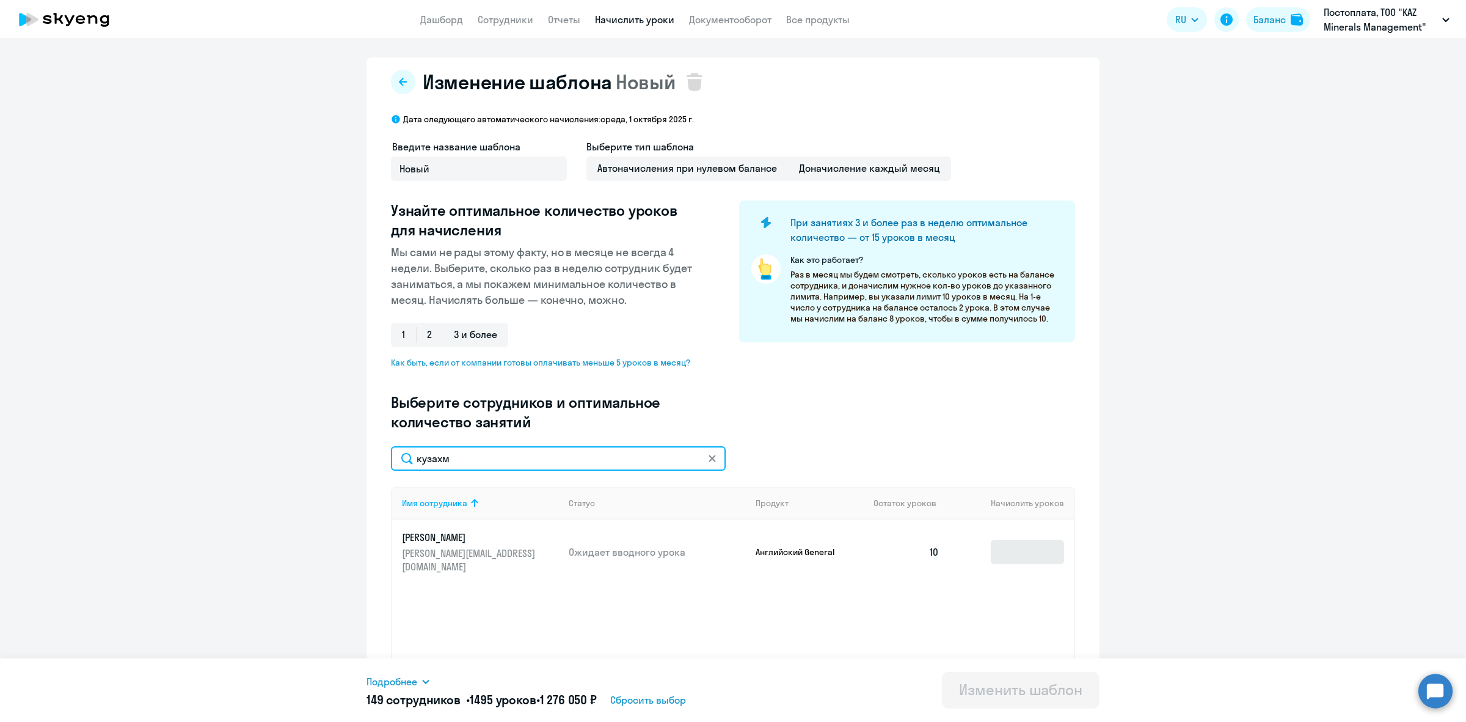
type input "кузахм"
click at [1058, 547] on td at bounding box center [1012, 551] width 125 height 65
click at [1058, 547] on input at bounding box center [1027, 552] width 73 height 24
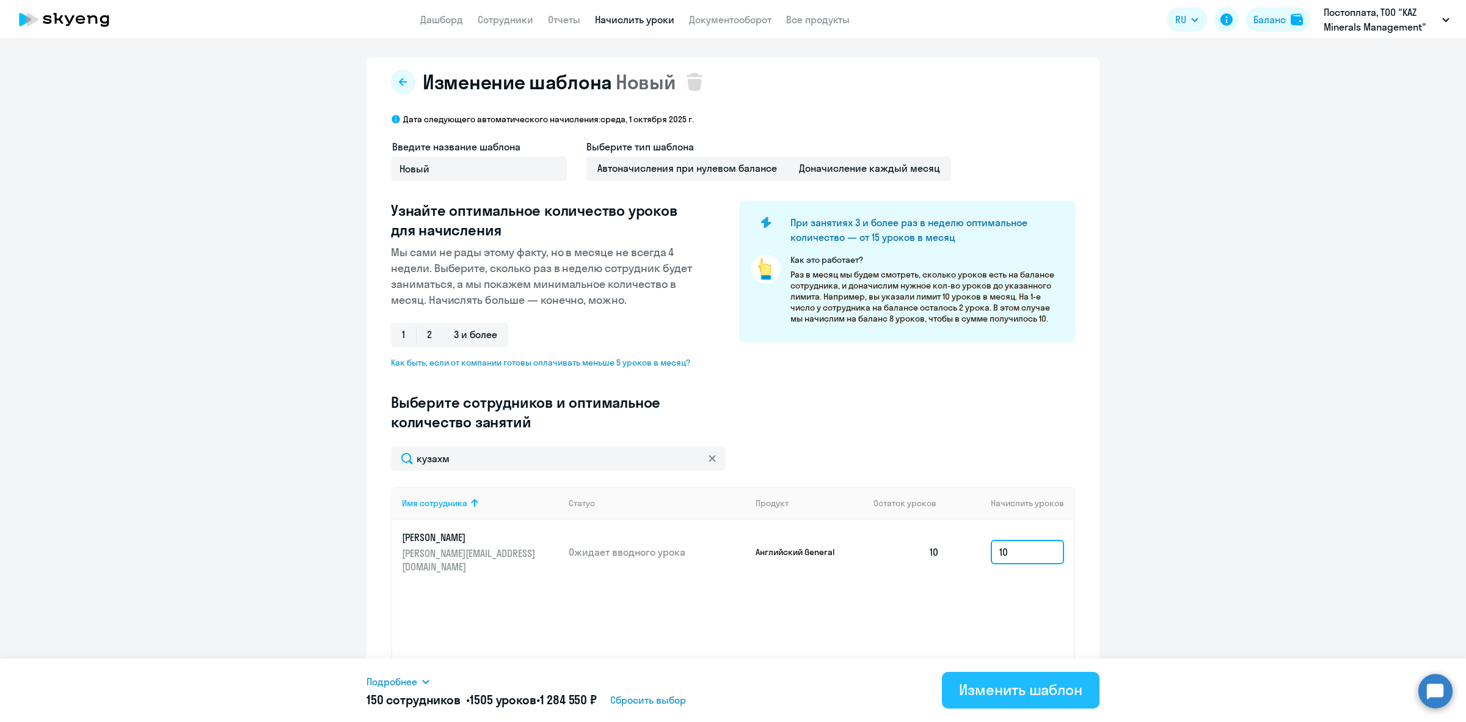
type input "10"
click at [1013, 704] on button "Изменить шаблон" at bounding box center [1021, 690] width 158 height 37
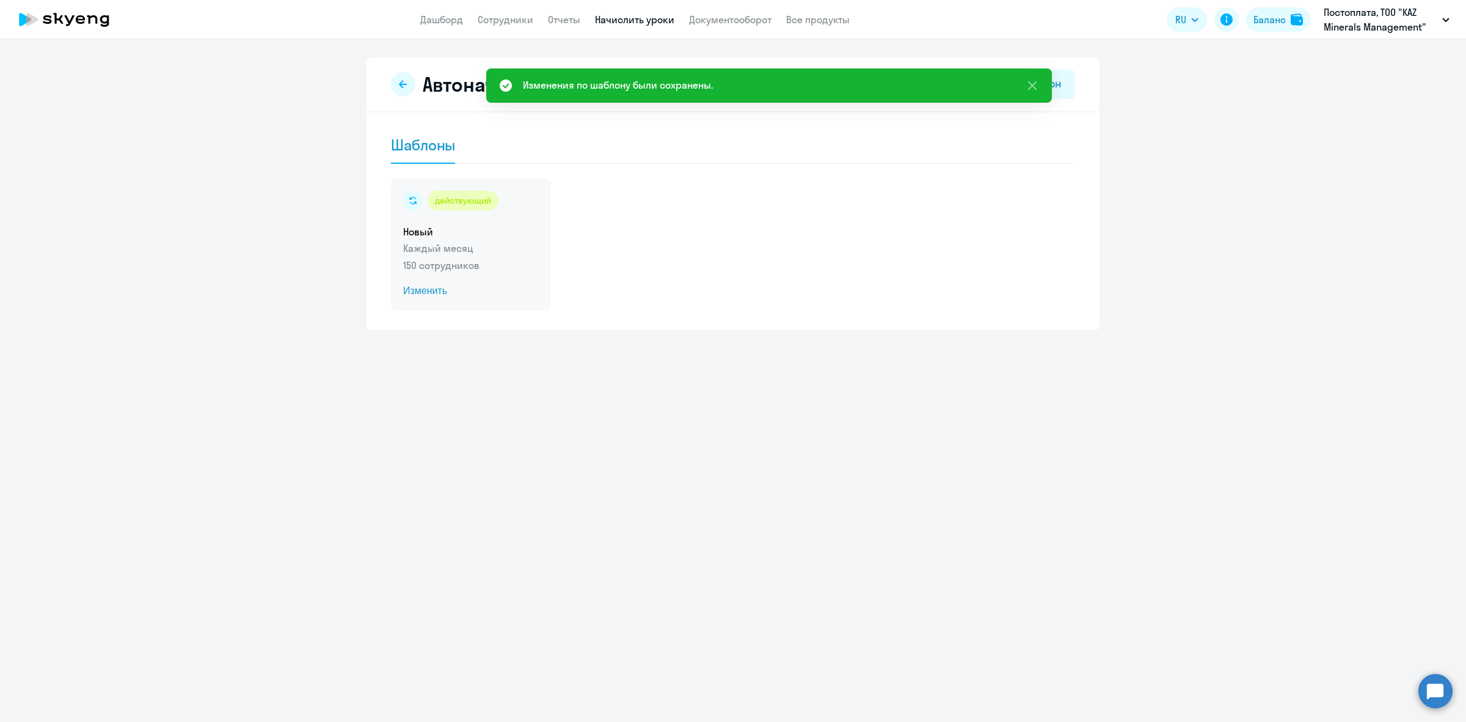
click at [465, 222] on div "действующий Новый Каждый месяц 150 сотрудников Изменить" at bounding box center [471, 244] width 160 height 132
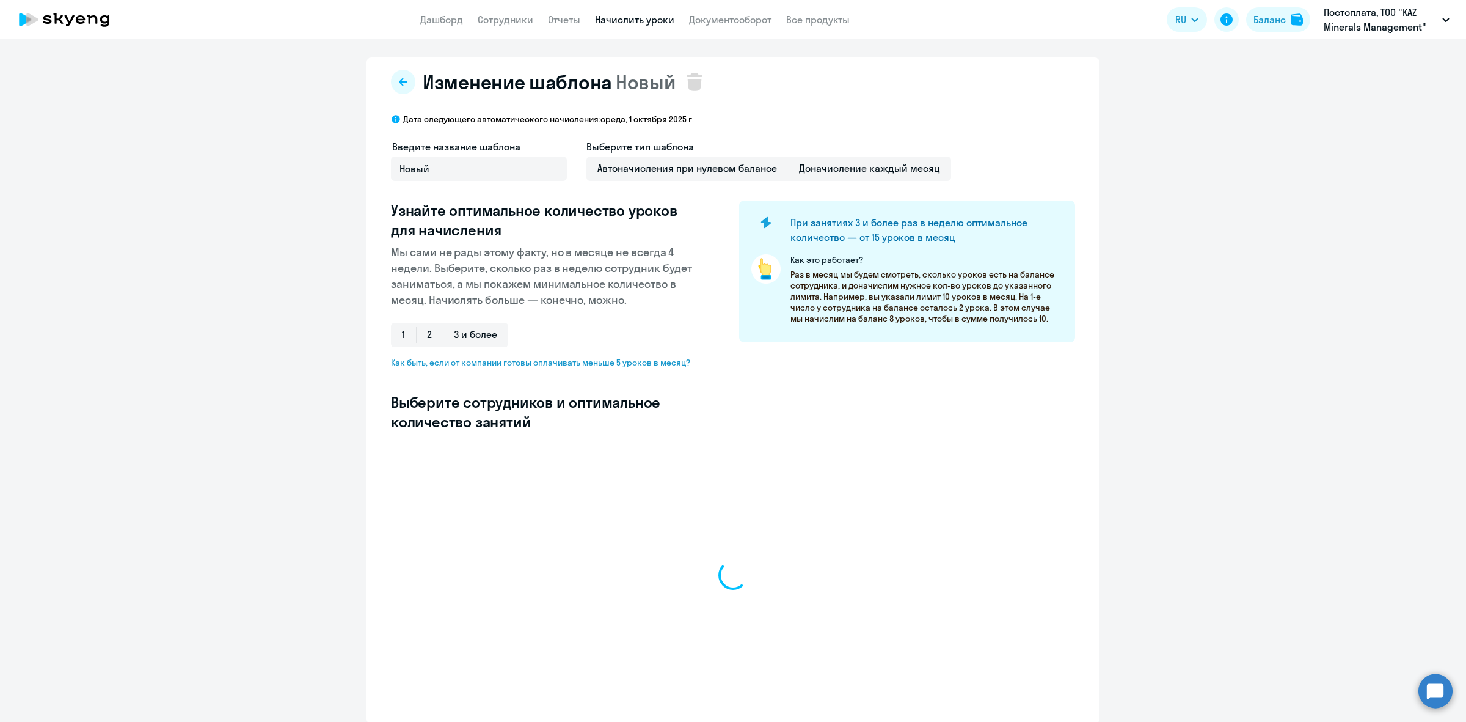
select select "10"
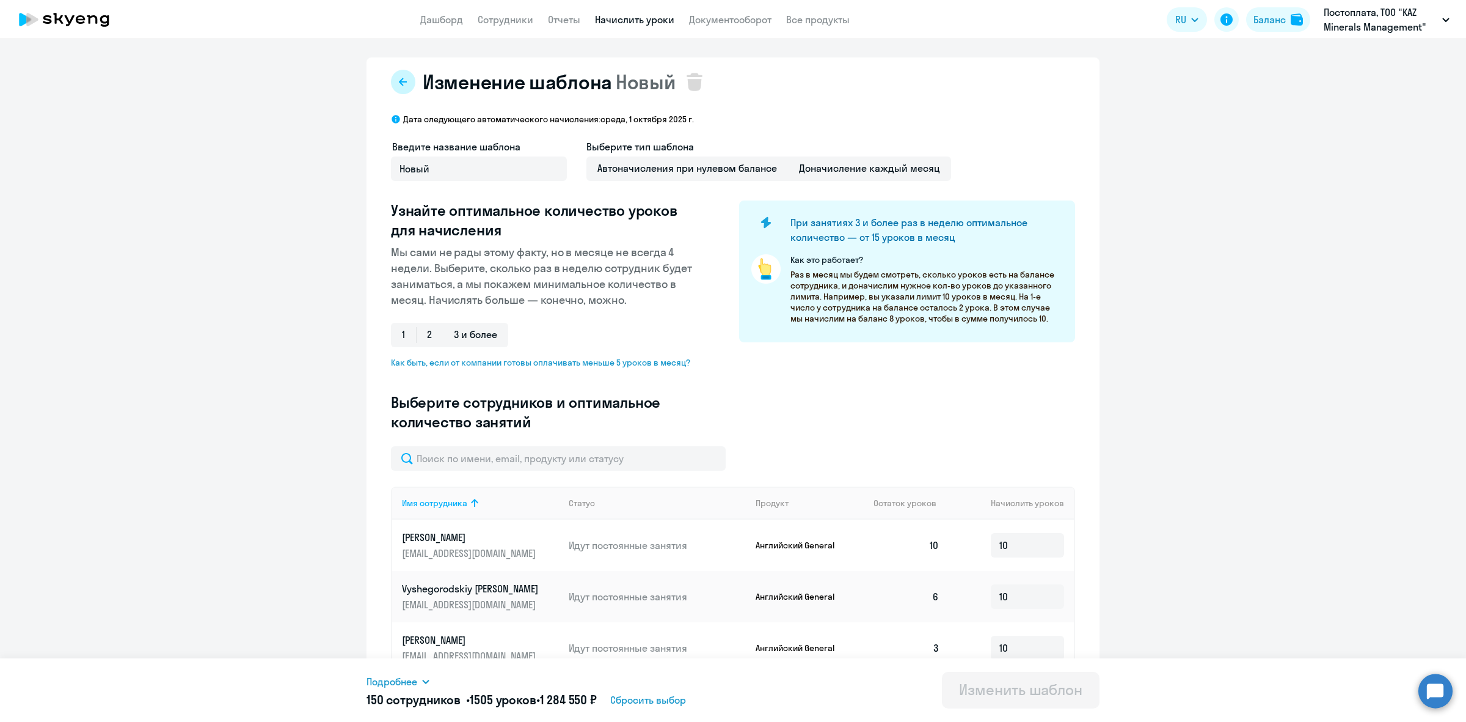
click at [401, 78] on icon at bounding box center [403, 82] width 10 height 10
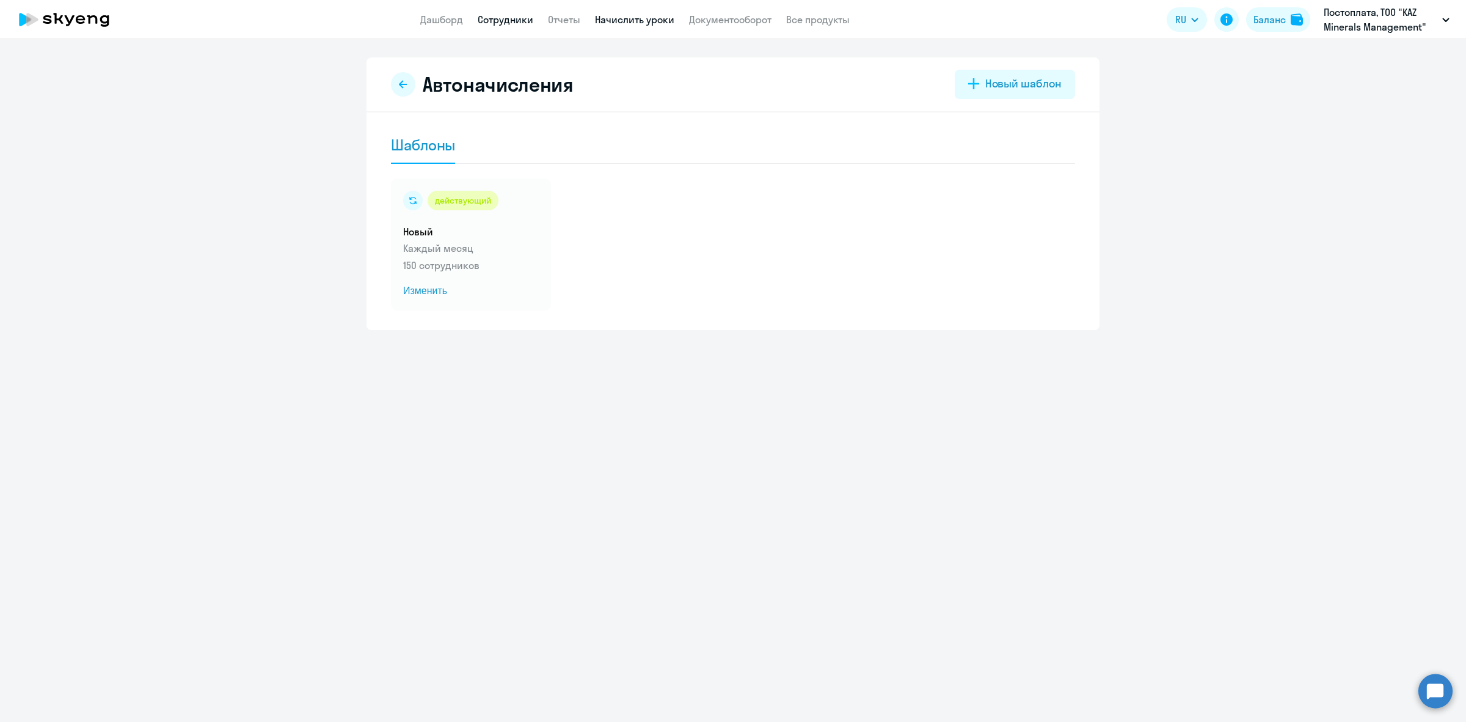
click at [529, 13] on link "Сотрудники" at bounding box center [506, 19] width 56 height 12
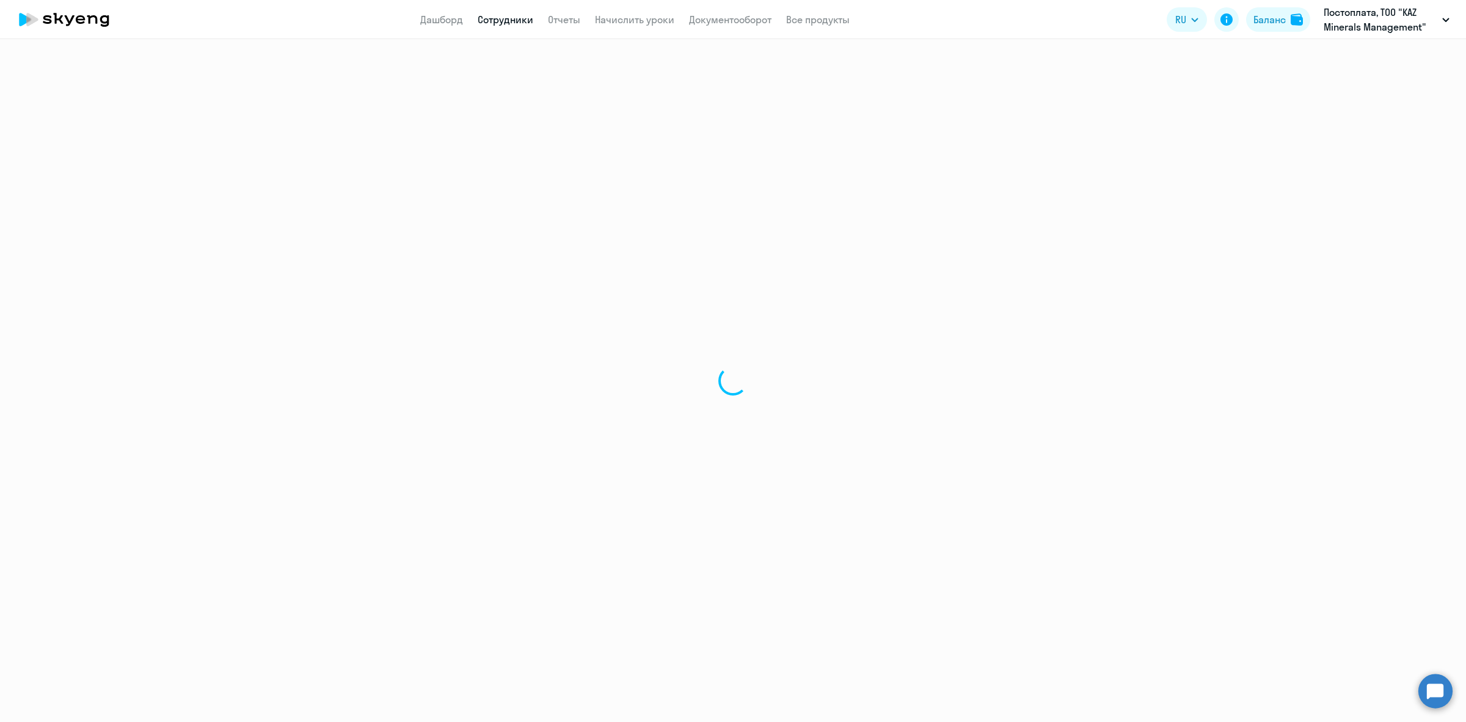
select select "30"
